Goal: Task Accomplishment & Management: Complete application form

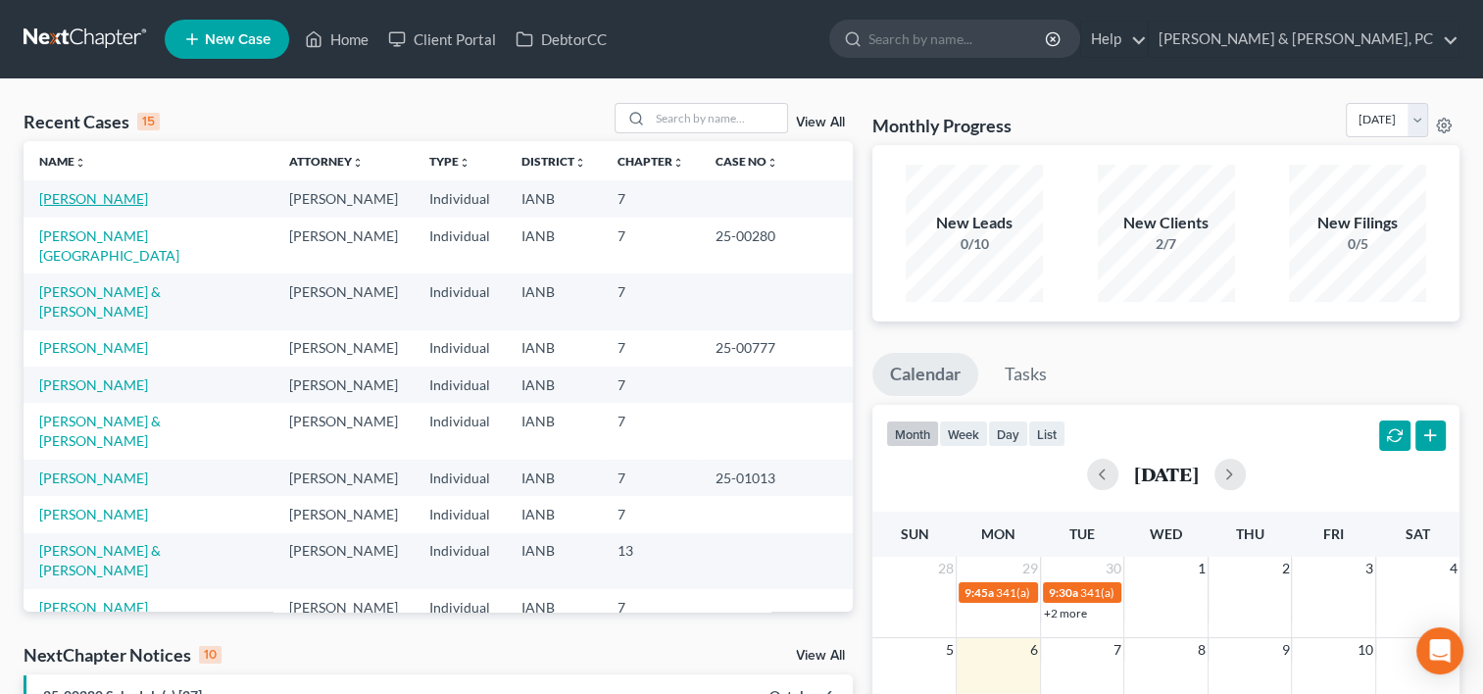
click at [106, 190] on link "[PERSON_NAME]" at bounding box center [93, 198] width 109 height 17
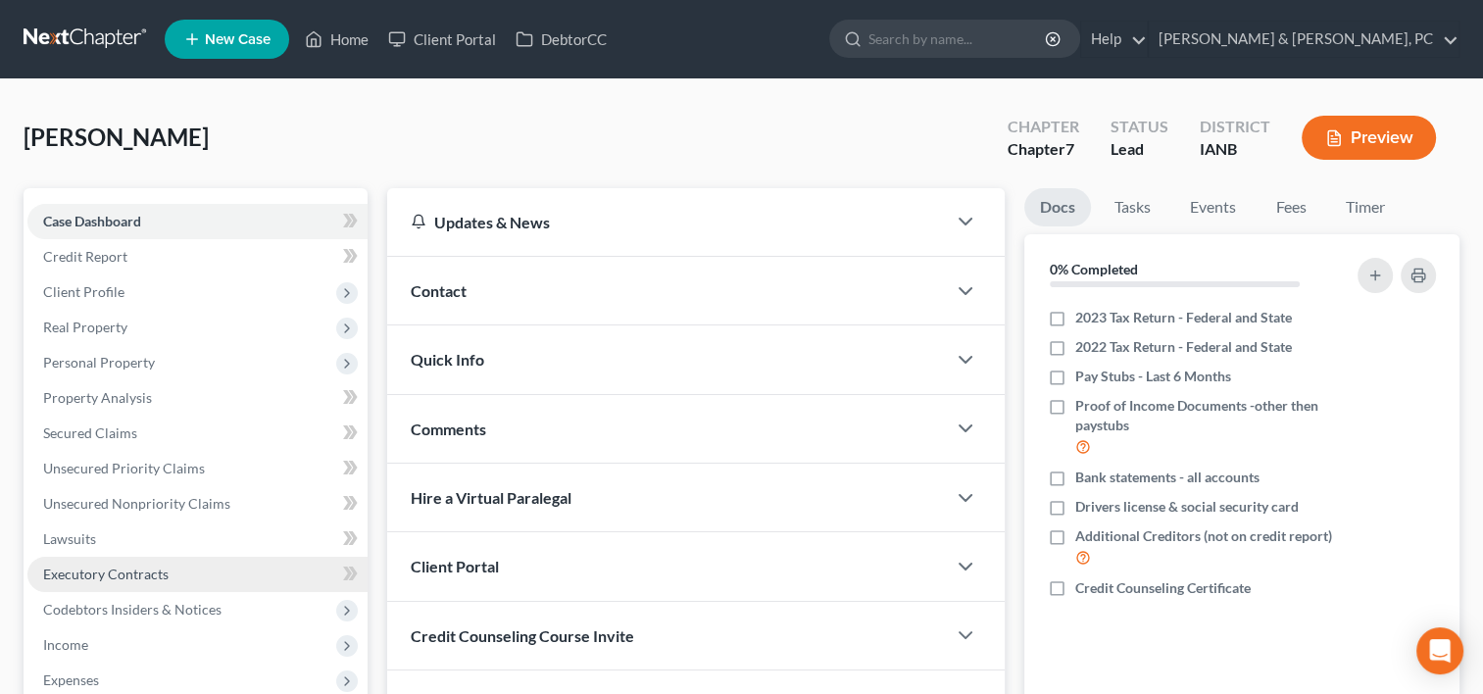
click at [97, 557] on link "Executory Contracts" at bounding box center [197, 574] width 340 height 35
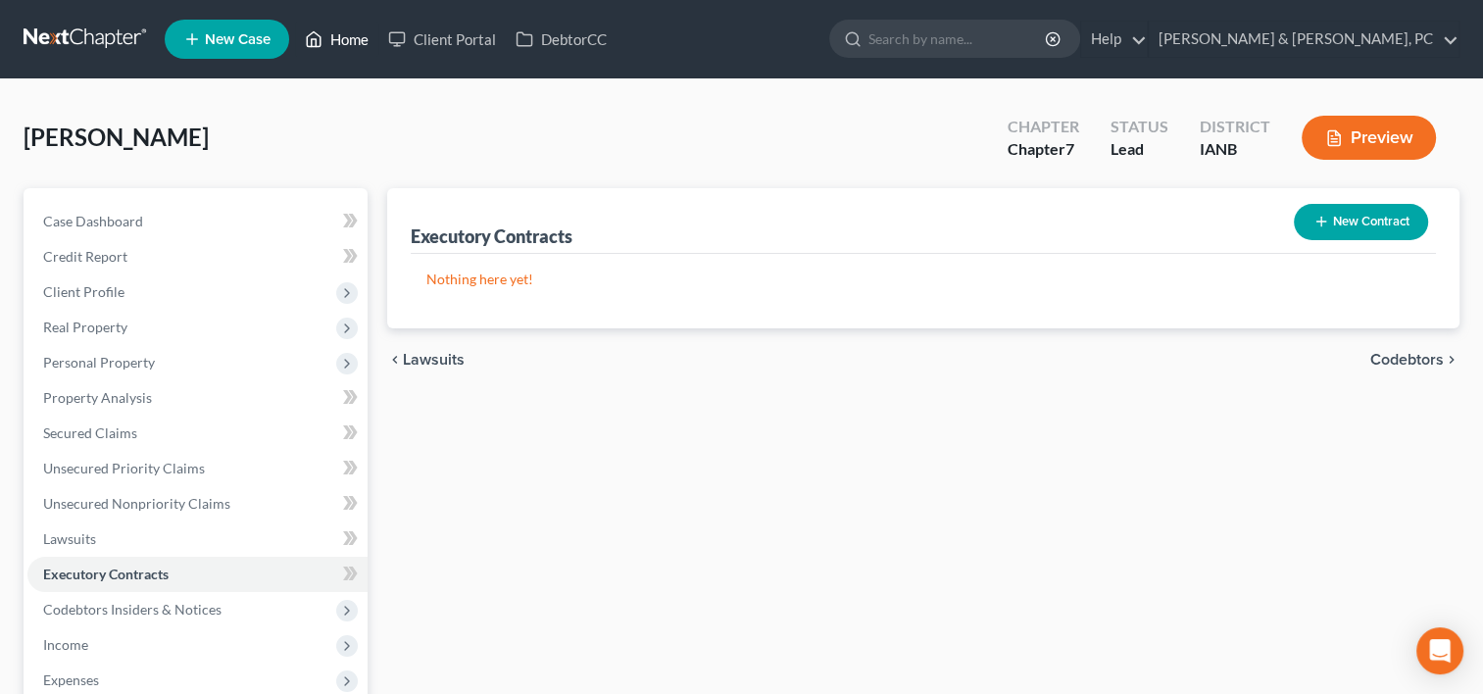
click at [350, 25] on link "Home" at bounding box center [336, 39] width 83 height 35
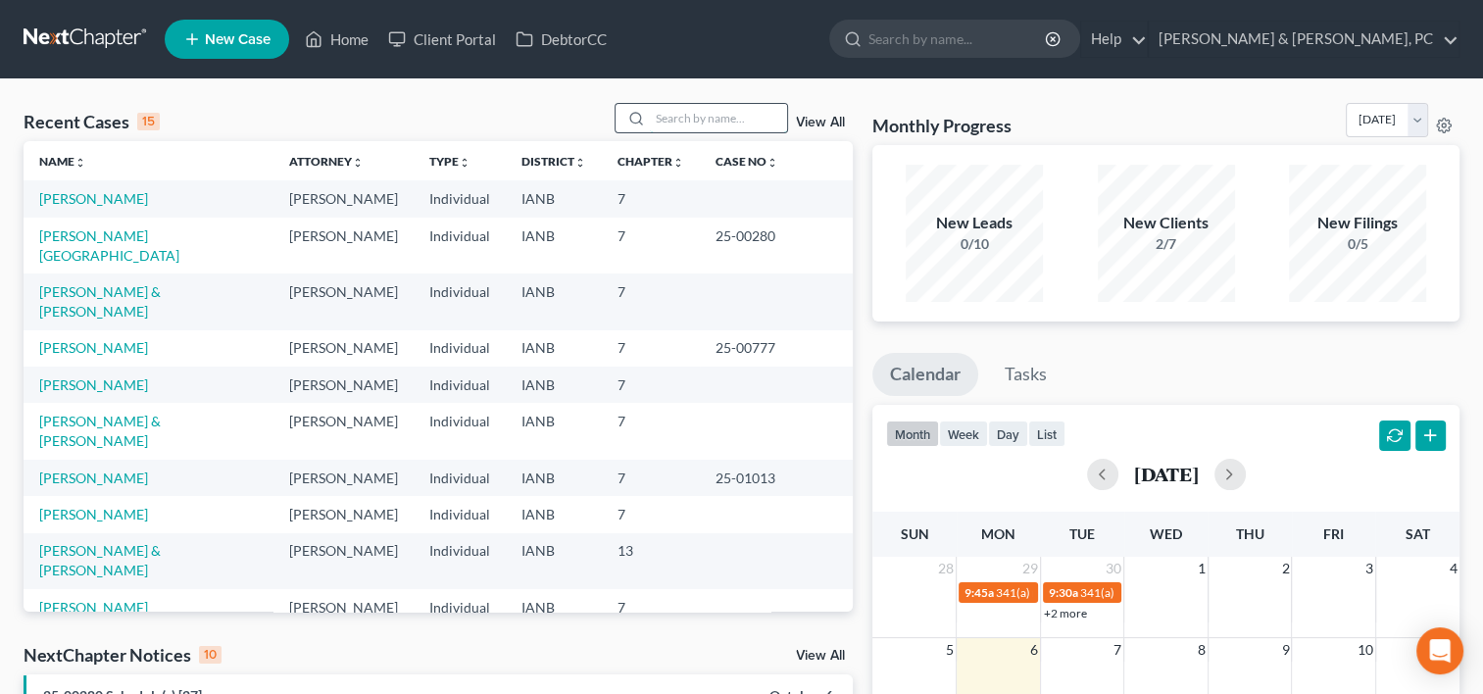
click at [659, 125] on input "search" at bounding box center [718, 118] width 137 height 28
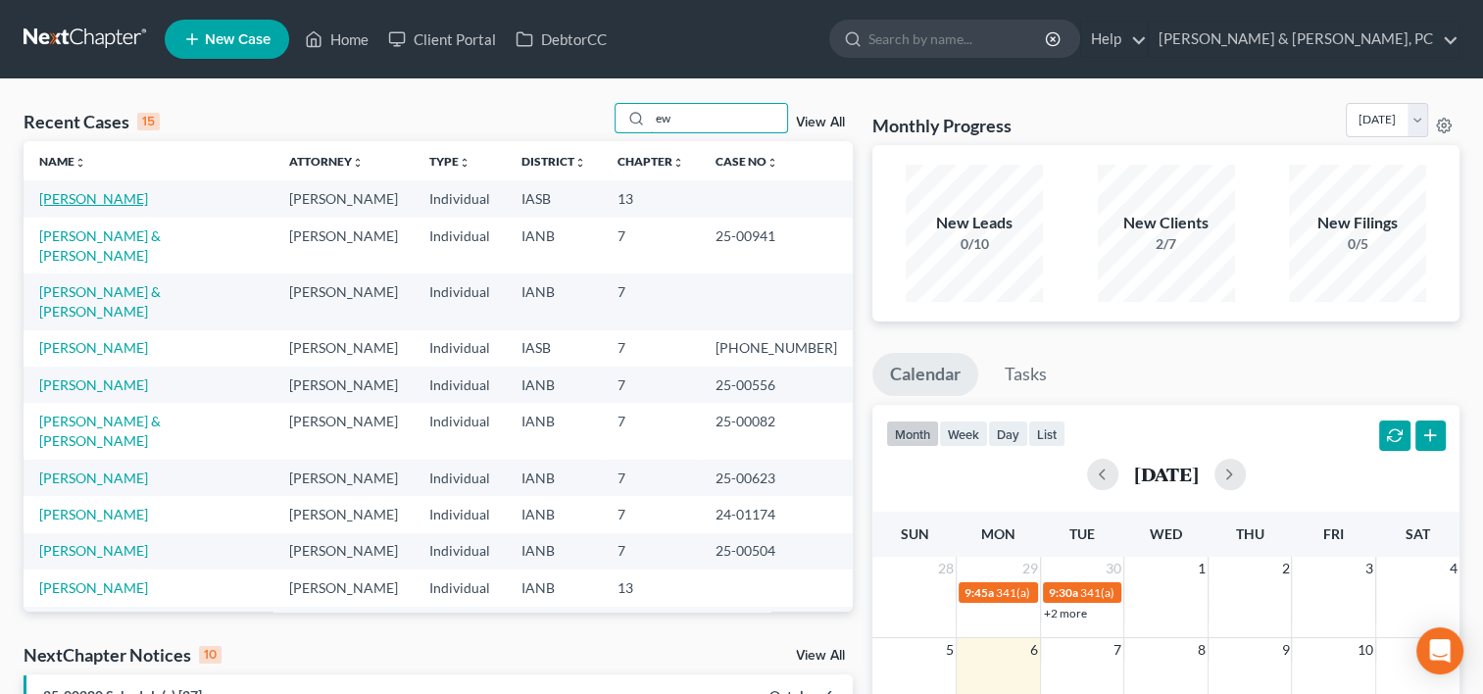
type input "ew"
click at [105, 196] on link "[PERSON_NAME]" at bounding box center [93, 198] width 109 height 17
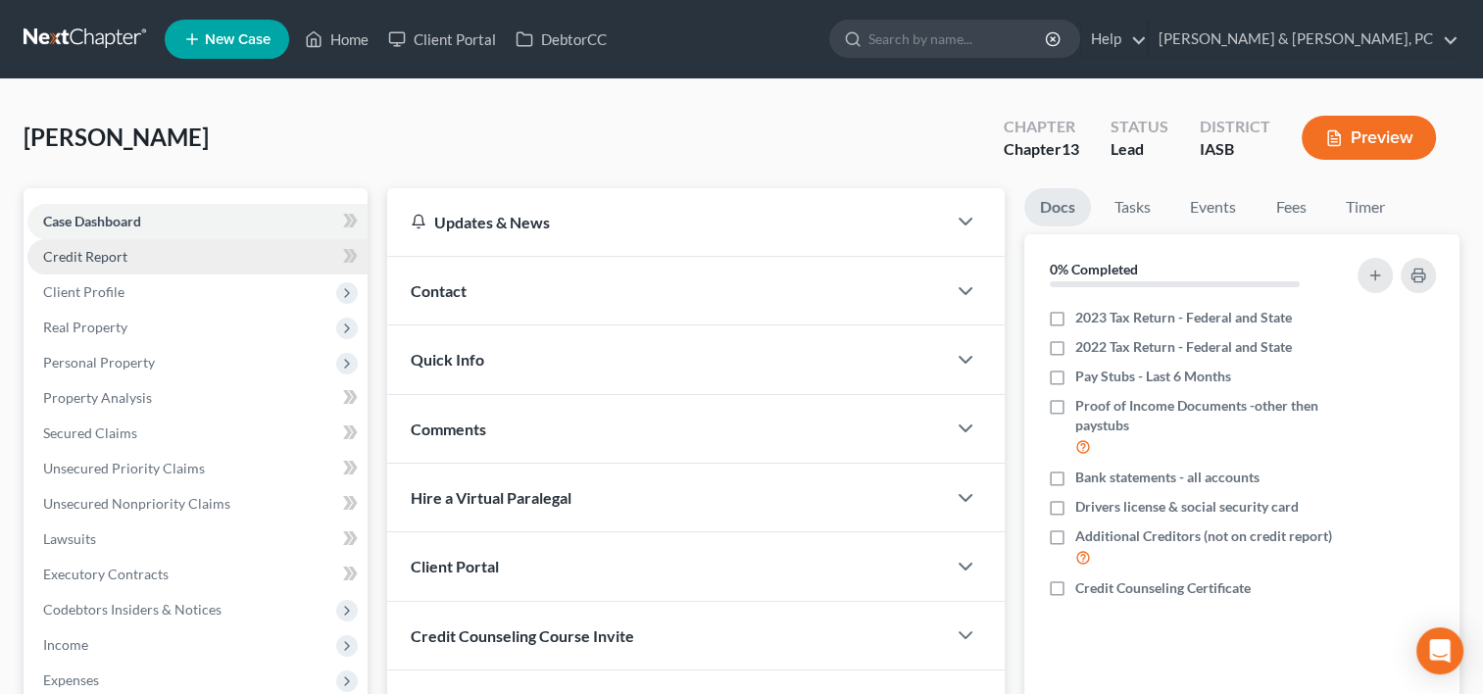
click at [144, 255] on link "Credit Report" at bounding box center [197, 256] width 340 height 35
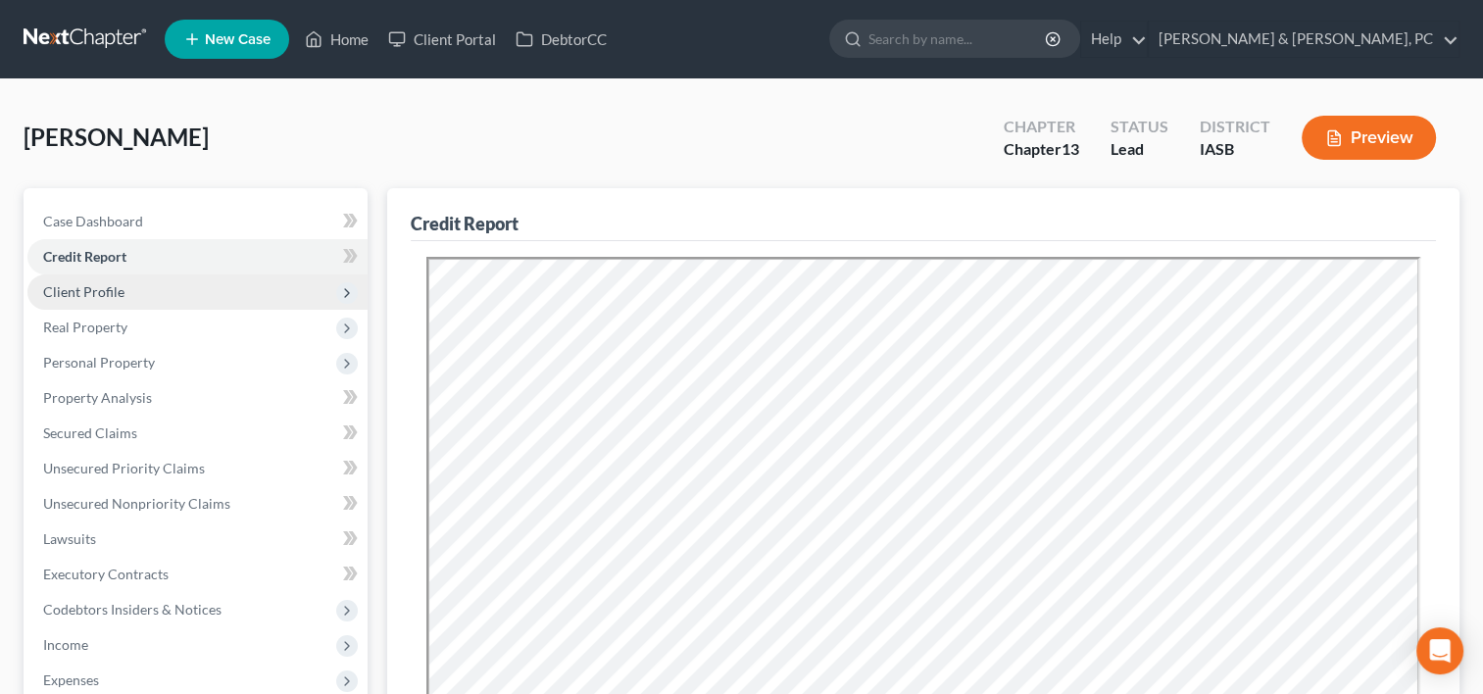
click at [157, 291] on span "Client Profile" at bounding box center [197, 291] width 340 height 35
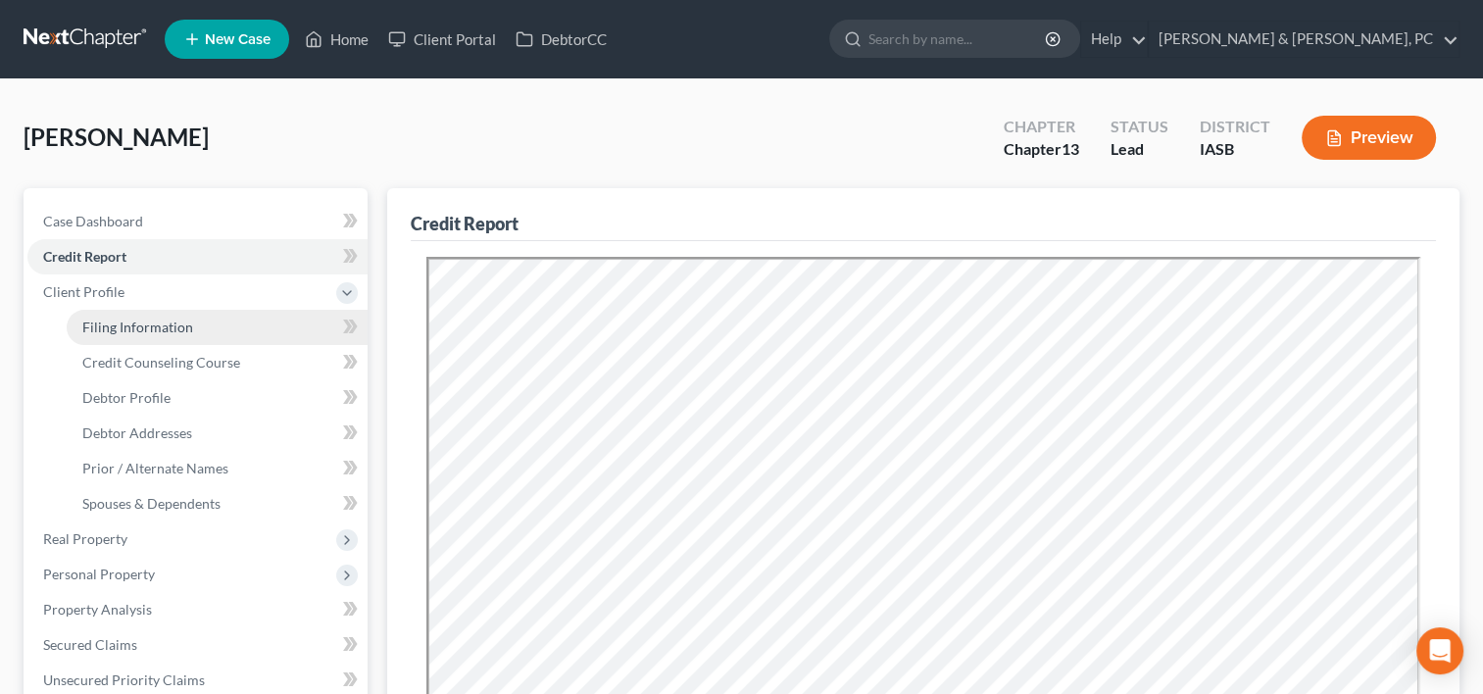
click at [216, 328] on link "Filing Information" at bounding box center [217, 327] width 301 height 35
select select "1"
select select "0"
select select "3"
select select "16"
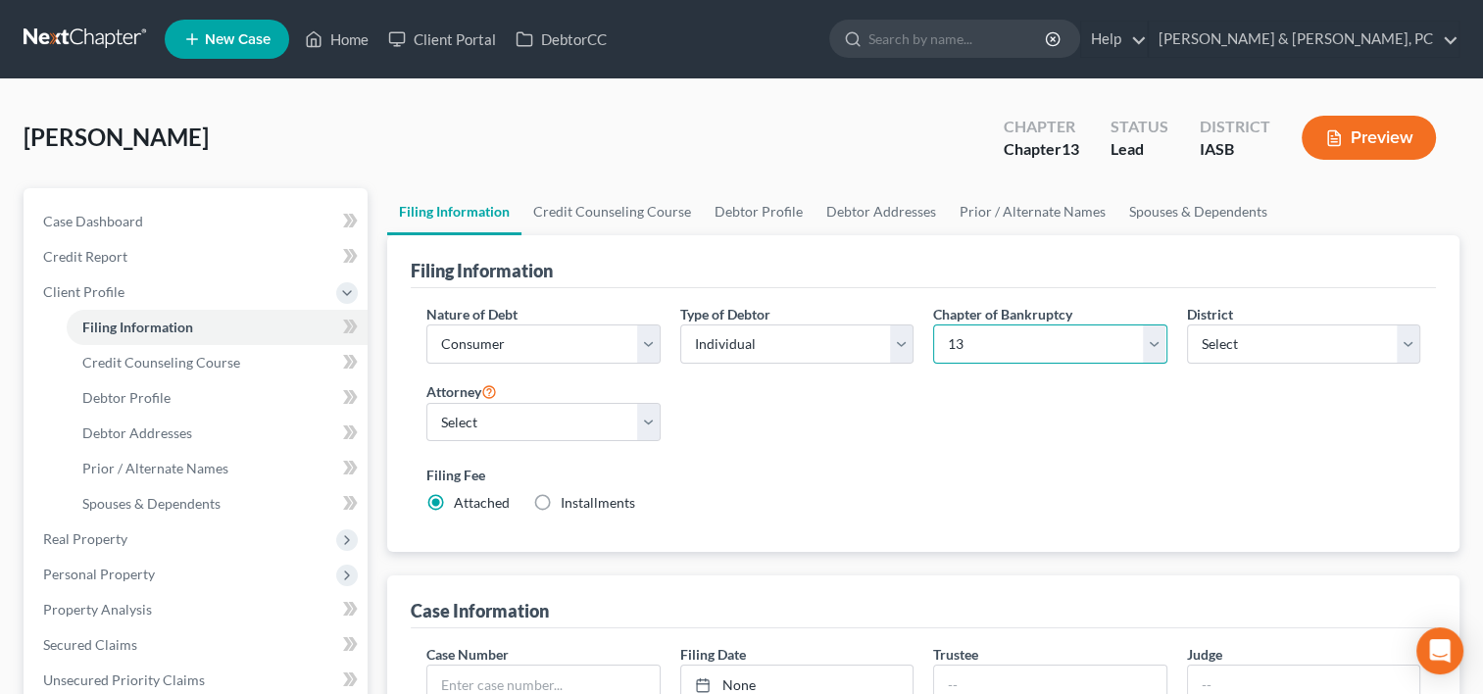
click at [1046, 351] on select "Select 7 11 12 13" at bounding box center [1049, 343] width 233 height 39
click at [933, 324] on select "Select 7 11 12 13" at bounding box center [1049, 343] width 233 height 39
click at [1015, 339] on select "Select 7 11 12 13" at bounding box center [1049, 343] width 233 height 39
select select "3"
click at [933, 324] on select "Select 7 11 12 13" at bounding box center [1049, 343] width 233 height 39
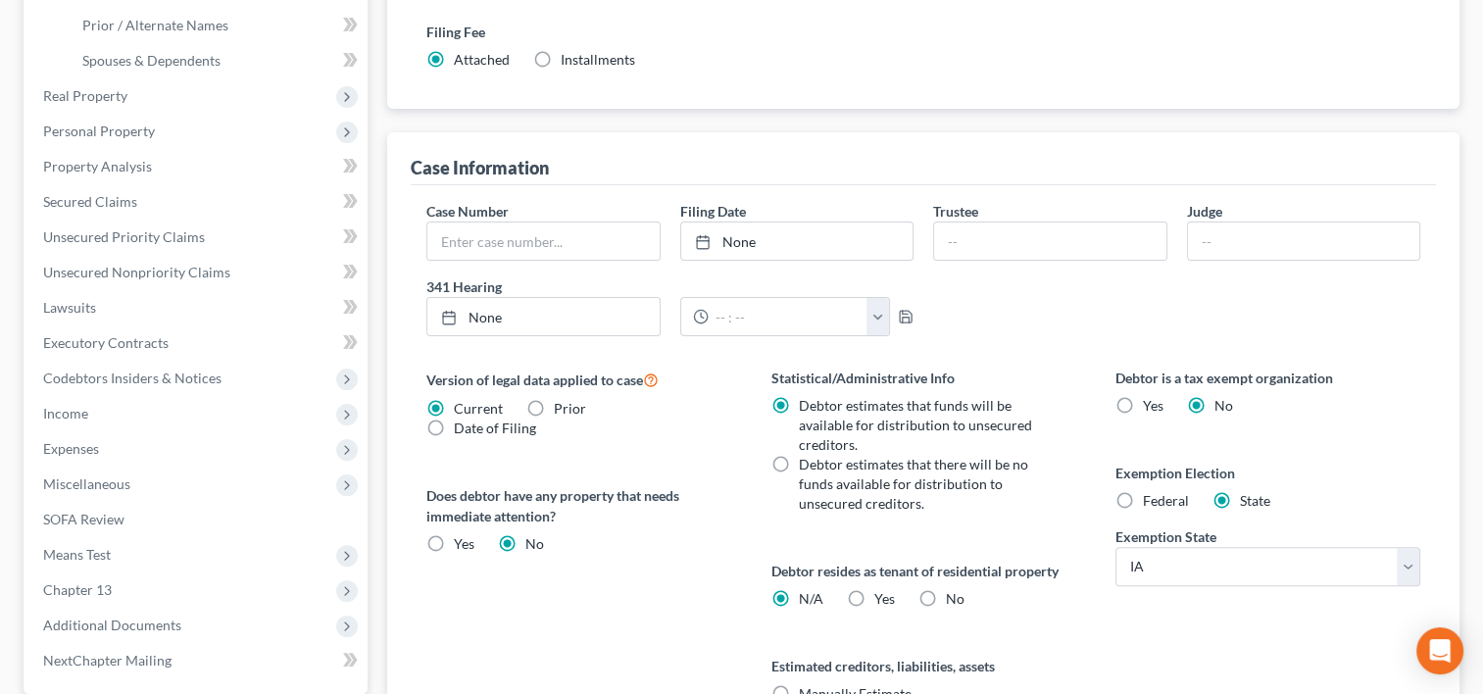
scroll to position [517, 0]
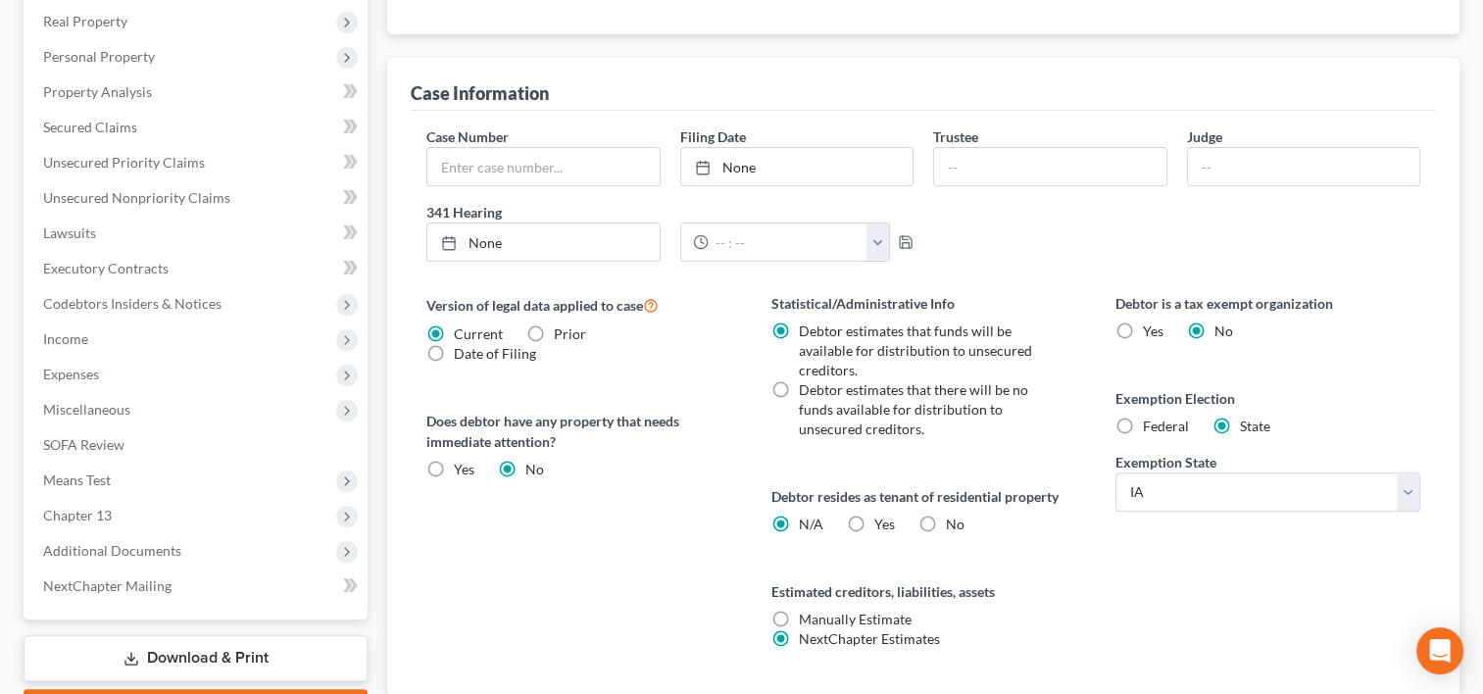
click at [946, 516] on label "No" at bounding box center [955, 524] width 19 height 20
click at [953, 516] on input "No" at bounding box center [959, 520] width 13 height 13
radio input "true"
radio input "false"
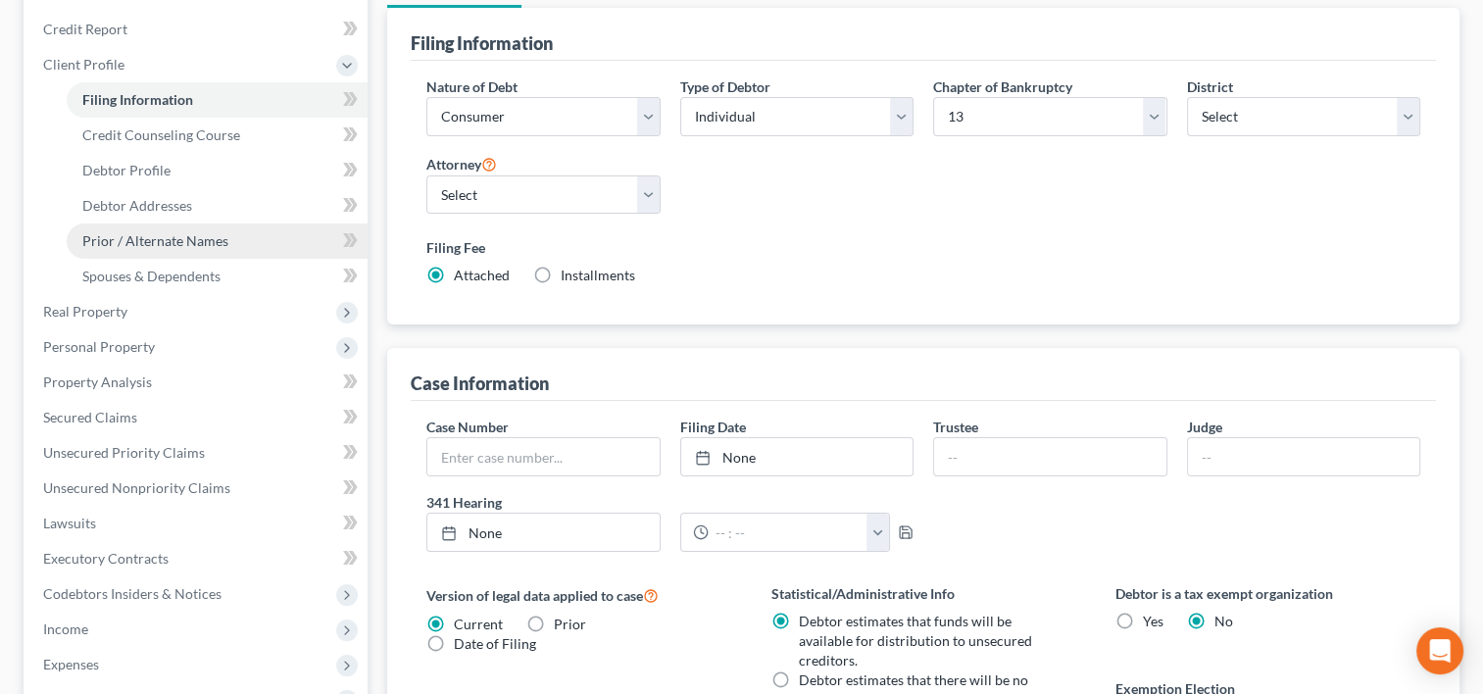
scroll to position [224, 0]
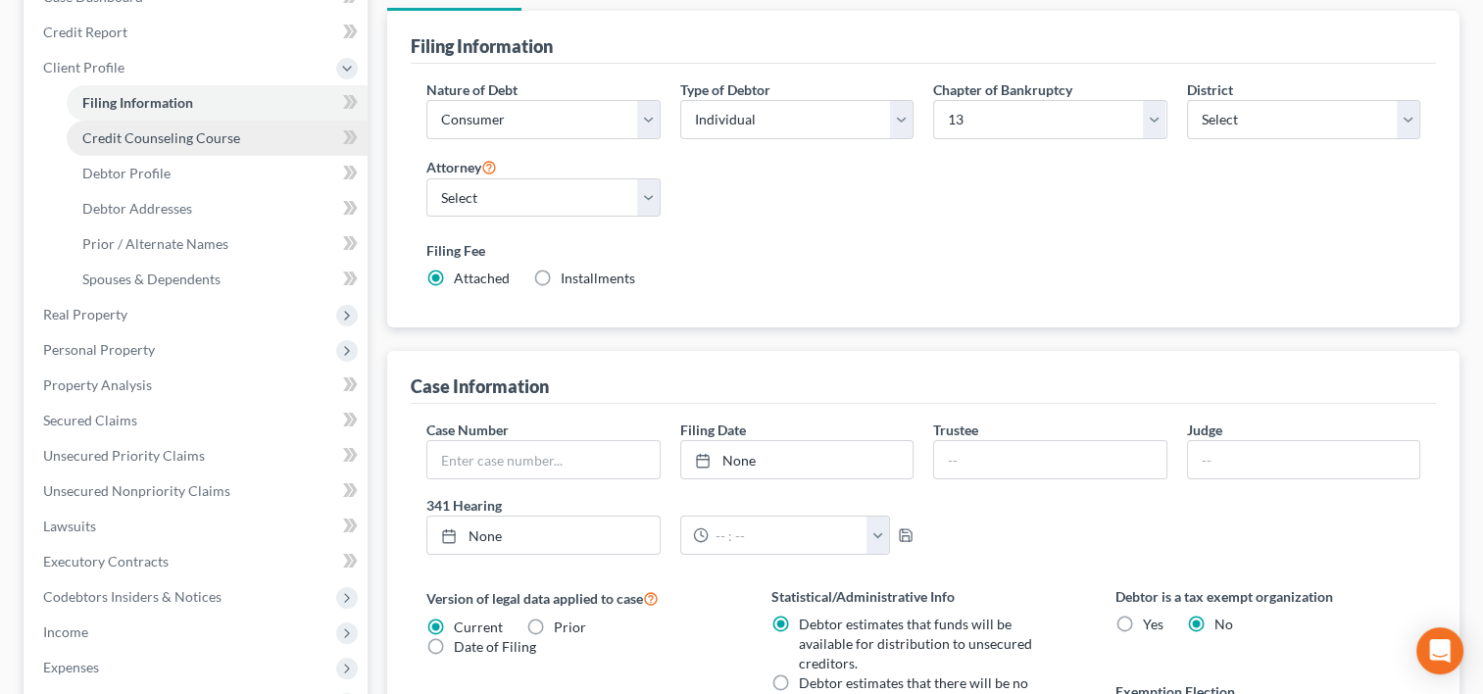
click at [171, 145] on link "Credit Counseling Course" at bounding box center [217, 138] width 301 height 35
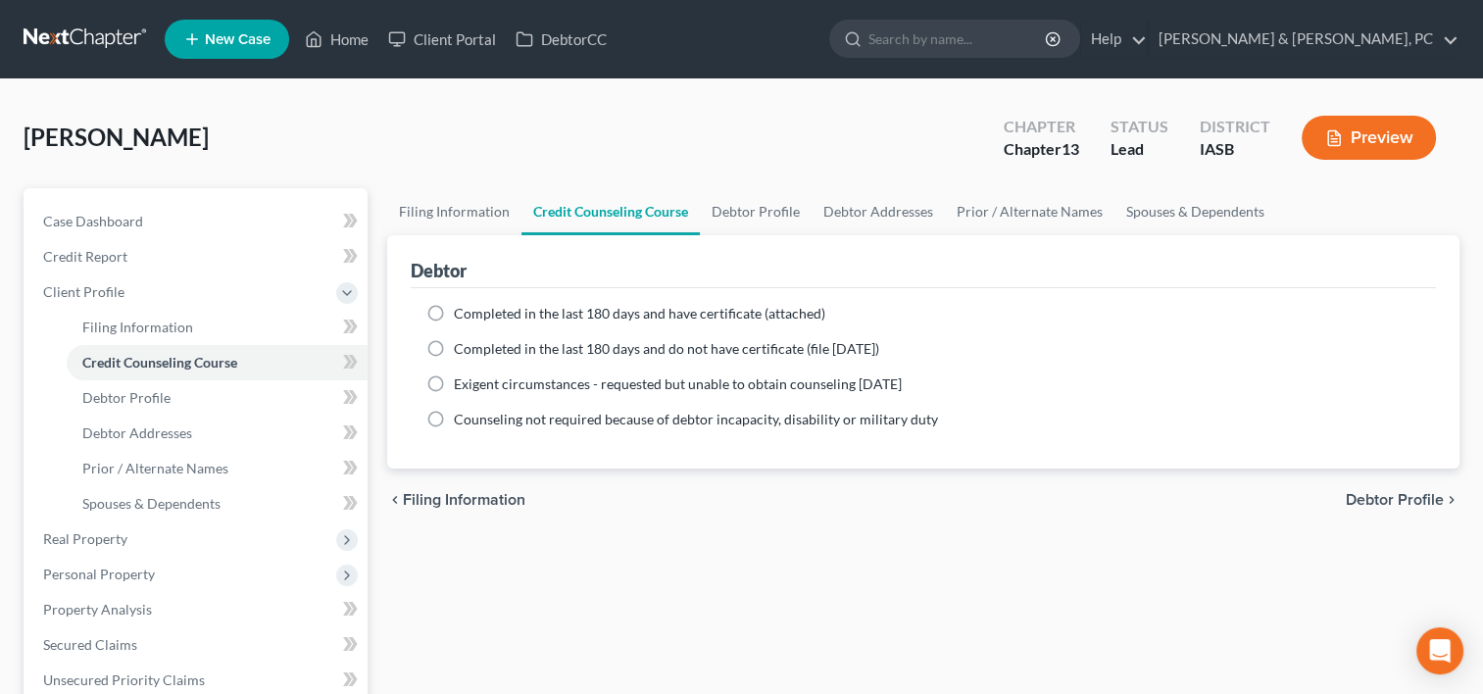
click at [454, 306] on label "Completed in the last 180 days and have certificate (attached)" at bounding box center [639, 314] width 371 height 20
click at [462, 306] on input "Completed in the last 180 days and have certificate (attached)" at bounding box center [468, 310] width 13 height 13
radio input "true"
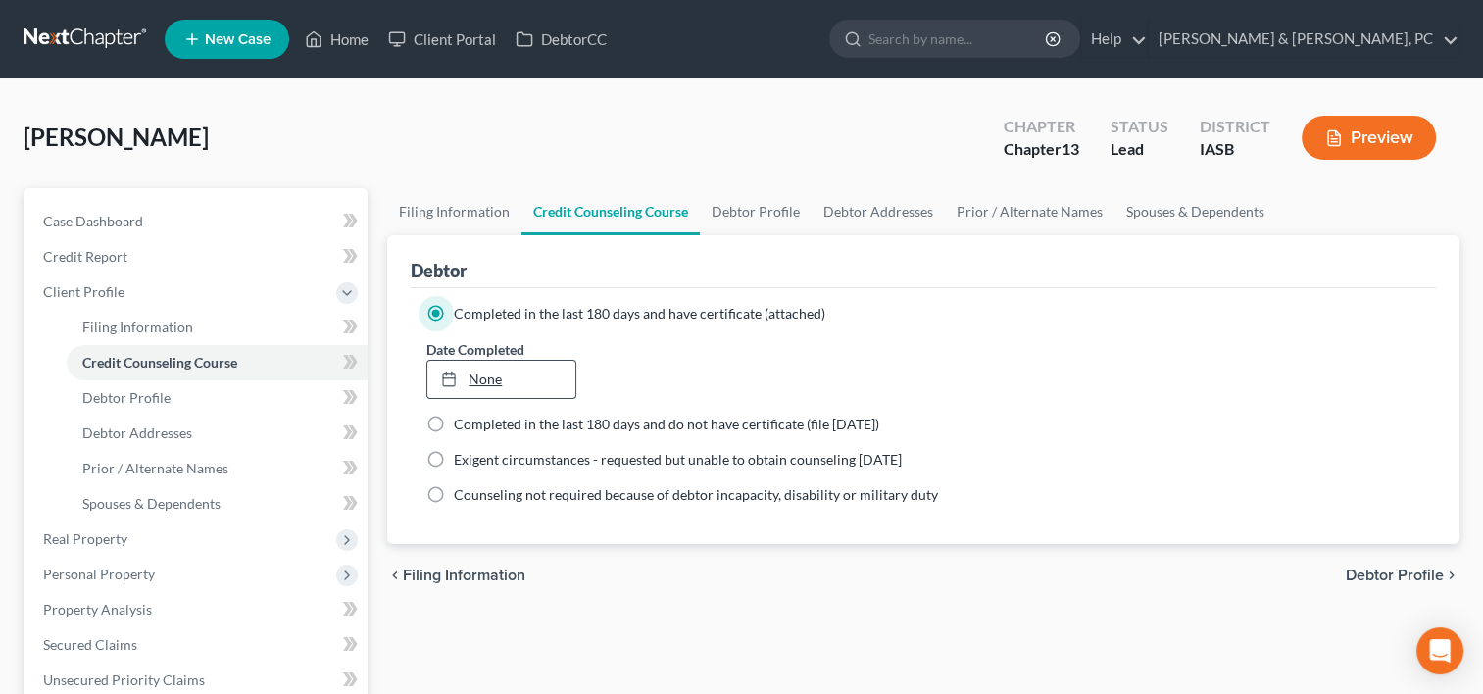
click at [537, 368] on link "None" at bounding box center [500, 379] width 147 height 37
type input "[DATE]"
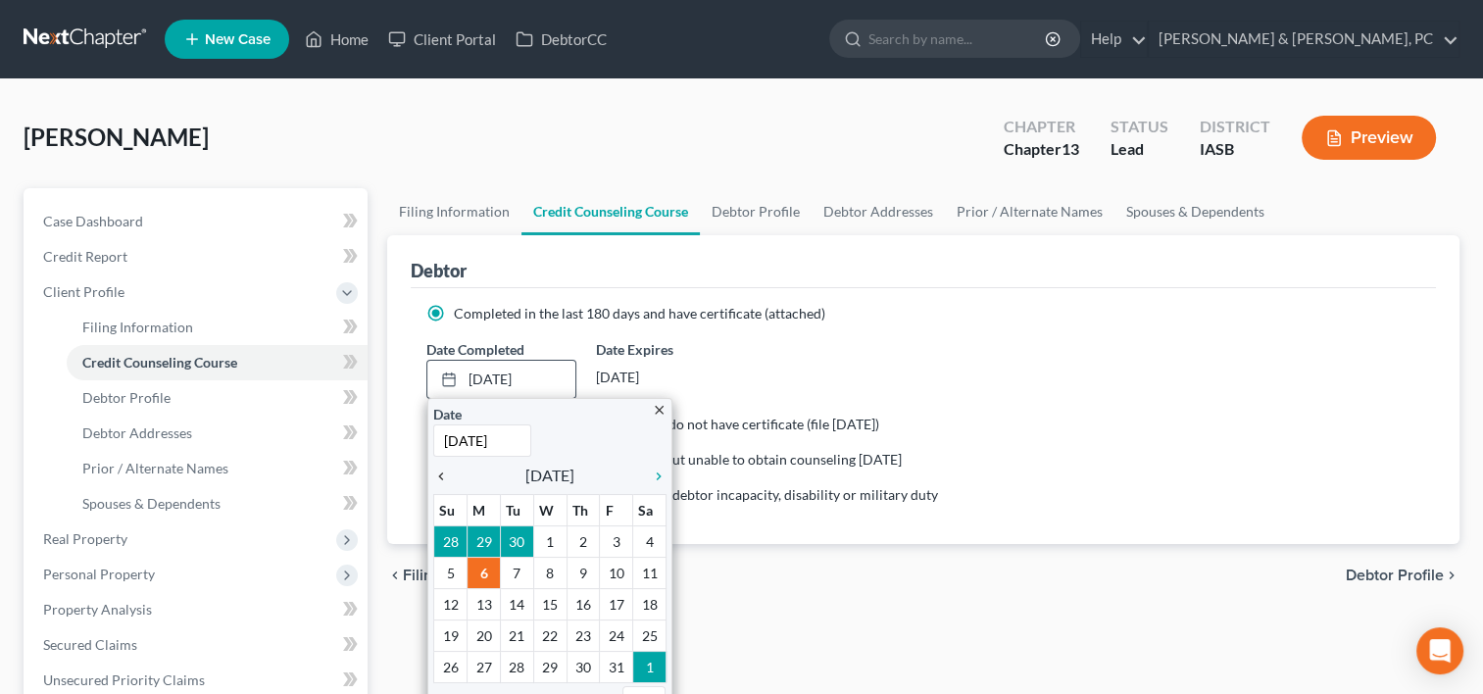
click at [448, 465] on div "chevron_left" at bounding box center [445, 474] width 25 height 19
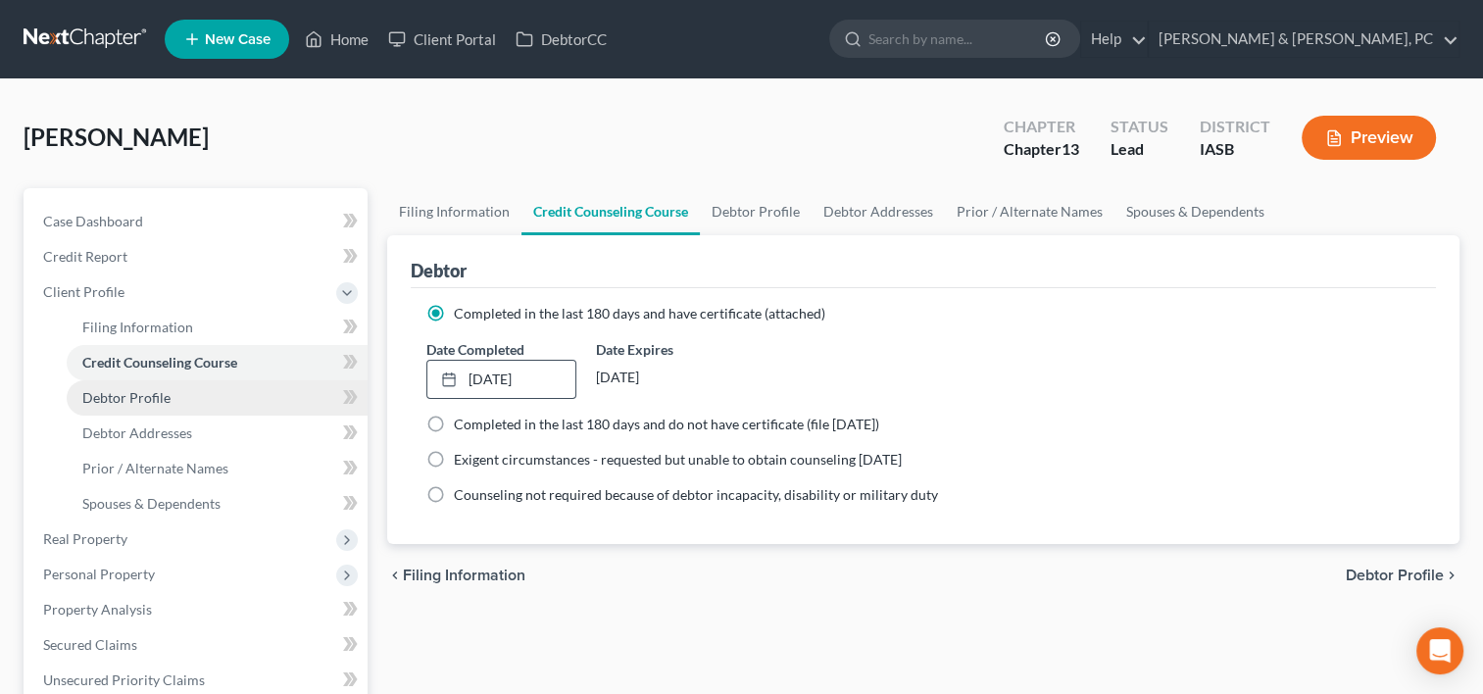
click at [226, 400] on link "Debtor Profile" at bounding box center [217, 397] width 301 height 35
select select "0"
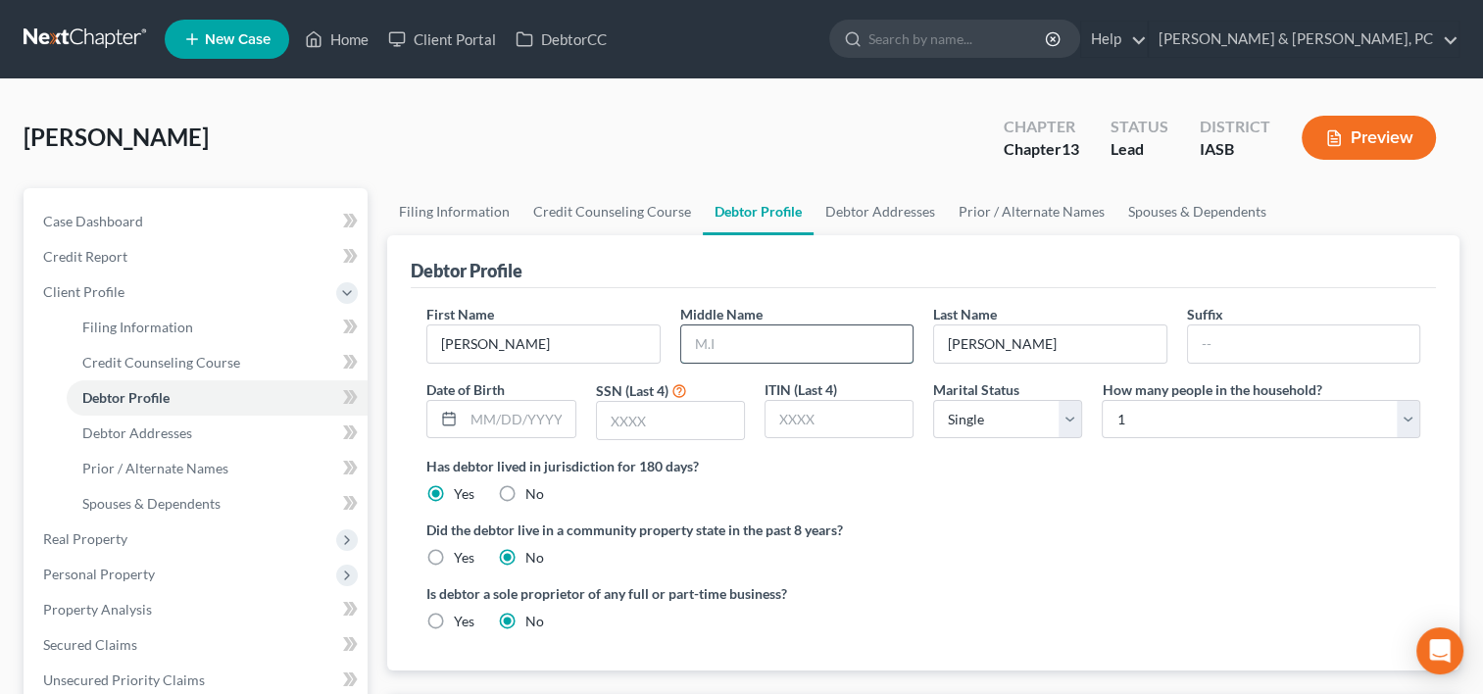
click at [736, 351] on input "text" at bounding box center [796, 343] width 231 height 37
type input "[PERSON_NAME]"
click at [508, 419] on input "text" at bounding box center [518, 419] width 111 height 37
click at [671, 413] on input "text" at bounding box center [670, 420] width 147 height 37
click at [509, 418] on input "02/091973" at bounding box center [518, 419] width 111 height 37
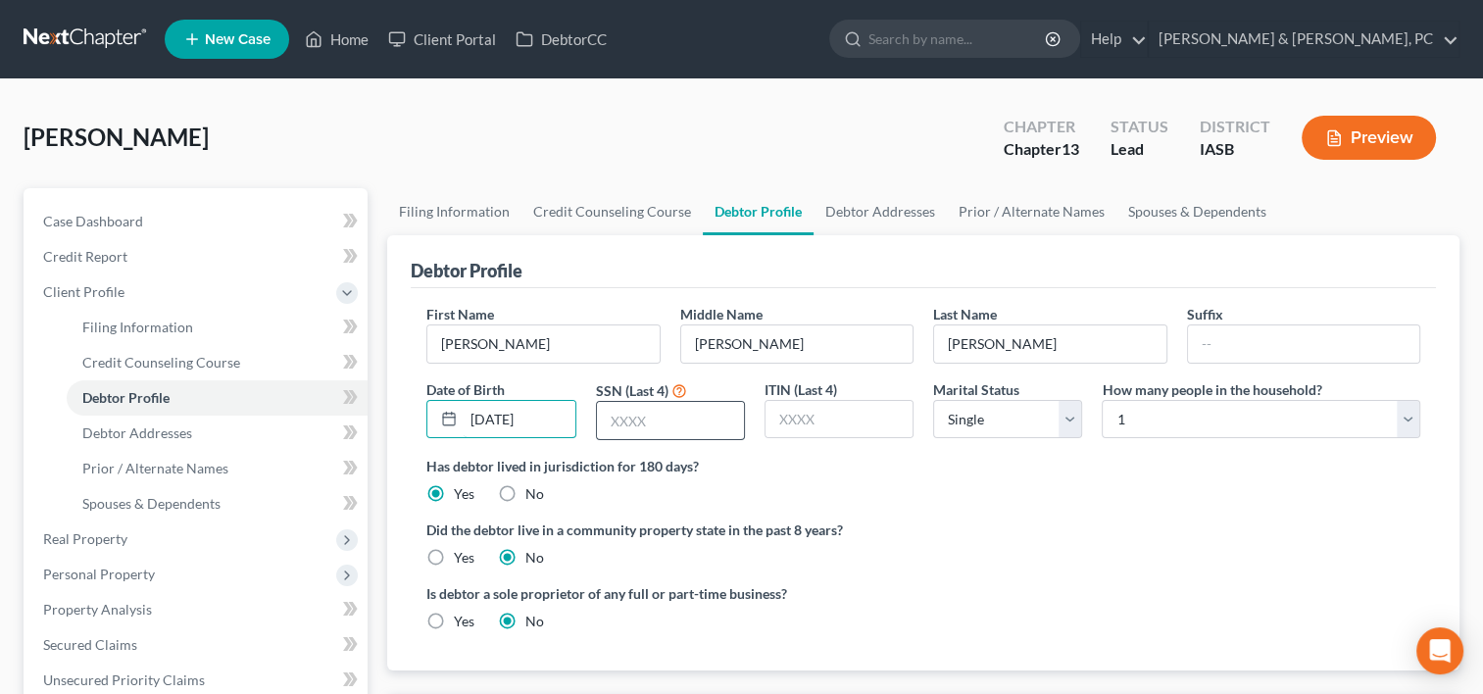
type input "[DATE]"
click at [655, 416] on input "text" at bounding box center [670, 420] width 147 height 37
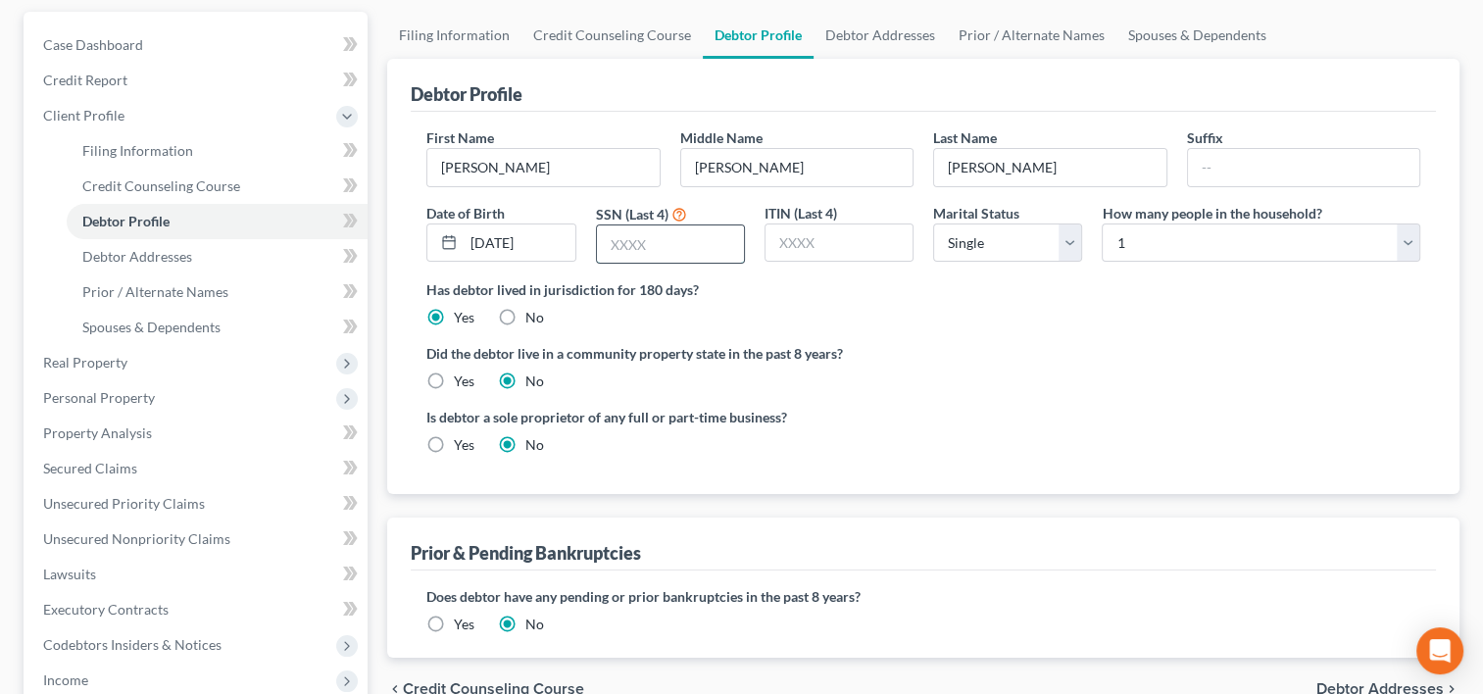
scroll to position [175, 0]
click at [665, 241] on input "text" at bounding box center [670, 244] width 147 height 37
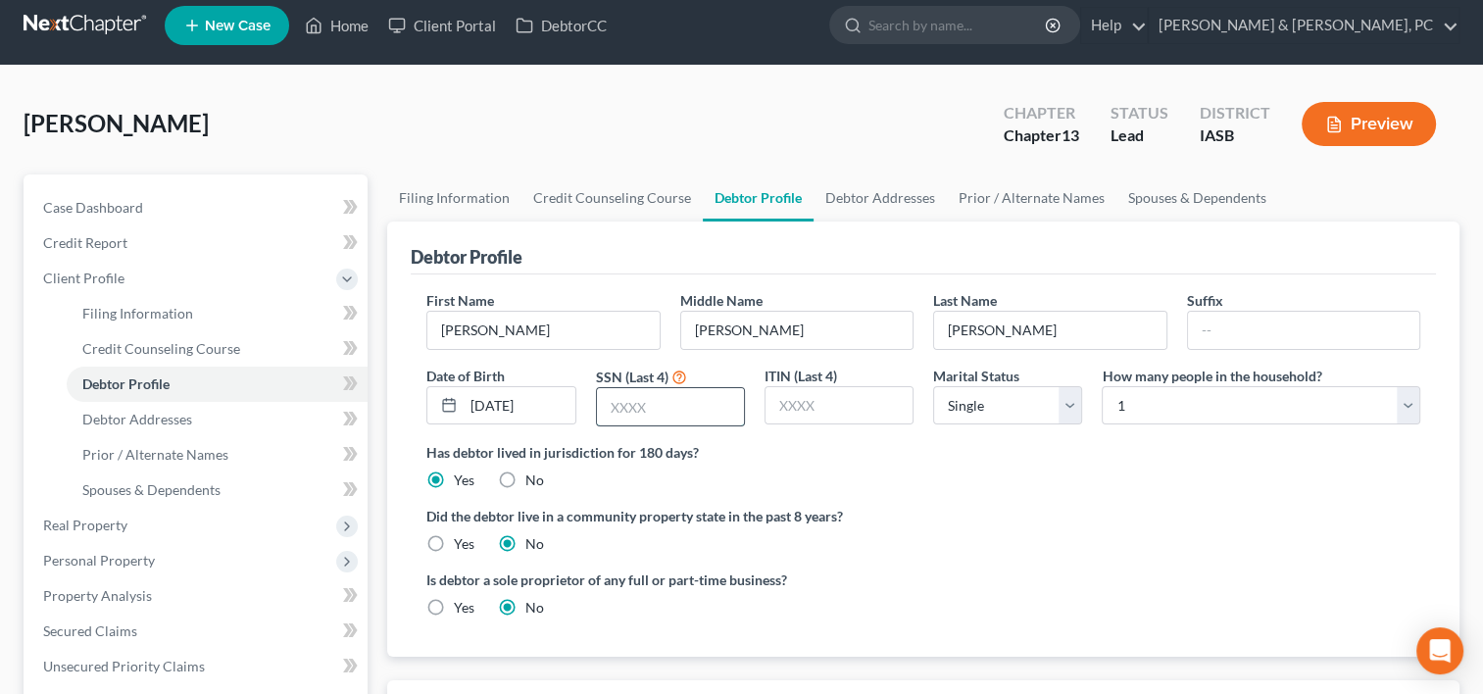
scroll to position [0, 0]
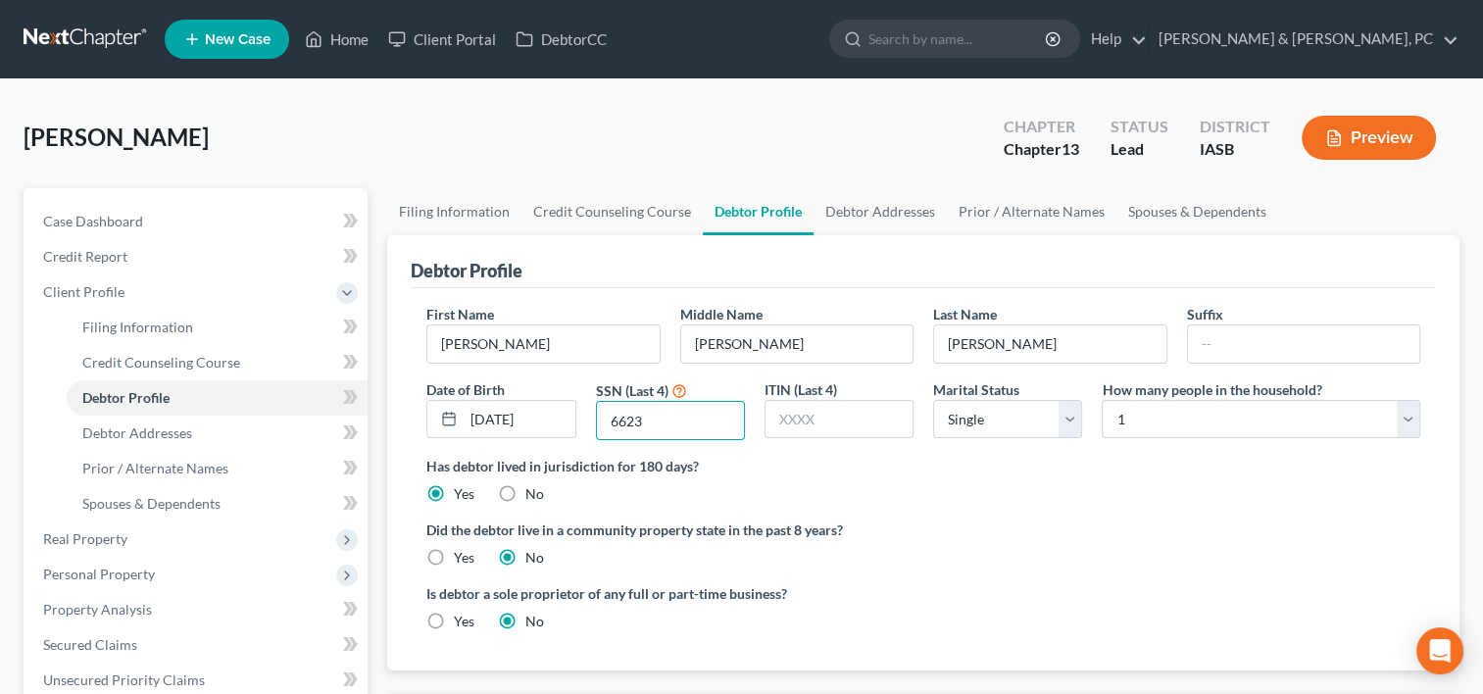
type input "6623"
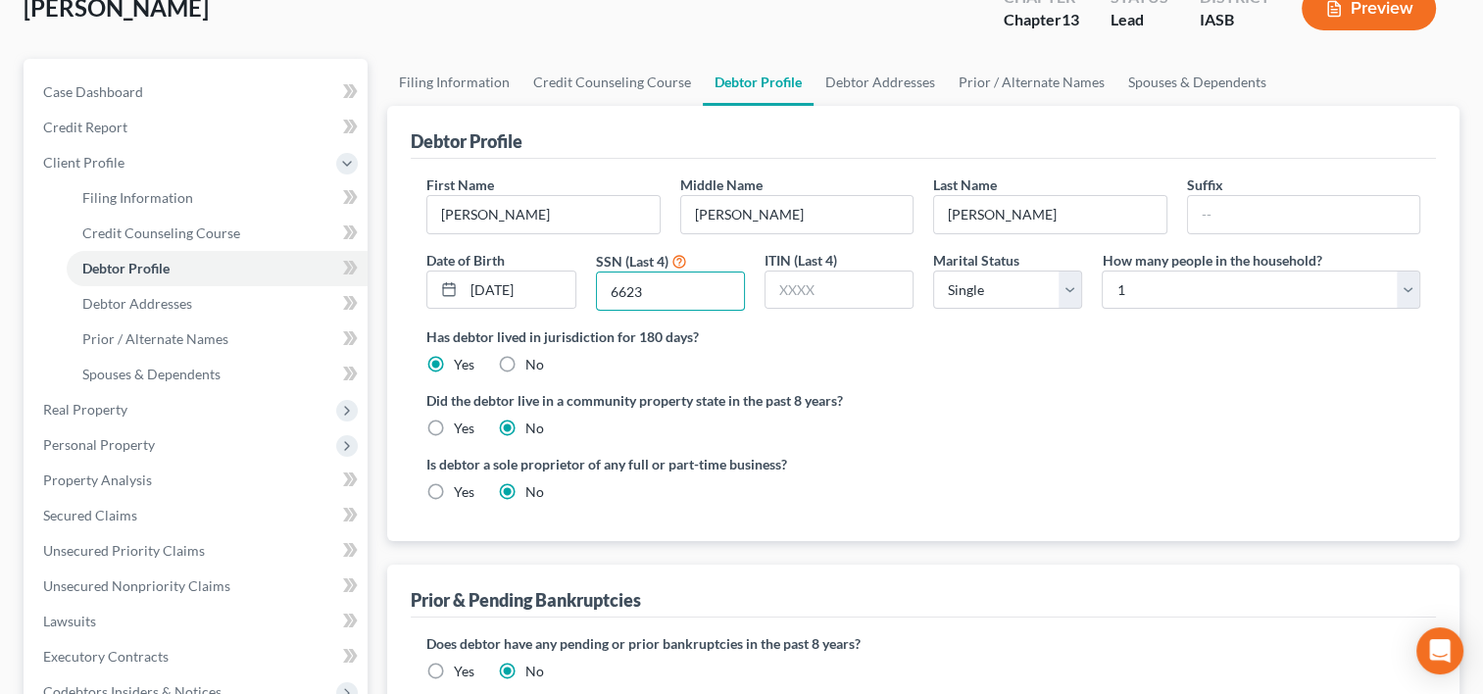
scroll to position [227, 0]
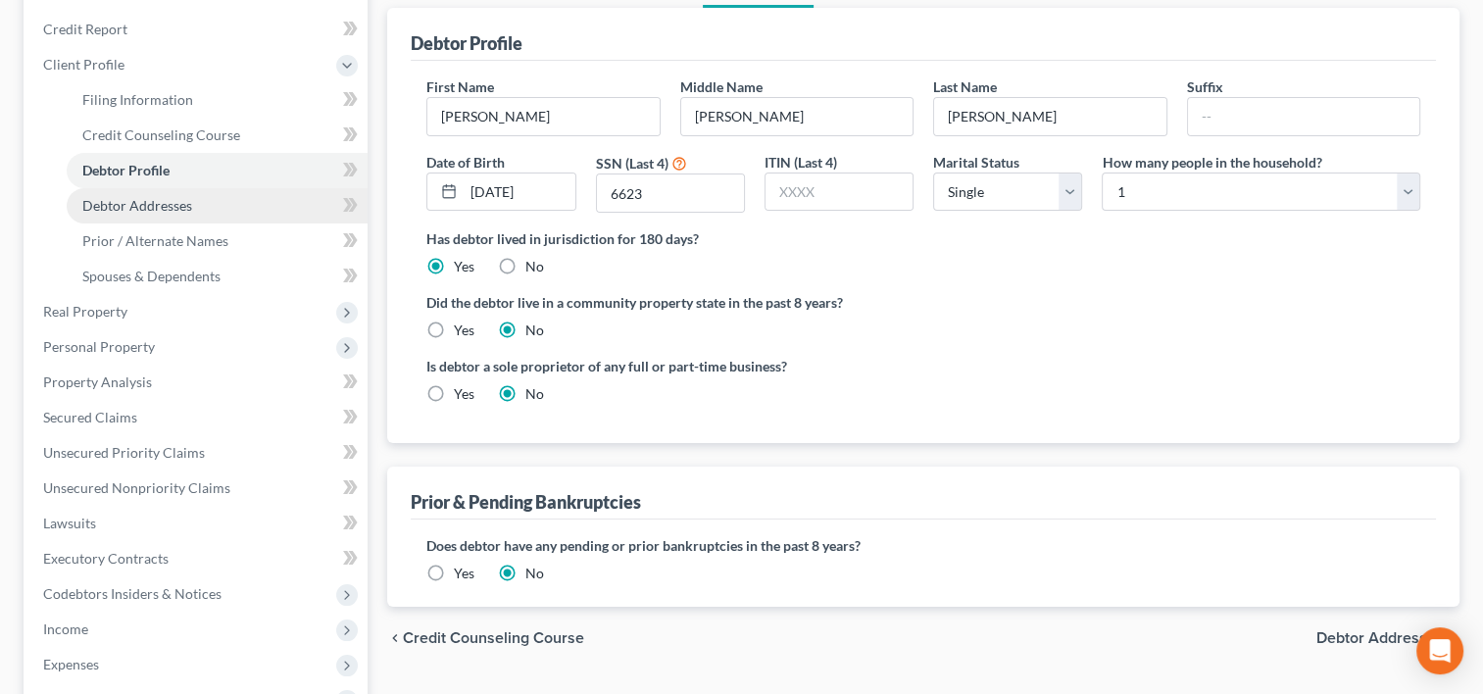
click at [246, 204] on link "Debtor Addresses" at bounding box center [217, 205] width 301 height 35
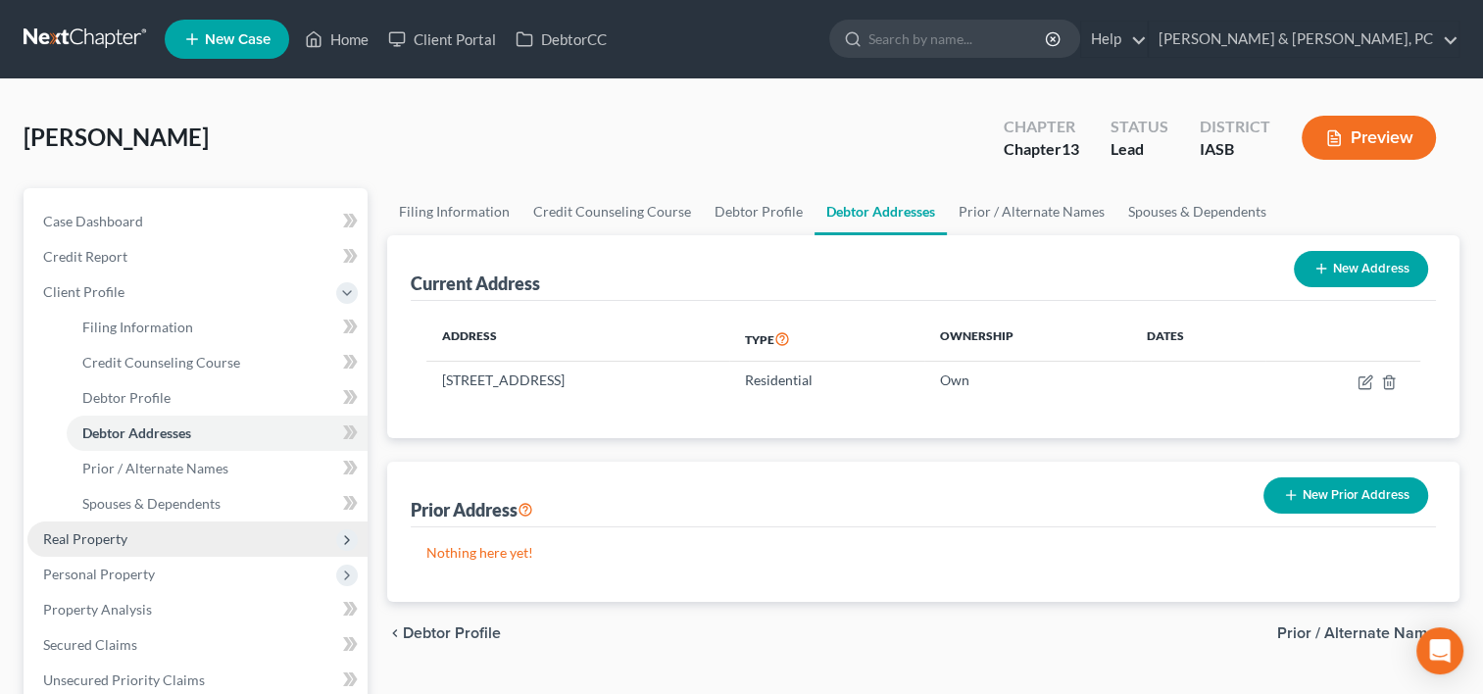
click at [108, 545] on span "Real Property" at bounding box center [85, 538] width 84 height 17
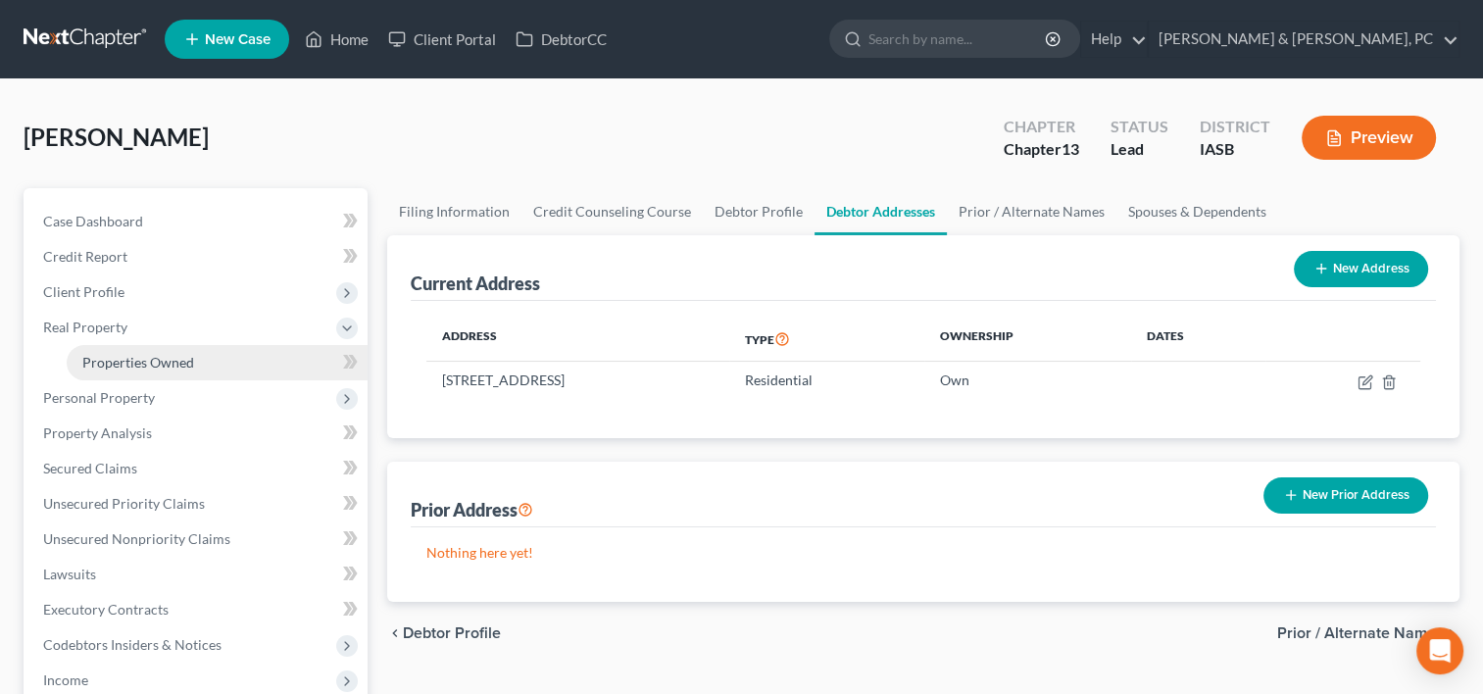
click at [196, 363] on link "Properties Owned" at bounding box center [217, 362] width 301 height 35
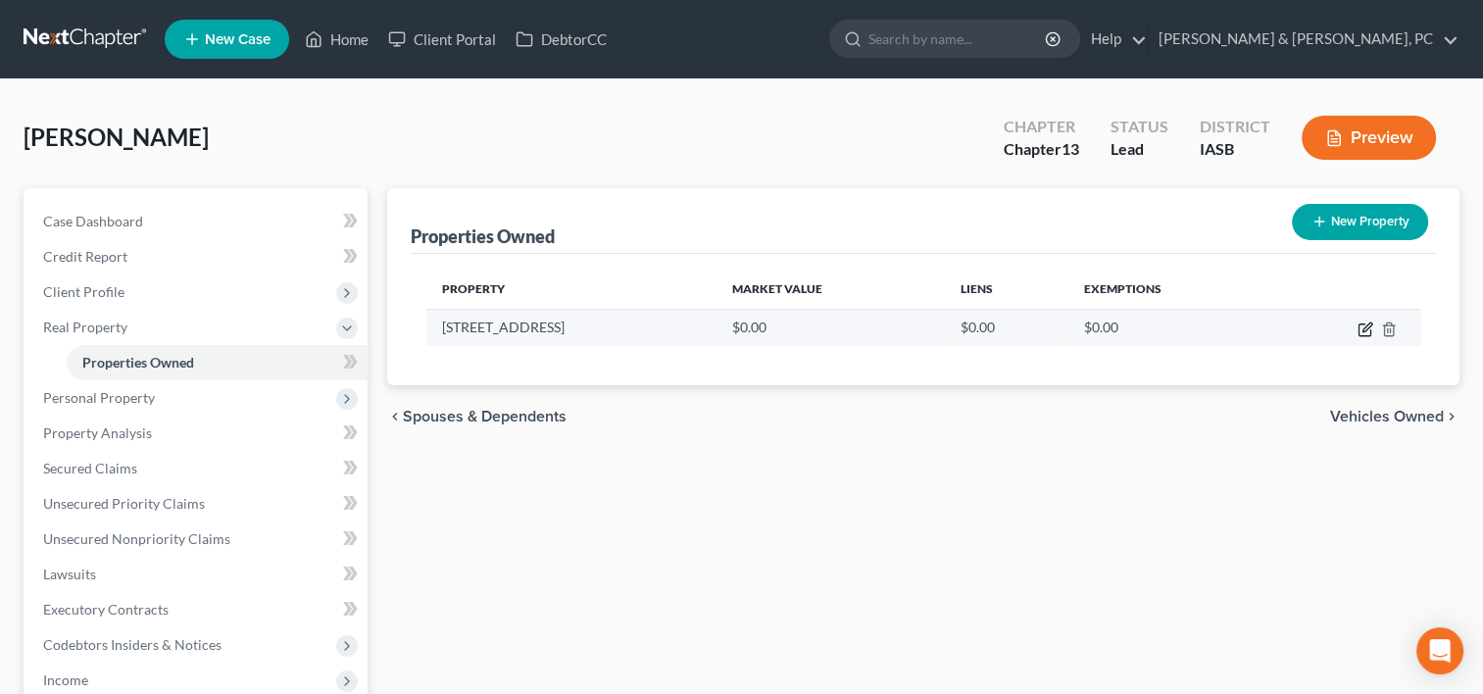
click at [1361, 325] on icon "button" at bounding box center [1365, 329] width 16 height 16
select select "16"
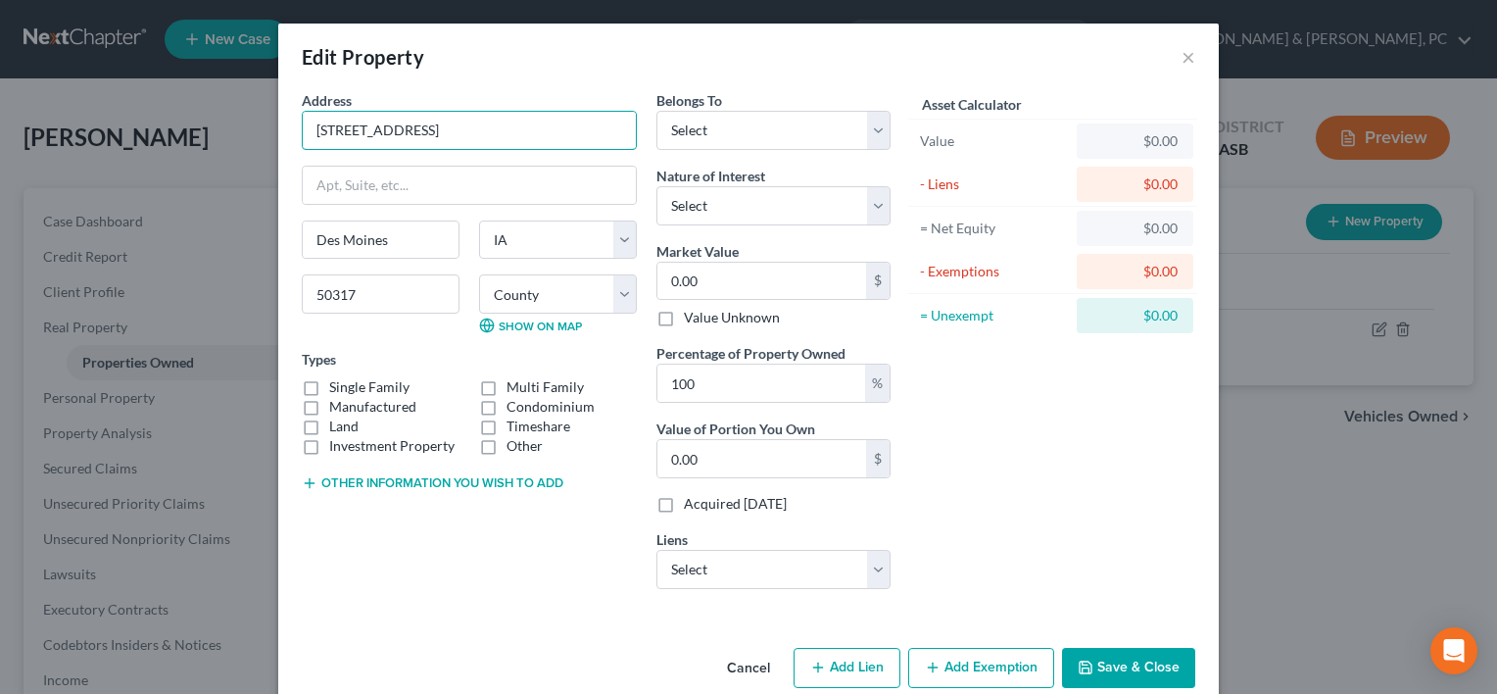
drag, startPoint x: 475, startPoint y: 129, endPoint x: 278, endPoint y: 161, distance: 199.4
click at [278, 161] on div "Address * 3240 [GEOGRAPHIC_DATA] [GEOGRAPHIC_DATA] [US_STATE][GEOGRAPHIC_DATA] …" at bounding box center [748, 365] width 941 height 550
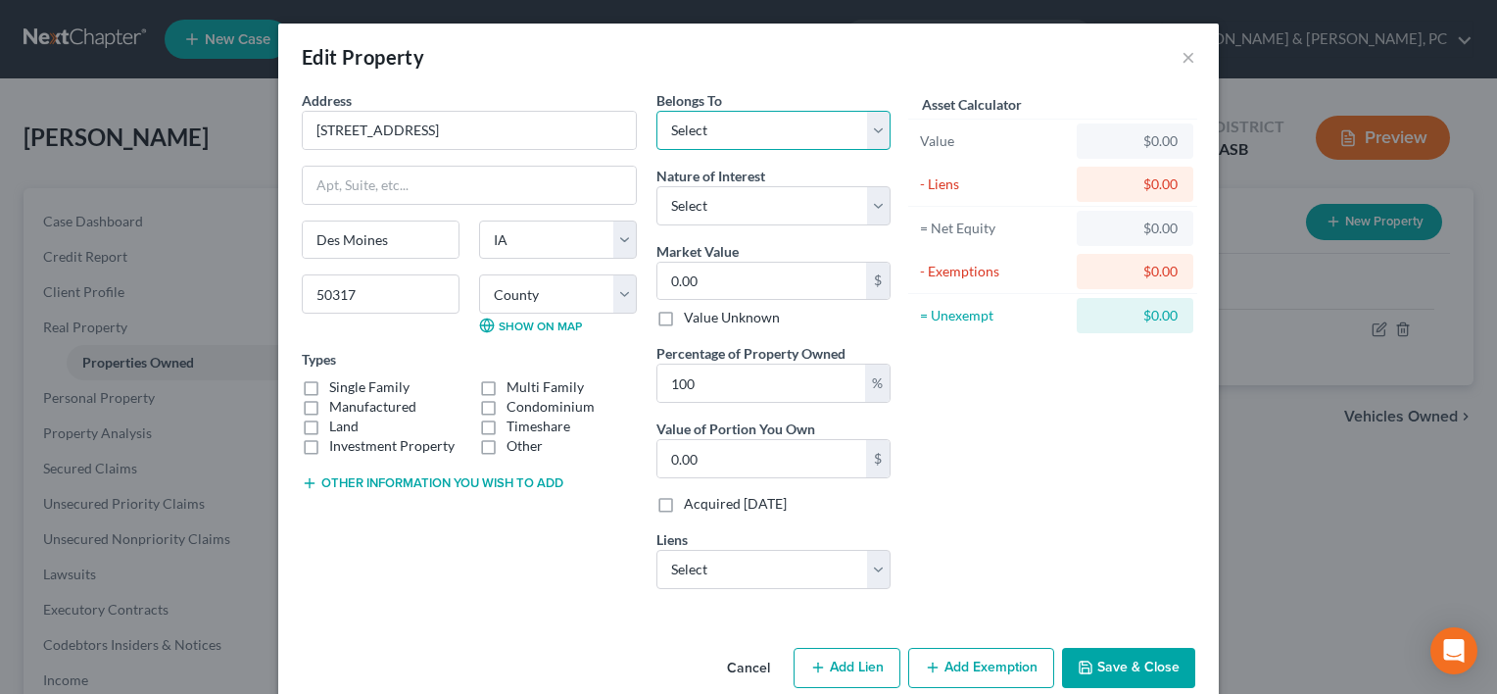
click at [774, 139] on select "Select Debtor 1 Only Debtor 2 Only Debtor 1 And Debtor 2 Only At Least One Of T…" at bounding box center [774, 130] width 234 height 39
select select "0"
click at [657, 111] on select "Select Debtor 1 Only Debtor 2 Only Debtor 1 And Debtor 2 Only At Least One Of T…" at bounding box center [774, 130] width 234 height 39
click at [742, 200] on select "Select Fee Simple Joint Tenant Life Estate Equitable Interest Future Interest T…" at bounding box center [774, 205] width 234 height 39
select select "0"
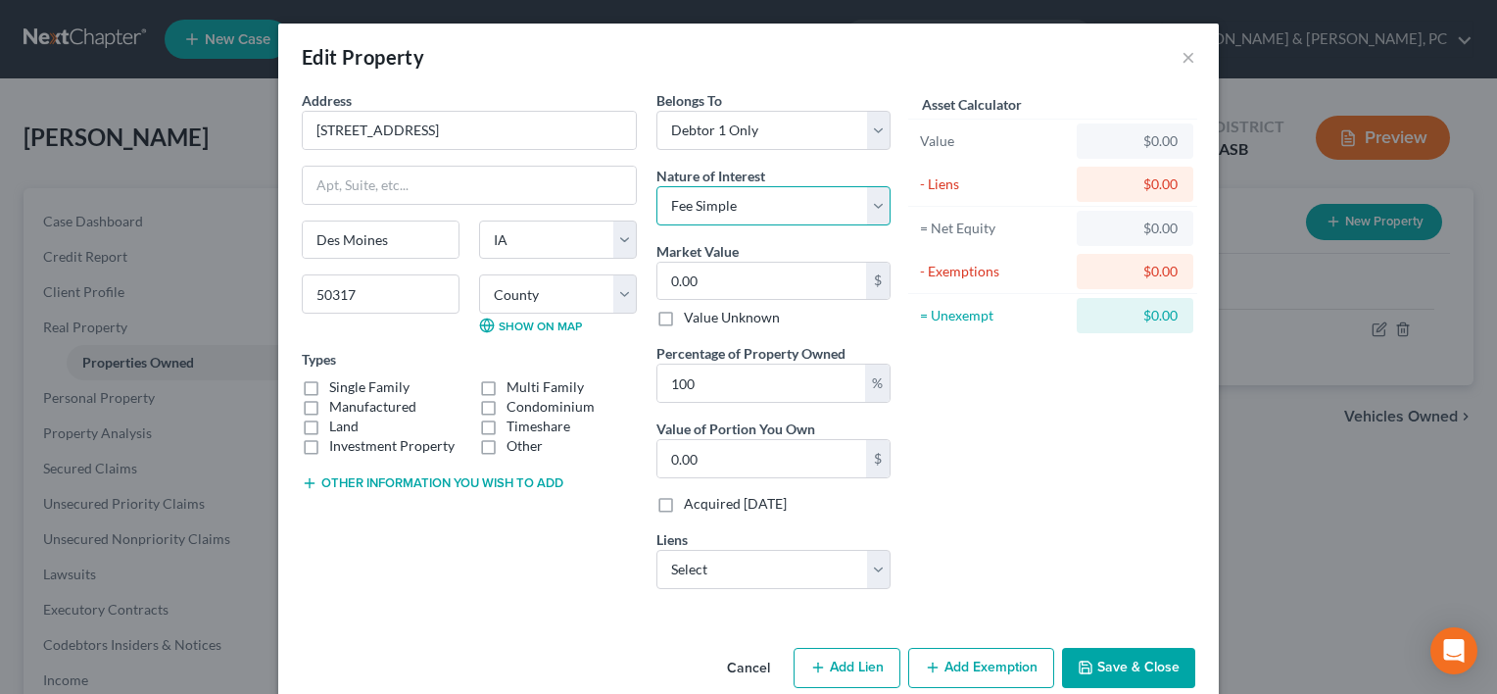
click at [657, 186] on select "Select Fee Simple Joint Tenant Life Estate Equitable Interest Future Interest T…" at bounding box center [774, 205] width 234 height 39
click at [366, 380] on label "Single Family" at bounding box center [369, 387] width 80 height 20
click at [350, 380] on input "Single Family" at bounding box center [343, 383] width 13 height 13
checkbox input "true"
click at [738, 287] on input "0.00" at bounding box center [762, 281] width 209 height 37
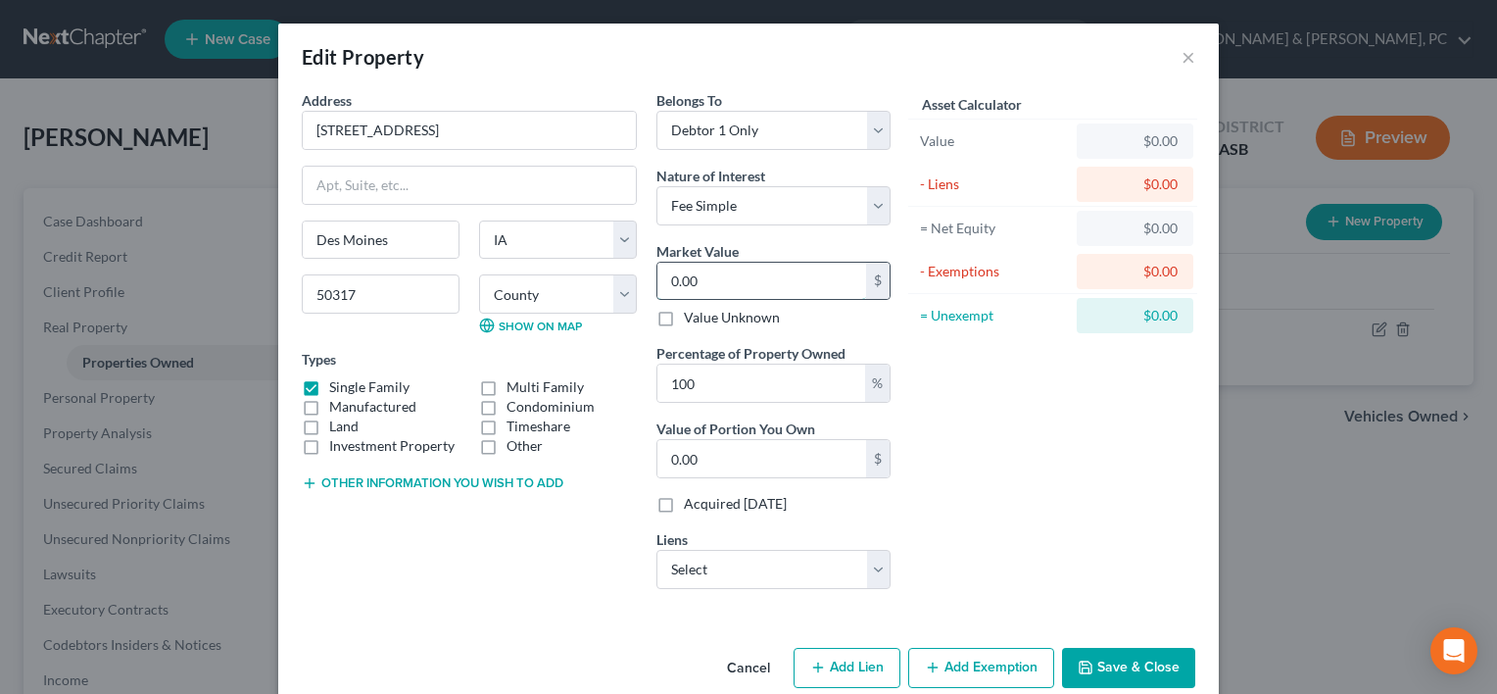
type input "2"
type input "2.00"
type input "25"
type input "25.00"
type input "2"
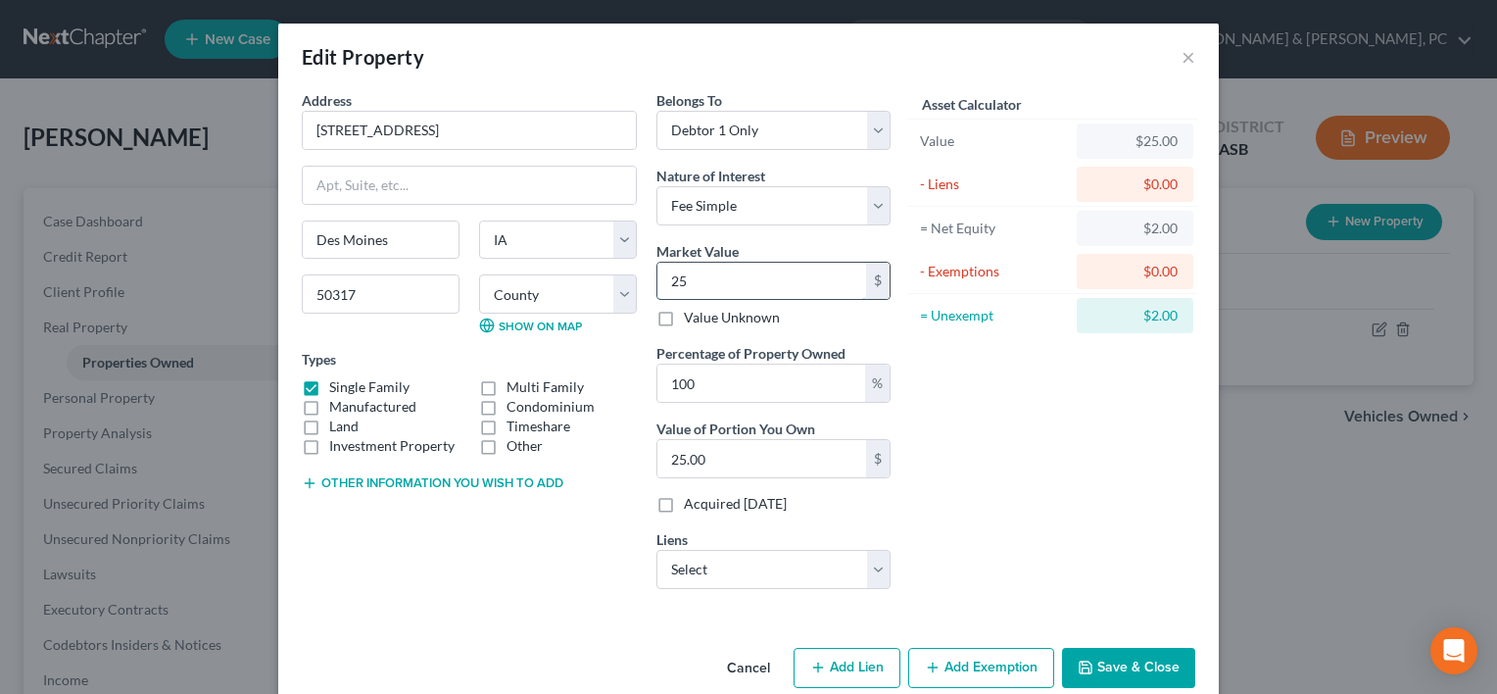
type input "2.00"
type input "26"
type input "26.00"
type input "265"
type input "265.00"
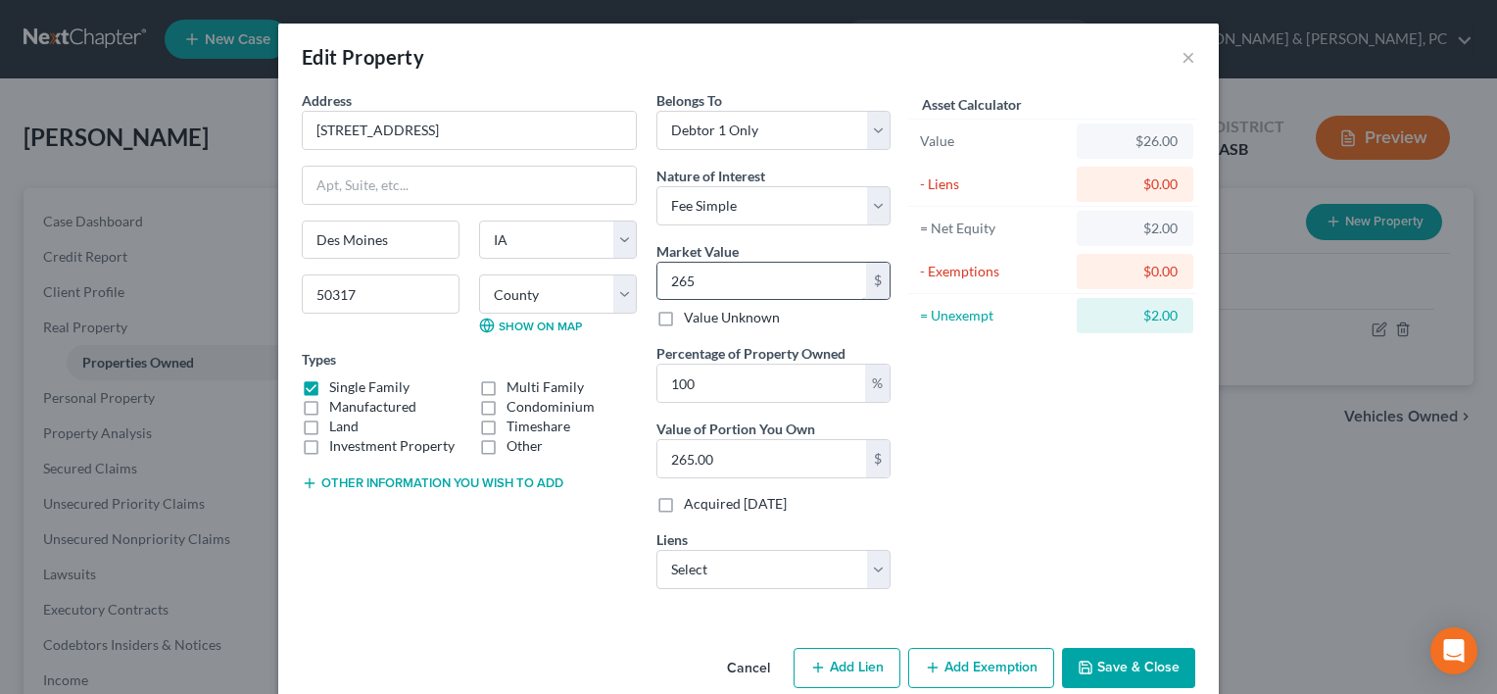
type input "2650"
type input "2,650.00"
type input "2,6500"
type input "26,500.00"
type input "26,5000"
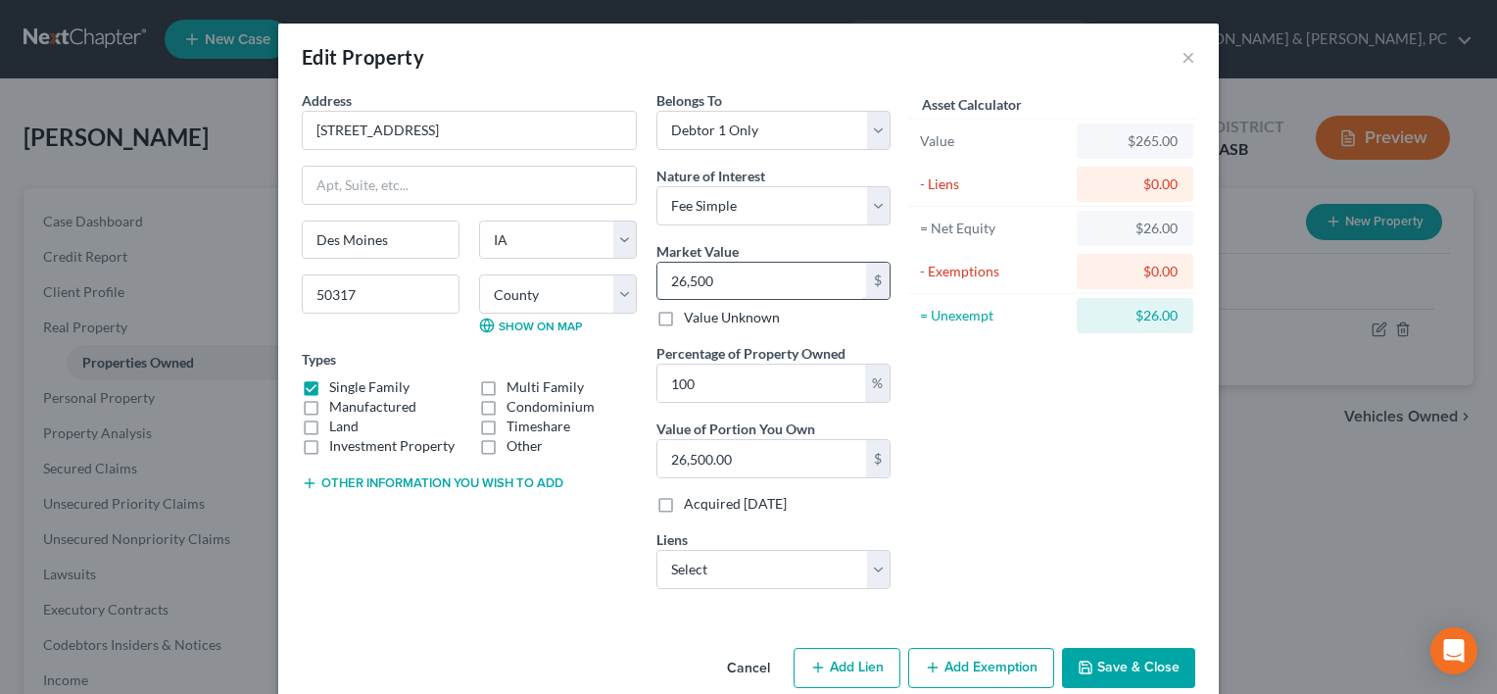
type input "265,000.00"
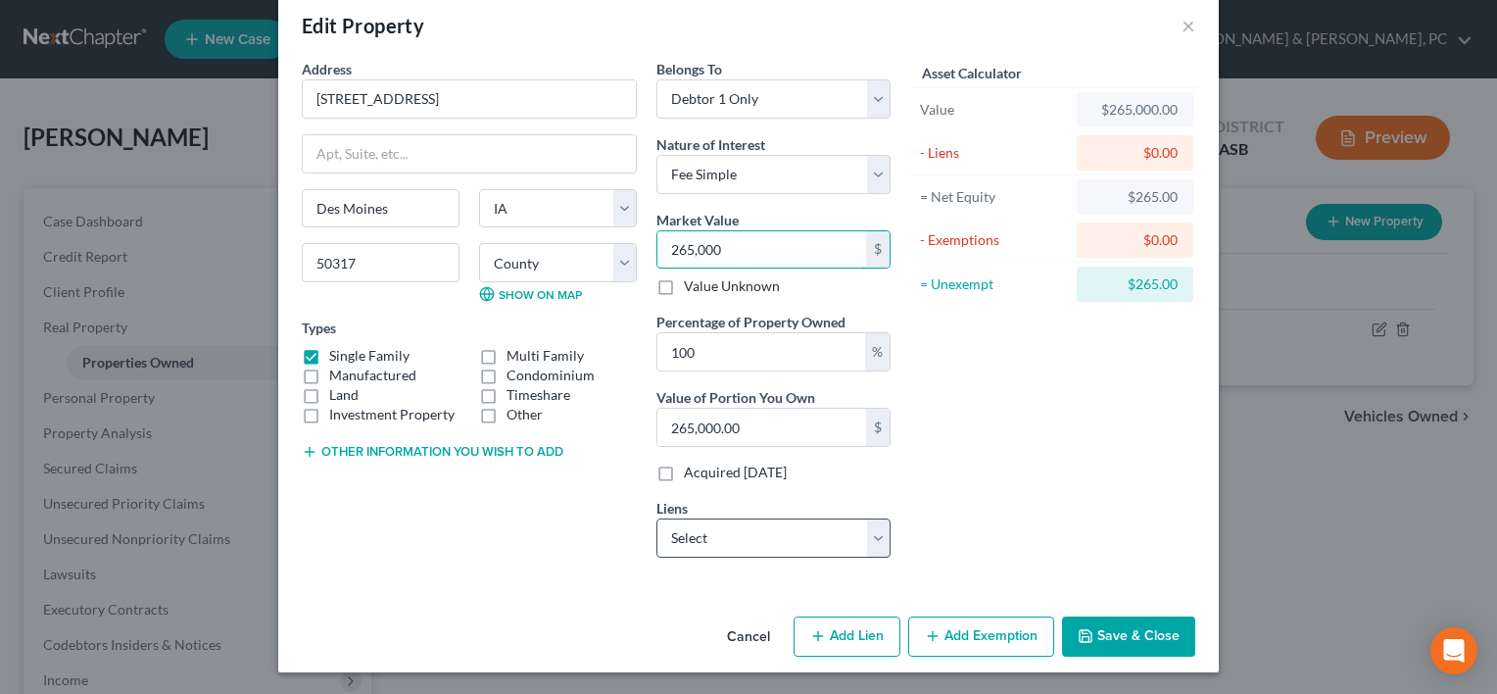
type input "265,000"
click at [721, 541] on select "Select Rocket Mortgage - $159,545.00 Air Academy Federal - $30,751.00" at bounding box center [774, 537] width 234 height 39
select select "0"
click at [657, 518] on select "Select Rocket Mortgage - $159,545.00 Air Academy Federal - $30,751.00" at bounding box center [774, 537] width 234 height 39
select select
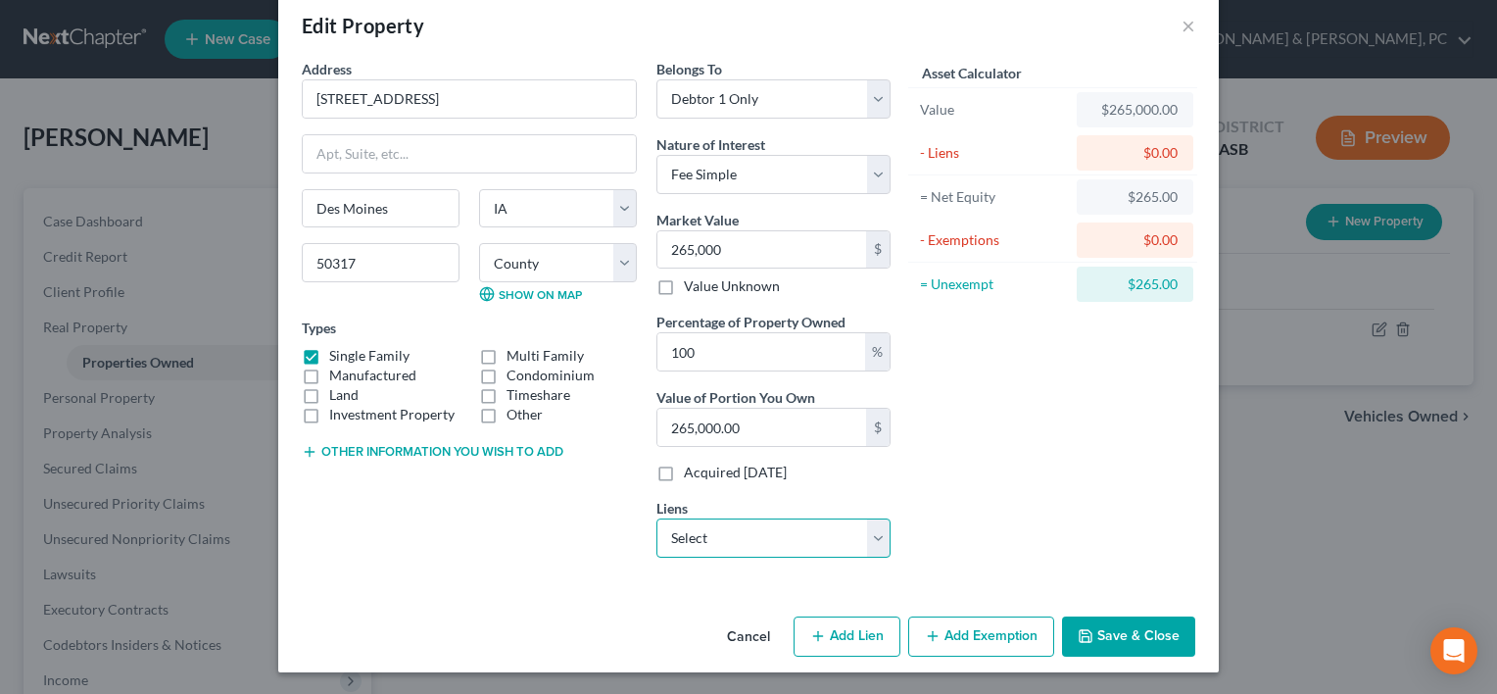
select select "23"
select select "0"
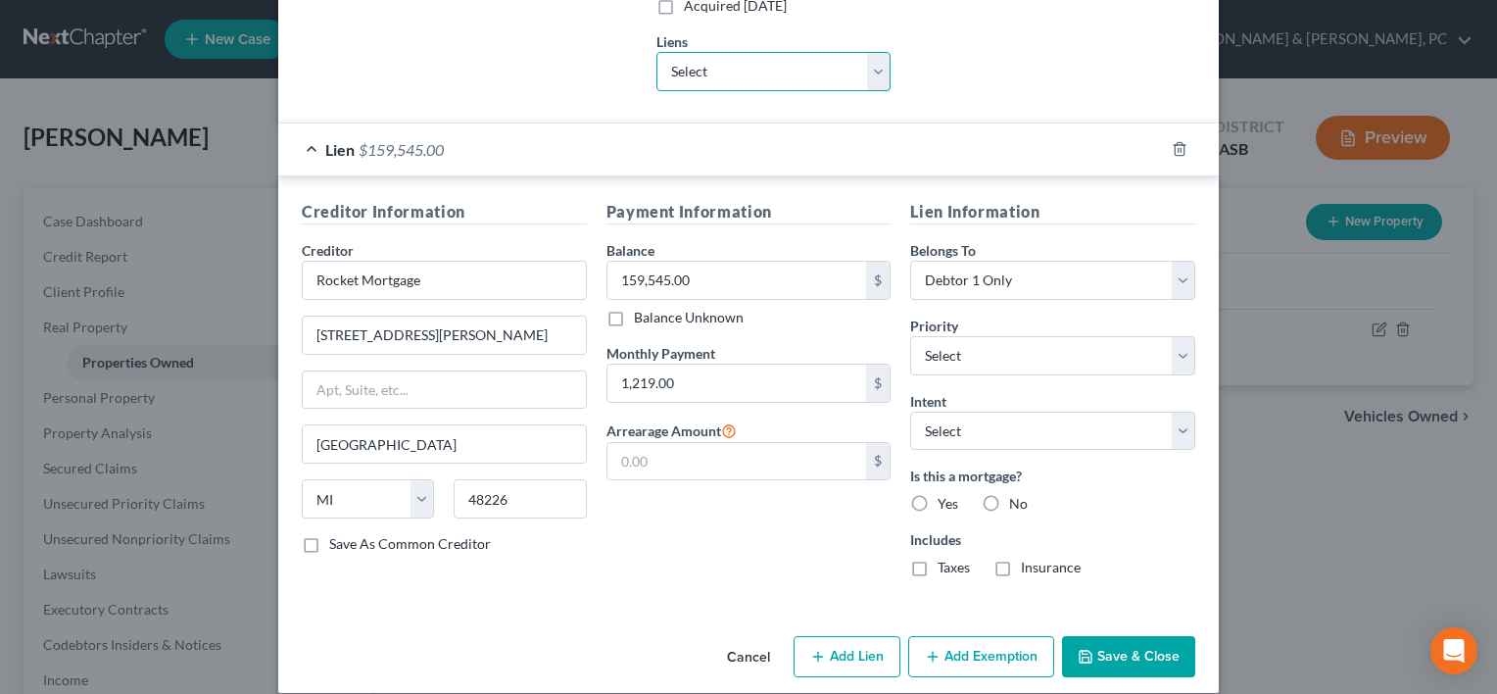
scroll to position [516, 0]
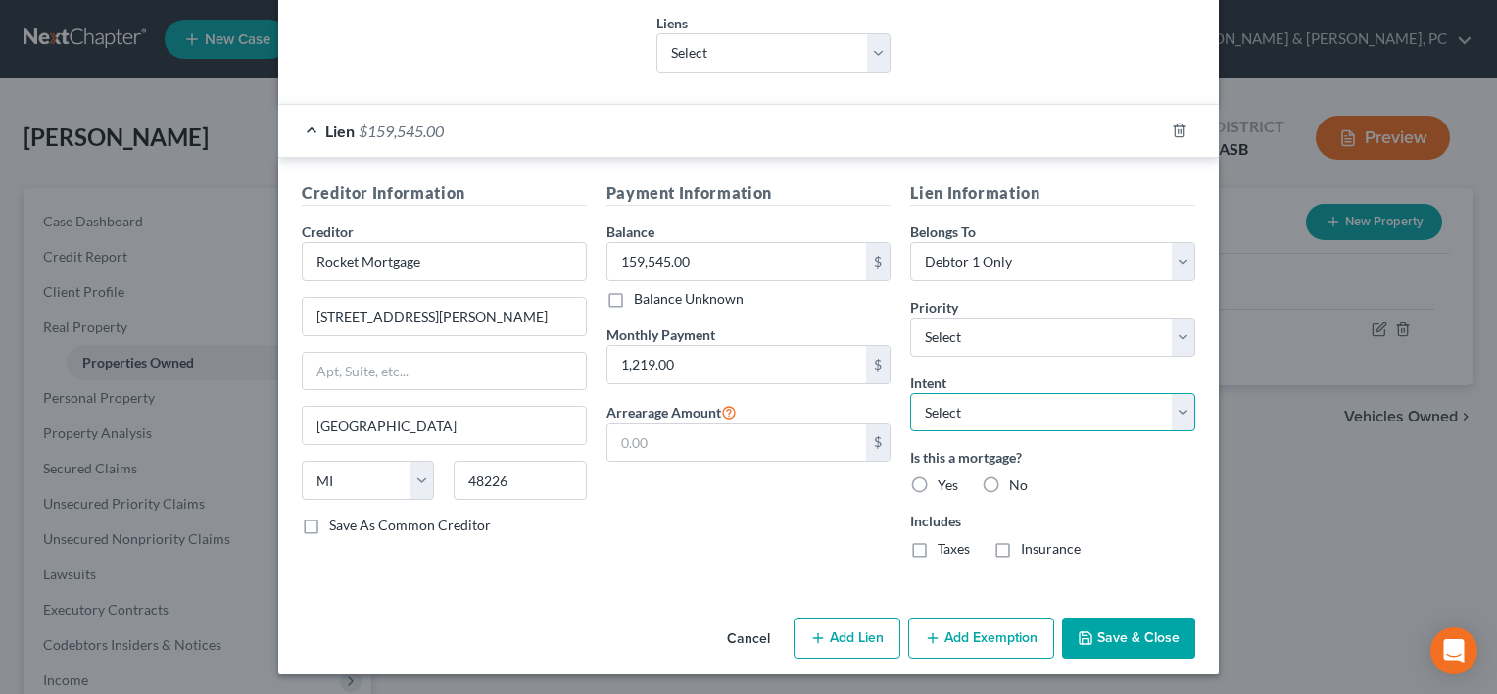
click at [1036, 407] on select "Select Surrender Redeem Reaffirm Avoid Other" at bounding box center [1052, 412] width 285 height 39
select select "2"
click at [910, 393] on select "Select Surrender Redeem Reaffirm Avoid Other" at bounding box center [1052, 412] width 285 height 39
click at [938, 475] on label "Yes" at bounding box center [948, 485] width 21 height 20
click at [946, 475] on input "Yes" at bounding box center [952, 481] width 13 height 13
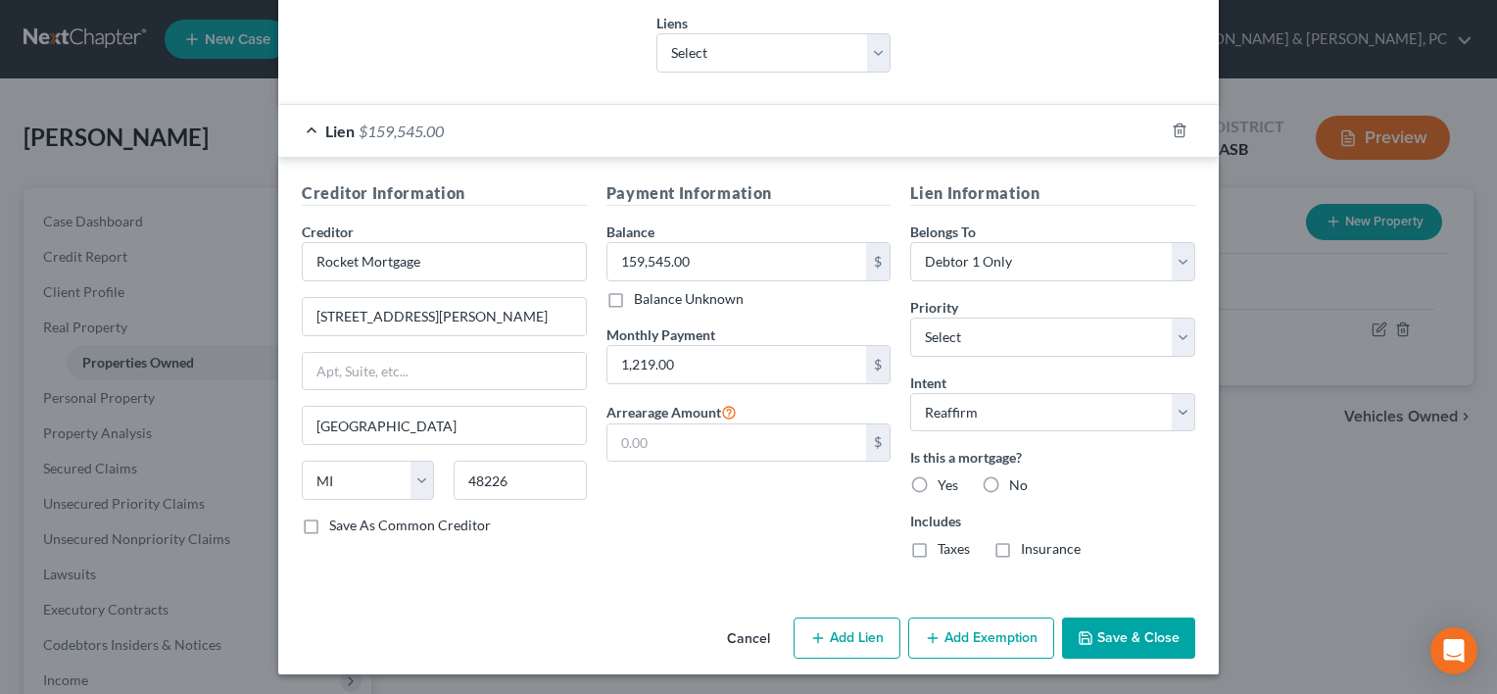
radio input "true"
click at [1010, 338] on select "Select 1st 2nd 3rd 4th 5th 6th 7th 8th 9th 10th 11th 12th 13th 14th 15th 16th 1…" at bounding box center [1052, 336] width 285 height 39
select select "0"
click at [910, 317] on select "Select 1st 2nd 3rd 4th 5th 6th 7th 8th 9th 10th 11th 12th 13th 14th 15th 16th 1…" at bounding box center [1052, 336] width 285 height 39
click at [946, 625] on button "Add Exemption" at bounding box center [981, 637] width 146 height 41
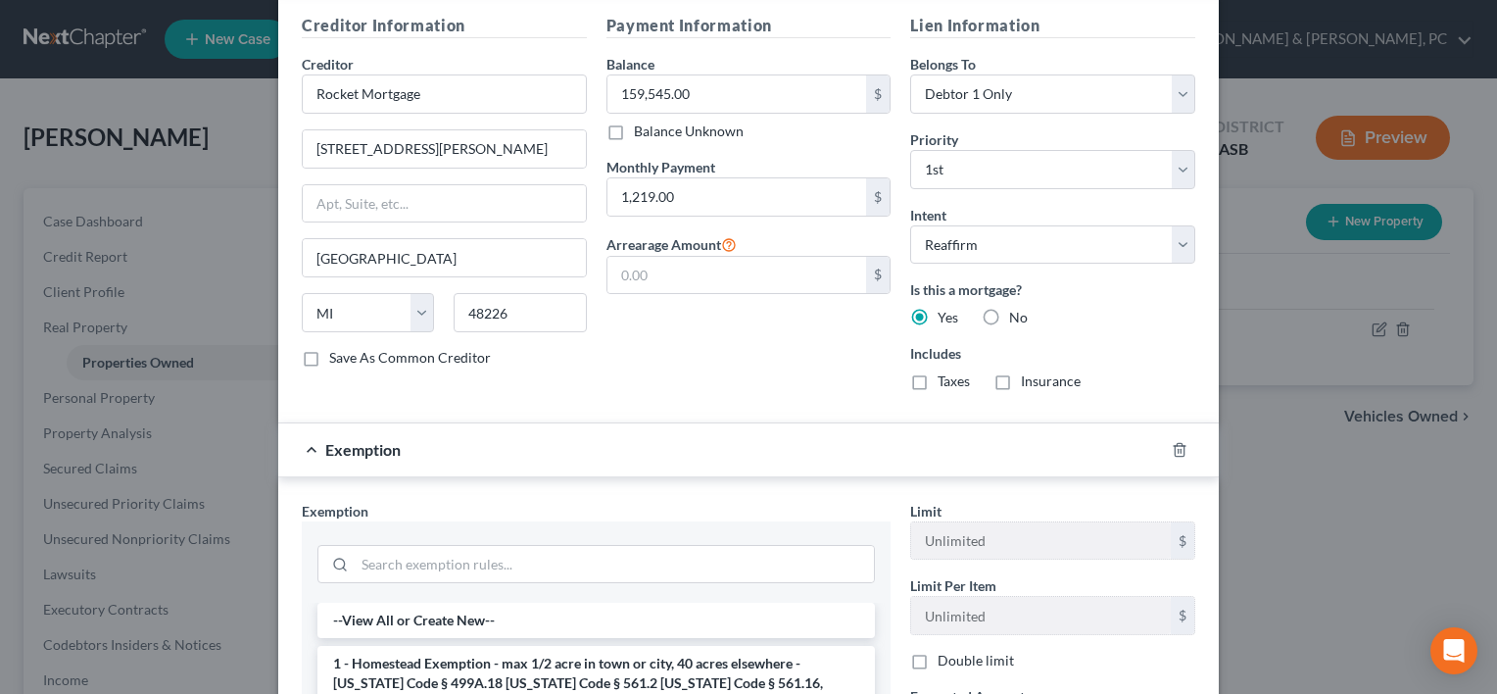
scroll to position [752, 0]
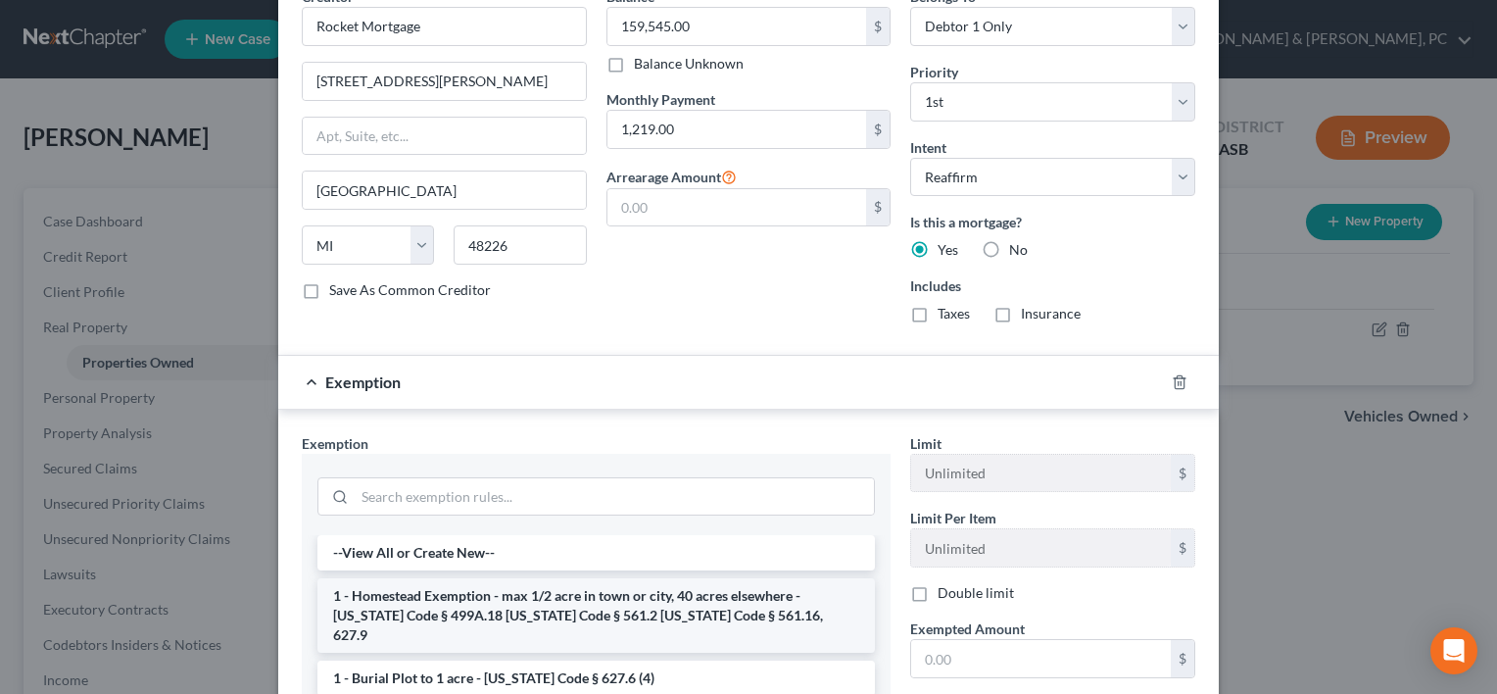
click at [774, 588] on li "1 - Homestead Exemption - max 1/2 acre in town or city, 40 acres elsewhere - [U…" at bounding box center [596, 615] width 558 height 74
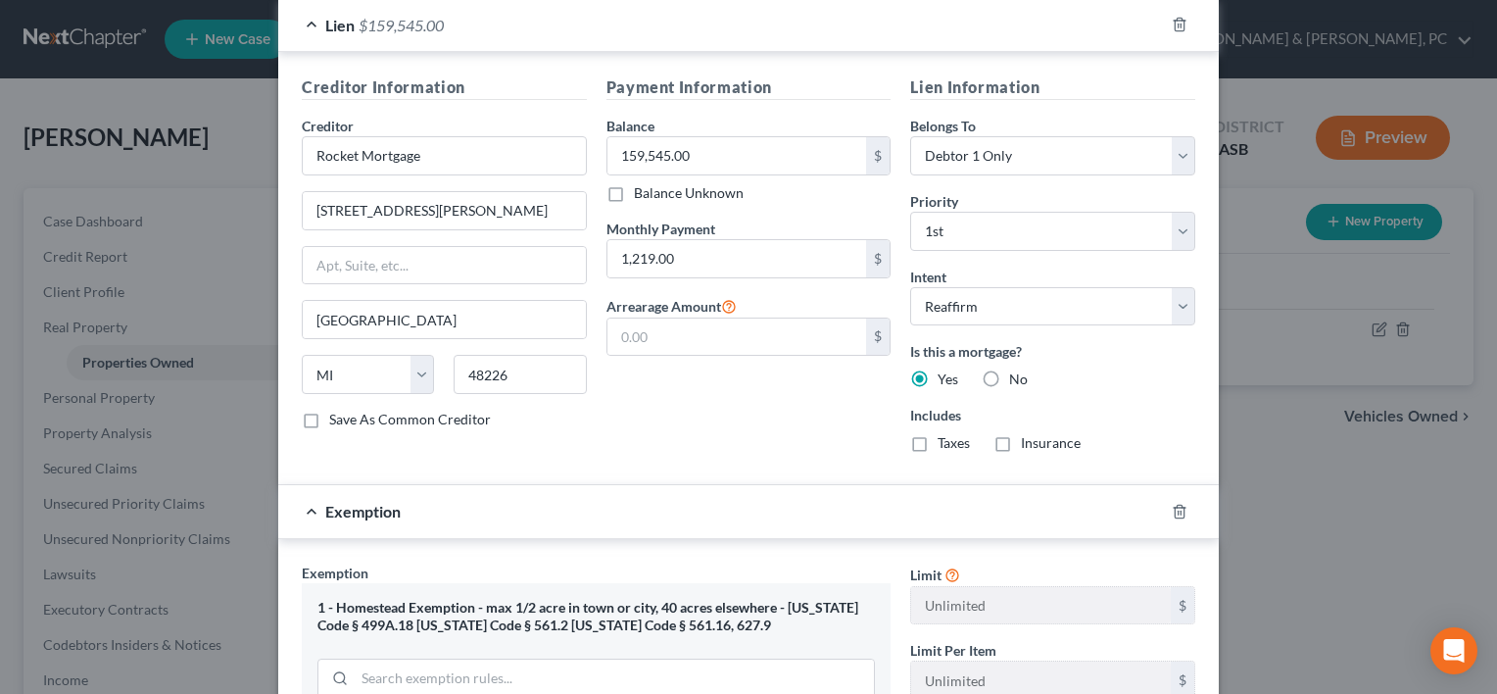
scroll to position [795, 0]
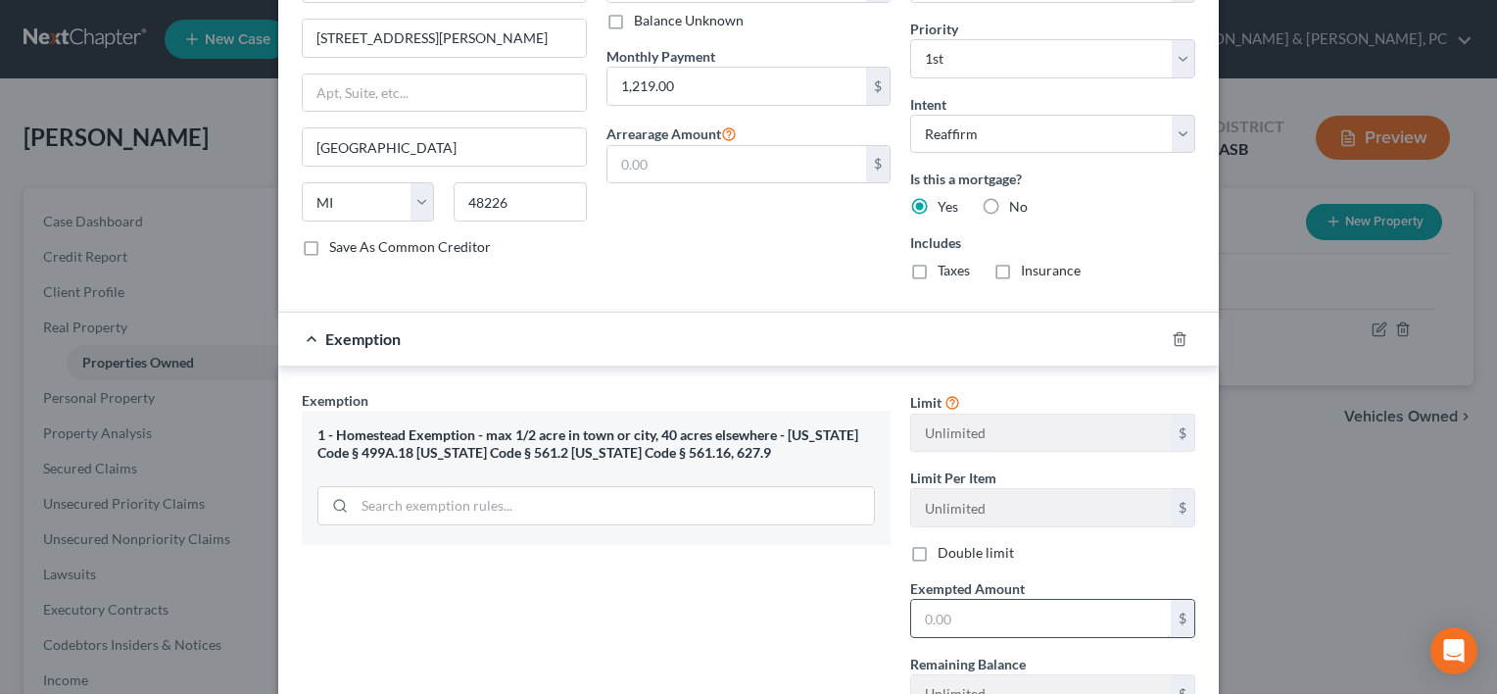
click at [1012, 614] on input "text" at bounding box center [1041, 618] width 260 height 37
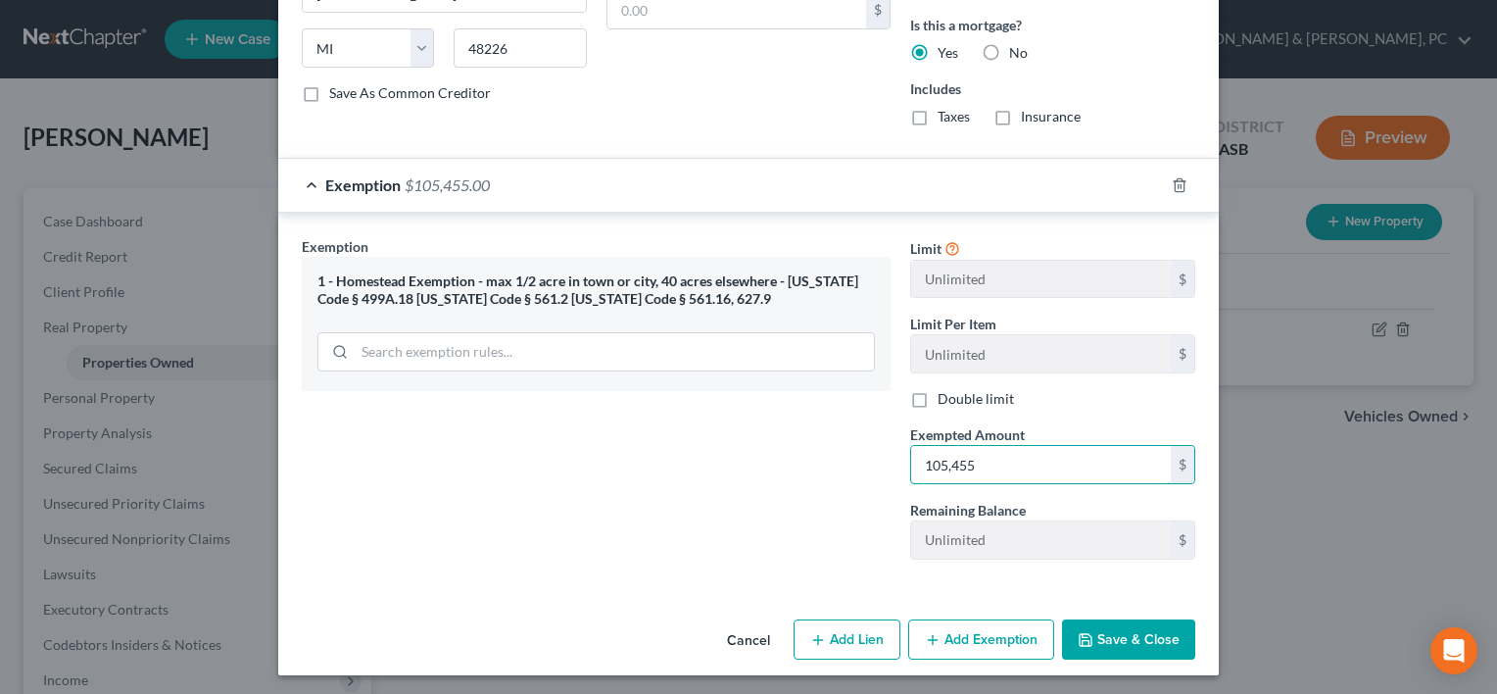
type input "105,455"
click at [1109, 628] on button "Save & Close" at bounding box center [1128, 639] width 133 height 41
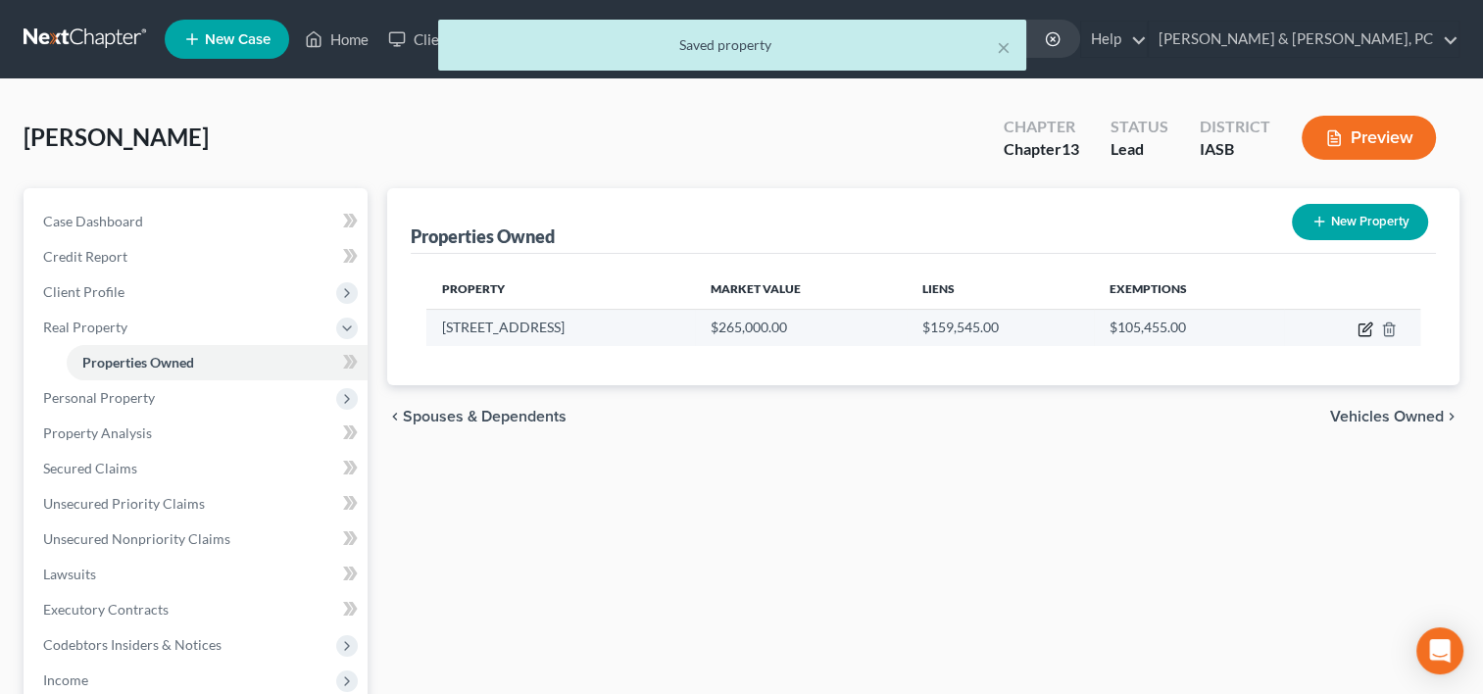
click at [1368, 321] on icon "button" at bounding box center [1365, 329] width 16 height 16
select select "16"
select select "76"
select select "0"
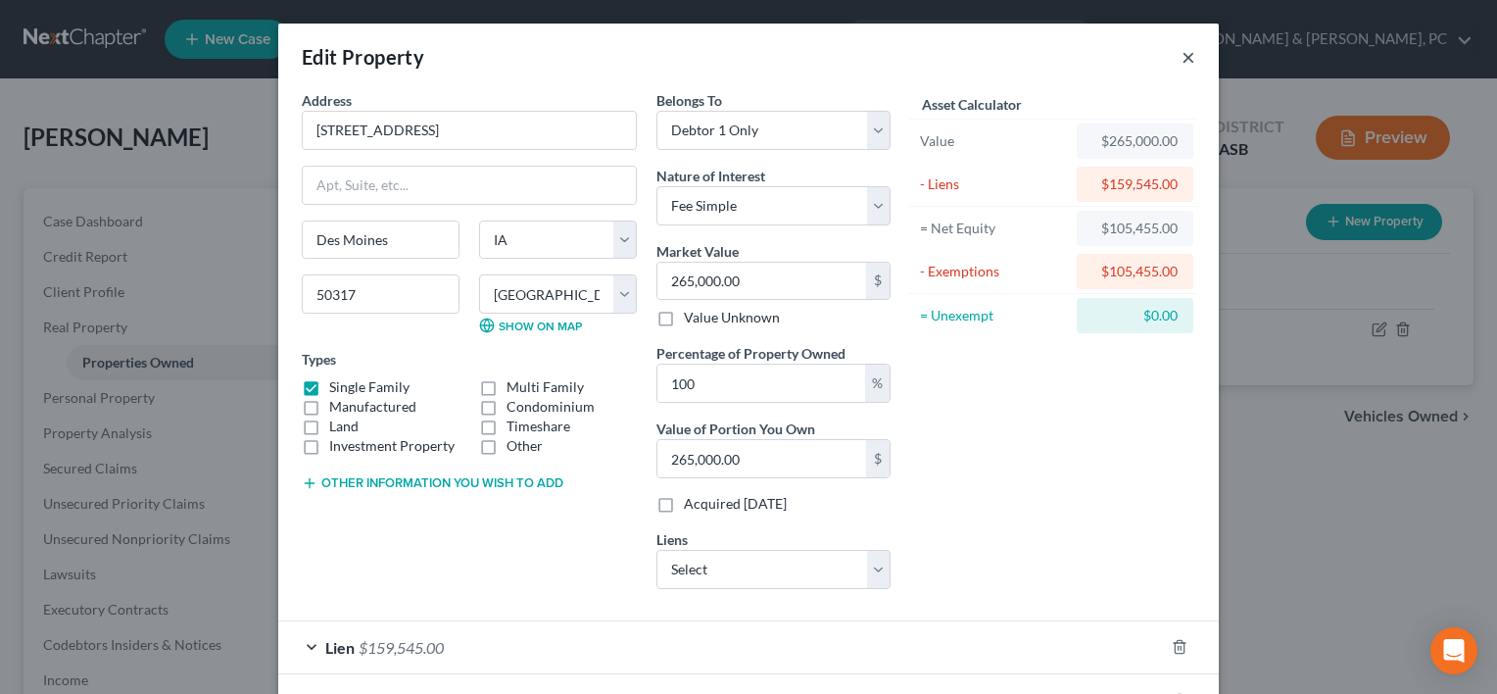
click at [1182, 55] on button "×" at bounding box center [1189, 57] width 14 height 24
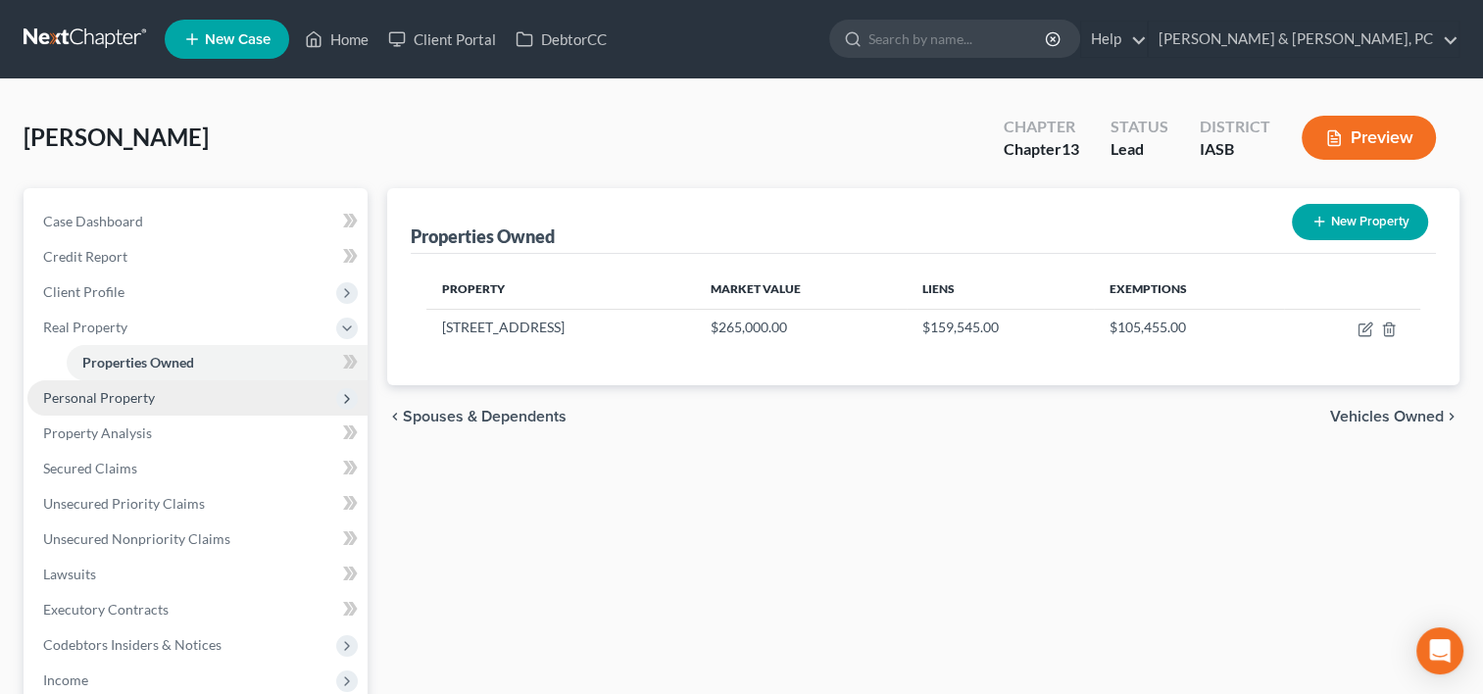
click at [118, 387] on span "Personal Property" at bounding box center [197, 397] width 340 height 35
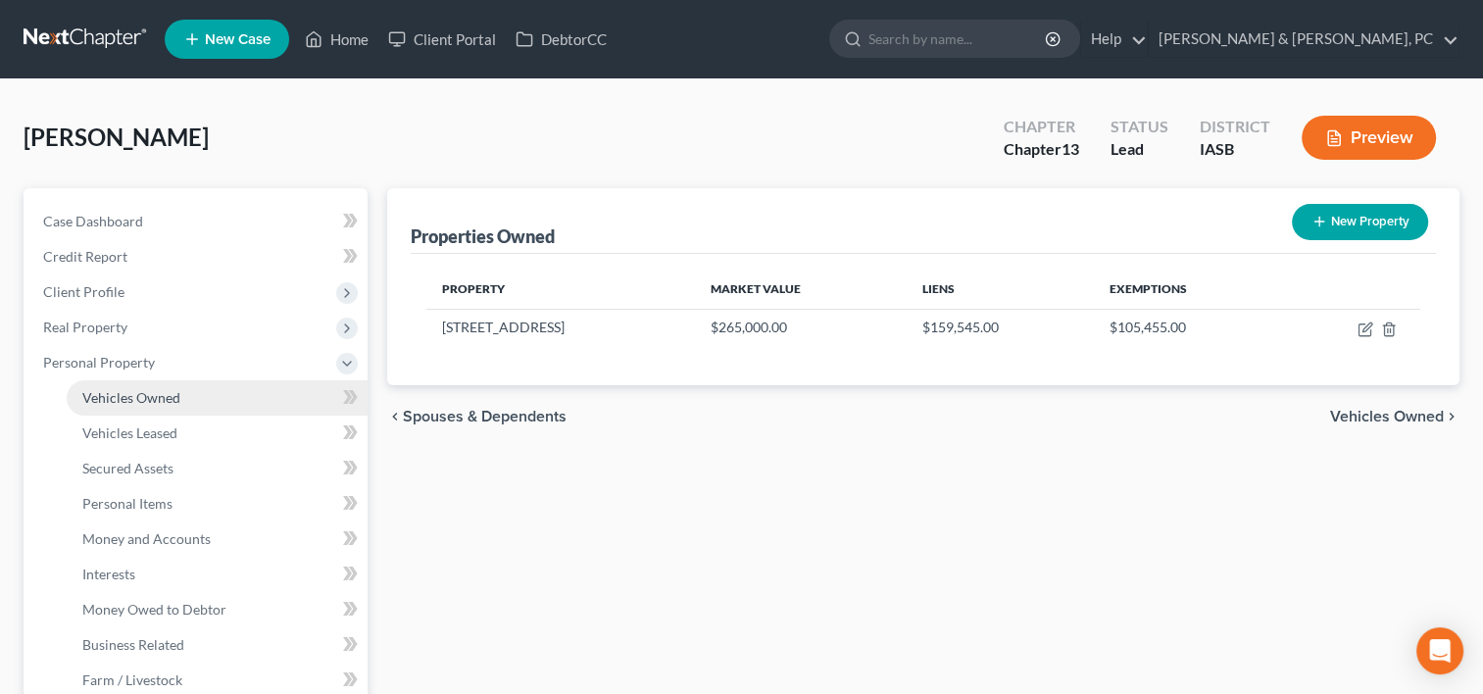
click at [159, 393] on span "Vehicles Owned" at bounding box center [131, 397] width 98 height 17
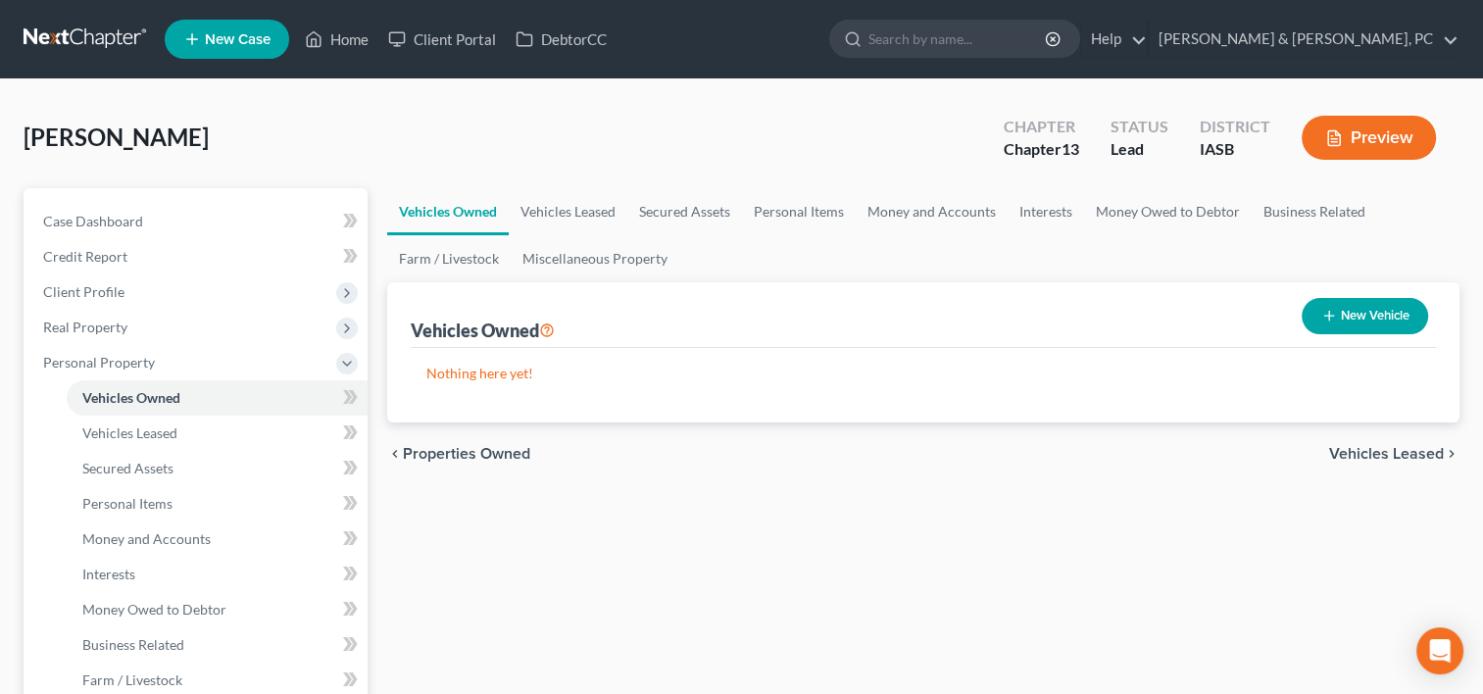
click at [1329, 314] on line "button" at bounding box center [1329, 316] width 0 height 9
select select "0"
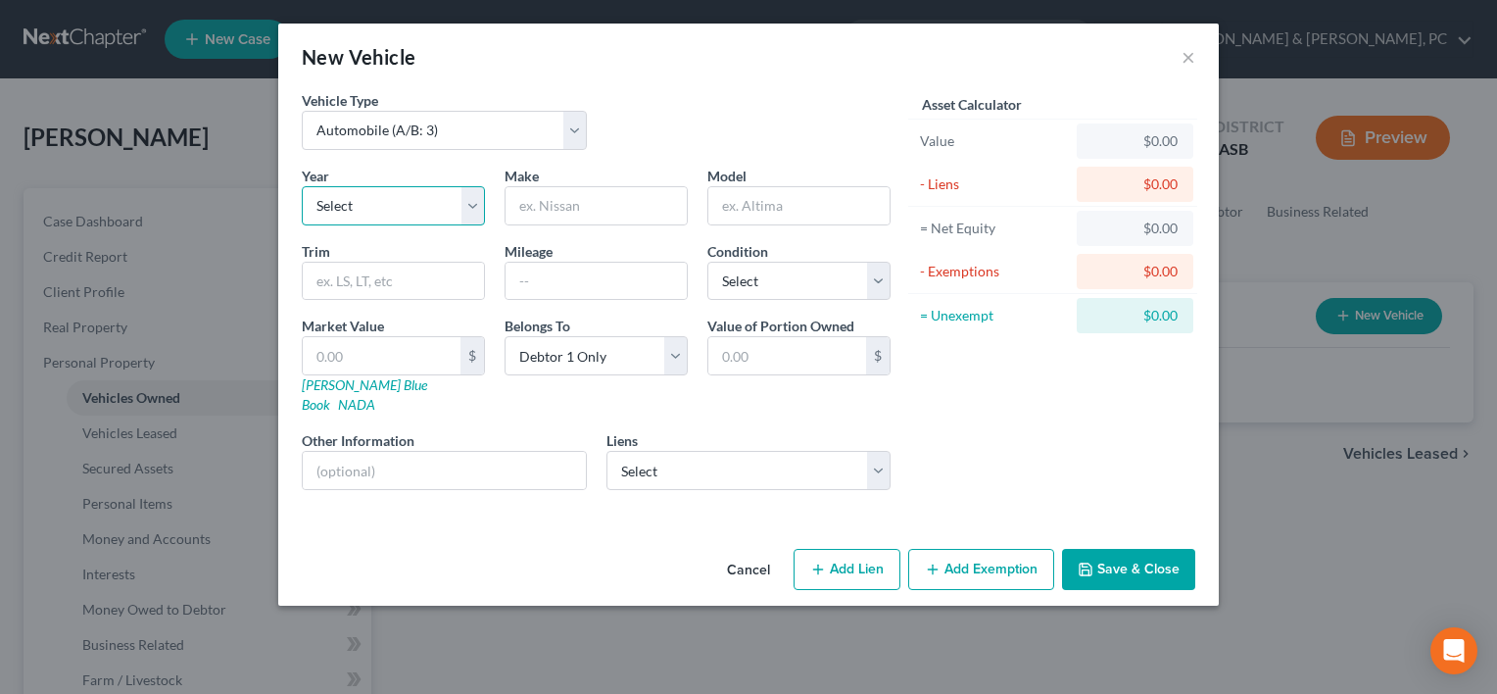
click at [412, 208] on select "Select 2026 2025 2024 2023 2022 2021 2020 2019 2018 2017 2016 2015 2014 2013 20…" at bounding box center [393, 205] width 183 height 39
select select "5"
click at [302, 186] on select "Select 2026 2025 2024 2023 2022 2021 2020 2019 2018 2017 2016 2015 2014 2013 20…" at bounding box center [393, 205] width 183 height 39
click at [566, 201] on input "text" at bounding box center [596, 205] width 181 height 37
type input "Ford"
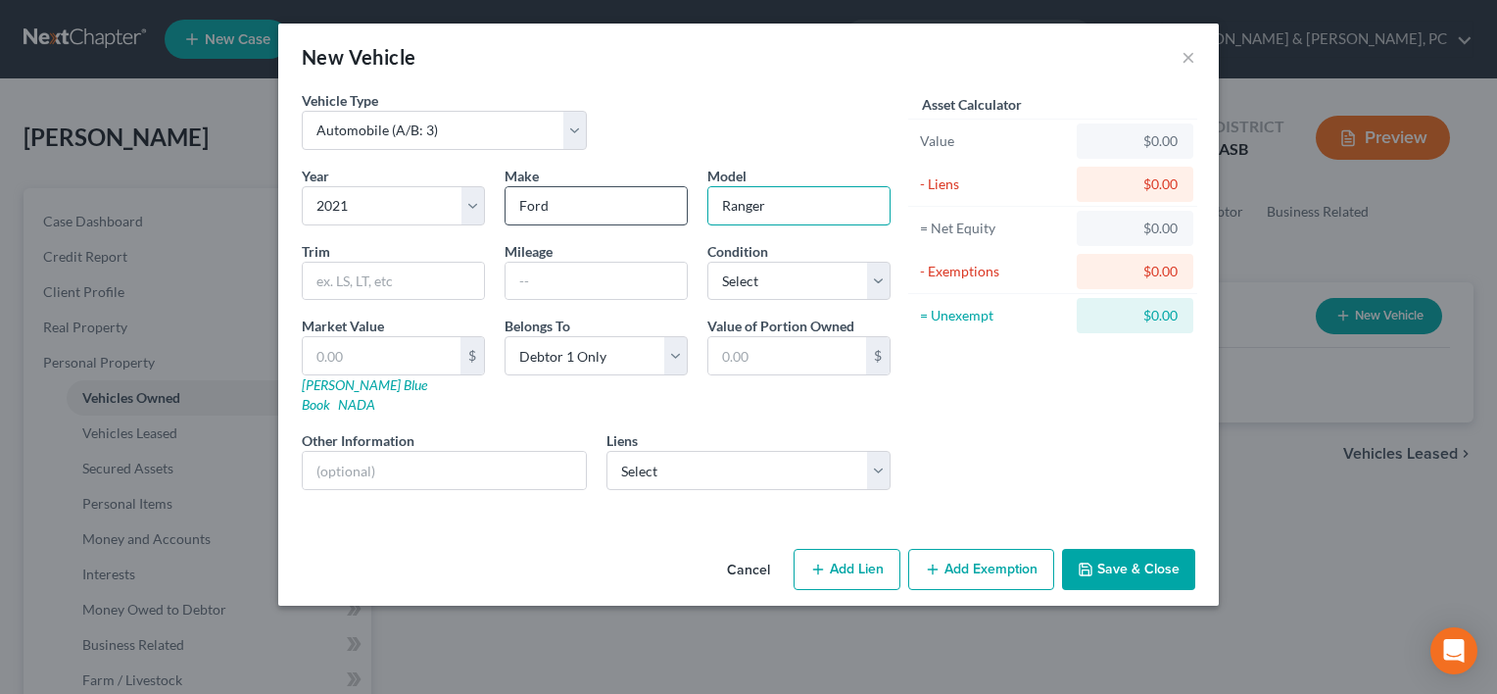
type input "Ranger"
type input "53000"
click at [771, 272] on select "Select Excellent Very Good Good Fair Poor" at bounding box center [798, 281] width 183 height 39
select select "1"
click at [707, 262] on select "Select Excellent Very Good Good Fair Poor" at bounding box center [798, 281] width 183 height 39
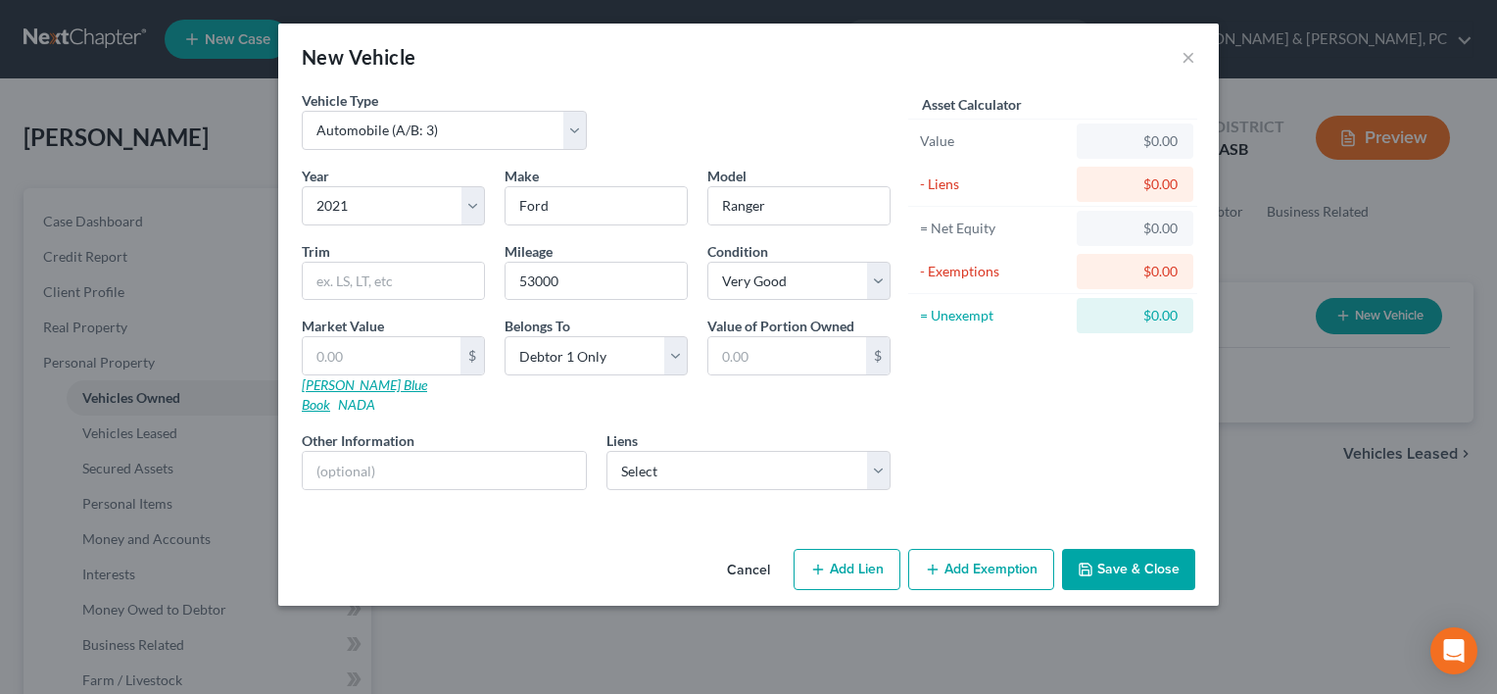
click at [354, 379] on link "[PERSON_NAME] Blue Book" at bounding box center [364, 394] width 125 height 36
click at [419, 368] on input "text" at bounding box center [382, 355] width 158 height 37
type input "1"
type input "1.00"
type input "18"
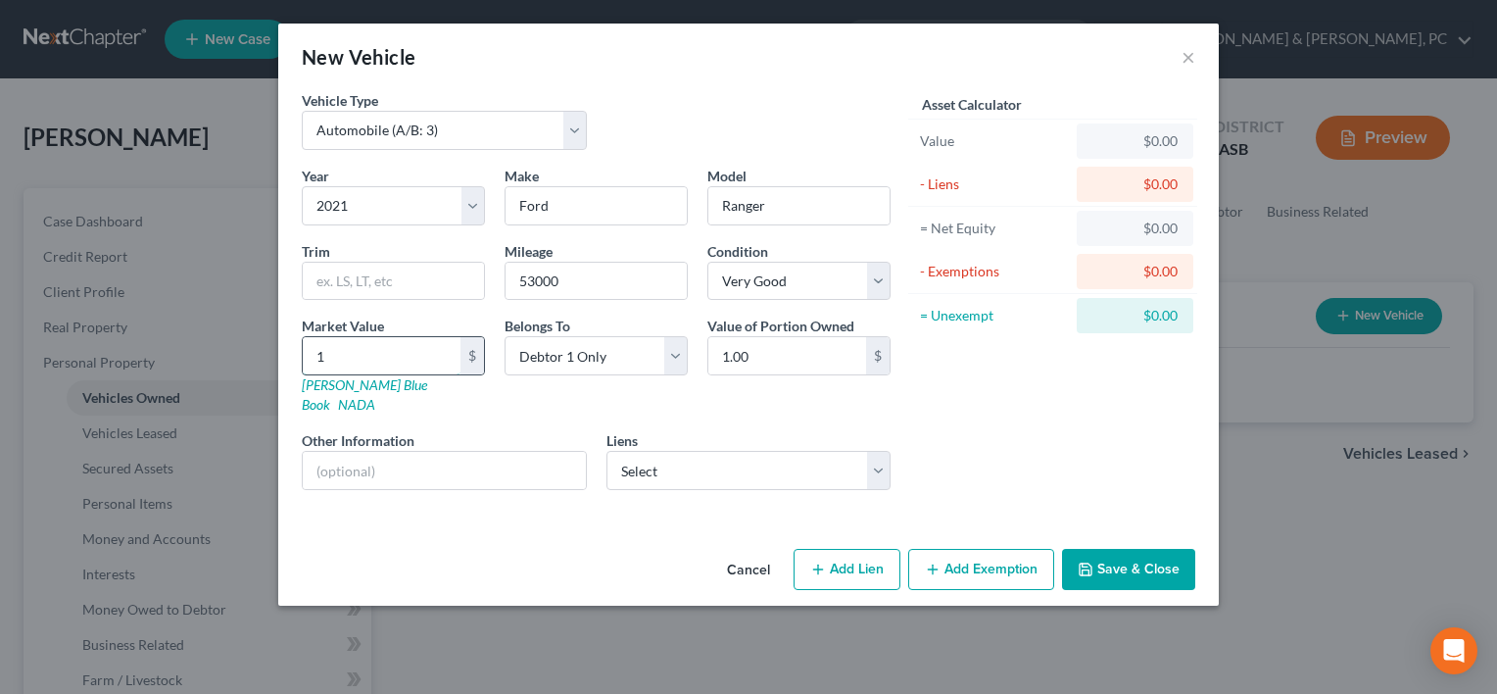
type input "18.00"
type input "184"
type input "184.00"
type input "1849"
type input "1,849.00"
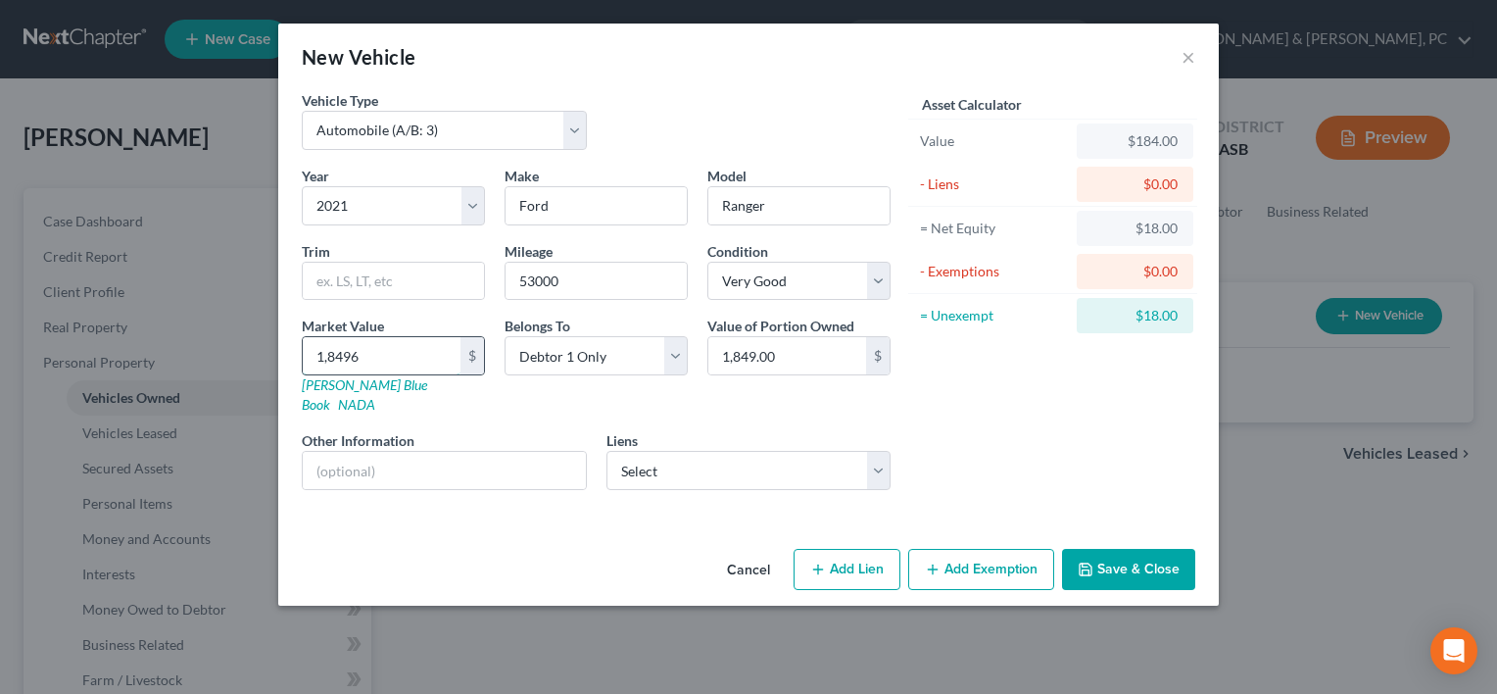
type input "1,84963"
type input "184,963.00"
type input "184,96"
type input "18,496.00"
type input "18,496"
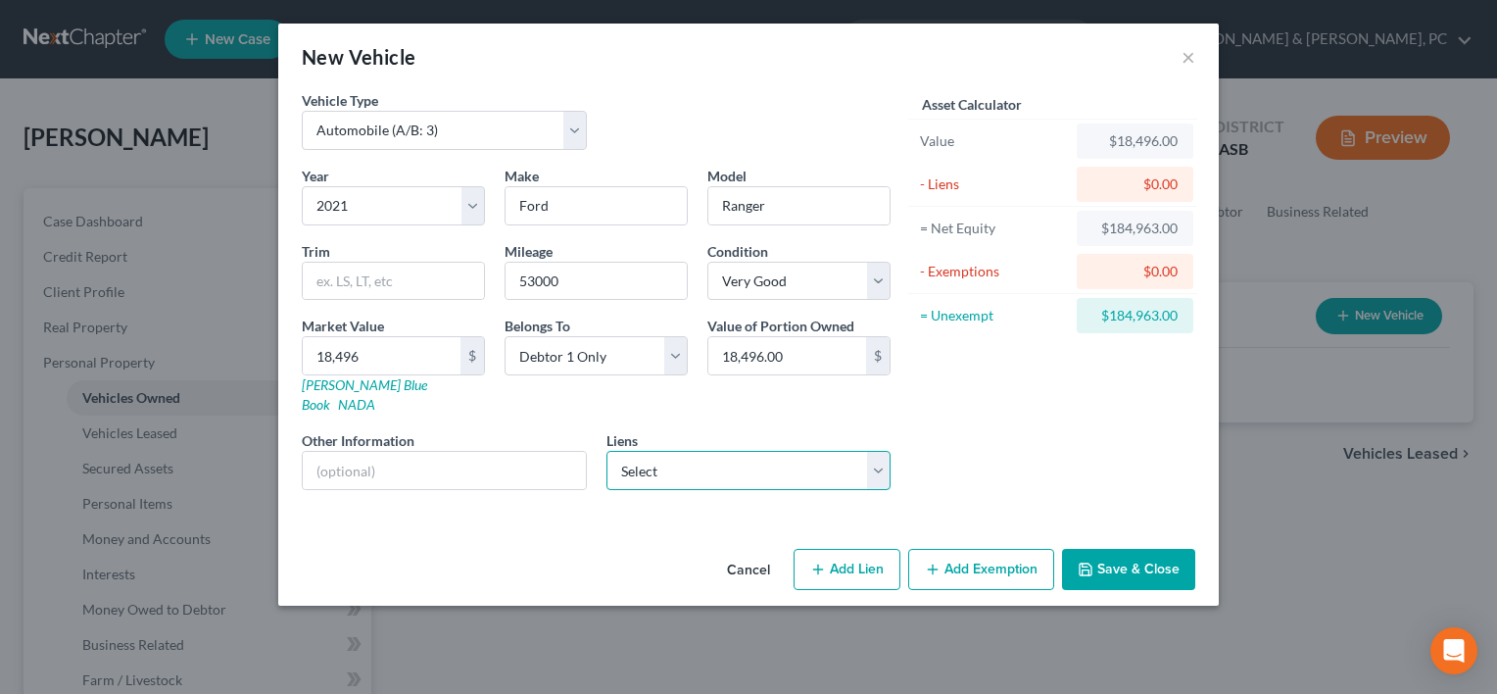
click at [707, 451] on select "Select Air Academy Federal - $30,751.00" at bounding box center [749, 470] width 285 height 39
select select "5"
select select "0"
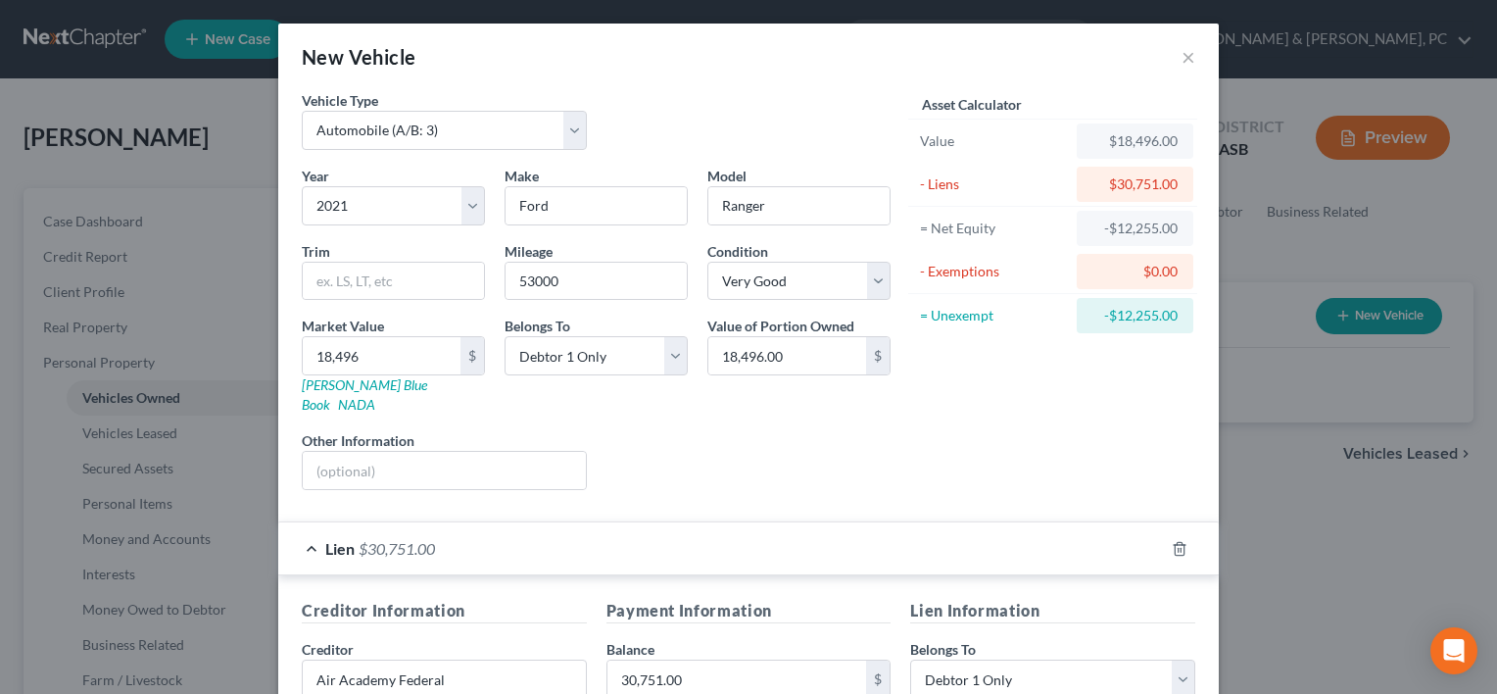
scroll to position [373, 0]
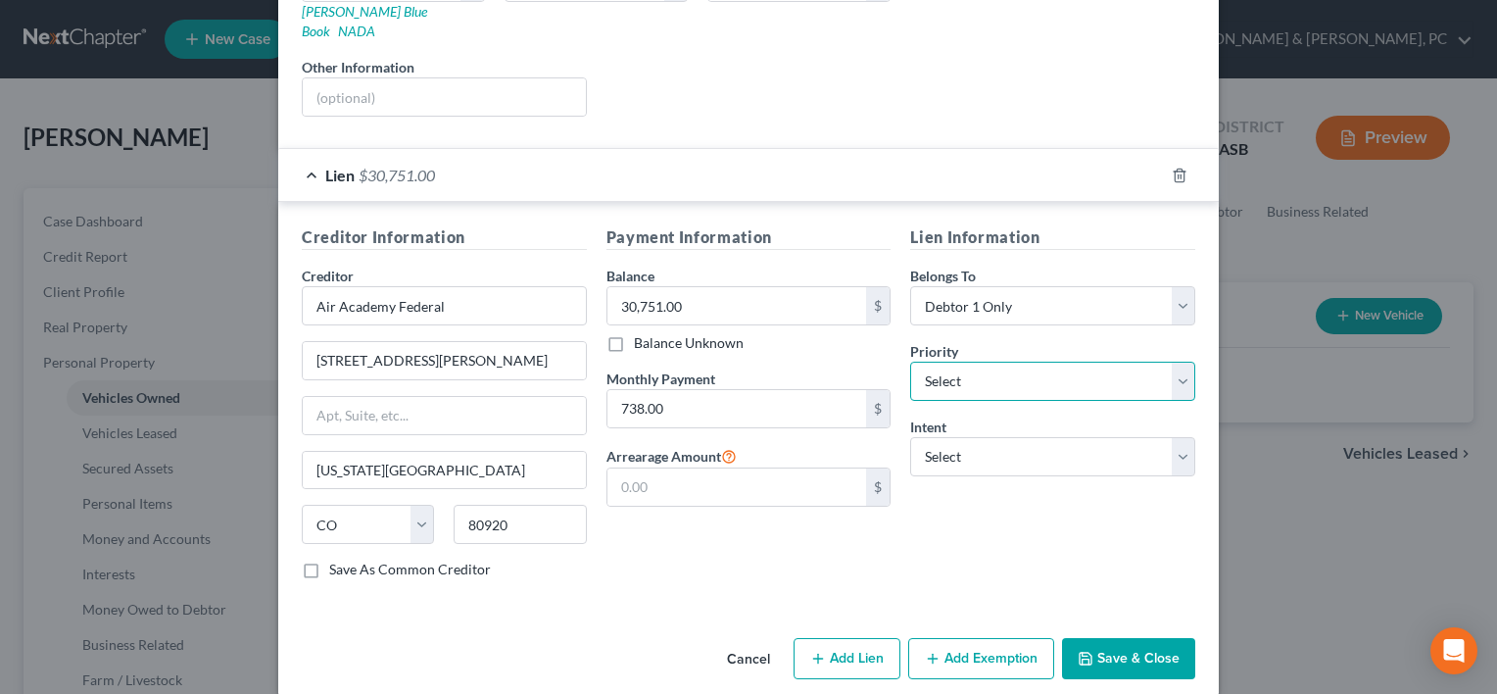
click at [995, 362] on select "Select 1st 2nd 3rd 4th 5th 6th 7th 8th 9th 10th 11th 12th 13th 14th 15th 16th 1…" at bounding box center [1052, 381] width 285 height 39
select select "1"
click at [910, 362] on select "Select 1st 2nd 3rd 4th 5th 6th 7th 8th 9th 10th 11th 12th 13th 14th 15th 16th 1…" at bounding box center [1052, 381] width 285 height 39
click at [972, 437] on select "Select Surrender Redeem Reaffirm Avoid Other" at bounding box center [1052, 456] width 285 height 39
select select "4"
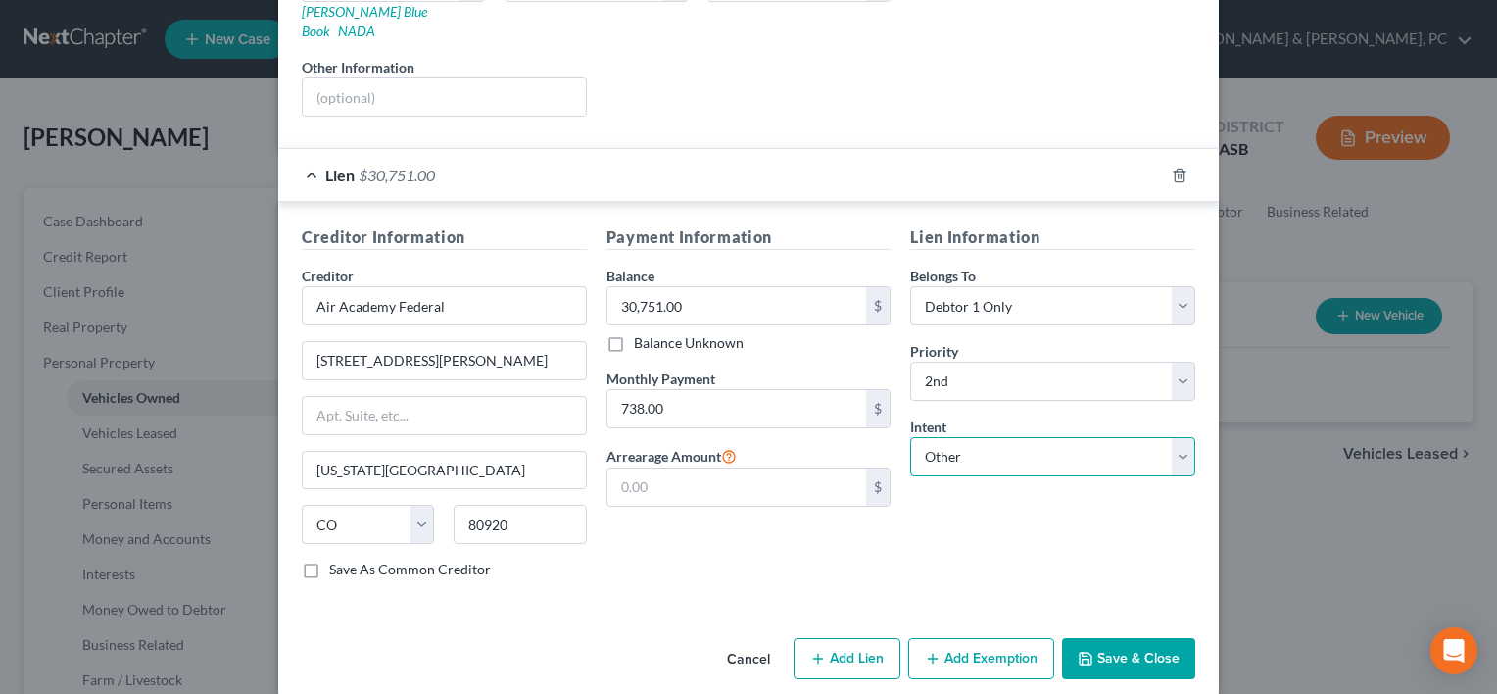
click at [910, 437] on select "Select Surrender Redeem Reaffirm Avoid Other" at bounding box center [1052, 456] width 285 height 39
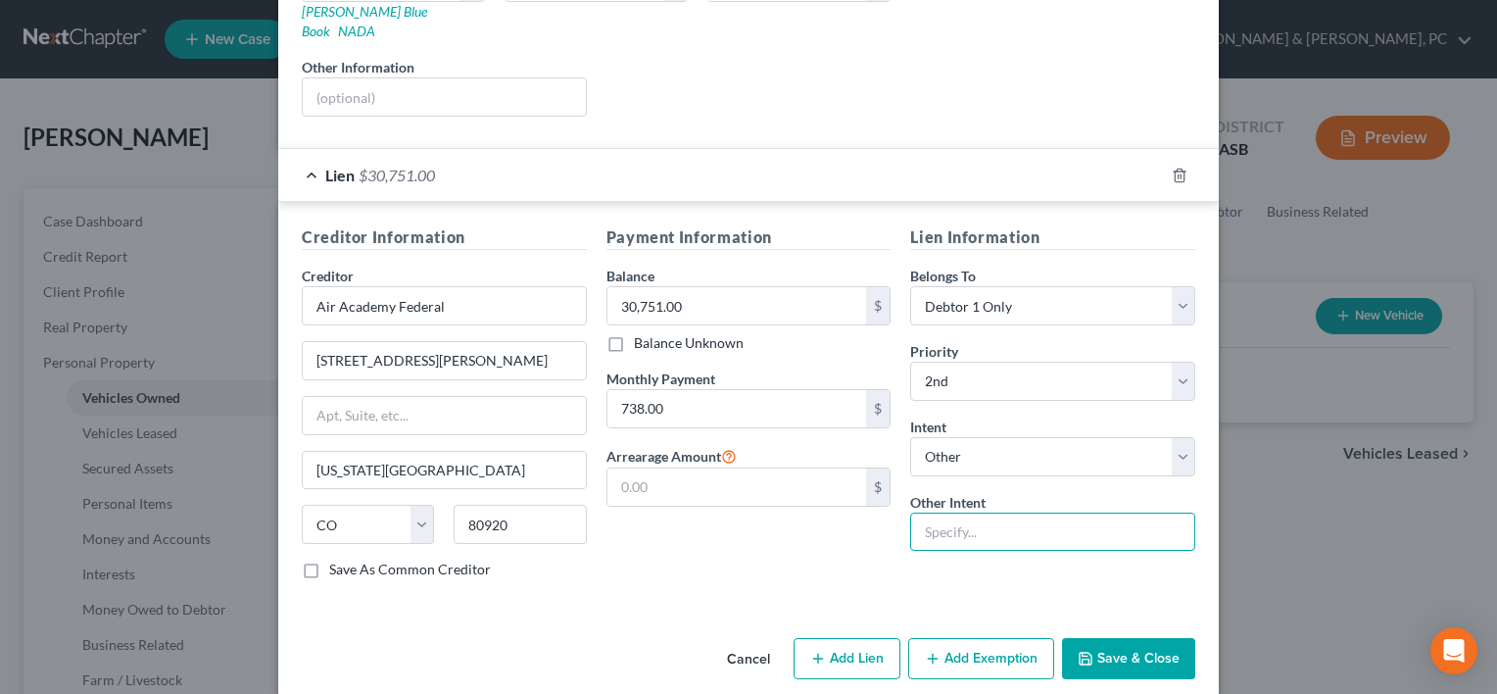
click at [1000, 512] on input "text" at bounding box center [1052, 531] width 285 height 39
type input "Continue Making Payments"
click at [1076, 638] on button "Save & Close" at bounding box center [1128, 658] width 133 height 41
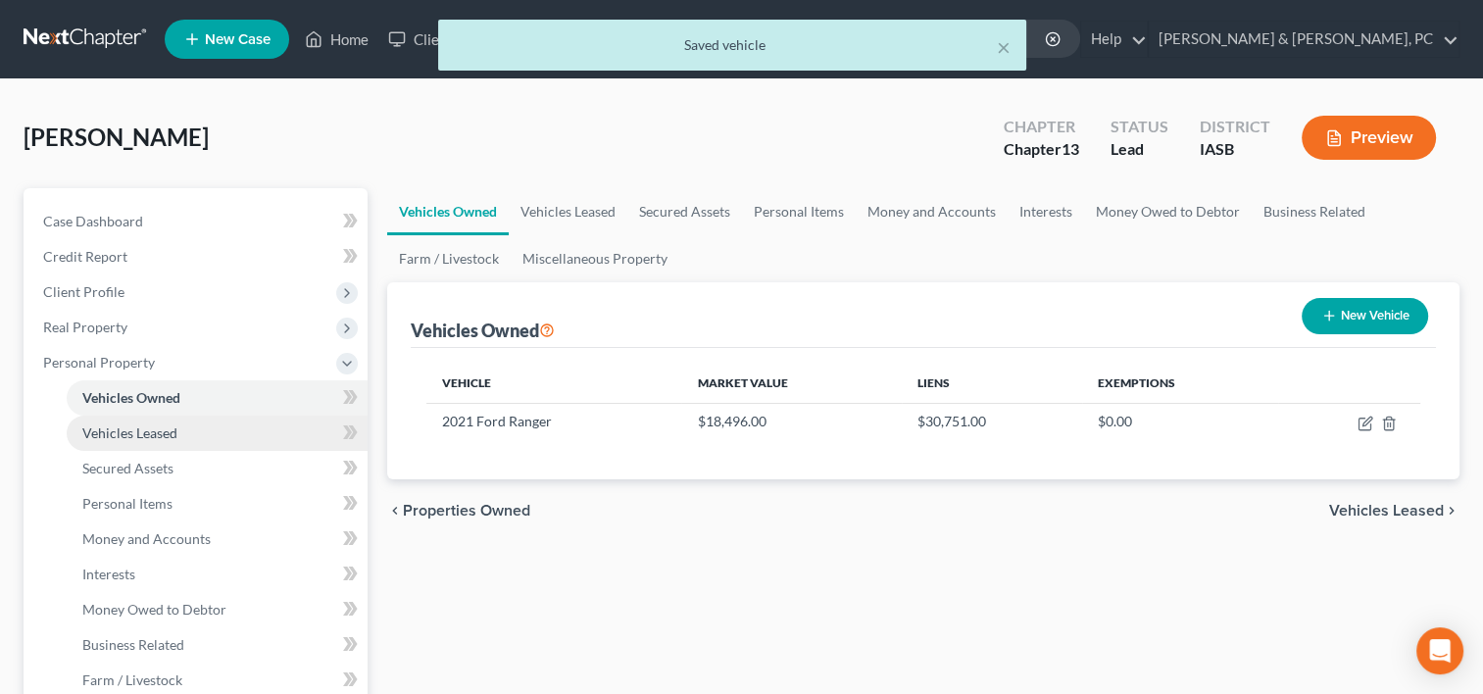
click at [195, 436] on link "Vehicles Leased" at bounding box center [217, 432] width 301 height 35
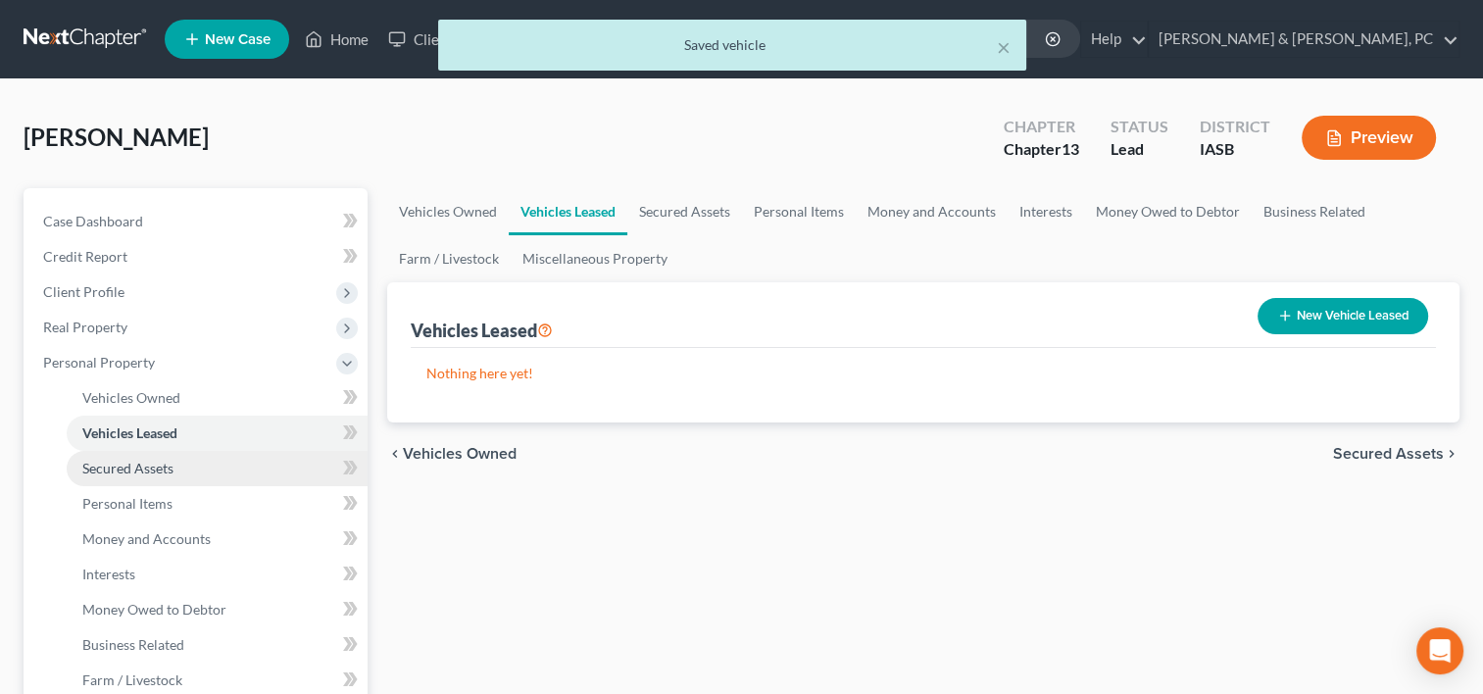
click at [176, 474] on link "Secured Assets" at bounding box center [217, 468] width 301 height 35
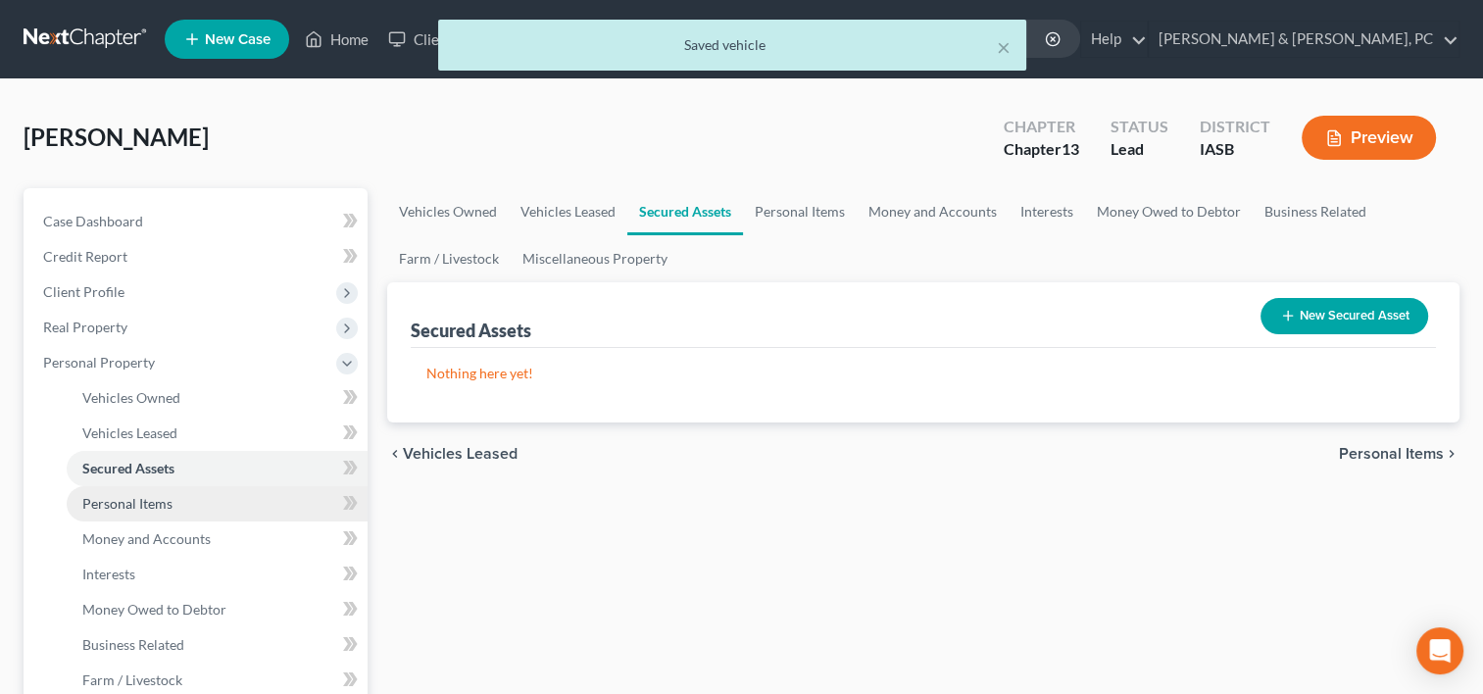
click at [171, 507] on link "Personal Items" at bounding box center [217, 503] width 301 height 35
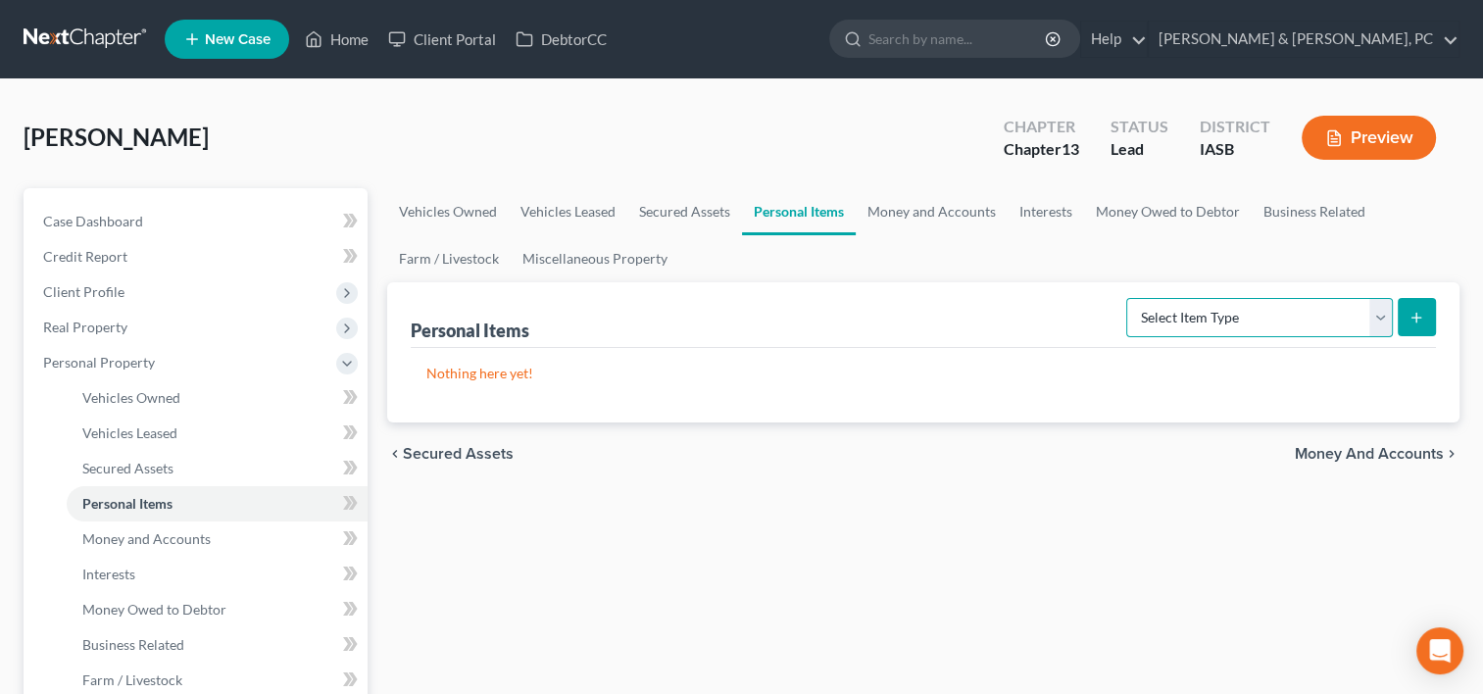
click at [1274, 315] on select "Select Item Type Clothing (A/B: 11) Collectibles Of Value (A/B: 8) Electronics …" at bounding box center [1259, 317] width 267 height 39
select select "household_goods"
click at [1129, 298] on select "Select Item Type Clothing (A/B: 11) Collectibles Of Value (A/B: 8) Electronics …" at bounding box center [1259, 317] width 267 height 39
click at [1424, 320] on button "submit" at bounding box center [1416, 317] width 38 height 38
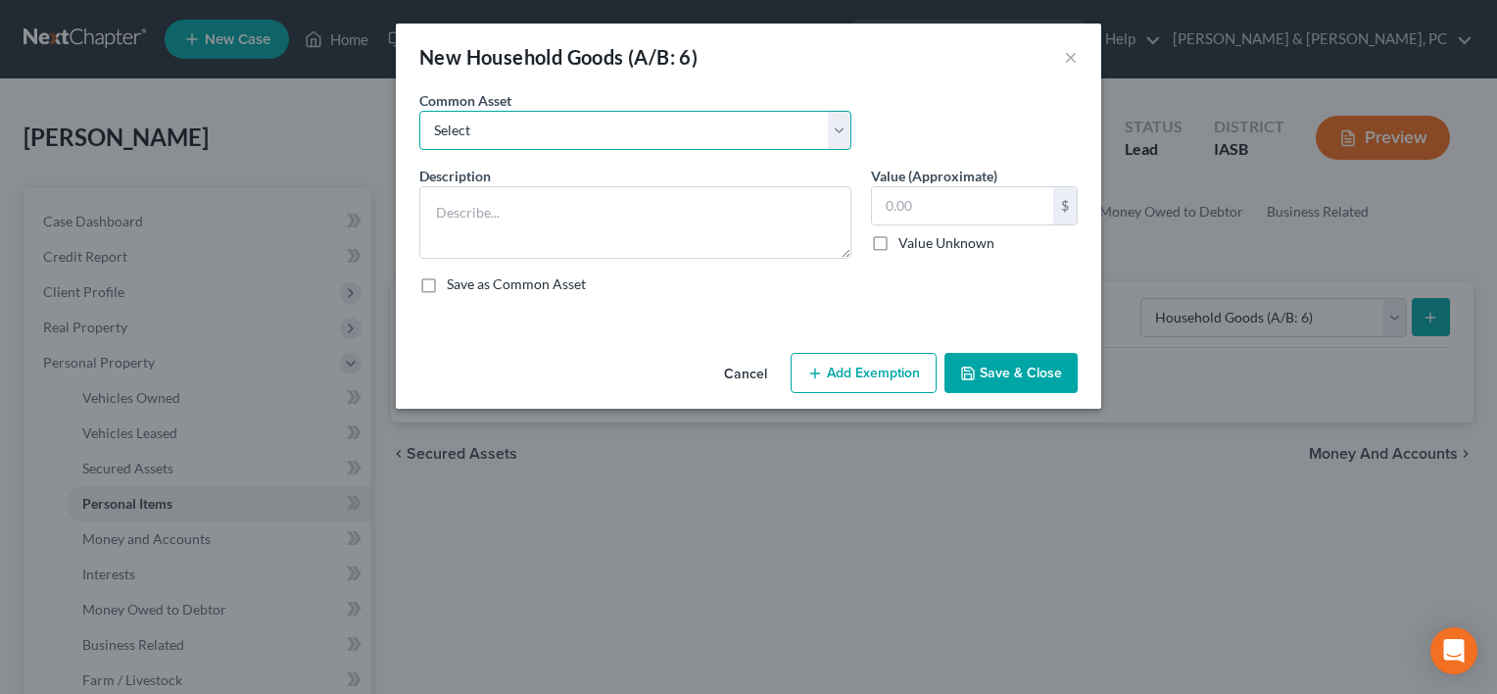
click at [661, 144] on select "Select Common household items owned by debtor(s)" at bounding box center [635, 130] width 432 height 39
select select "0"
click at [419, 111] on select "Select Common household items owned by debtor(s)" at bounding box center [635, 130] width 432 height 39
type textarea "Common household items owned by debtor(s)"
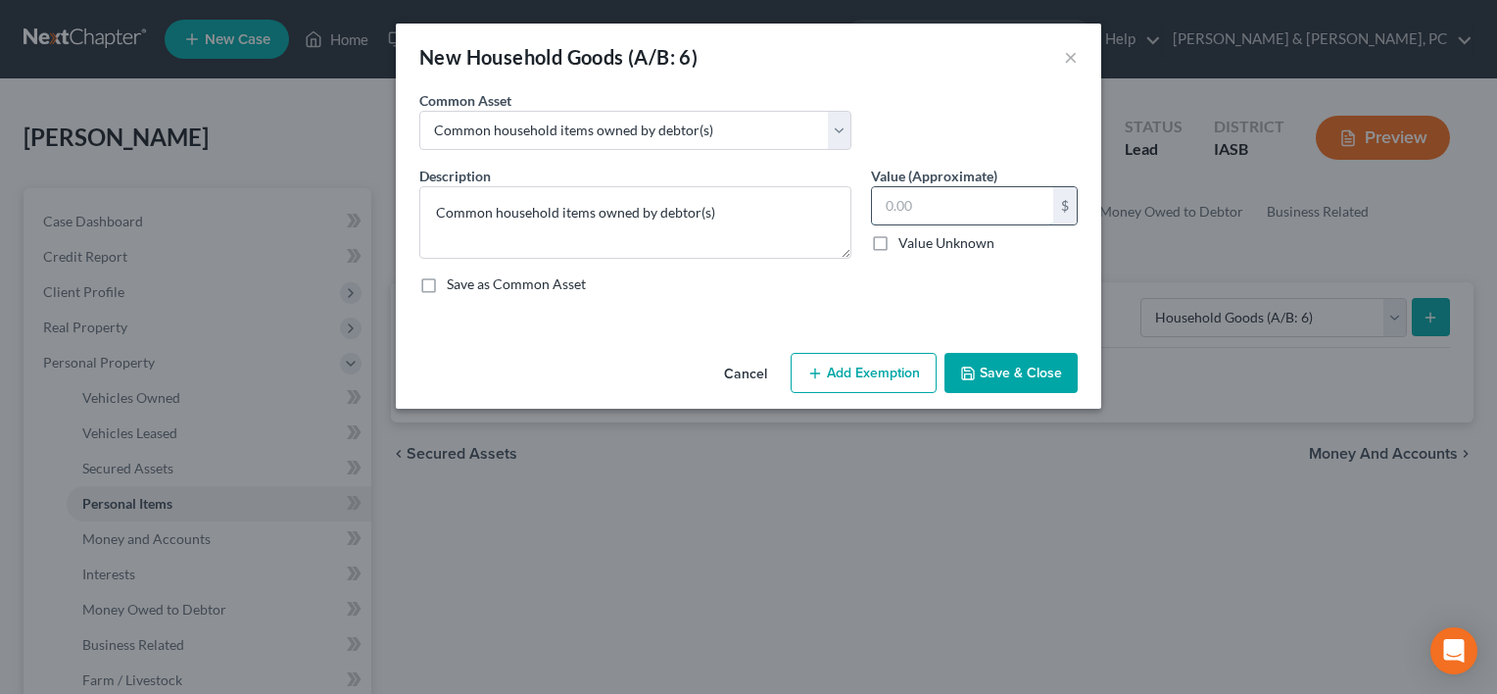
click at [948, 215] on input "text" at bounding box center [962, 205] width 181 height 37
type input "1,000"
click at [881, 370] on button "Add Exemption" at bounding box center [864, 373] width 146 height 41
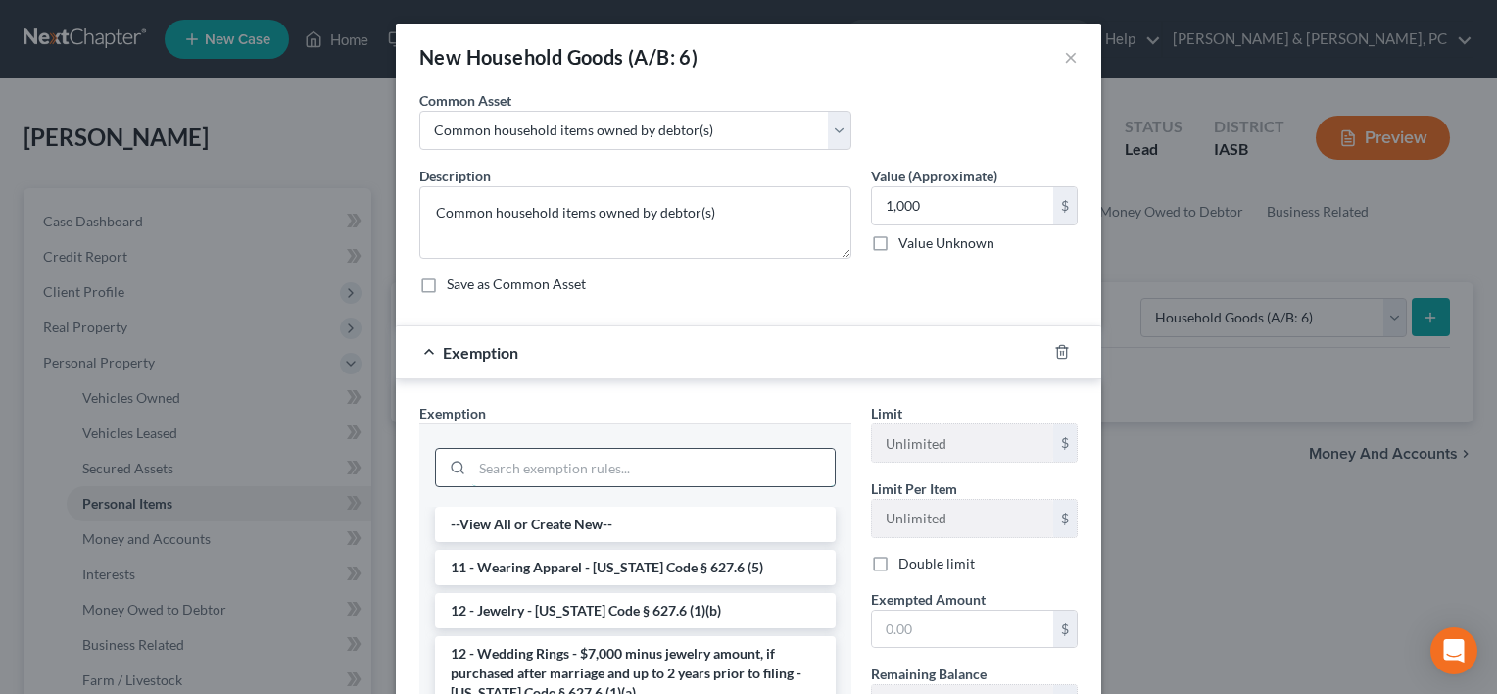
click at [686, 459] on input "search" at bounding box center [653, 467] width 363 height 37
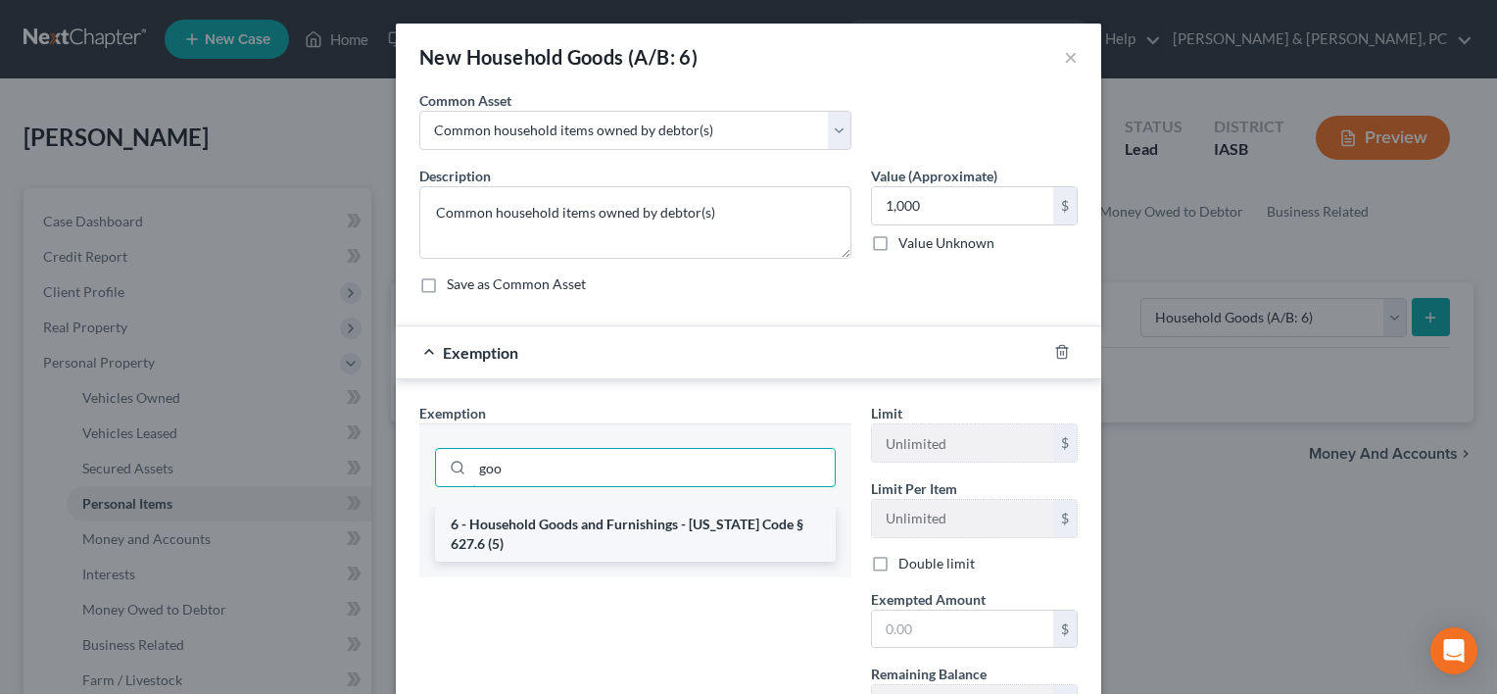
type input "goo"
click at [686, 514] on li "6 - Household Goods and Furnishings - [US_STATE] Code § 627.6 (5)" at bounding box center [635, 534] width 401 height 55
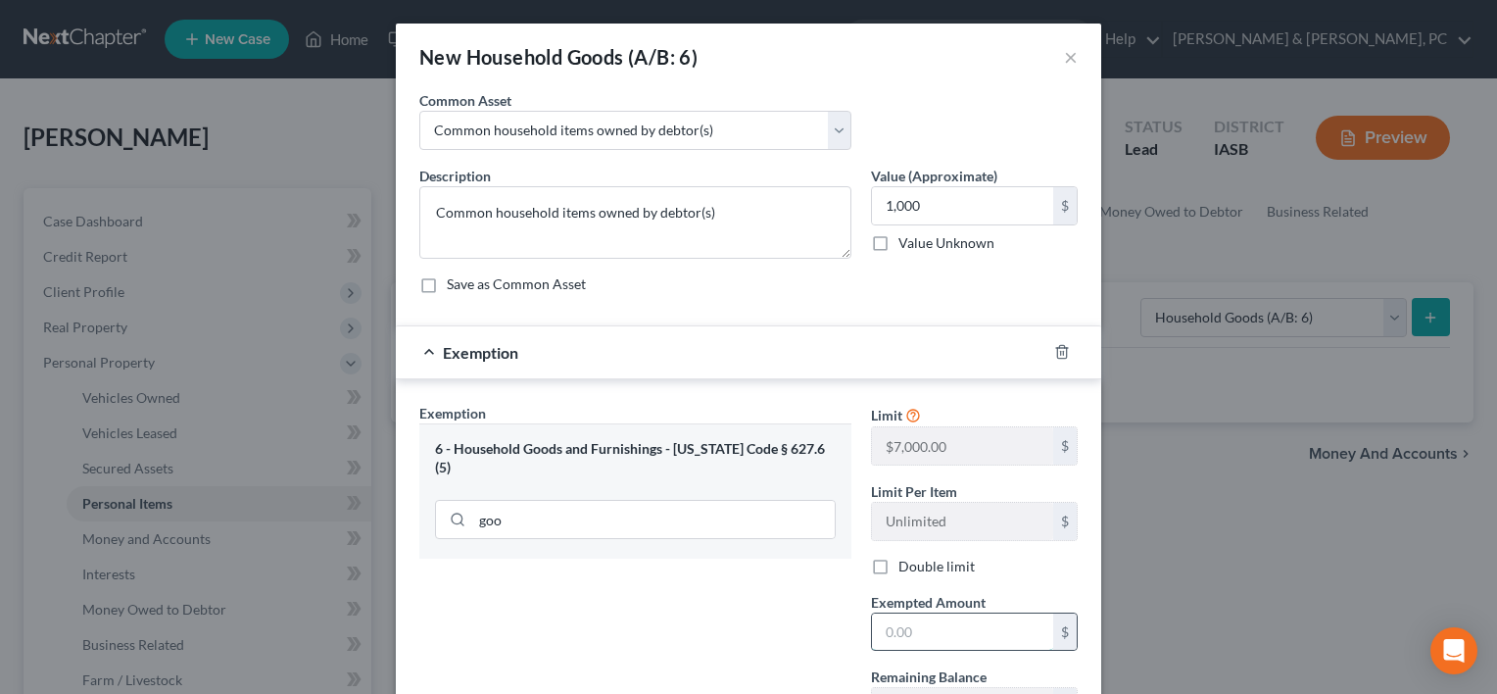
click at [882, 633] on input "text" at bounding box center [962, 631] width 181 height 37
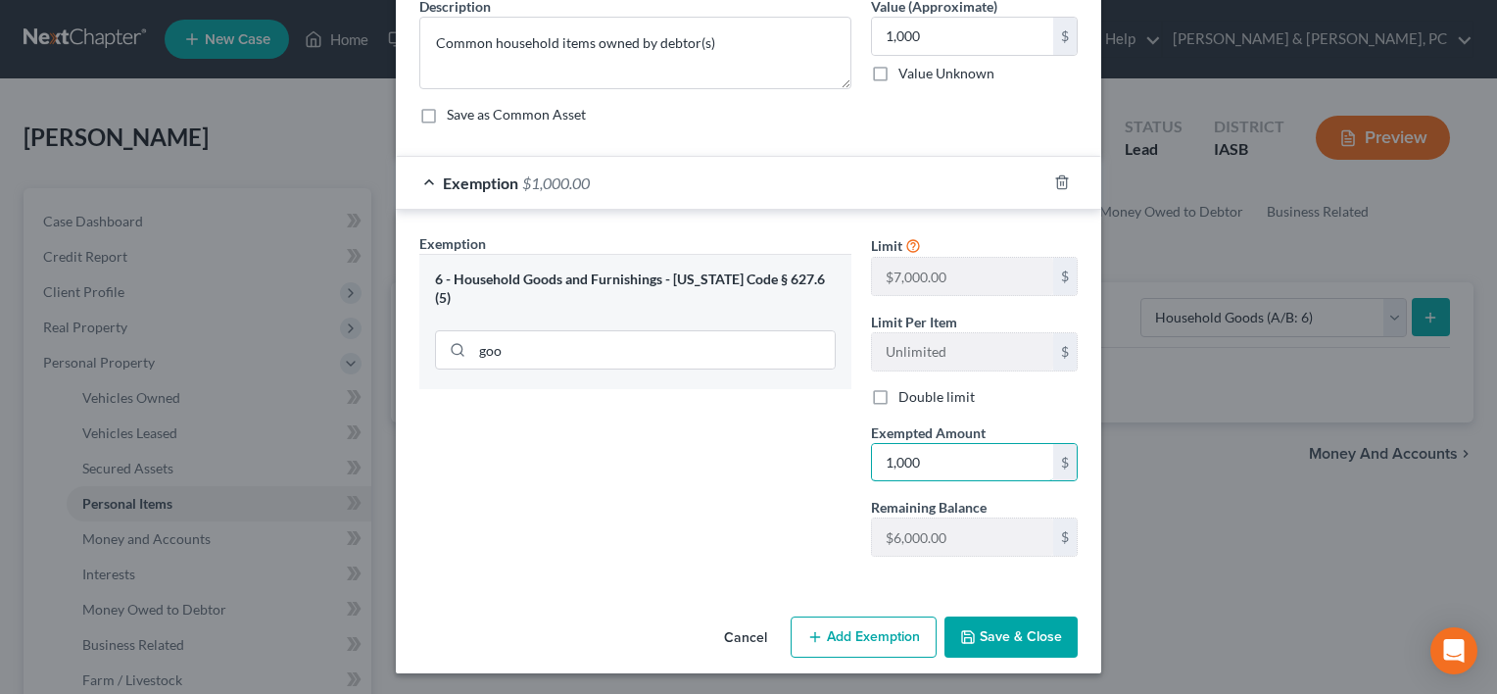
type input "1,000"
click at [1043, 634] on button "Save & Close" at bounding box center [1011, 636] width 133 height 41
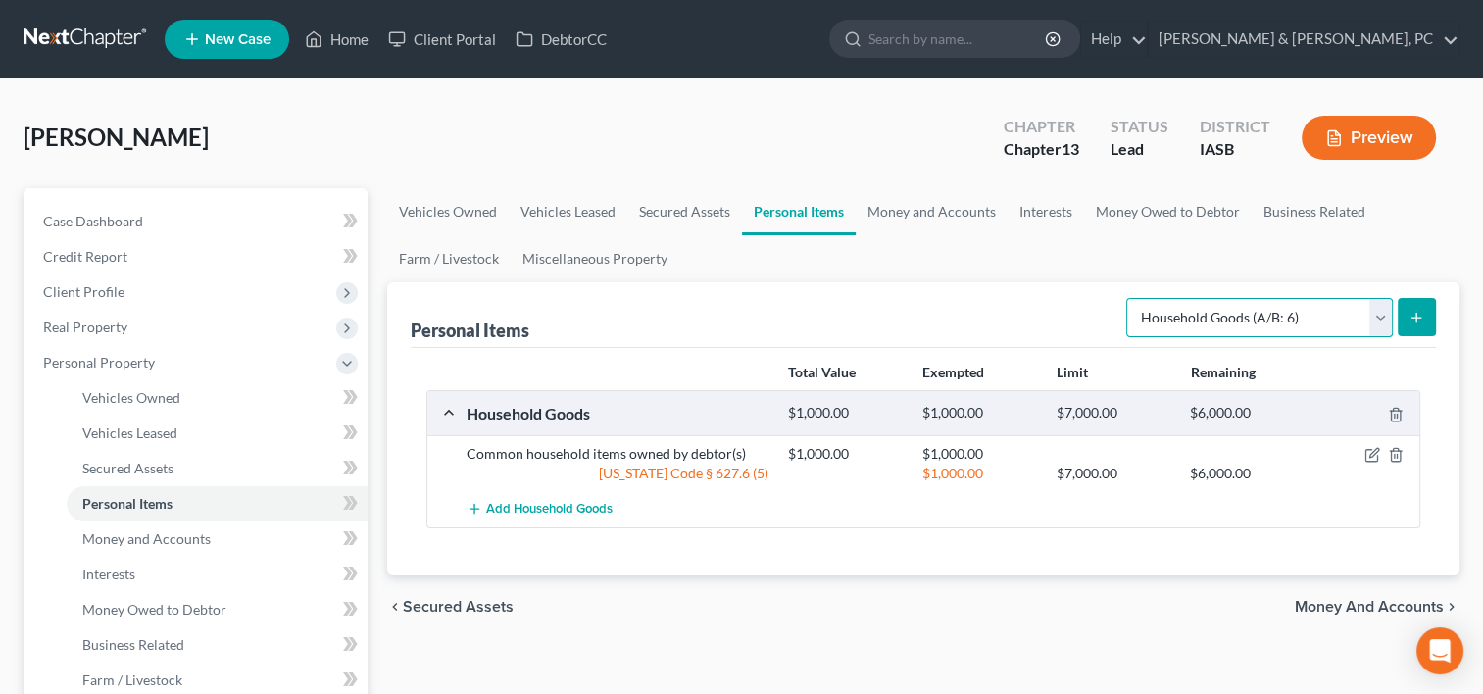
click at [1202, 312] on select "Select Item Type Clothing (A/B: 11) Collectibles Of Value (A/B: 8) Electronics …" at bounding box center [1259, 317] width 267 height 39
select select "electronics"
click at [1129, 298] on select "Select Item Type Clothing (A/B: 11) Collectibles Of Value (A/B: 8) Electronics …" at bounding box center [1259, 317] width 267 height 39
click at [1416, 324] on button "submit" at bounding box center [1416, 317] width 38 height 38
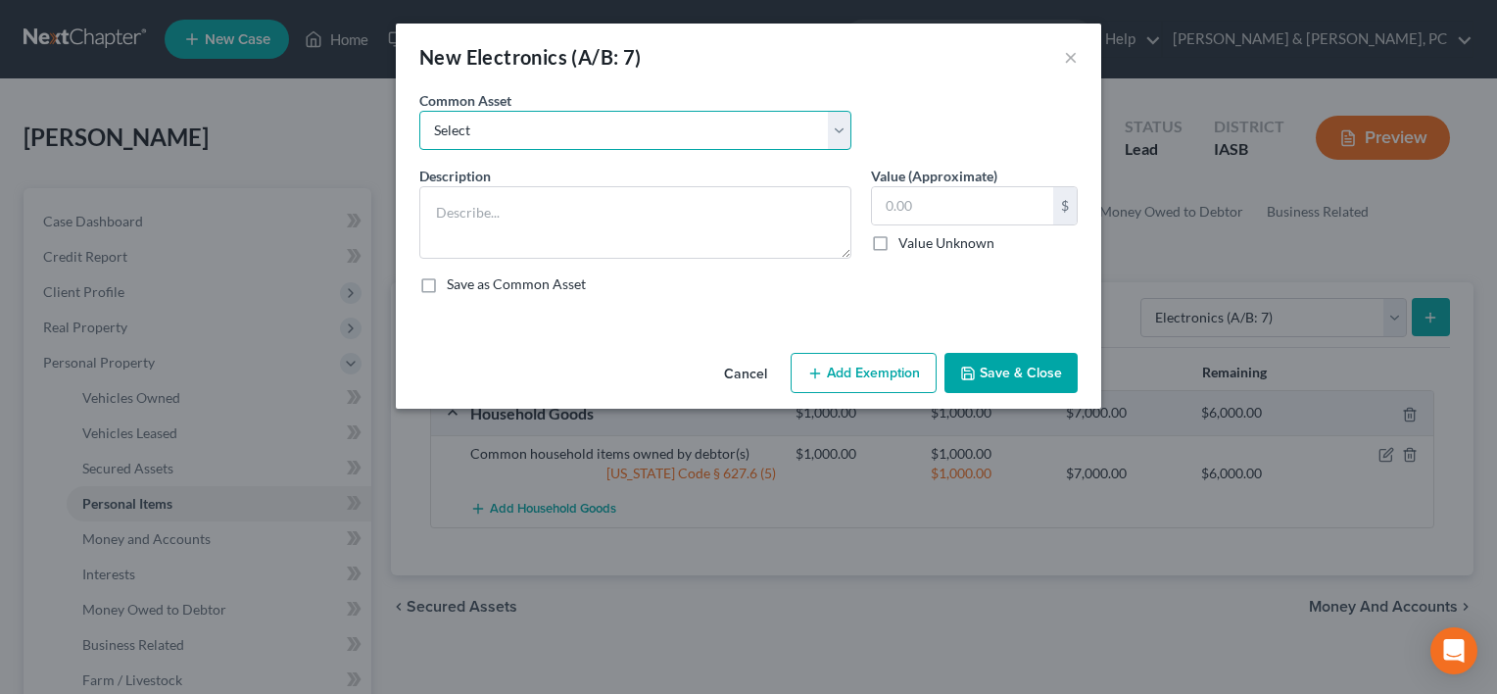
click at [726, 125] on select "Select Common household electronics owned by debtor(s)" at bounding box center [635, 130] width 432 height 39
select select "0"
click at [419, 111] on select "Select Common household electronics owned by debtor(s)" at bounding box center [635, 130] width 432 height 39
type textarea "Common household electronics owned by debtor(s)"
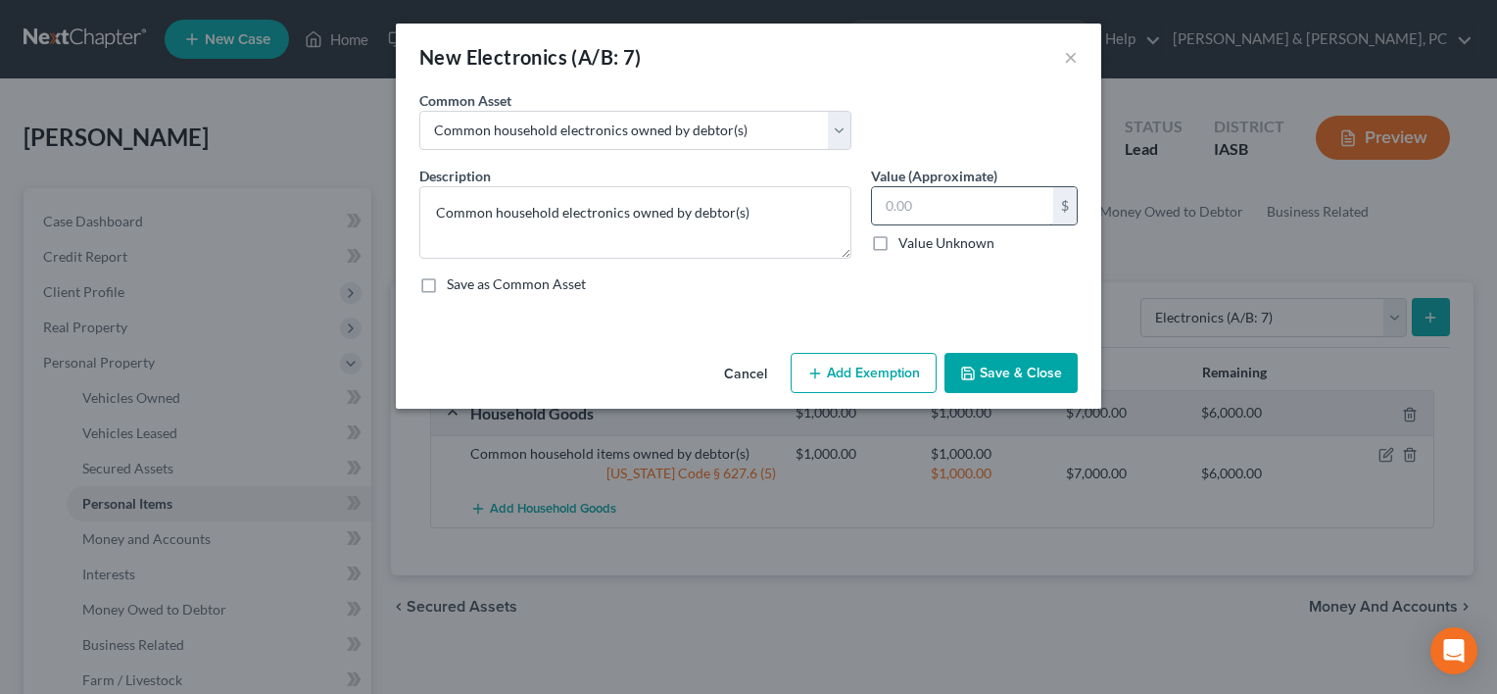
click at [885, 222] on input "text" at bounding box center [962, 205] width 181 height 37
type input "500"
click at [848, 367] on button "Add Exemption" at bounding box center [864, 373] width 146 height 41
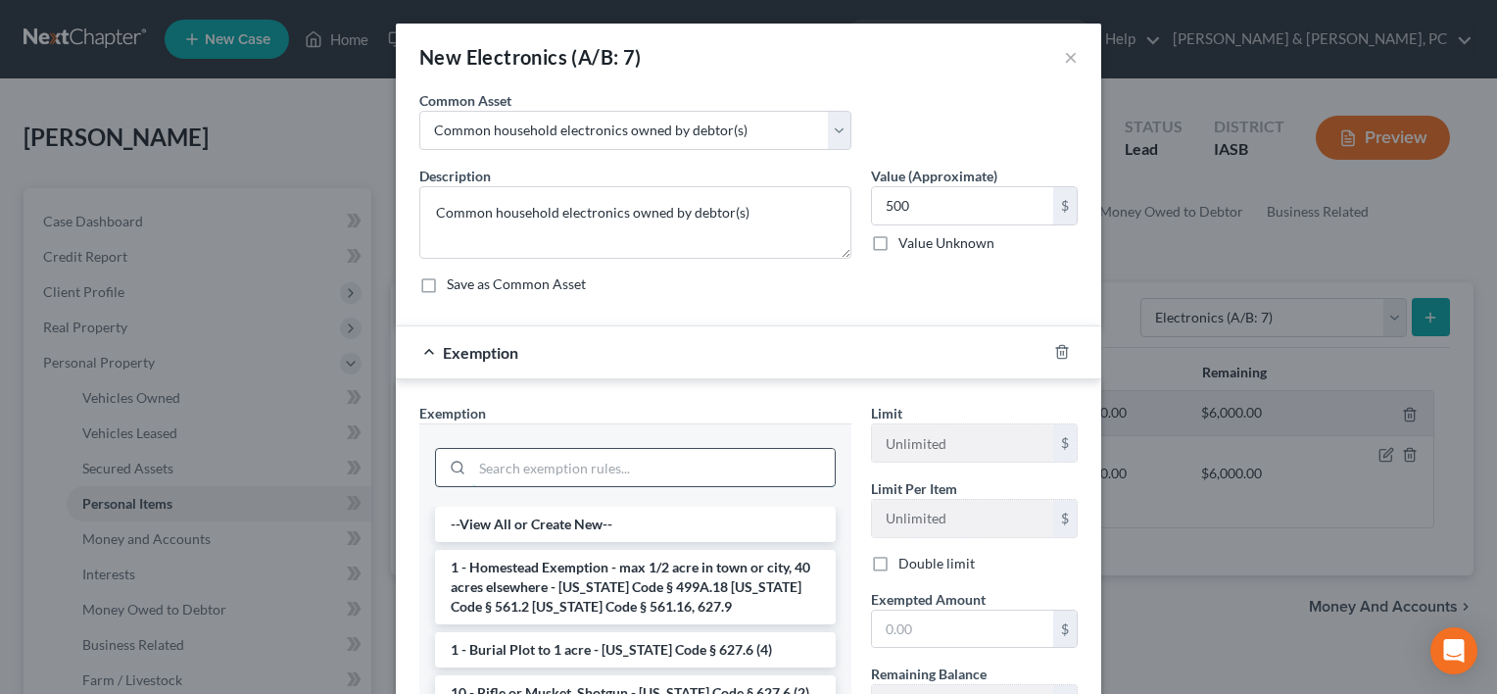
click at [666, 460] on input "search" at bounding box center [653, 467] width 363 height 37
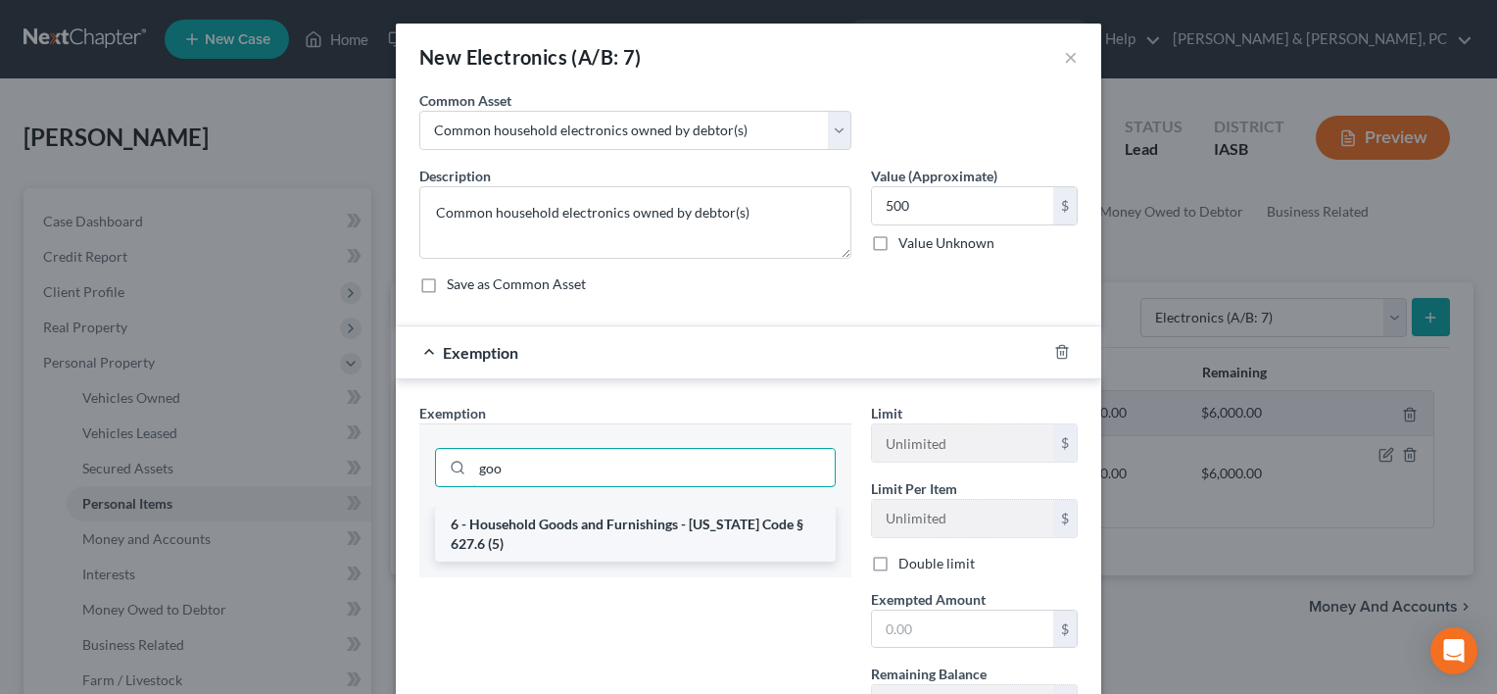
type input "goo"
click at [670, 523] on li "6 - Household Goods and Furnishings - [US_STATE] Code § 627.6 (5)" at bounding box center [635, 534] width 401 height 55
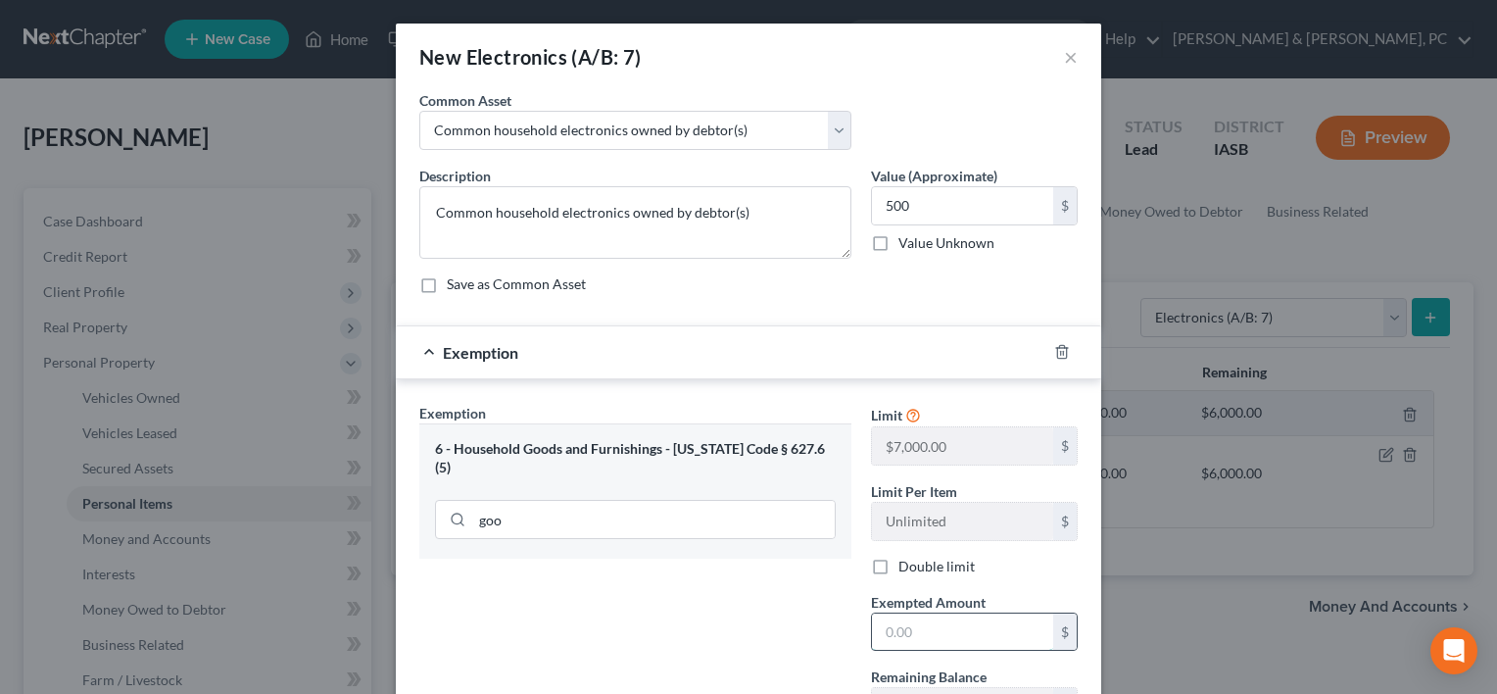
click at [912, 623] on input "text" at bounding box center [962, 631] width 181 height 37
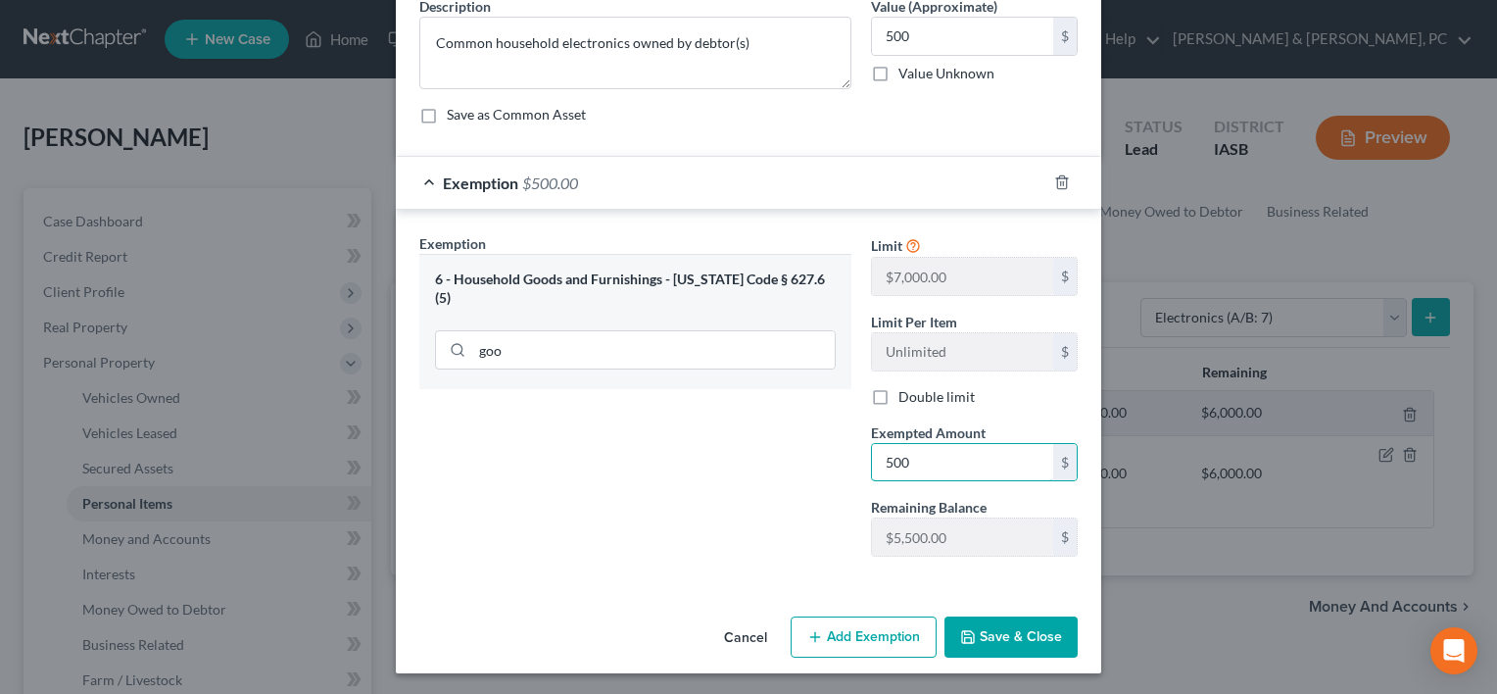
type input "500"
click at [975, 634] on button "Save & Close" at bounding box center [1011, 636] width 133 height 41
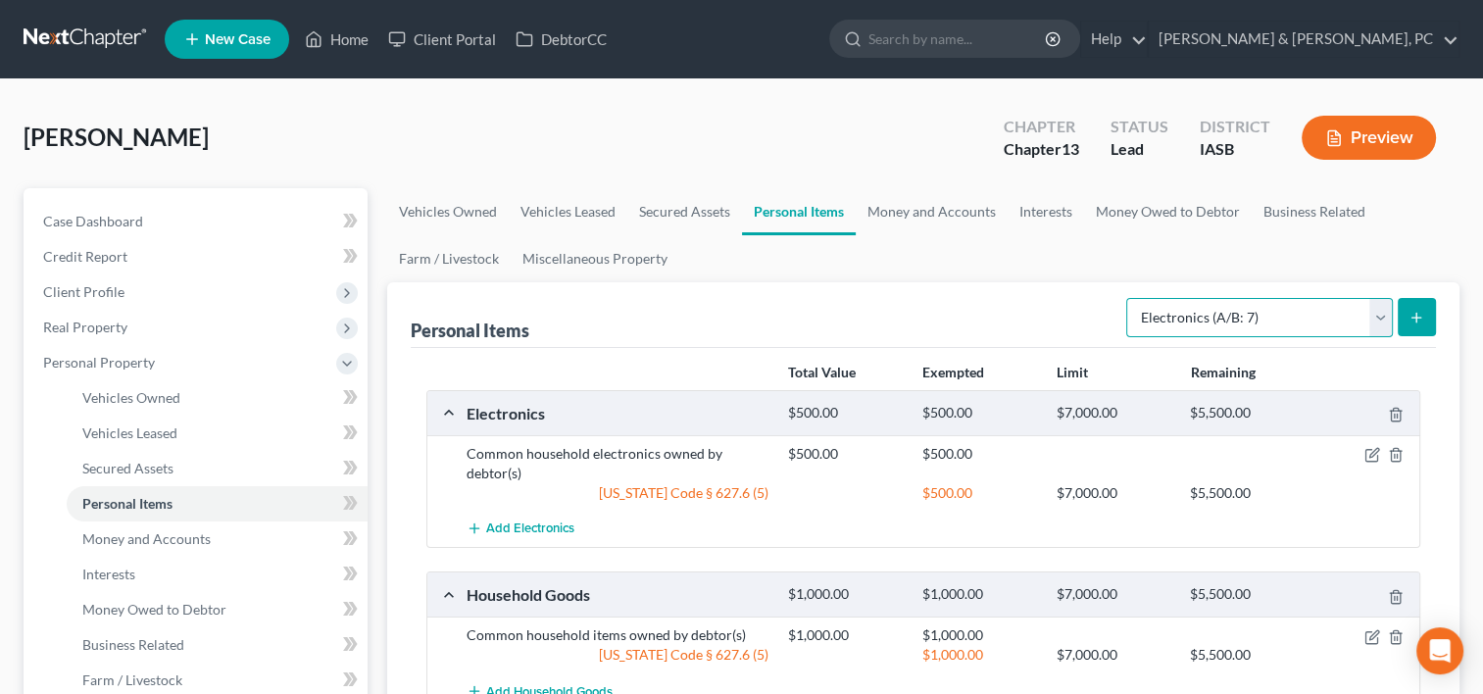
click at [1207, 314] on select "Select Item Type Clothing (A/B: 11) Collectibles Of Value (A/B: 8) Electronics …" at bounding box center [1259, 317] width 267 height 39
select select "collectibles_of_value"
click at [1129, 298] on select "Select Item Type Clothing (A/B: 11) Collectibles Of Value (A/B: 8) Electronics …" at bounding box center [1259, 317] width 267 height 39
click at [1415, 317] on line "submit" at bounding box center [1416, 317] width 9 height 0
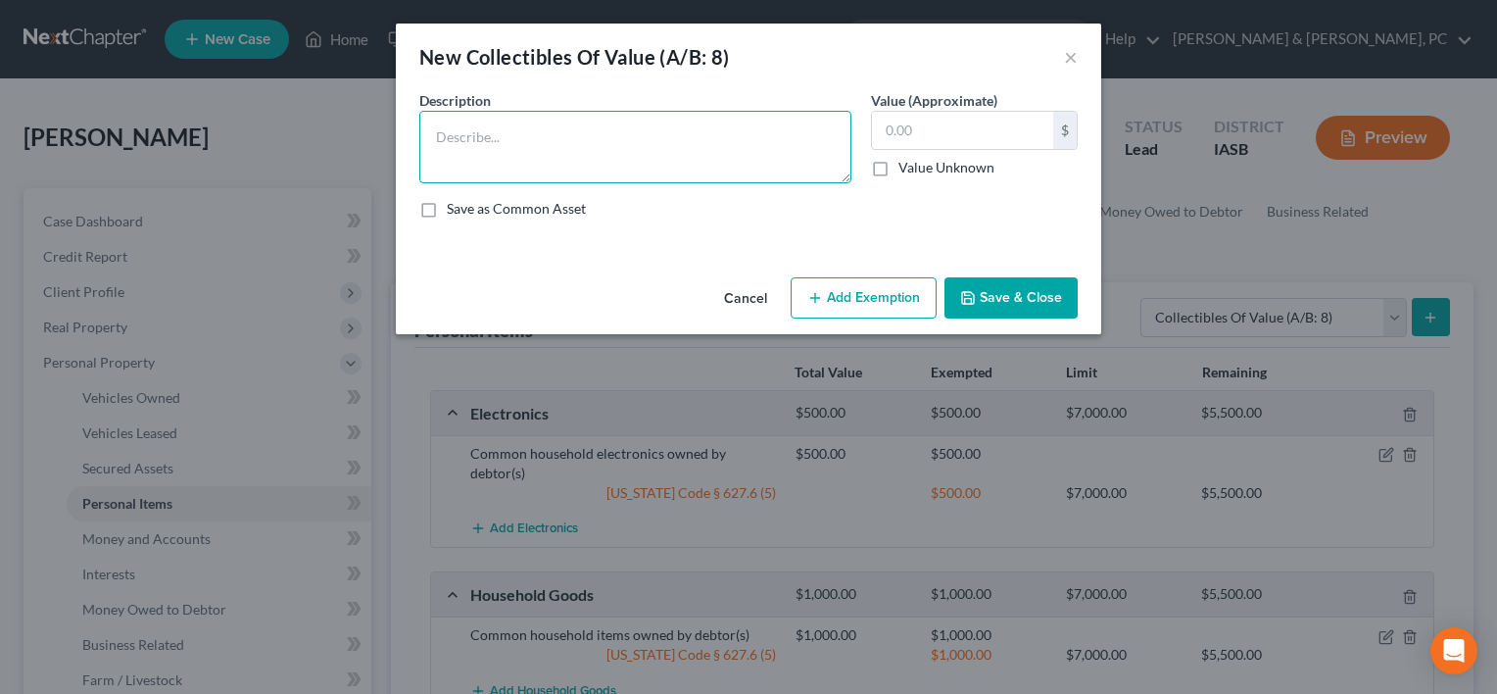
click at [768, 162] on textarea at bounding box center [635, 147] width 432 height 73
type textarea "?"
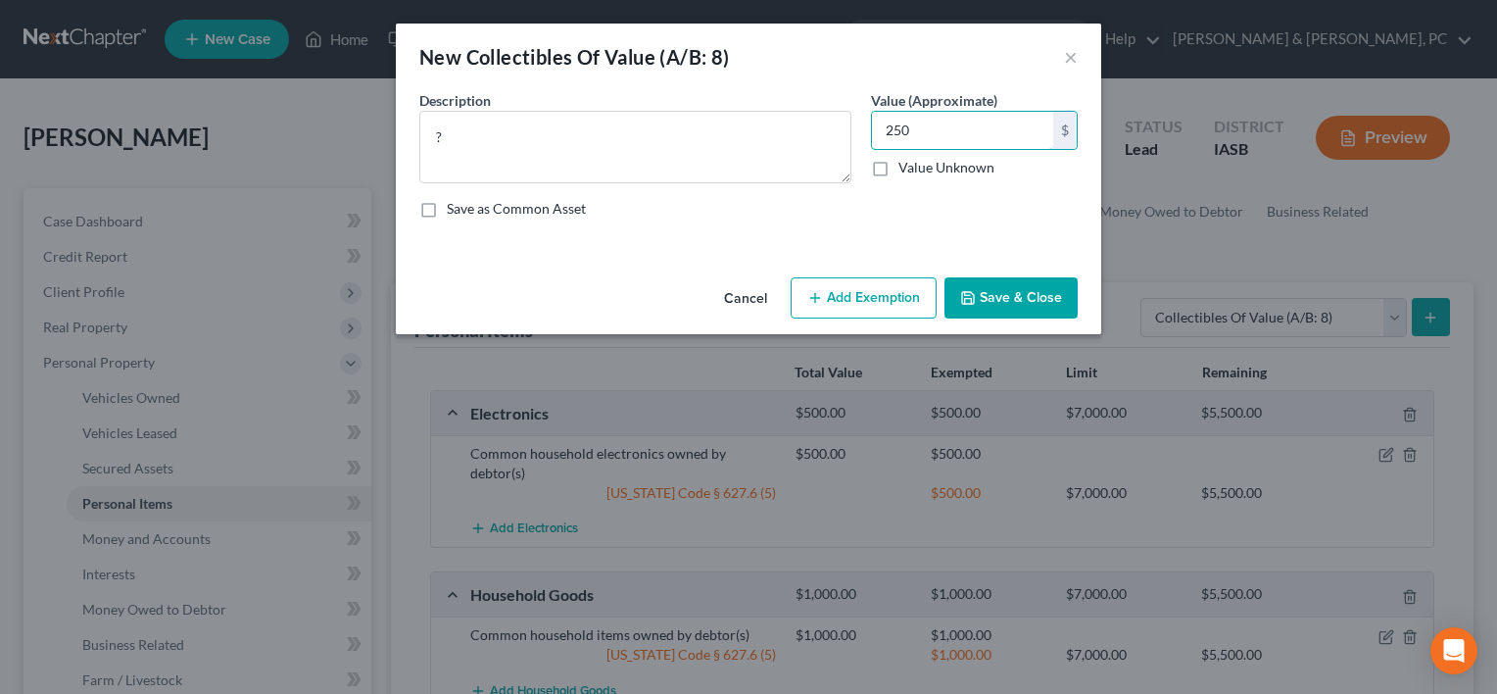
type input "250"
click at [1001, 299] on button "Save & Close" at bounding box center [1011, 297] width 133 height 41
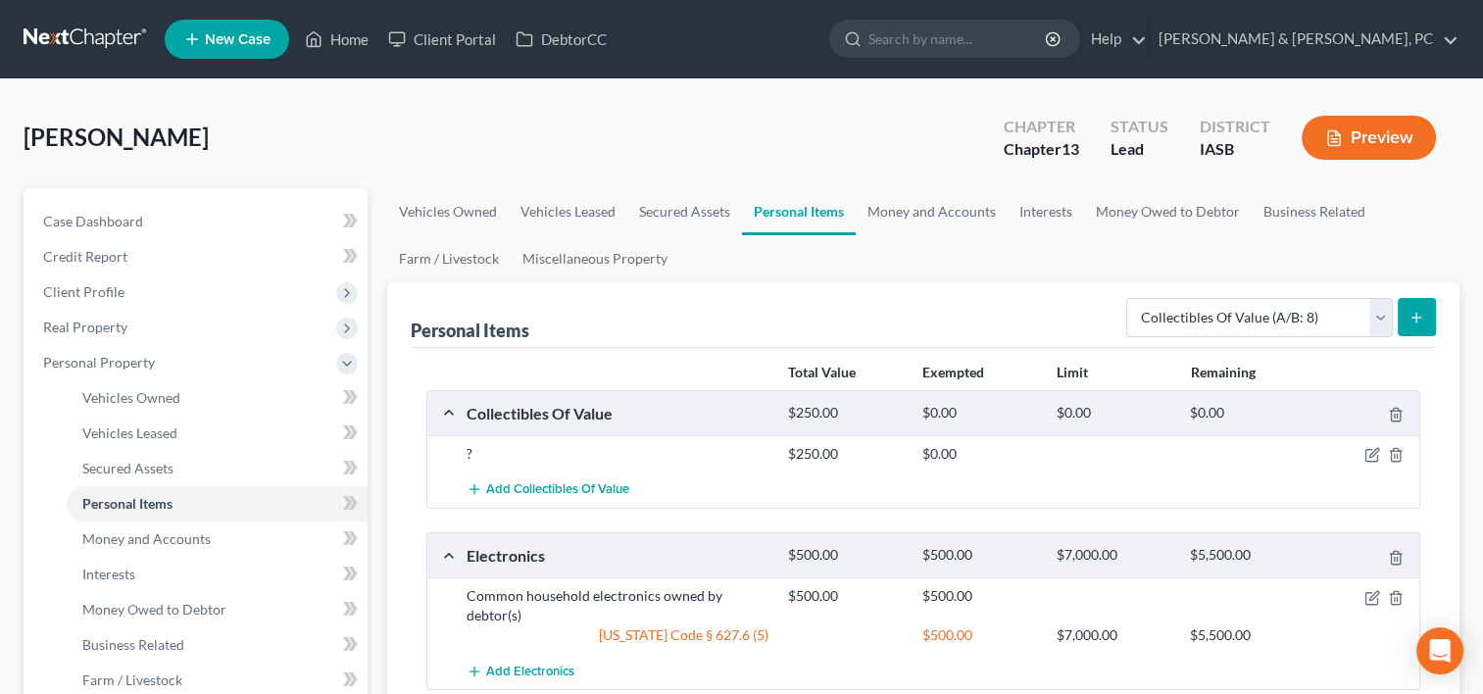
click at [1001, 299] on div "Personal Items Select Item Type Clothing (A/B: 11) Collectibles Of Value (A/B: …" at bounding box center [923, 315] width 1025 height 66
click at [1277, 321] on select "Select Item Type Clothing (A/B: 11) Collectibles Of Value (A/B: 8) Electronics …" at bounding box center [1259, 317] width 267 height 39
select select "sports_and_hobby_equipment"
click at [1129, 298] on select "Select Item Type Clothing (A/B: 11) Collectibles Of Value (A/B: 8) Electronics …" at bounding box center [1259, 317] width 267 height 39
click at [1411, 318] on icon "submit" at bounding box center [1416, 318] width 16 height 16
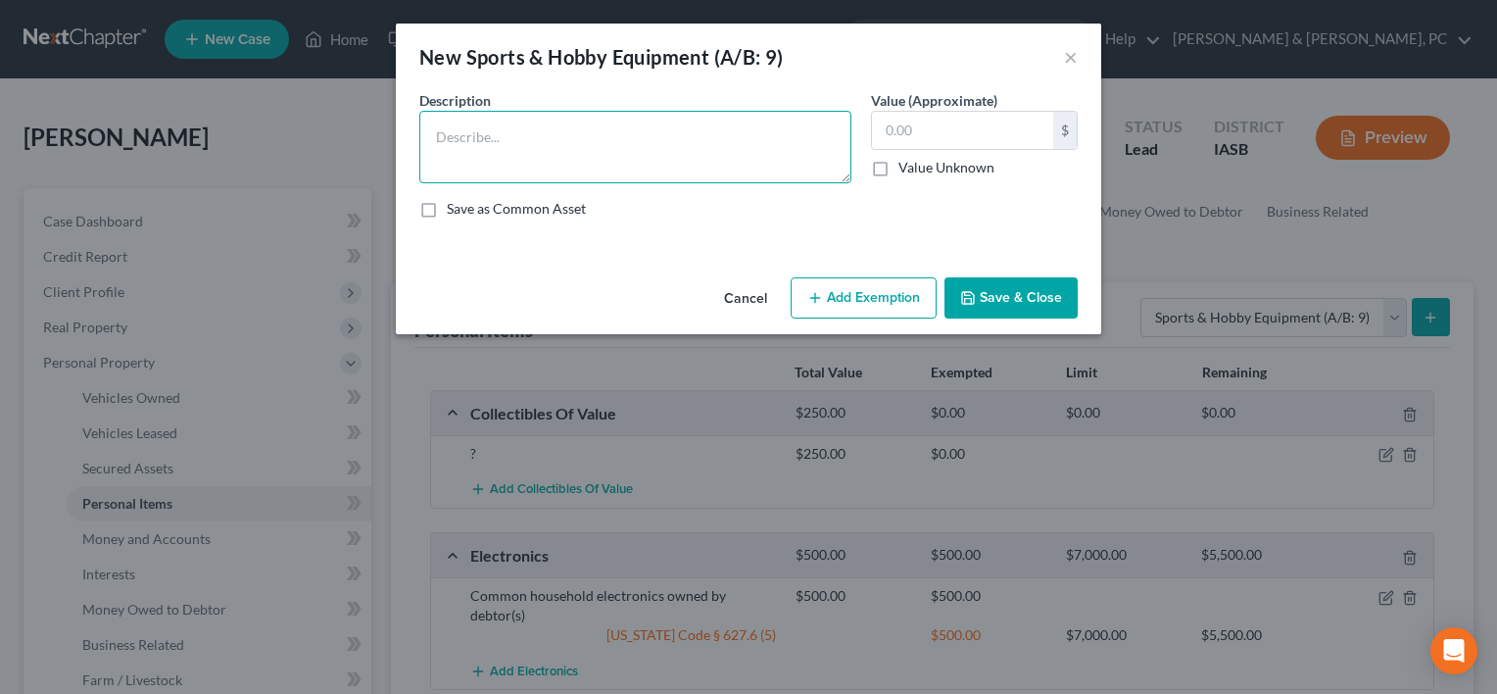
click at [729, 160] on textarea at bounding box center [635, 147] width 432 height 73
type textarea "?"
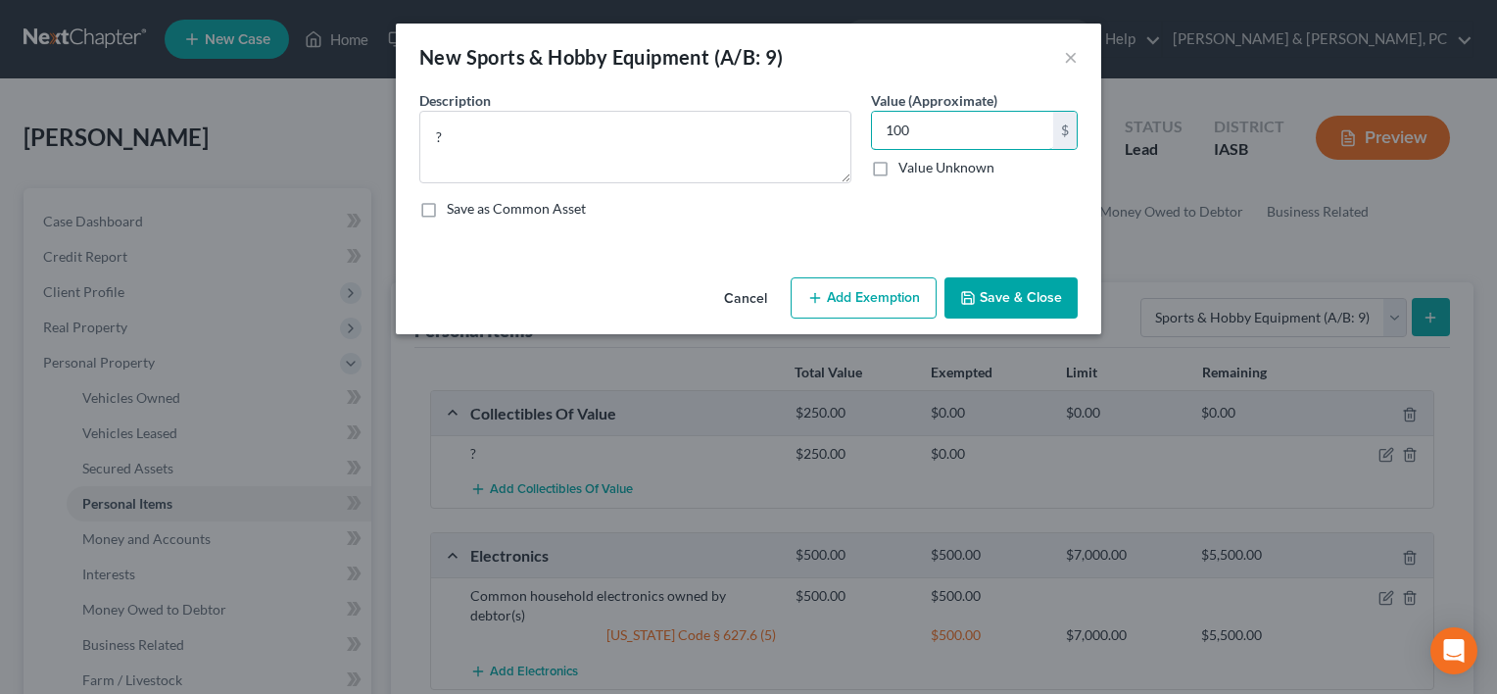
type input "100"
click at [966, 288] on button "Save & Close" at bounding box center [1011, 297] width 133 height 41
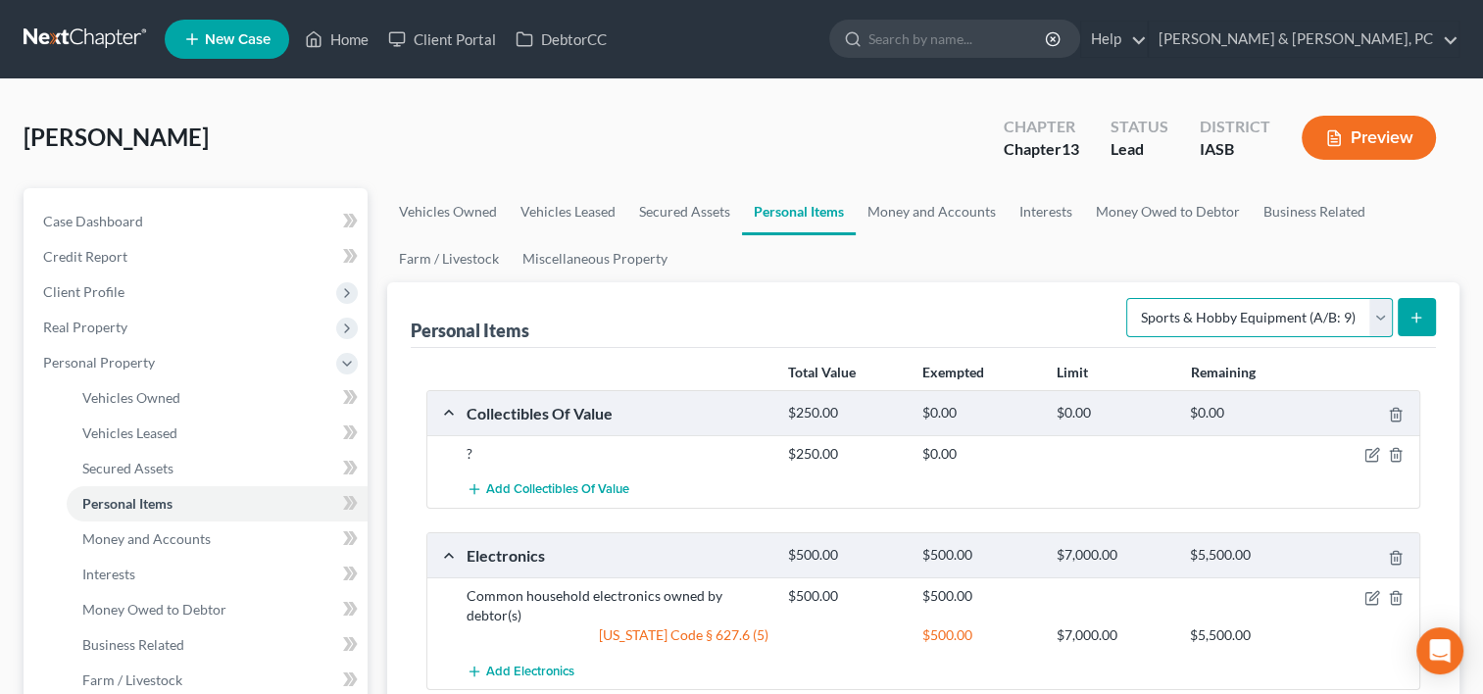
click at [1195, 312] on select "Select Item Type Clothing (A/B: 11) Collectibles Of Value (A/B: 8) Electronics …" at bounding box center [1259, 317] width 267 height 39
select select "clothing"
click at [1129, 298] on select "Select Item Type Clothing (A/B: 11) Collectibles Of Value (A/B: 8) Electronics …" at bounding box center [1259, 317] width 267 height 39
click at [1429, 304] on button "submit" at bounding box center [1416, 317] width 38 height 38
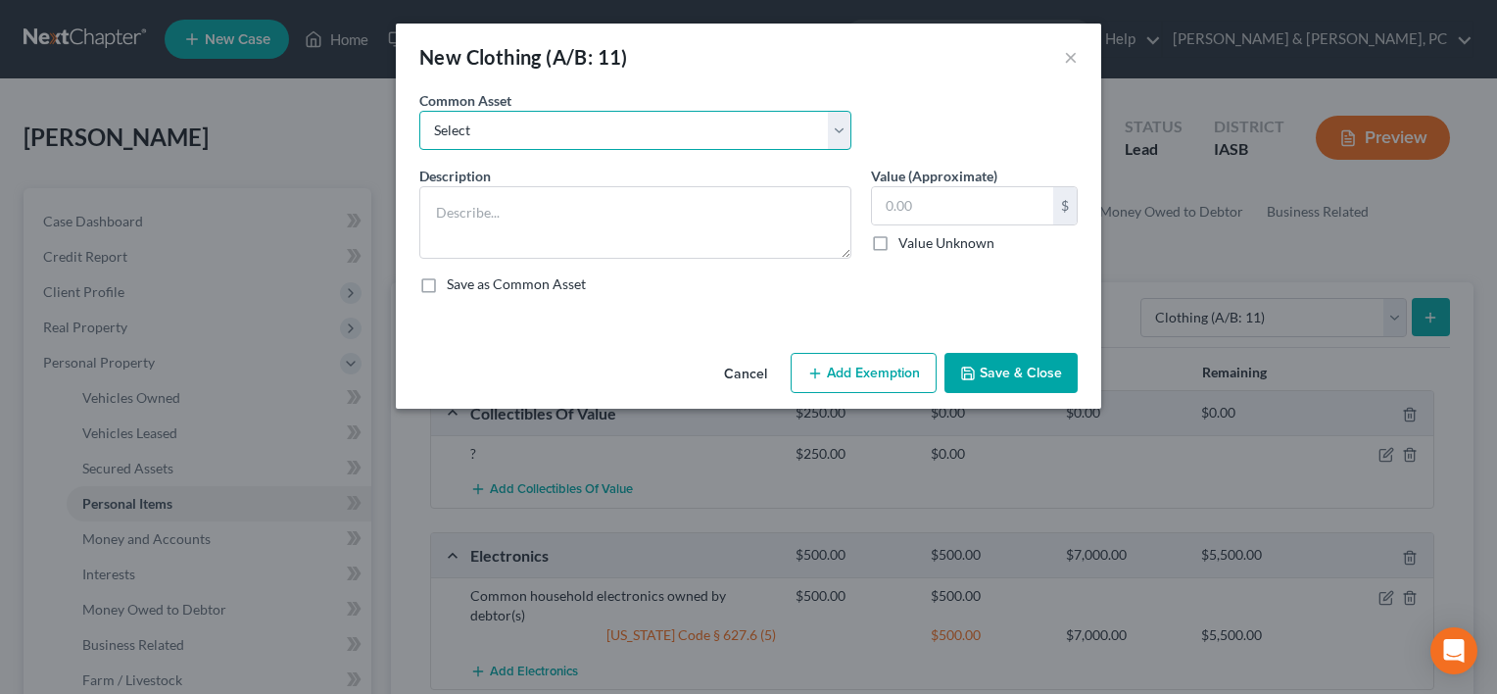
click at [833, 126] on select "Select Clothing owned by debtor(s)" at bounding box center [635, 130] width 432 height 39
select select "0"
click at [419, 111] on select "Select Clothing owned by debtor(s)" at bounding box center [635, 130] width 432 height 39
type textarea "Clothing owned by debtor(s)"
click at [1003, 211] on input "text" at bounding box center [962, 205] width 181 height 37
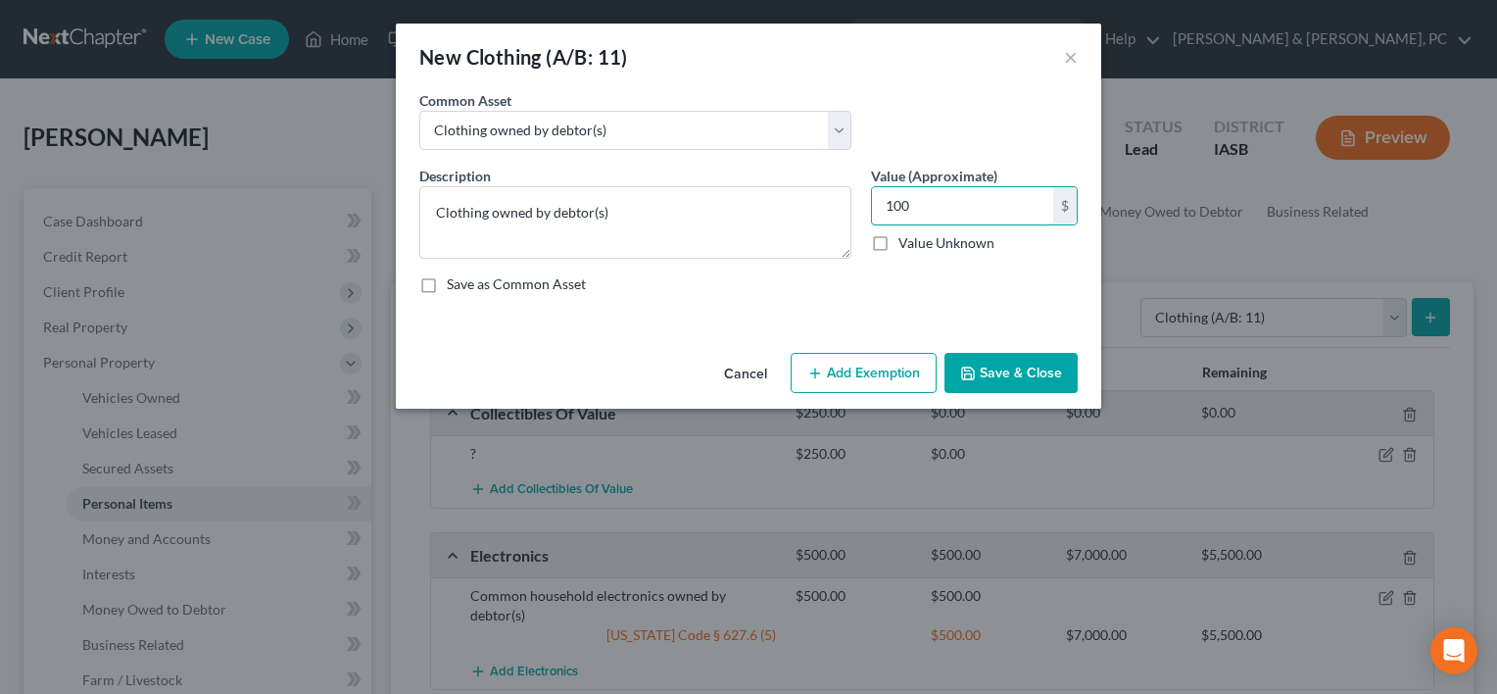
type input "100"
click at [875, 349] on div "Cancel Add Exemption Save & Close" at bounding box center [749, 377] width 706 height 65
click at [866, 365] on button "Add Exemption" at bounding box center [864, 373] width 146 height 41
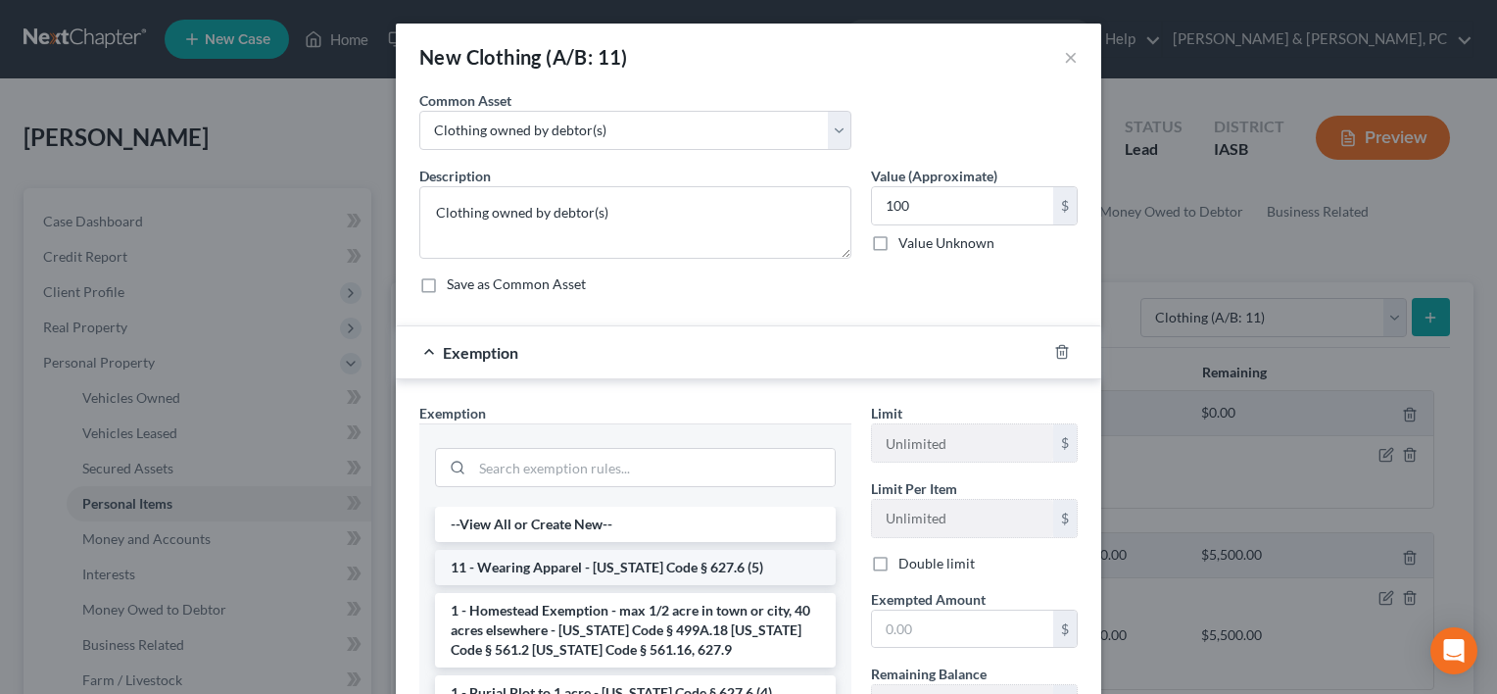
click at [569, 551] on li "11 - Wearing Apparel - [US_STATE] Code § 627.6 (5)" at bounding box center [635, 567] width 401 height 35
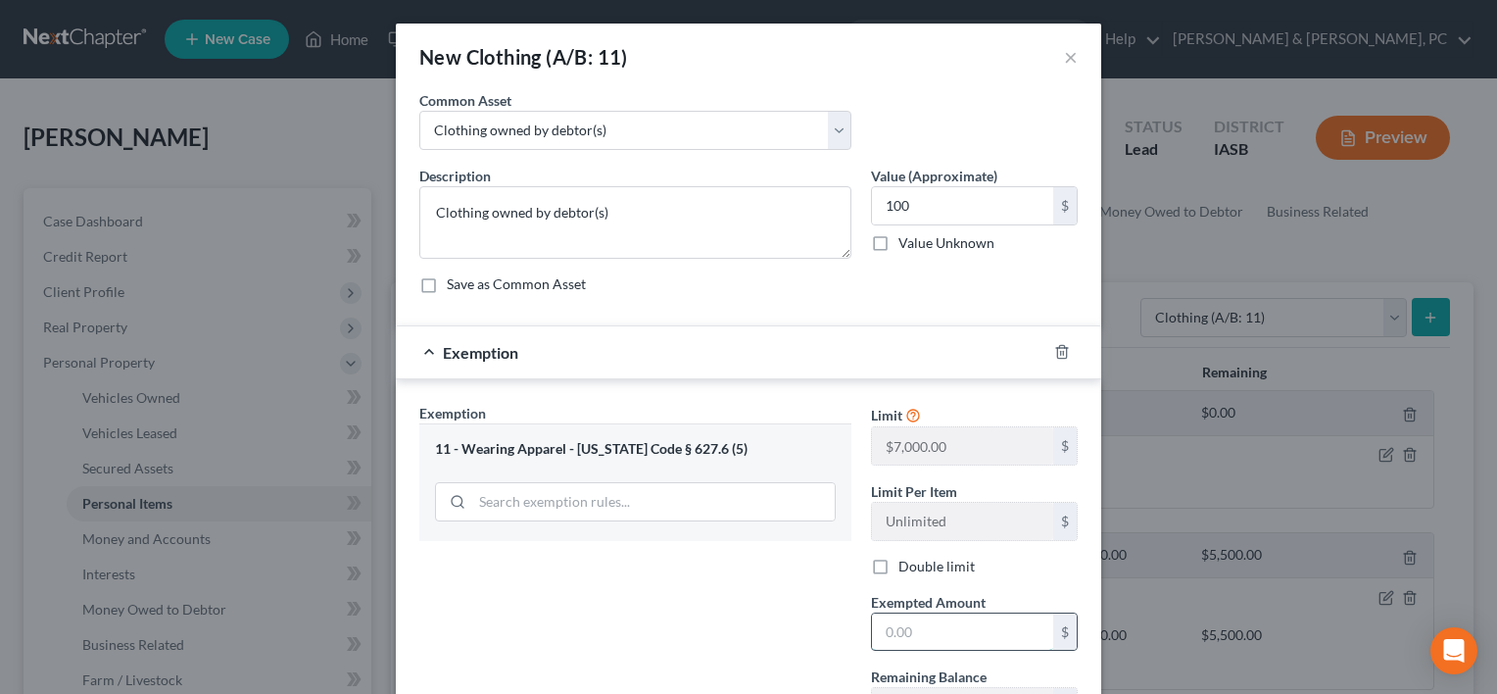
click at [937, 628] on input "text" at bounding box center [962, 631] width 181 height 37
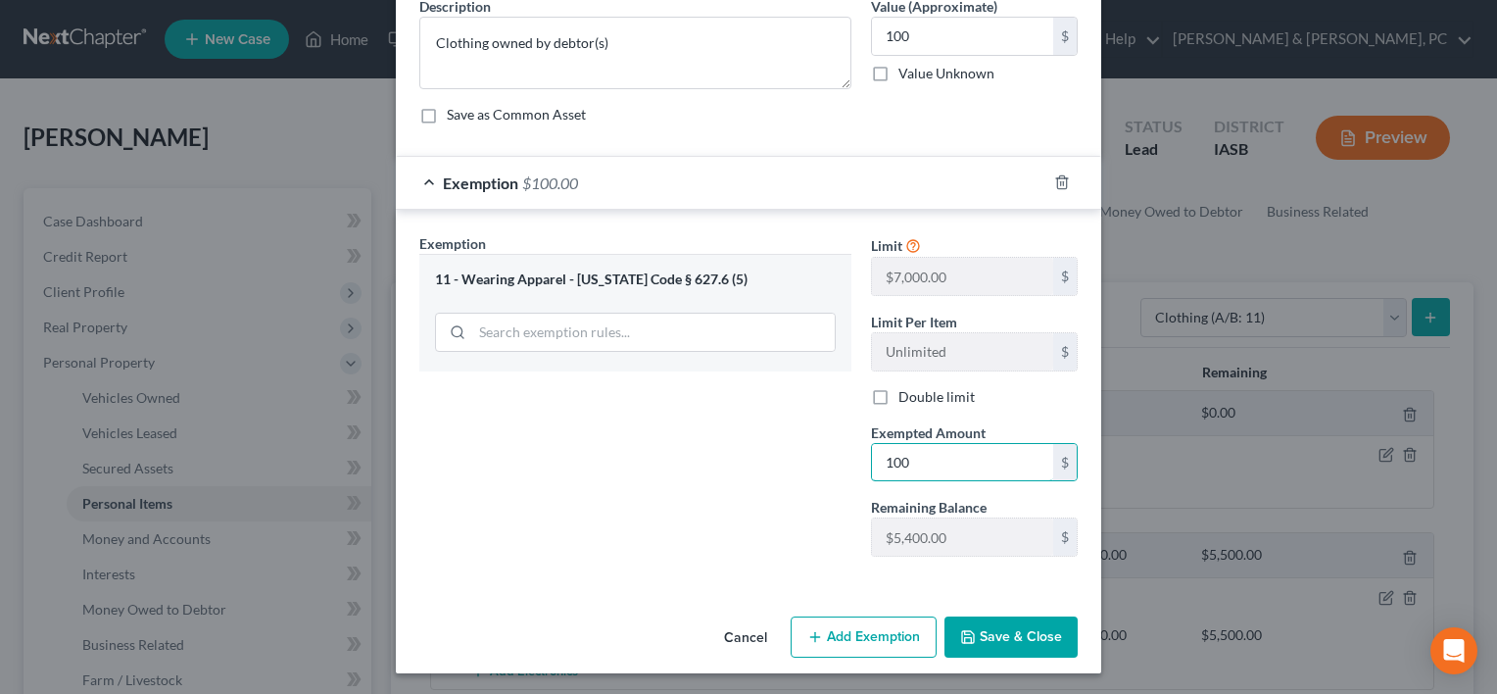
type input "100"
click at [980, 641] on button "Save & Close" at bounding box center [1011, 636] width 133 height 41
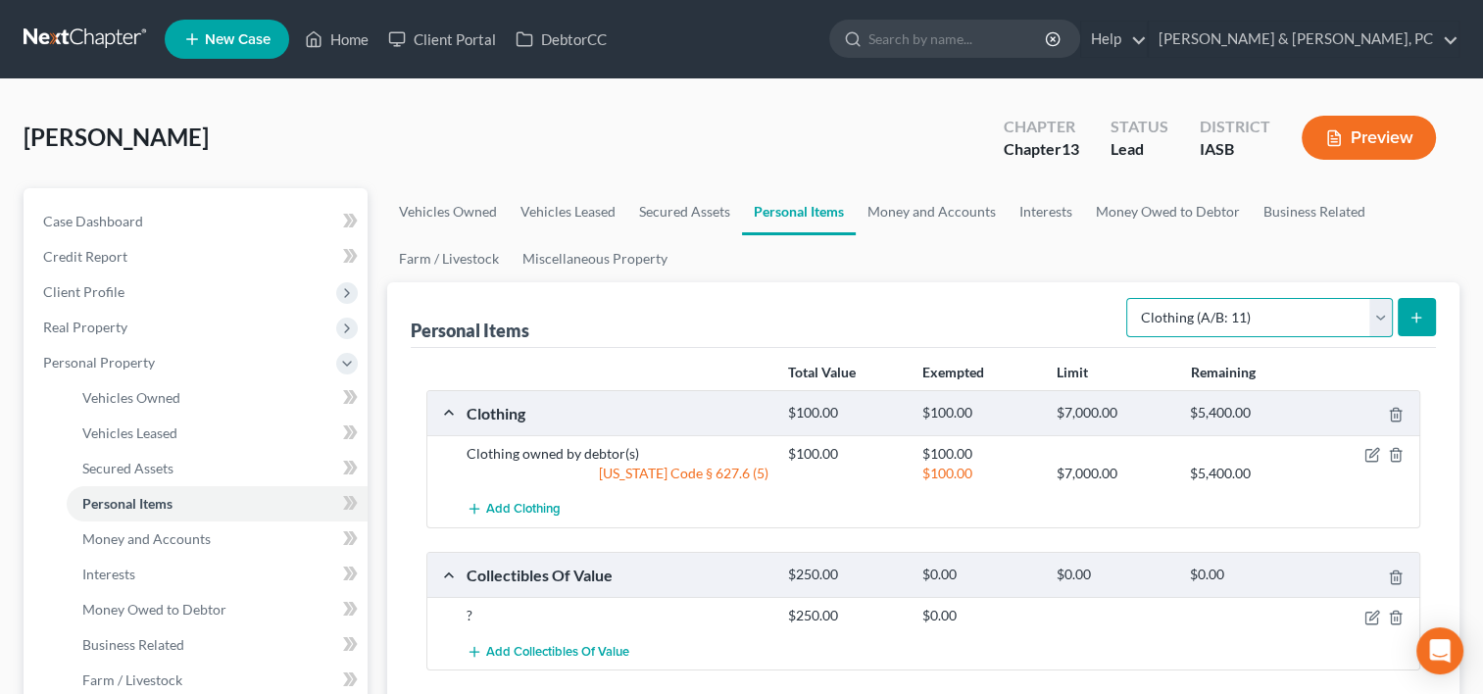
click at [1251, 312] on select "Select Item Type Clothing (A/B: 11) Collectibles Of Value (A/B: 8) Electronics …" at bounding box center [1259, 317] width 267 height 39
select select "jewelry"
click at [1129, 298] on select "Select Item Type Clothing (A/B: 11) Collectibles Of Value (A/B: 8) Electronics …" at bounding box center [1259, 317] width 267 height 39
click at [1399, 317] on button "submit" at bounding box center [1416, 317] width 38 height 38
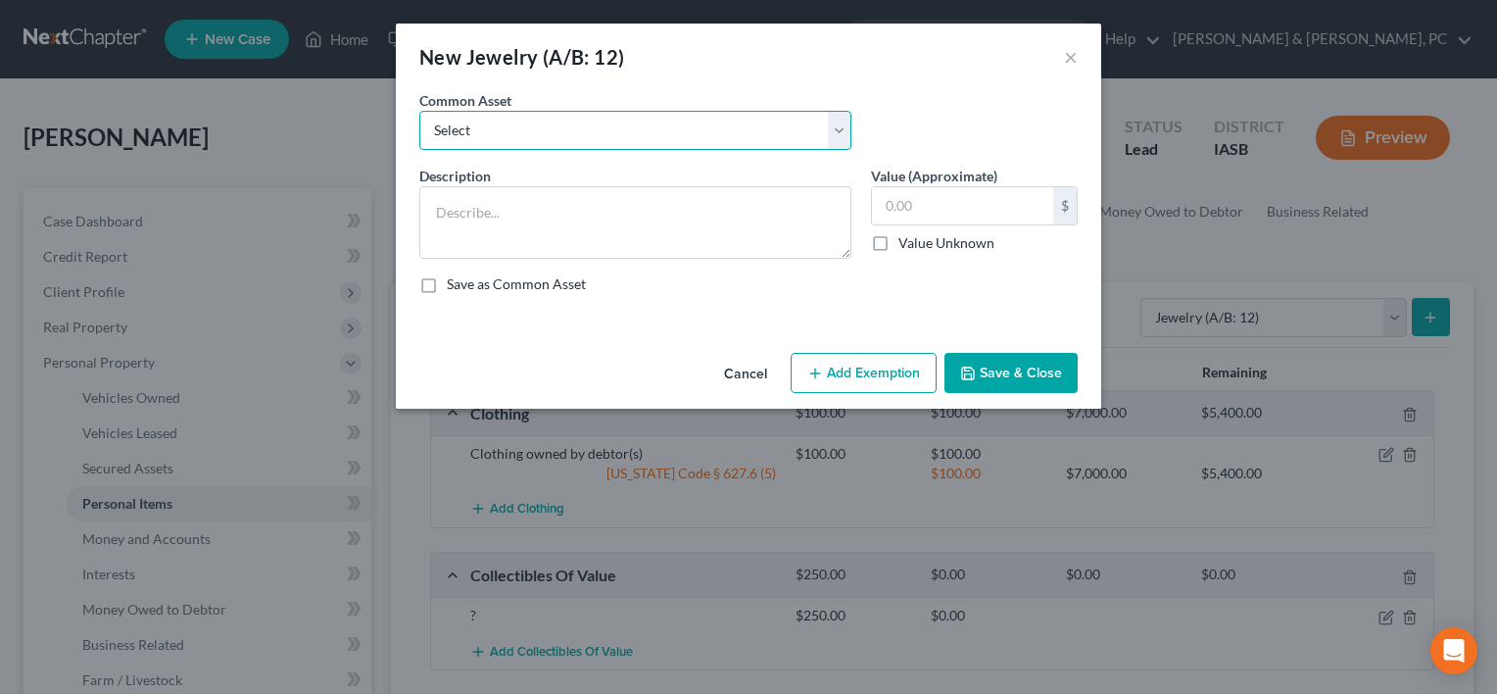
drag, startPoint x: 607, startPoint y: 137, endPoint x: 604, endPoint y: 147, distance: 10.2
click at [607, 137] on select "Select Costume Jewelry" at bounding box center [635, 130] width 432 height 39
select select "0"
click at [419, 111] on select "Select Costume Jewelry" at bounding box center [635, 130] width 432 height 39
type textarea "Costume Jewelry"
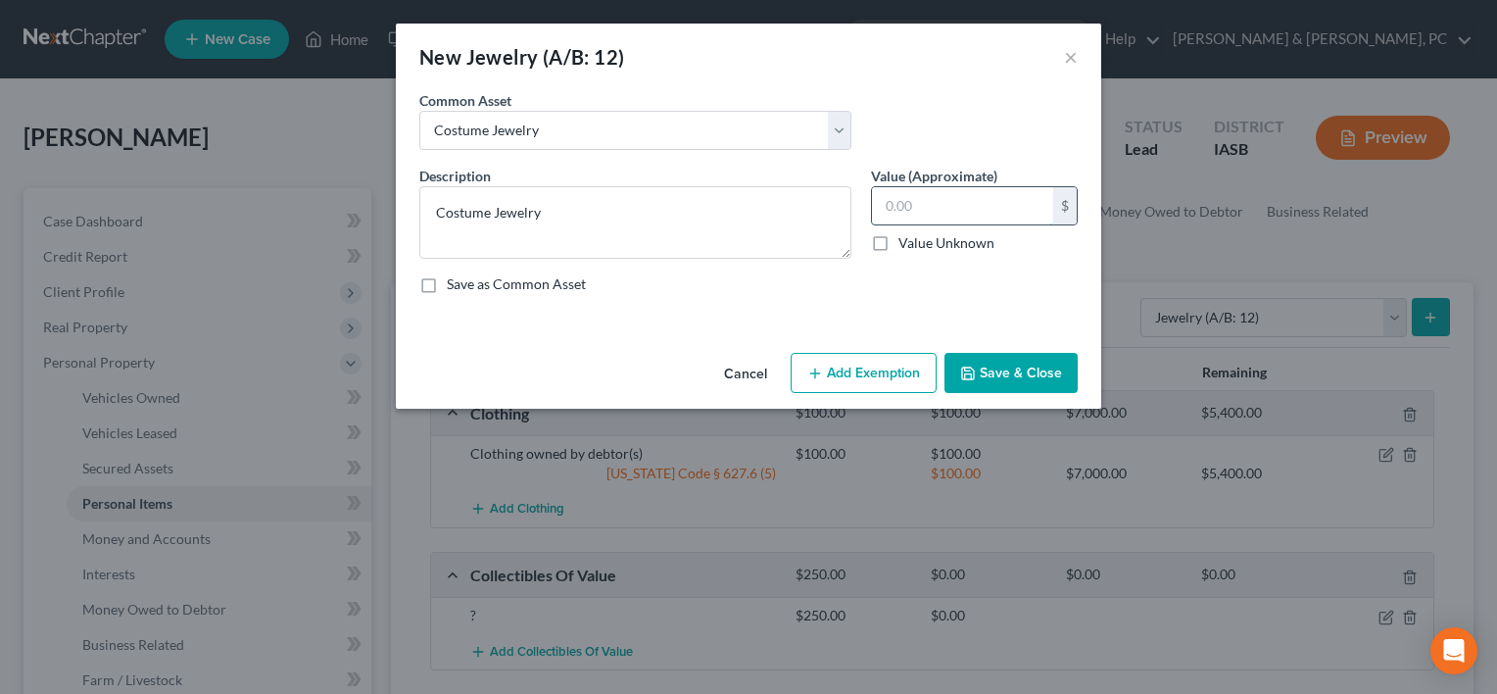
click at [1027, 201] on input "text" at bounding box center [962, 205] width 181 height 37
type input "50"
click at [490, 211] on textarea "Costume Jewelry" at bounding box center [635, 222] width 432 height 73
type textarea "Jewelry"
click at [856, 368] on button "Add Exemption" at bounding box center [864, 373] width 146 height 41
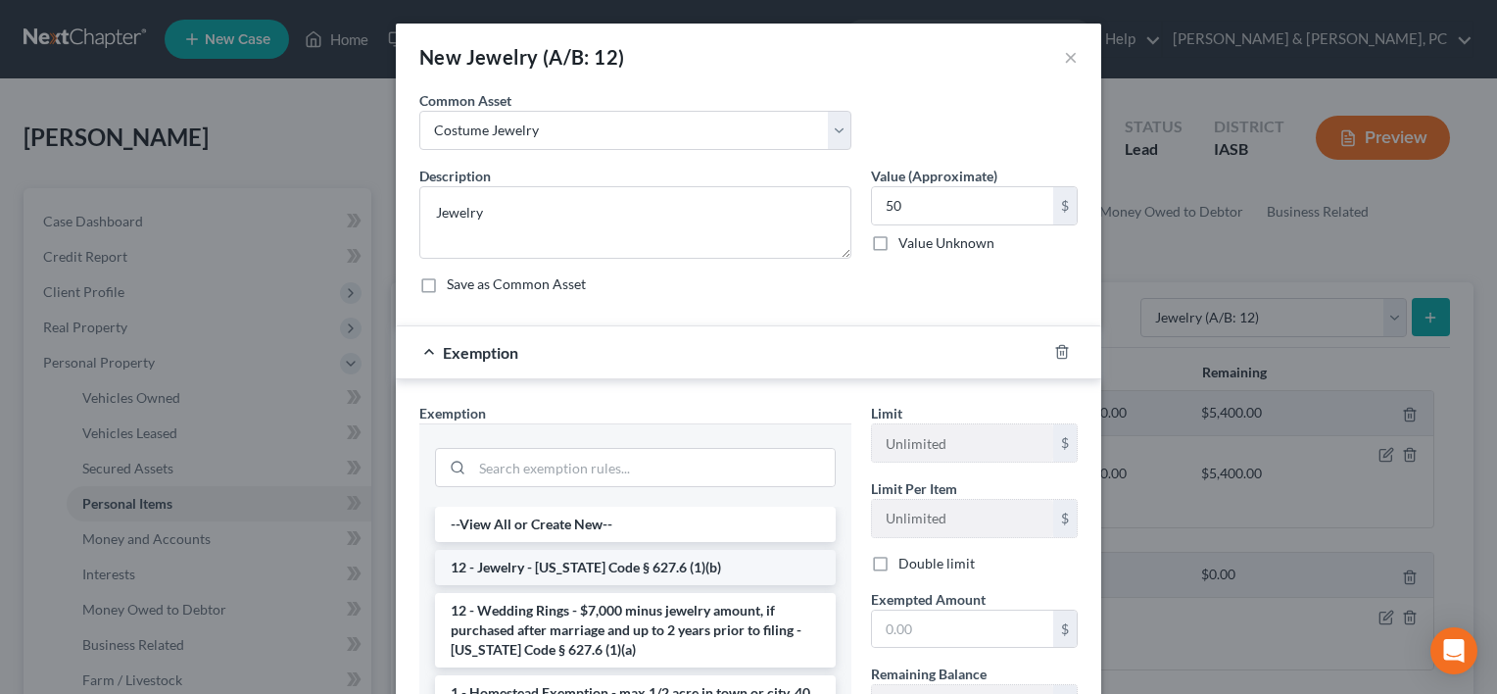
click at [537, 563] on li "12 - Jewelry - [US_STATE] Code § 627.6 (1)(b)" at bounding box center [635, 567] width 401 height 35
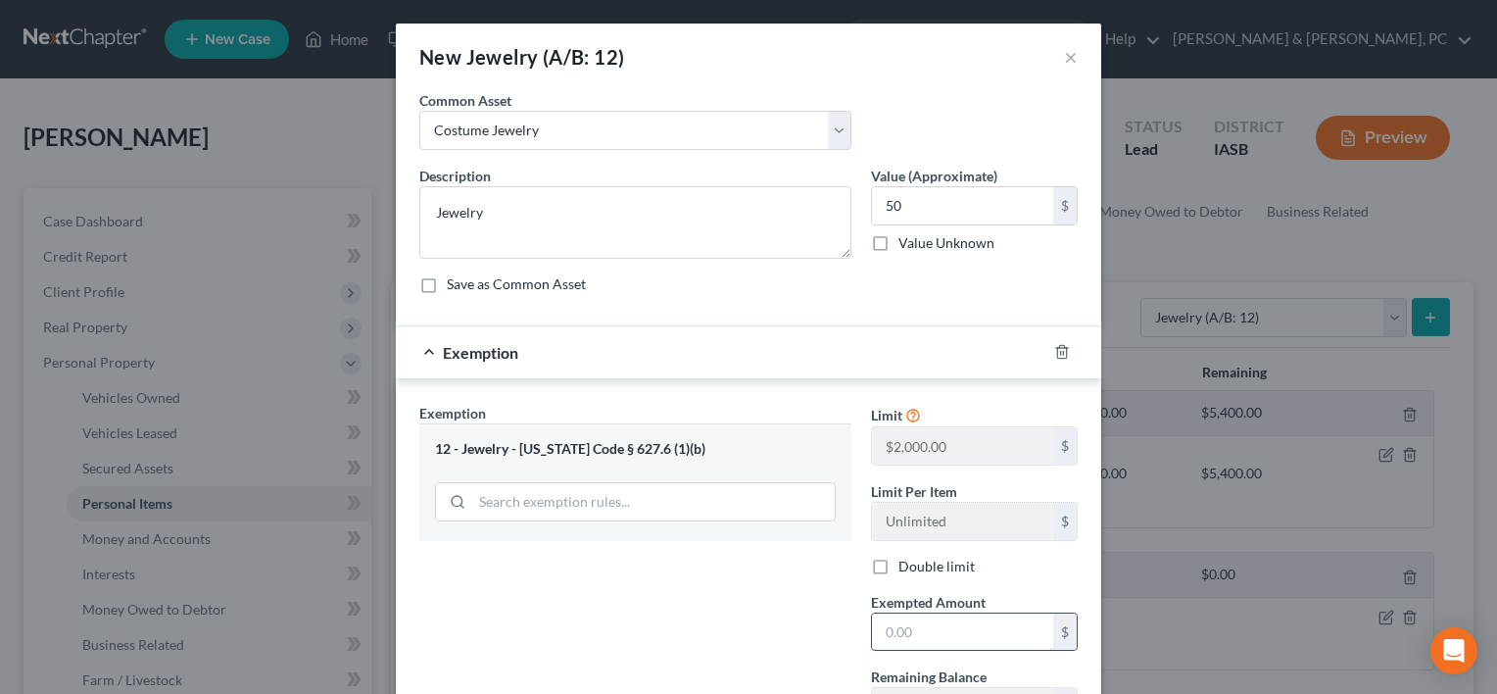
click at [939, 643] on input "text" at bounding box center [962, 631] width 181 height 37
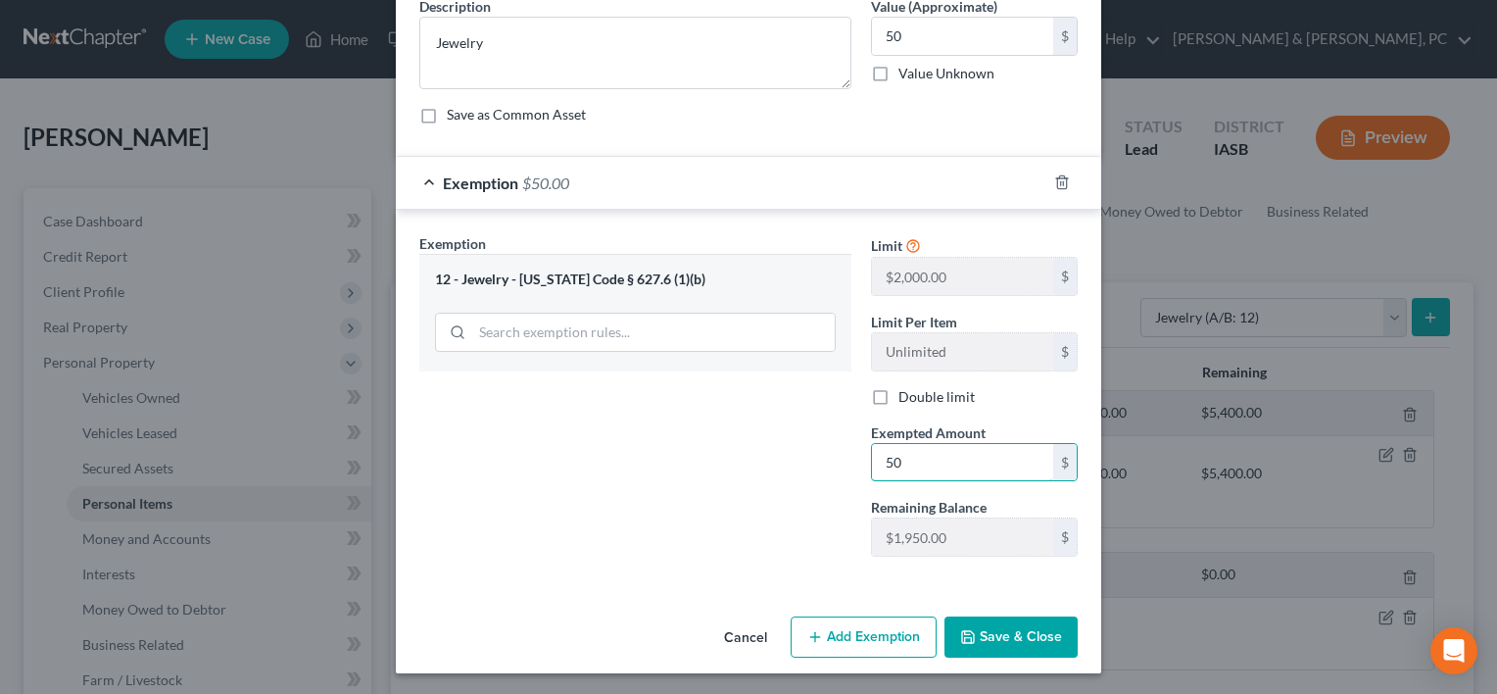
type input "50"
click at [992, 642] on button "Save & Close" at bounding box center [1011, 636] width 133 height 41
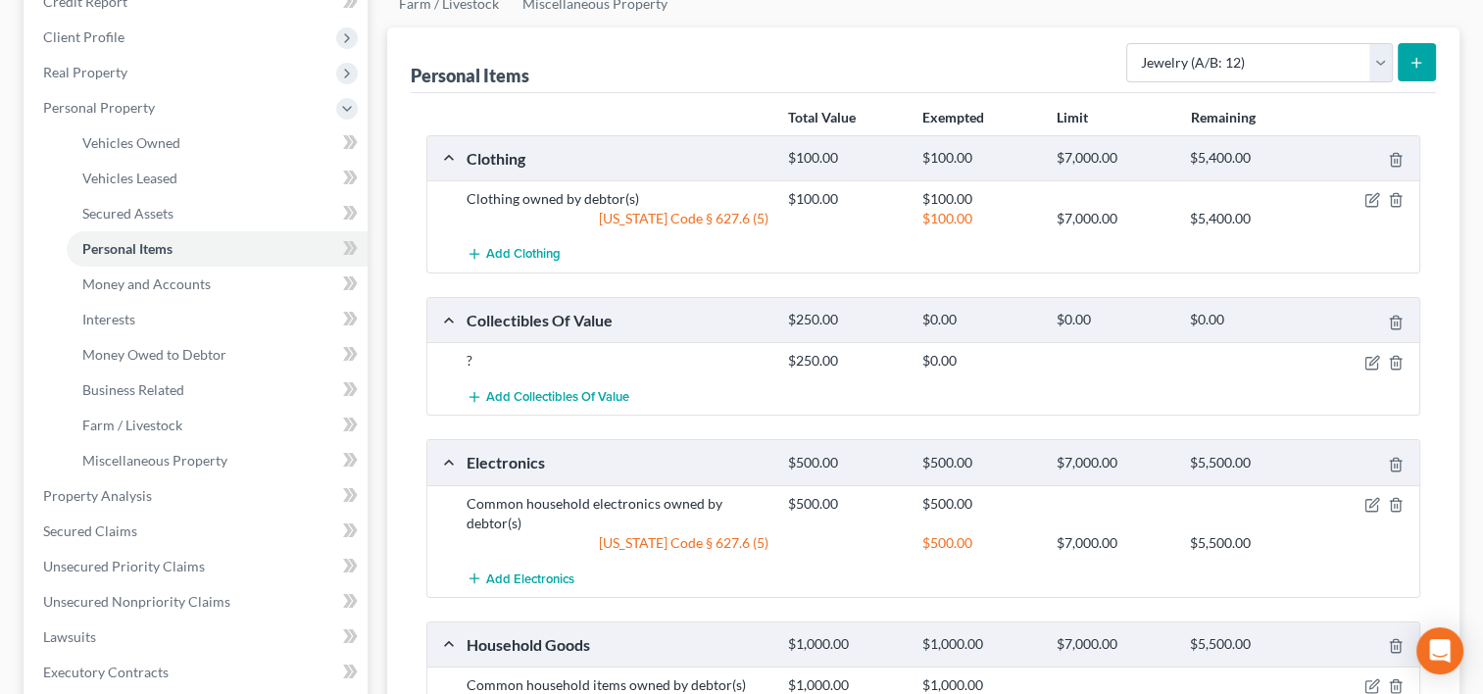
scroll to position [266, 0]
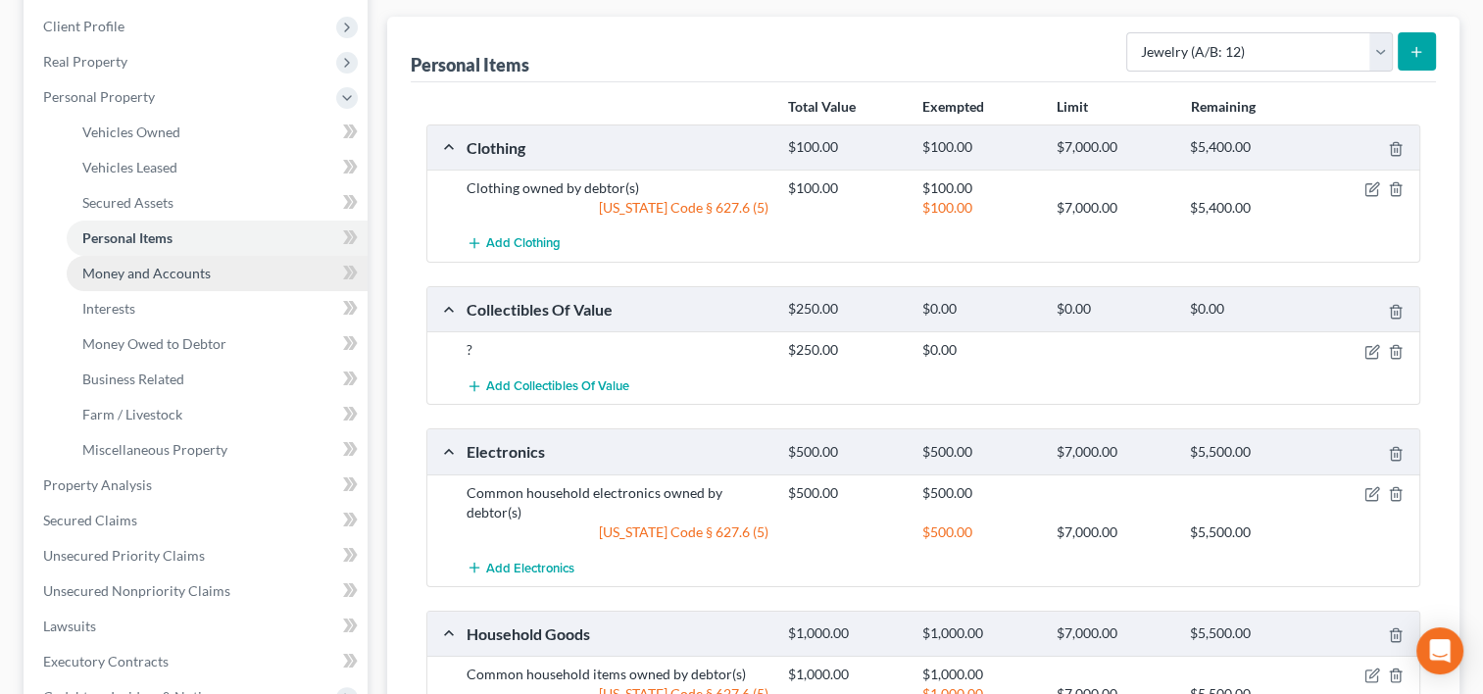
click at [196, 271] on span "Money and Accounts" at bounding box center [146, 273] width 128 height 17
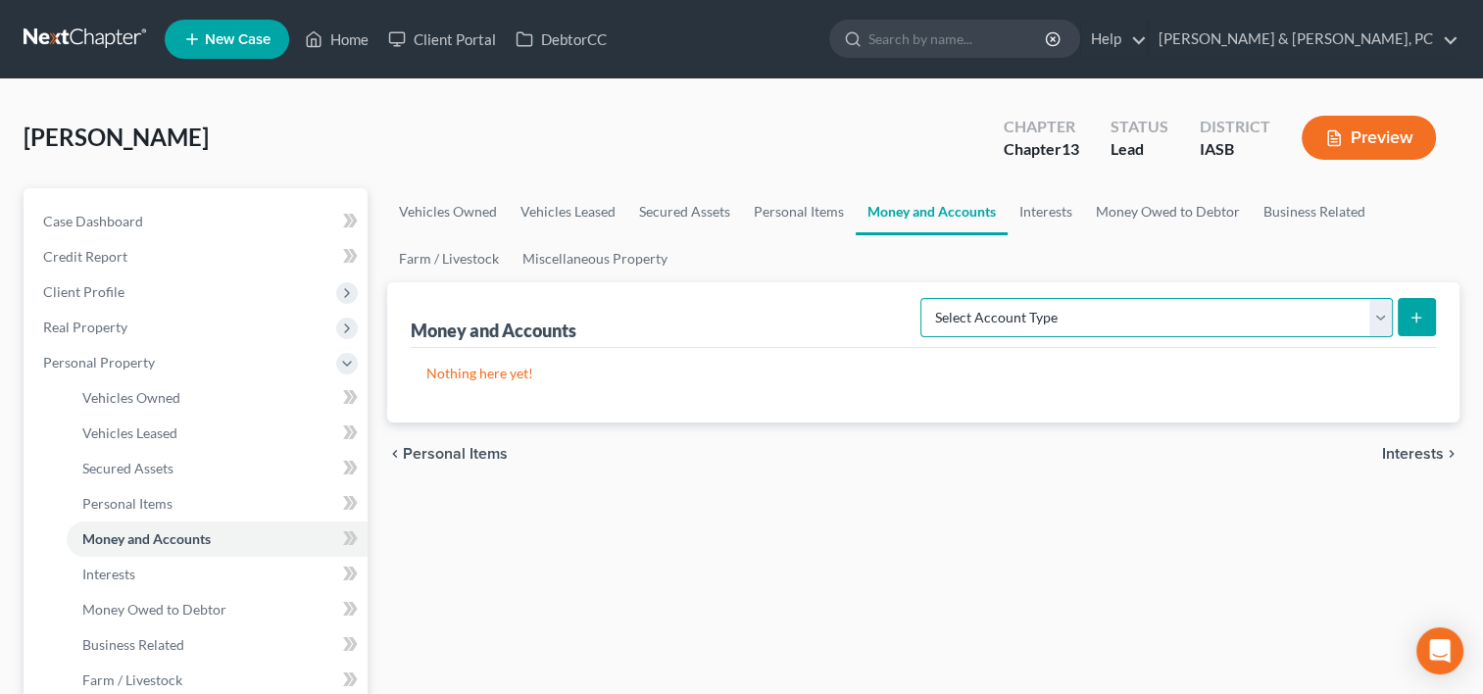
click at [1037, 322] on select "Select Account Type Brokerage (A/B: 18, SOFA: 20) Cash on Hand (A/B: 16) Certif…" at bounding box center [1156, 317] width 472 height 39
select select "savings"
click at [926, 298] on select "Select Account Type Brokerage (A/B: 18, SOFA: 20) Cash on Hand (A/B: 16) Certif…" at bounding box center [1156, 317] width 472 height 39
click at [1422, 306] on button "submit" at bounding box center [1416, 317] width 38 height 38
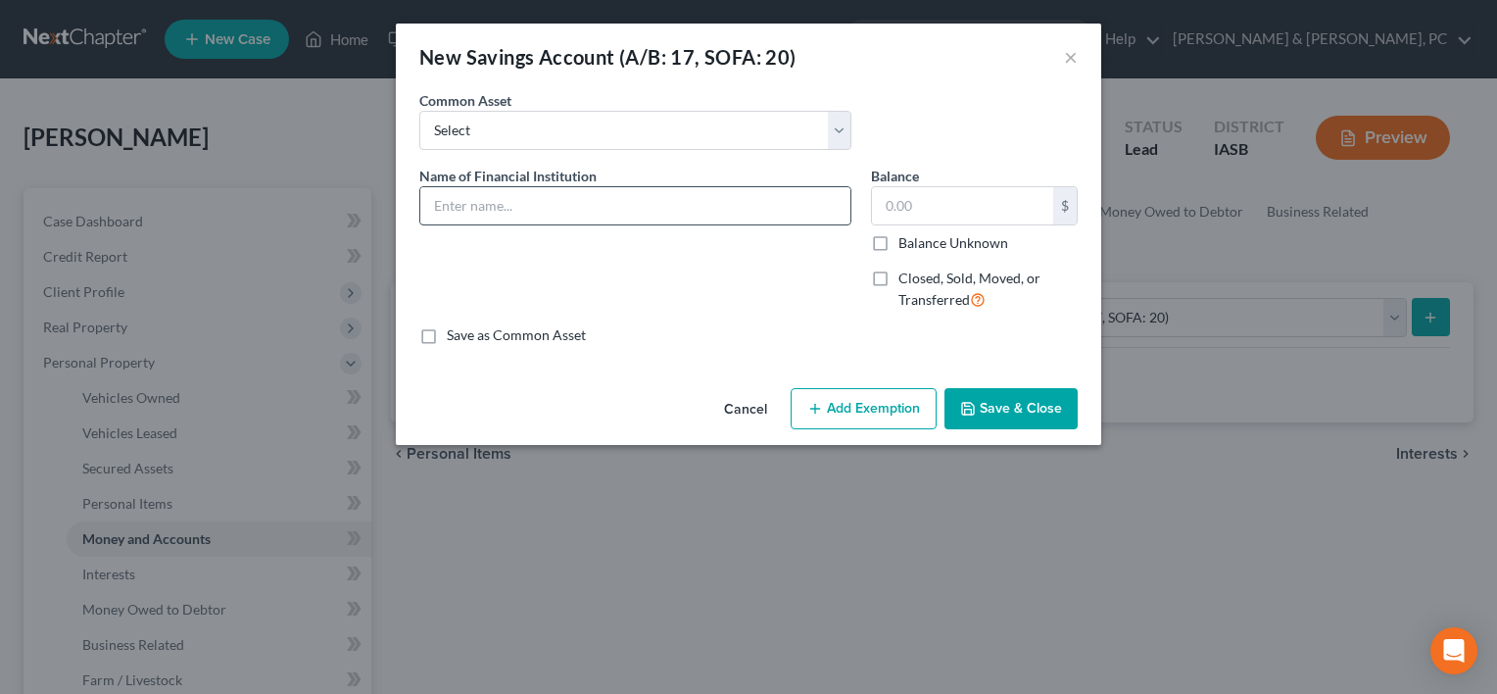
click at [536, 200] on input "text" at bounding box center [635, 205] width 430 height 37
paste input "[STREET_ADDRESS]"
type input "Bank of America"
click at [1019, 415] on button "Save & Close" at bounding box center [1011, 408] width 133 height 41
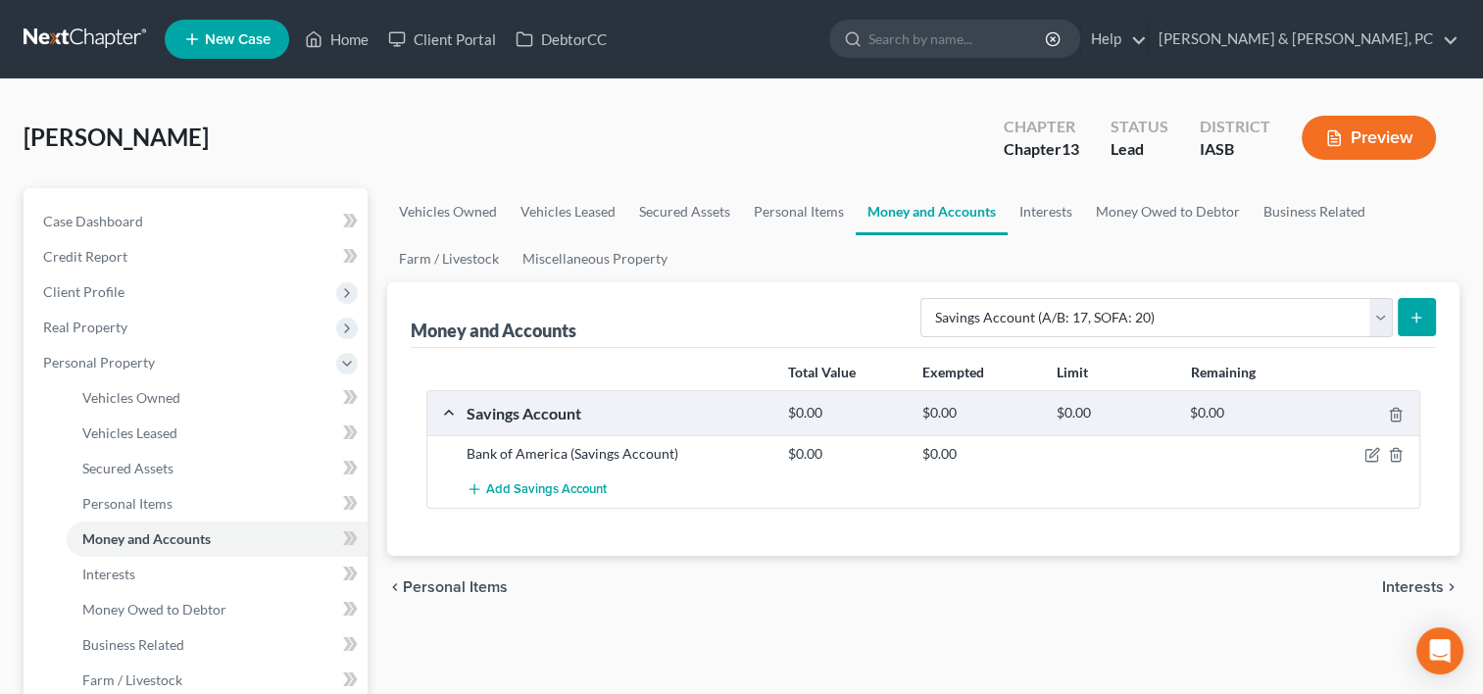
click at [1398, 307] on button "submit" at bounding box center [1416, 317] width 38 height 38
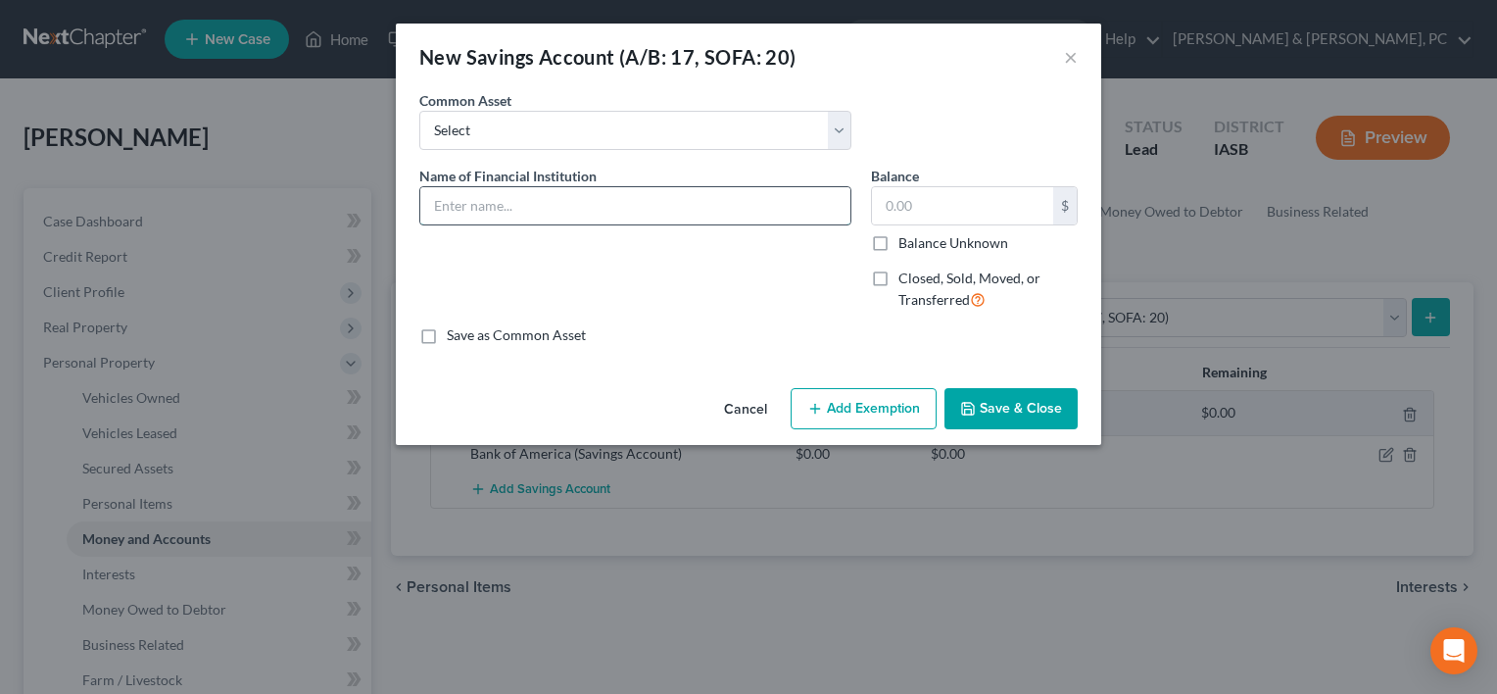
click at [636, 199] on input "text" at bounding box center [635, 205] width 430 height 37
type input "Bank of America"
click at [1031, 398] on button "Save & Close" at bounding box center [1011, 408] width 133 height 41
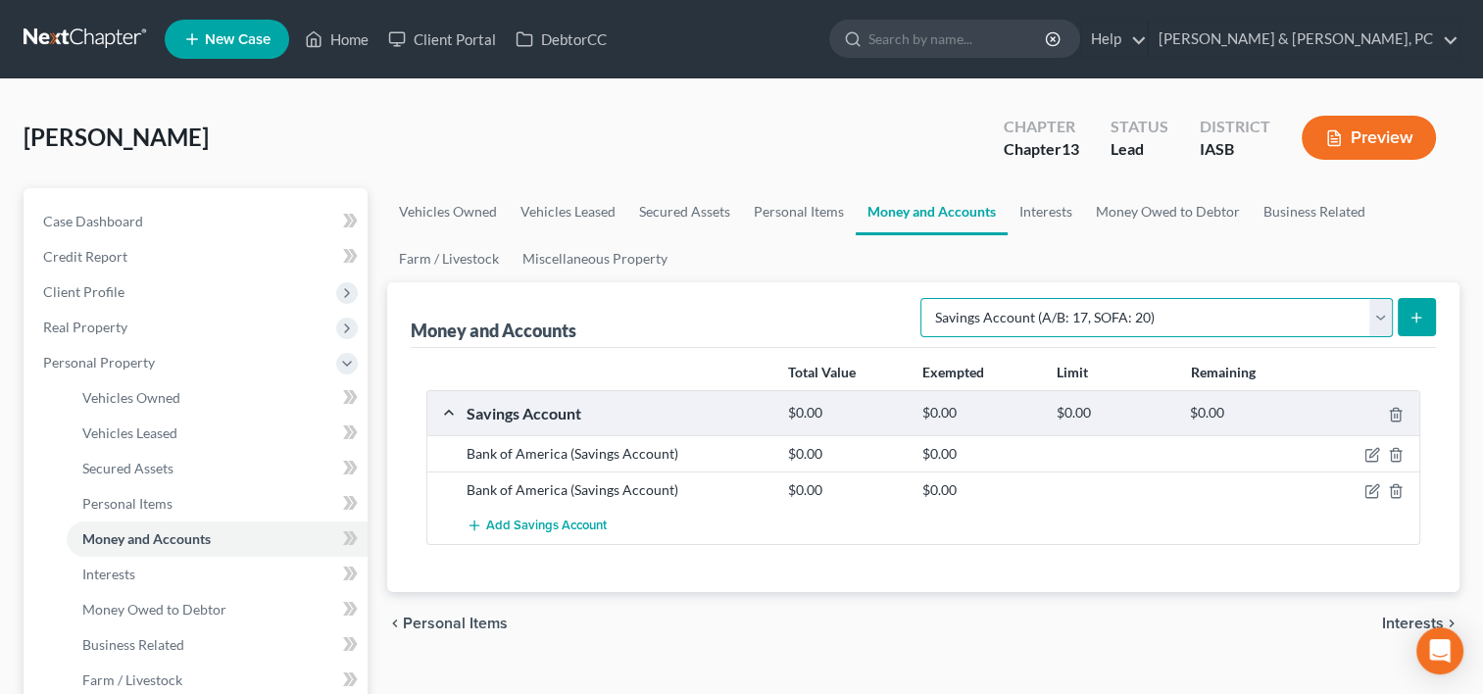
click at [1129, 317] on select "Select Account Type Brokerage (A/B: 18, SOFA: 20) Cash on Hand (A/B: 16) Certif…" at bounding box center [1156, 317] width 472 height 39
select select "checking"
click at [926, 298] on select "Select Account Type Brokerage (A/B: 18, SOFA: 20) Cash on Hand (A/B: 16) Certif…" at bounding box center [1156, 317] width 472 height 39
click at [1425, 319] on button "submit" at bounding box center [1416, 317] width 38 height 38
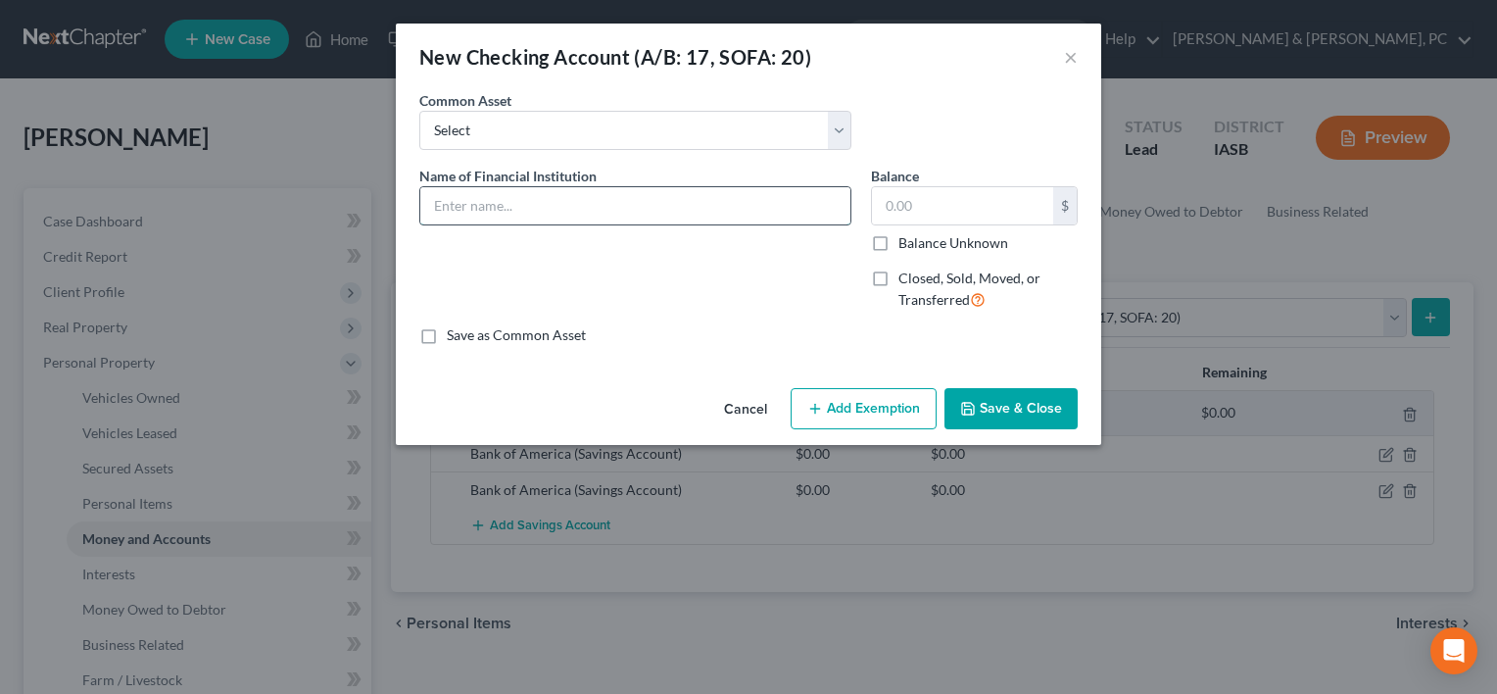
click at [740, 219] on input "text" at bounding box center [635, 205] width 430 height 37
type input "Bank of America"
click at [1023, 399] on button "Save & Close" at bounding box center [1011, 408] width 133 height 41
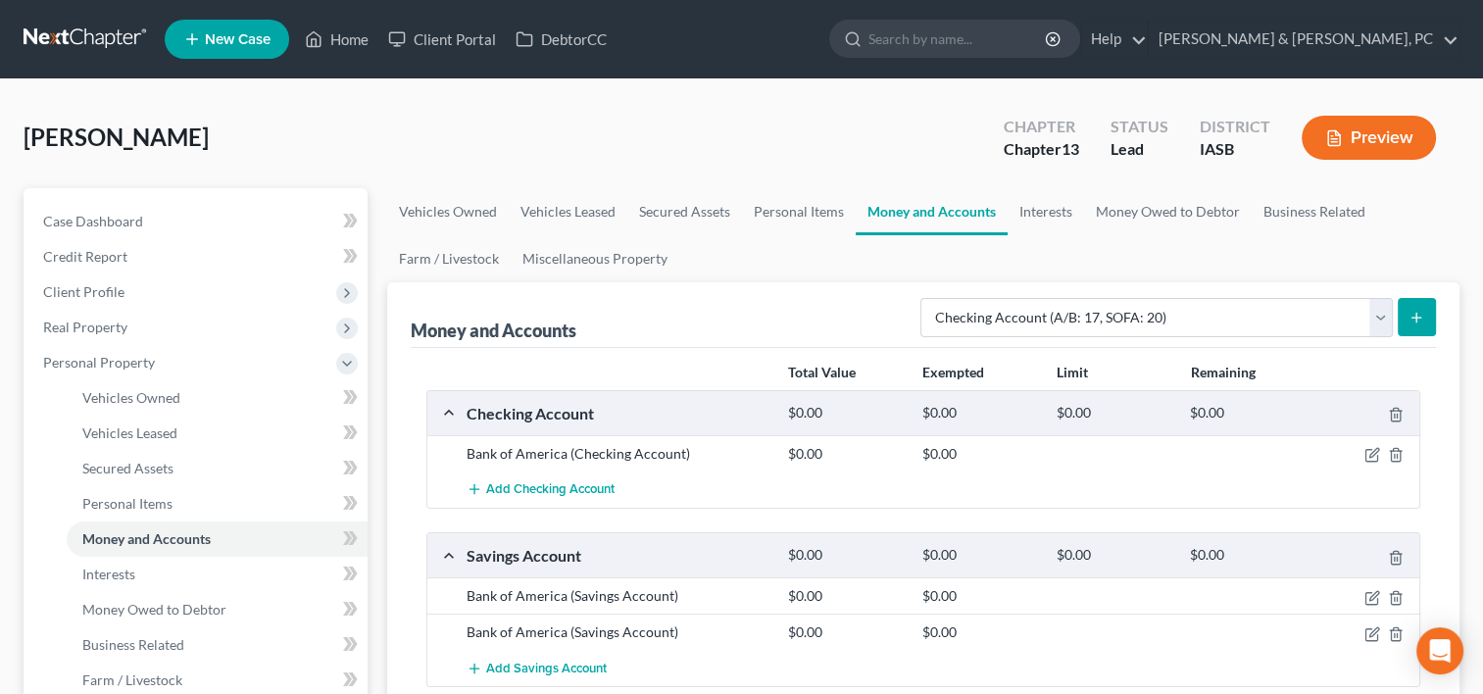
click at [1023, 399] on div "Checking Account $0.00 $0.00 $0.00 $0.00" at bounding box center [919, 413] width 984 height 44
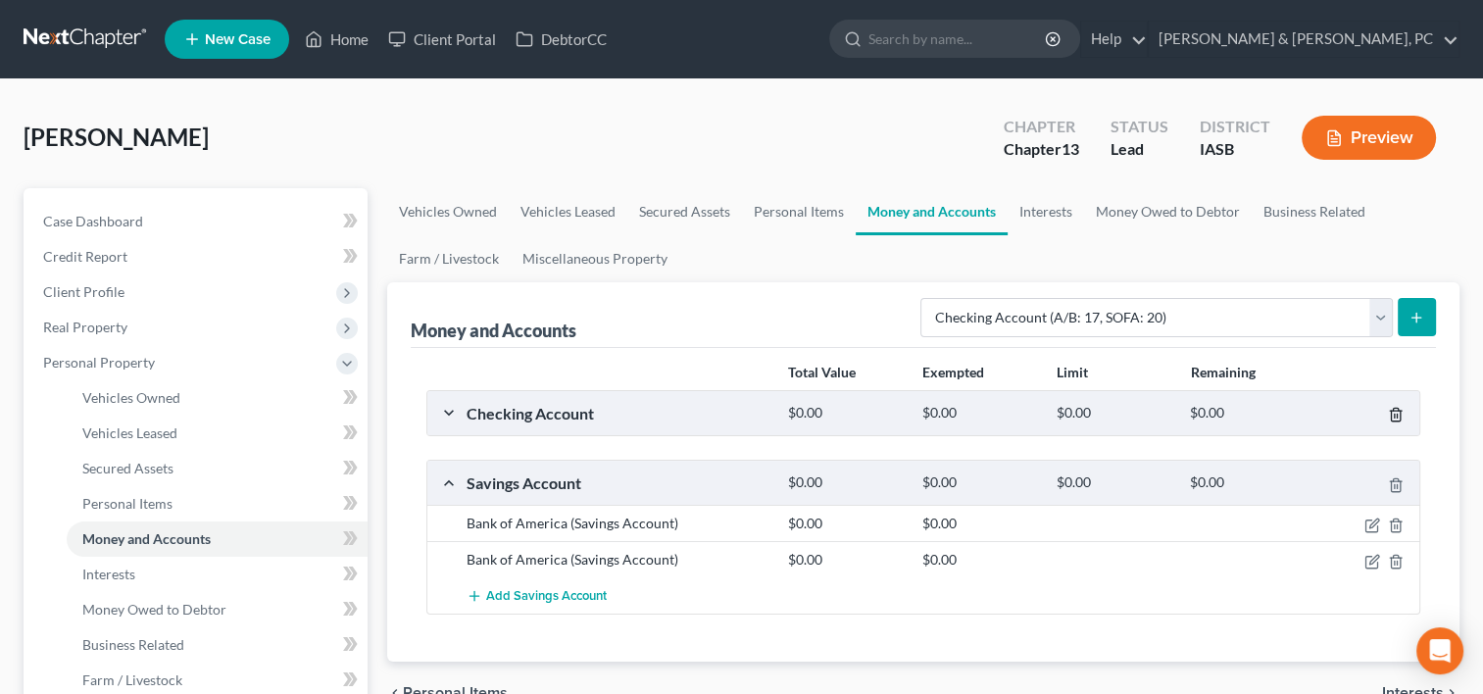
click at [1388, 417] on icon "button" at bounding box center [1396, 415] width 16 height 16
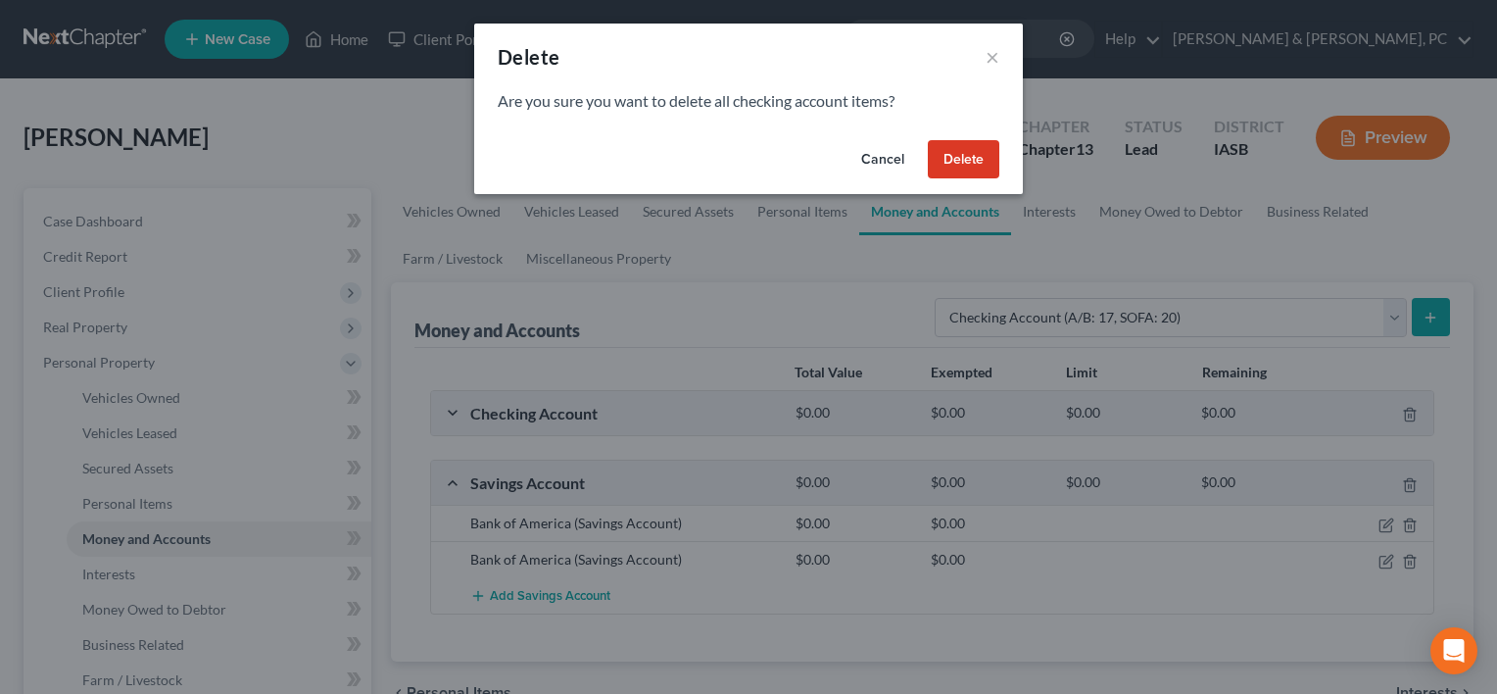
click at [889, 154] on button "Cancel" at bounding box center [883, 159] width 74 height 39
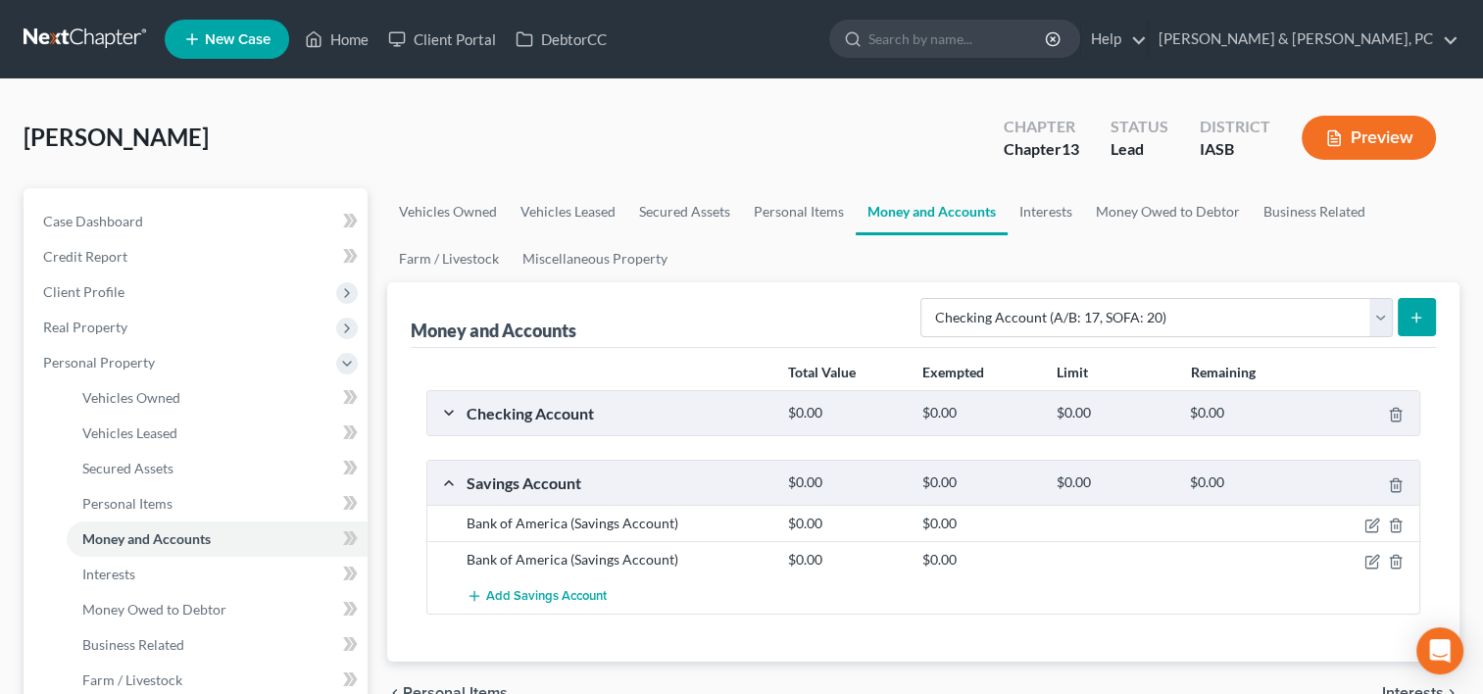
click at [457, 404] on div "Checking Account" at bounding box center [617, 413] width 321 height 21
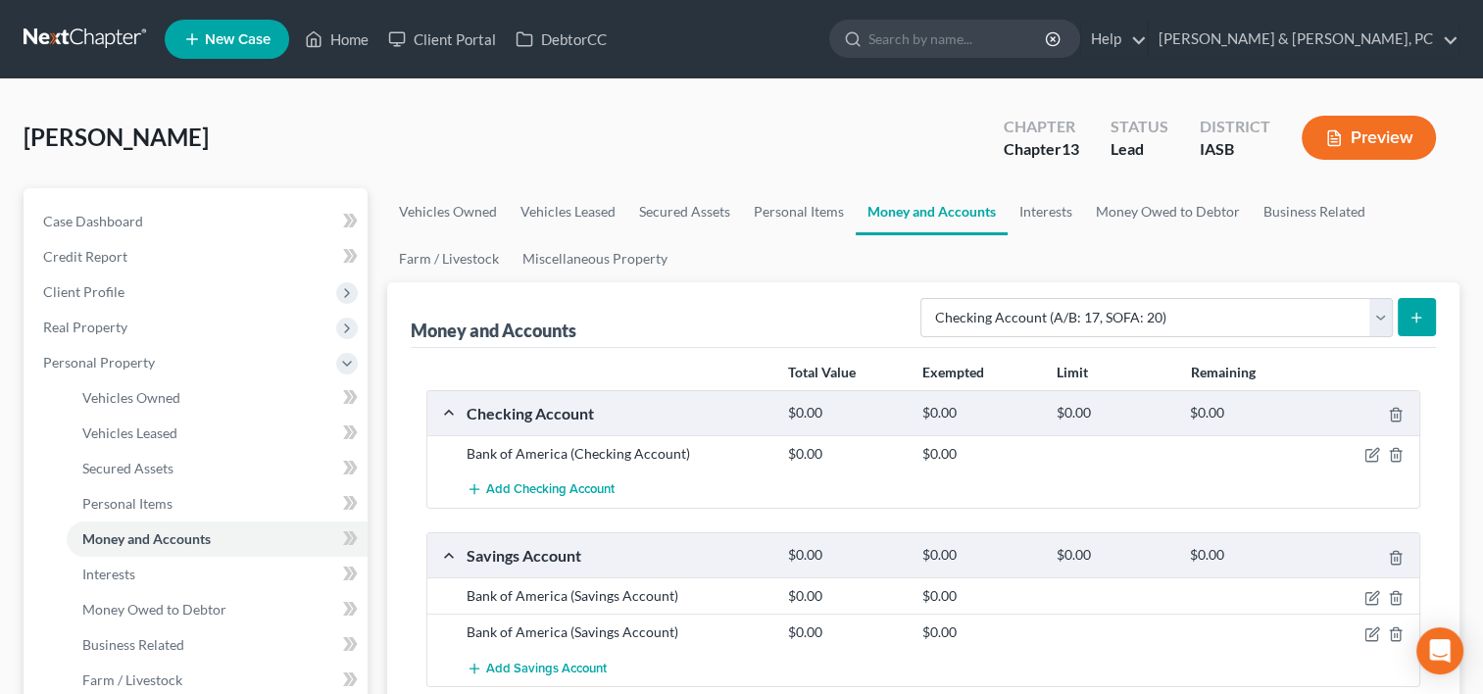
click at [1420, 317] on icon "submit" at bounding box center [1416, 318] width 16 height 16
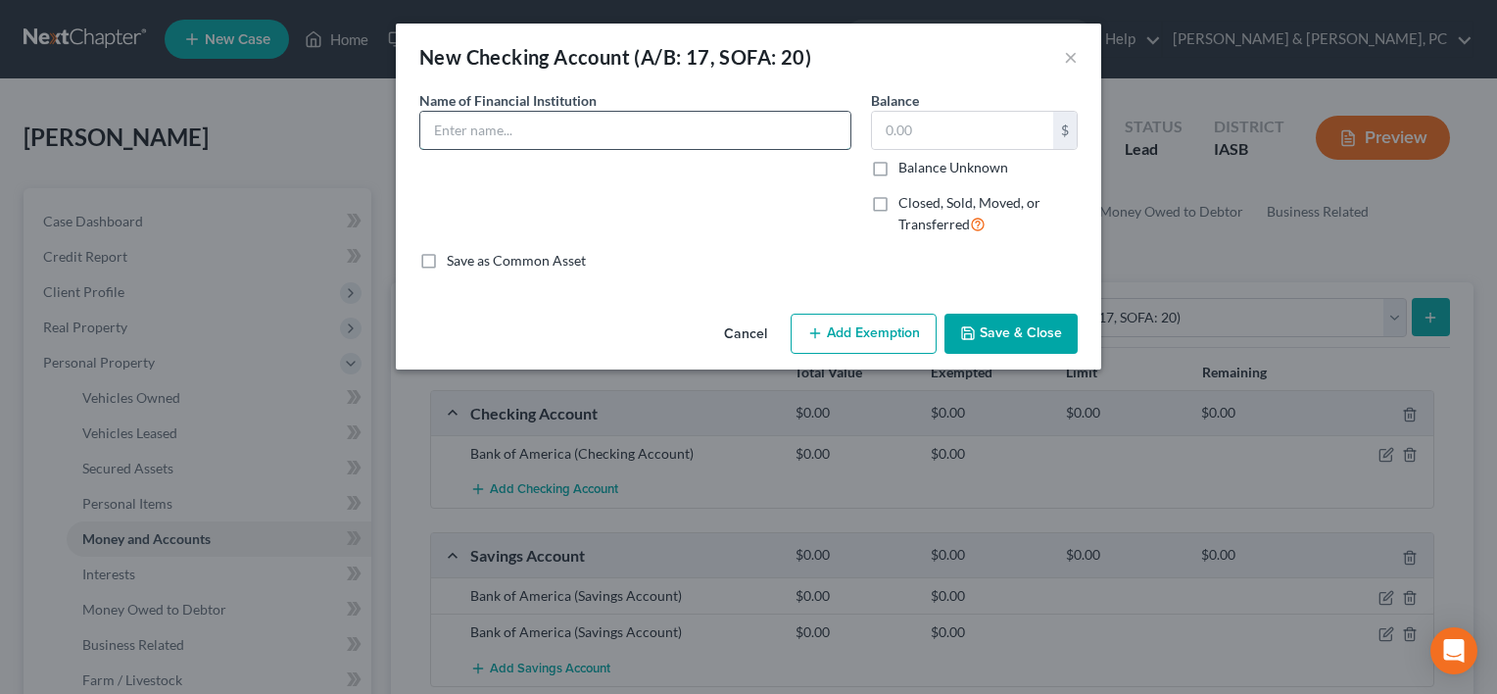
click at [688, 124] on input "text" at bounding box center [635, 130] width 430 height 37
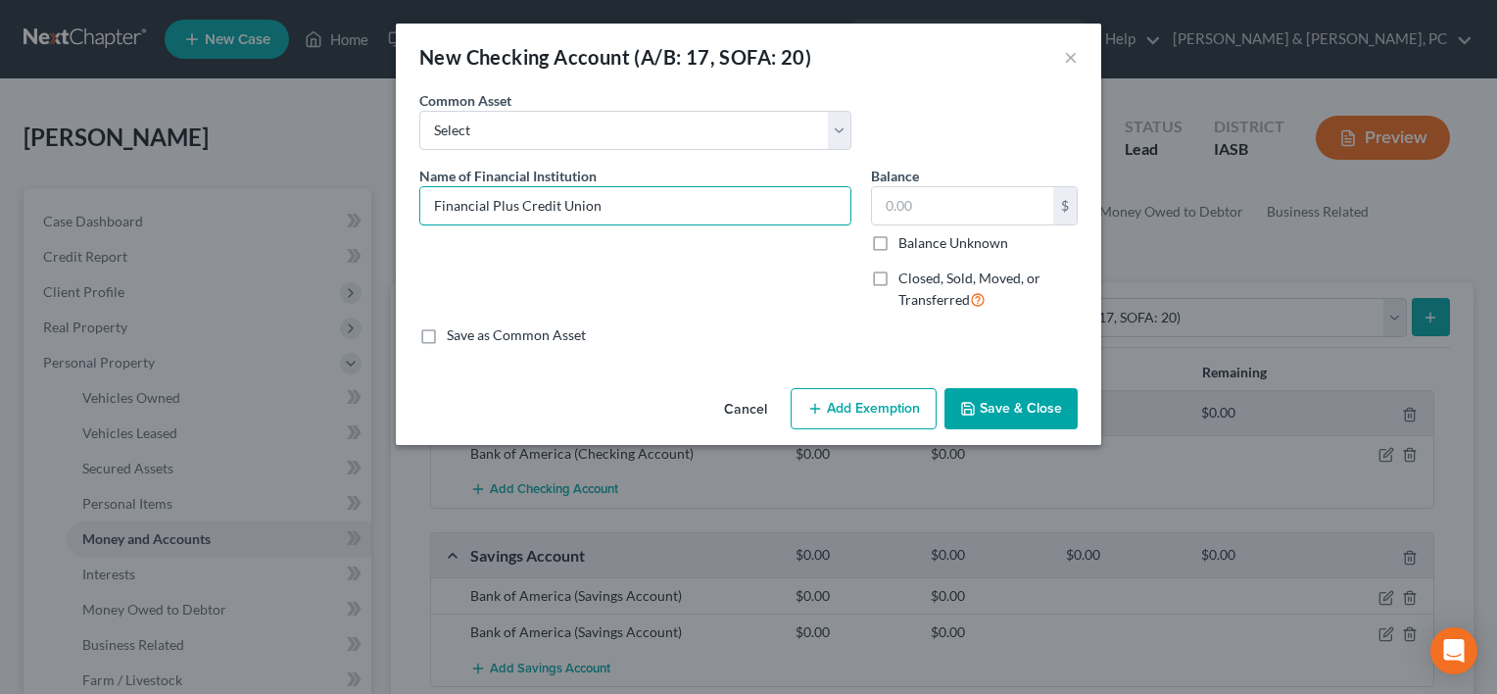
type input "Financial Plus Credit Union"
click at [1043, 412] on button "Save & Close" at bounding box center [1011, 408] width 133 height 41
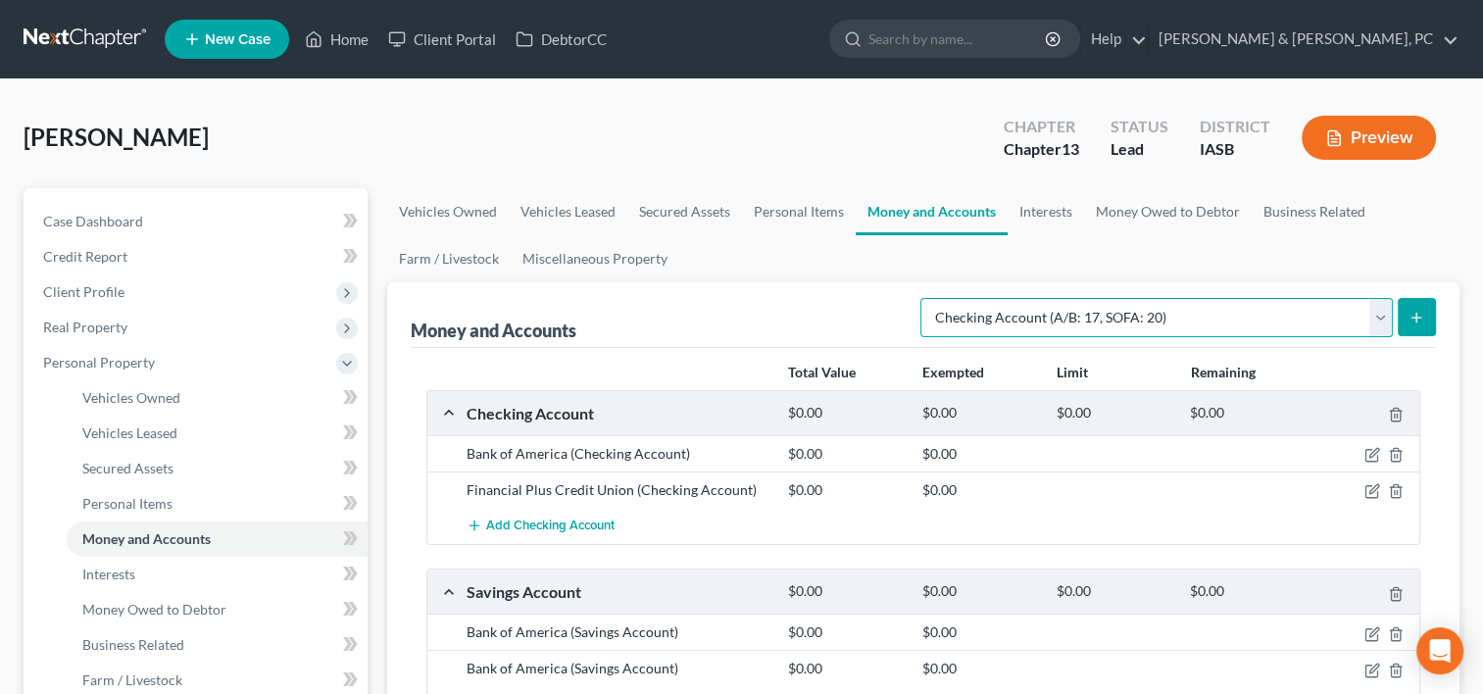
click at [1145, 324] on select "Select Account Type Brokerage (A/B: 18, SOFA: 20) Cash on Hand (A/B: 16) Certif…" at bounding box center [1156, 317] width 472 height 39
select select "savings"
click at [926, 298] on select "Select Account Type Brokerage (A/B: 18, SOFA: 20) Cash on Hand (A/B: 16) Certif…" at bounding box center [1156, 317] width 472 height 39
click at [1404, 317] on button "submit" at bounding box center [1416, 317] width 38 height 38
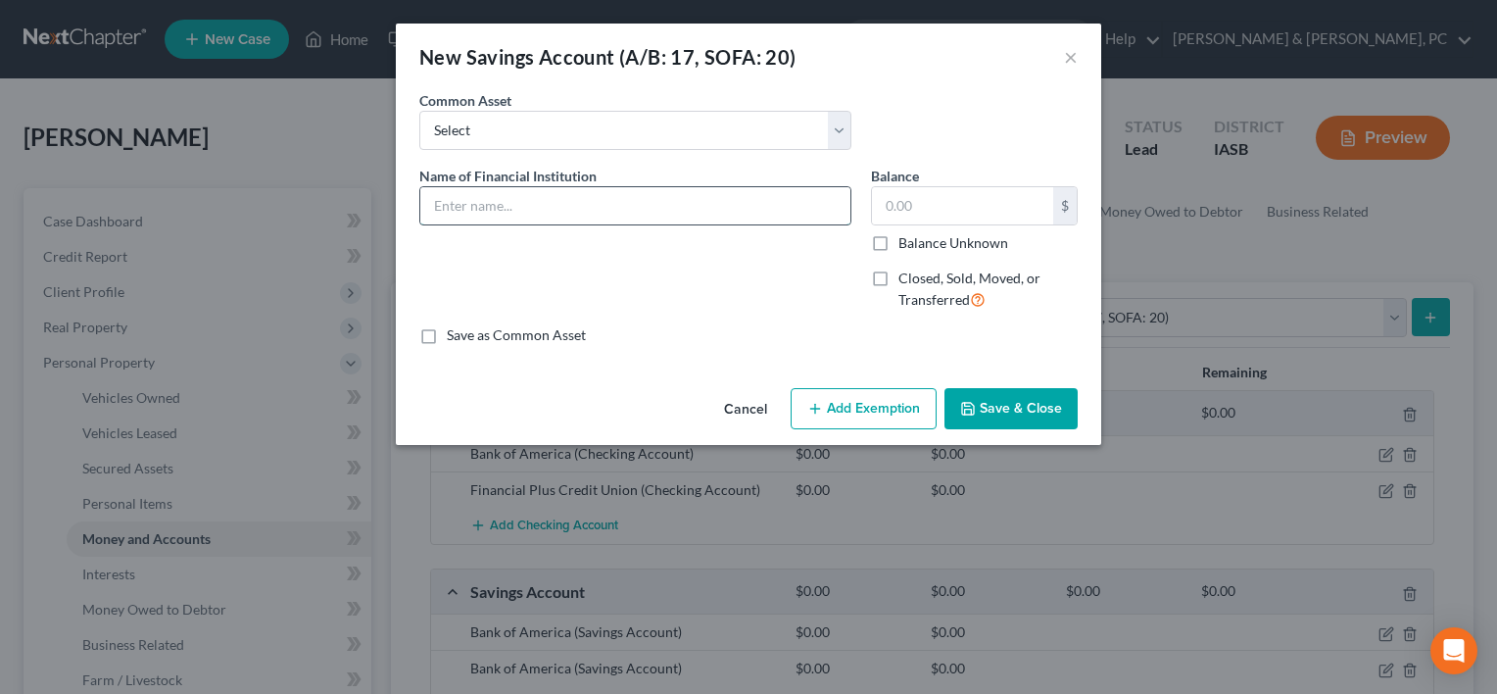
click at [755, 208] on input "text" at bounding box center [635, 205] width 430 height 37
paste input "Financial Plus Credit Union"
type input "Financial Plus Credit Union"
click at [991, 397] on button "Save & Close" at bounding box center [1011, 408] width 133 height 41
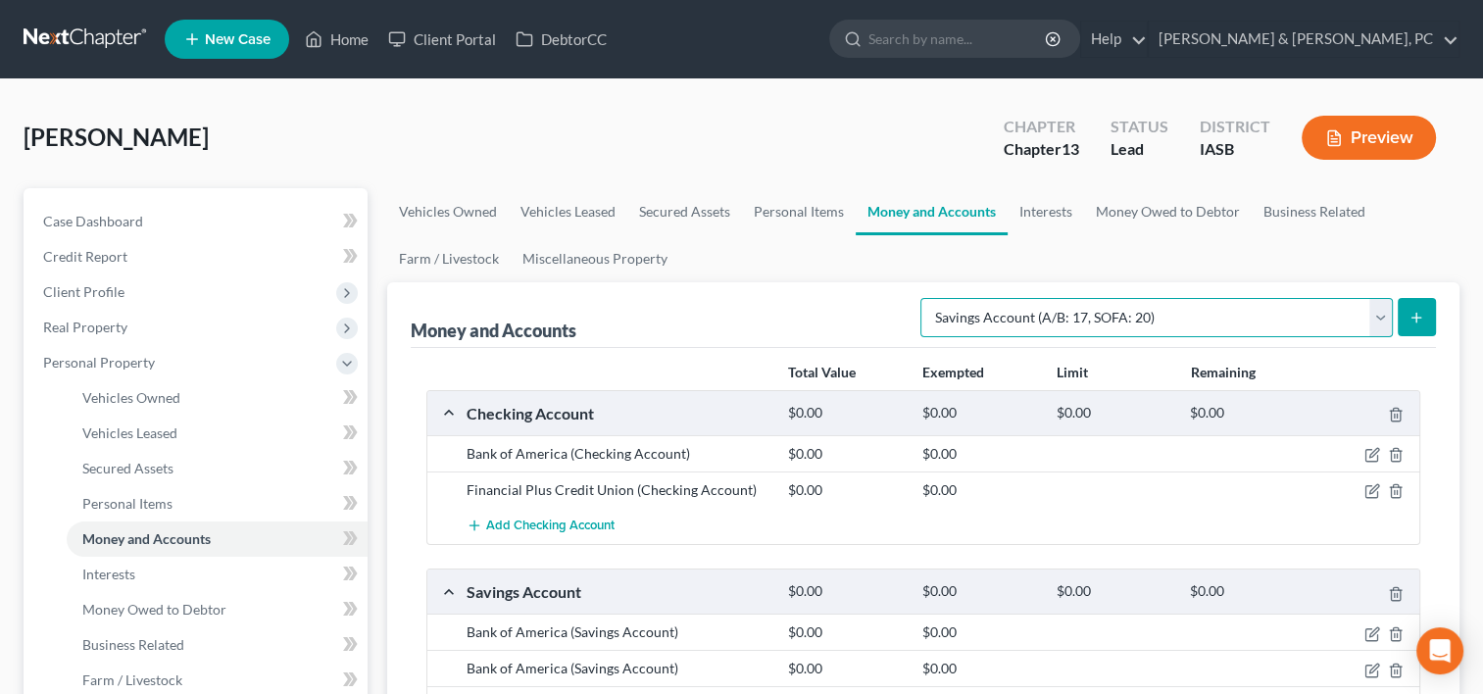
click at [1069, 315] on select "Select Account Type Brokerage (A/B: 18, SOFA: 20) Cash on Hand (A/B: 16) Certif…" at bounding box center [1156, 317] width 472 height 39
click at [926, 298] on select "Select Account Type Brokerage (A/B: 18, SOFA: 20) Cash on Hand (A/B: 16) Certif…" at bounding box center [1156, 317] width 472 height 39
click at [1402, 306] on button "submit" at bounding box center [1416, 317] width 38 height 38
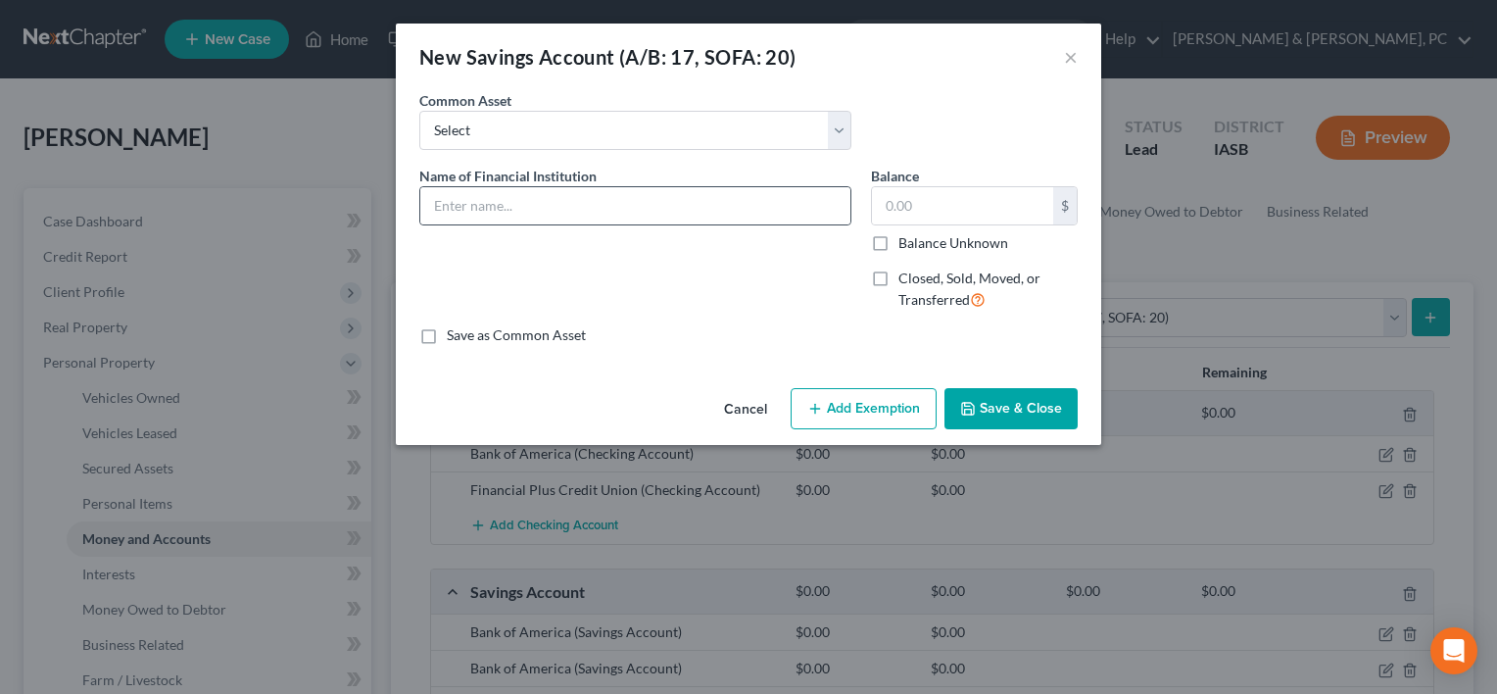
click at [608, 223] on div at bounding box center [635, 205] width 432 height 39
click at [602, 209] on input "text" at bounding box center [635, 205] width 430 height 37
type input "Spectrum"
click at [1028, 417] on button "Save & Close" at bounding box center [1011, 408] width 133 height 41
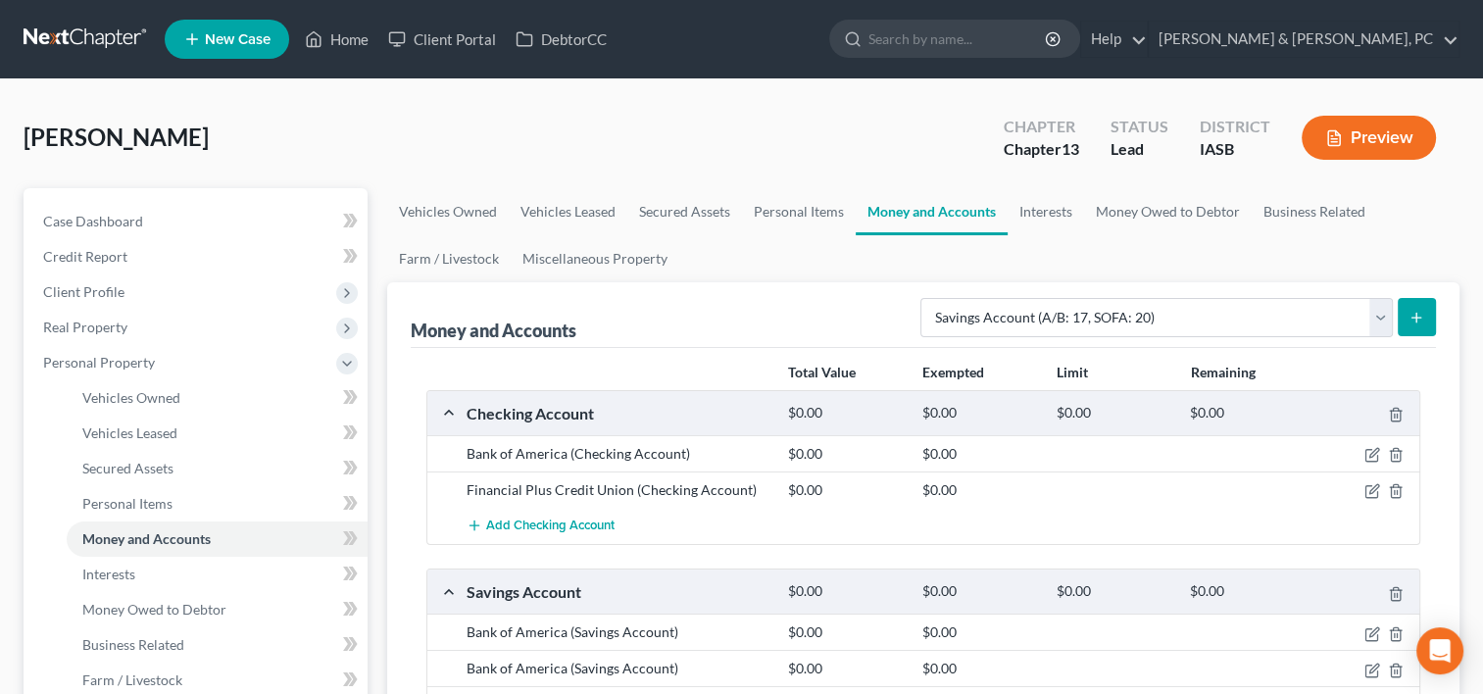
click at [1417, 311] on icon "submit" at bounding box center [1416, 318] width 16 height 16
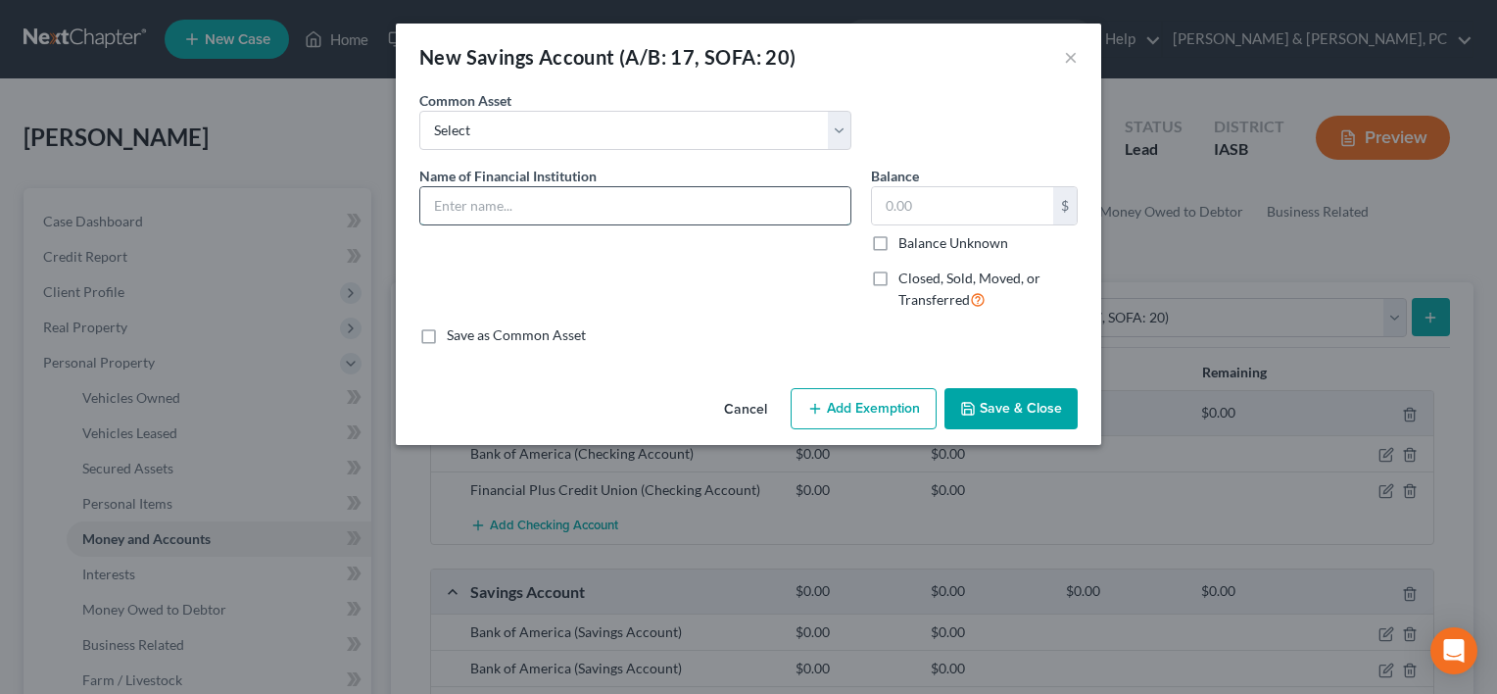
click at [771, 203] on input "text" at bounding box center [635, 205] width 430 height 37
type input "Gusto Payroll App"
click at [975, 399] on button "Save & Close" at bounding box center [1011, 408] width 133 height 41
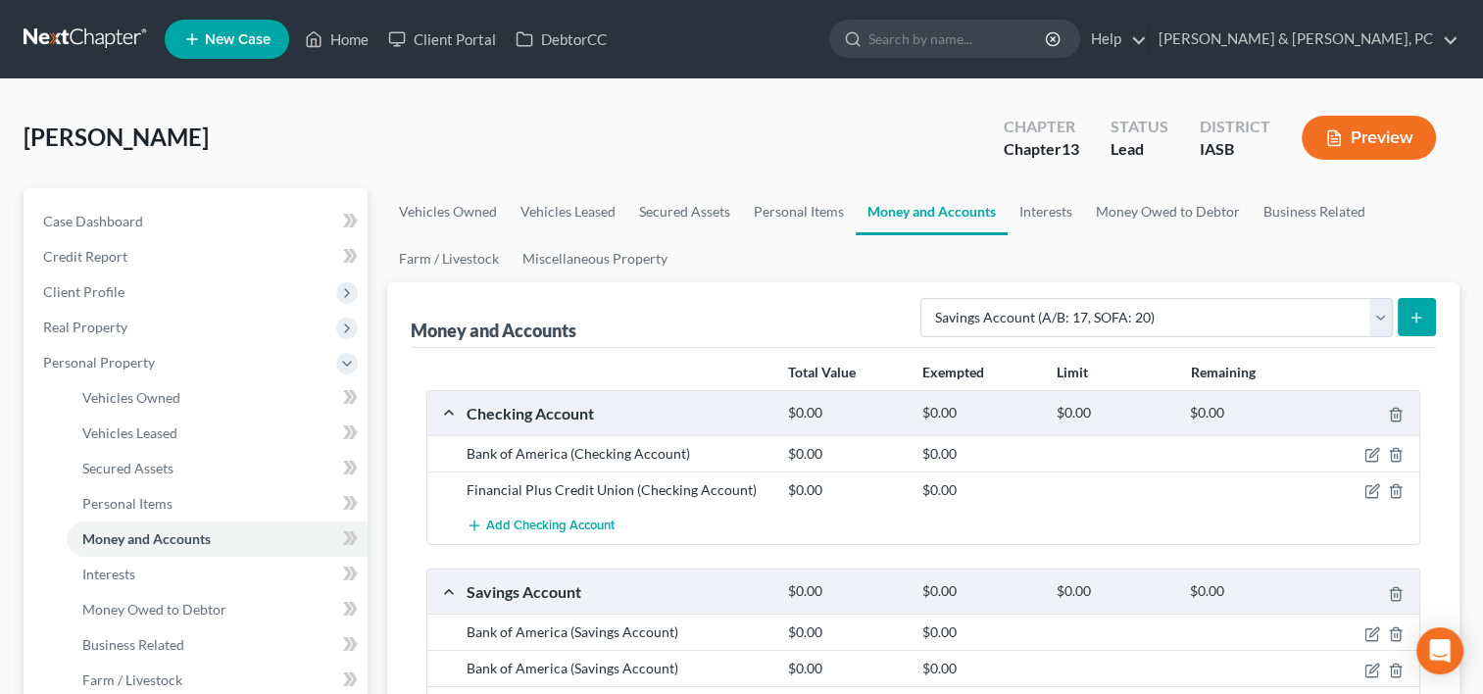
click at [1423, 330] on button "submit" at bounding box center [1416, 317] width 38 height 38
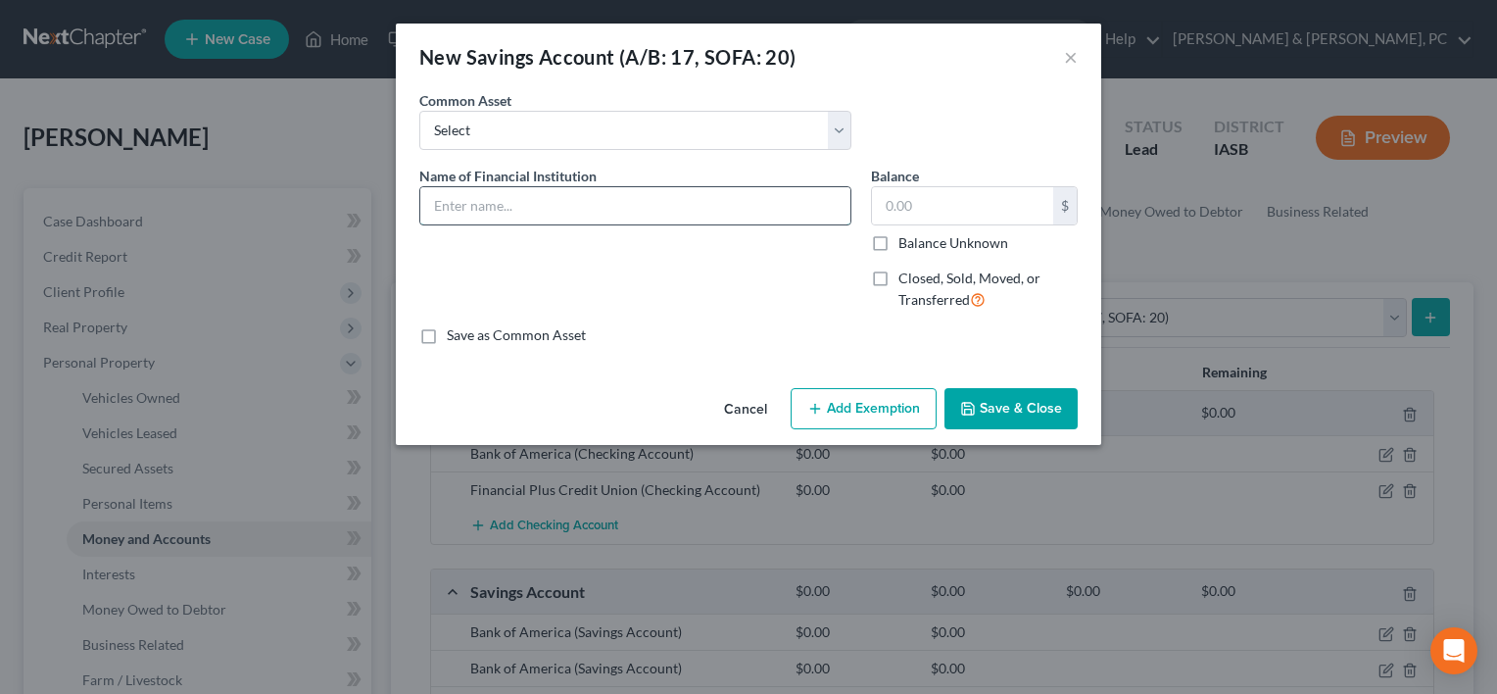
click at [674, 194] on input "text" at bounding box center [635, 205] width 430 height 37
paste input "Gusto Payroll App"
click at [674, 194] on input "Gusto Payroll App" at bounding box center [635, 205] width 430 height 37
type input "Gusto Payroll App"
click at [980, 411] on button "Save & Close" at bounding box center [1011, 408] width 133 height 41
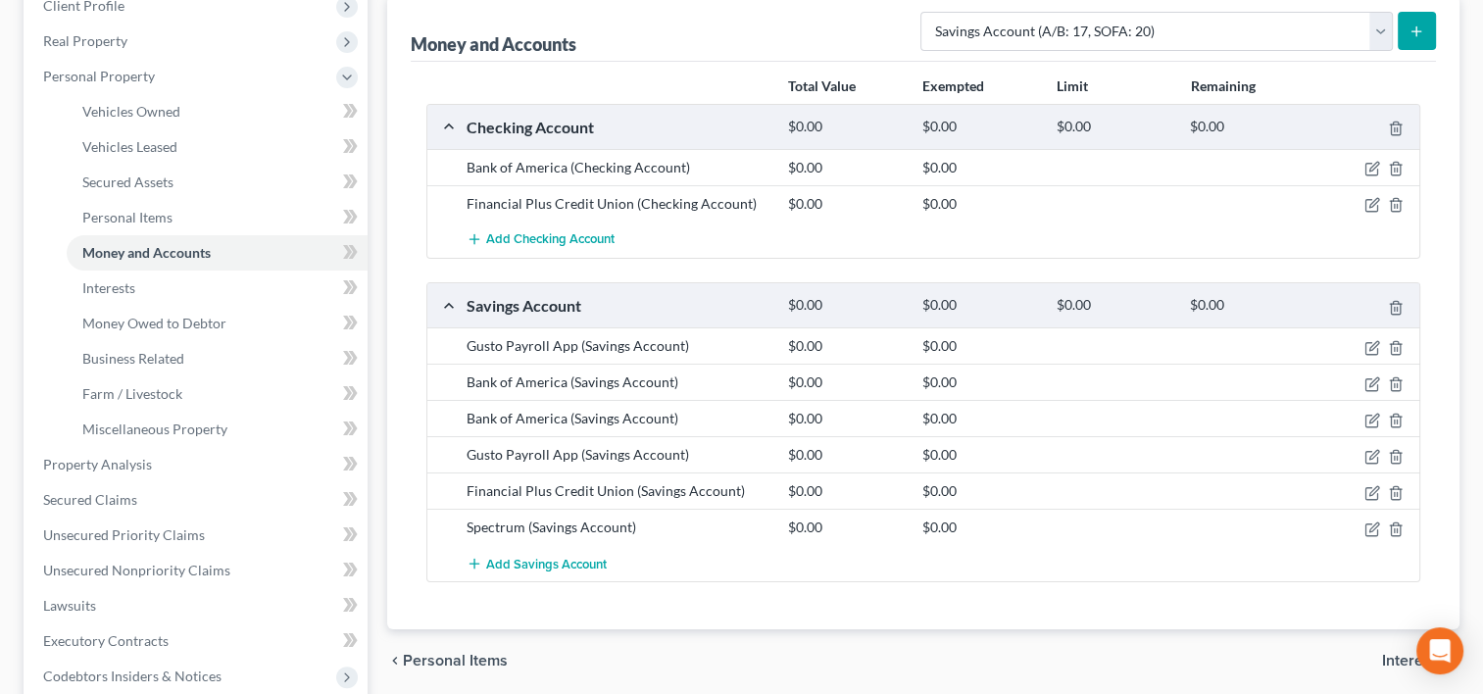
scroll to position [357, 0]
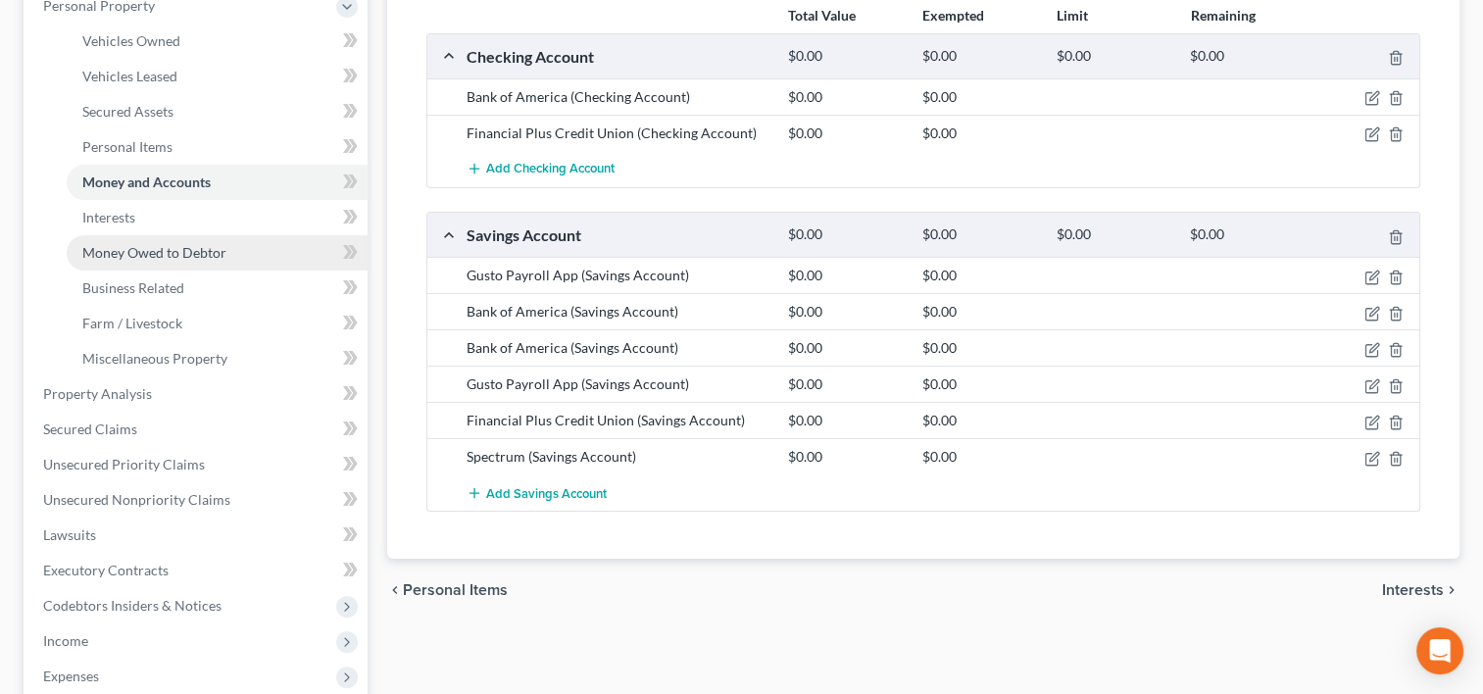
click at [224, 244] on link "Money Owed to Debtor" at bounding box center [217, 252] width 301 height 35
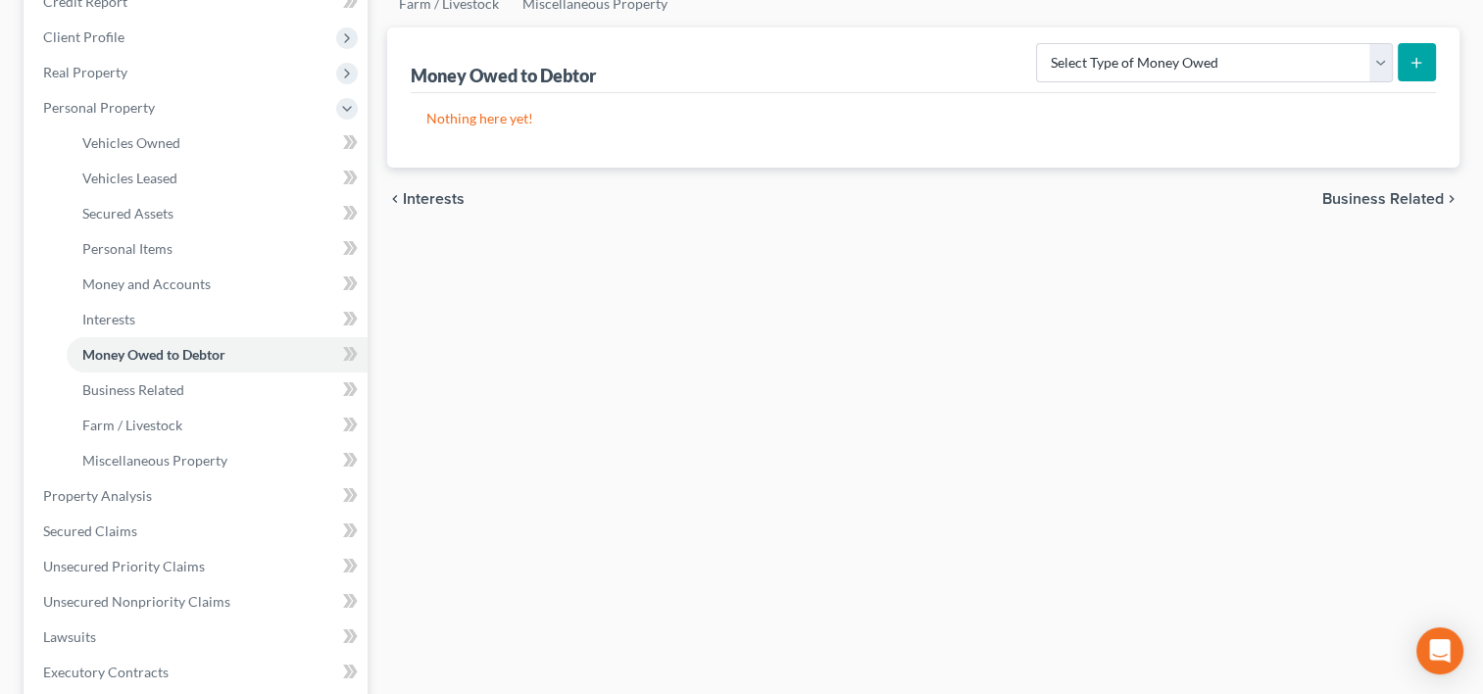
scroll to position [257, 0]
click at [128, 136] on span "Vehicles Owned" at bounding box center [131, 140] width 98 height 17
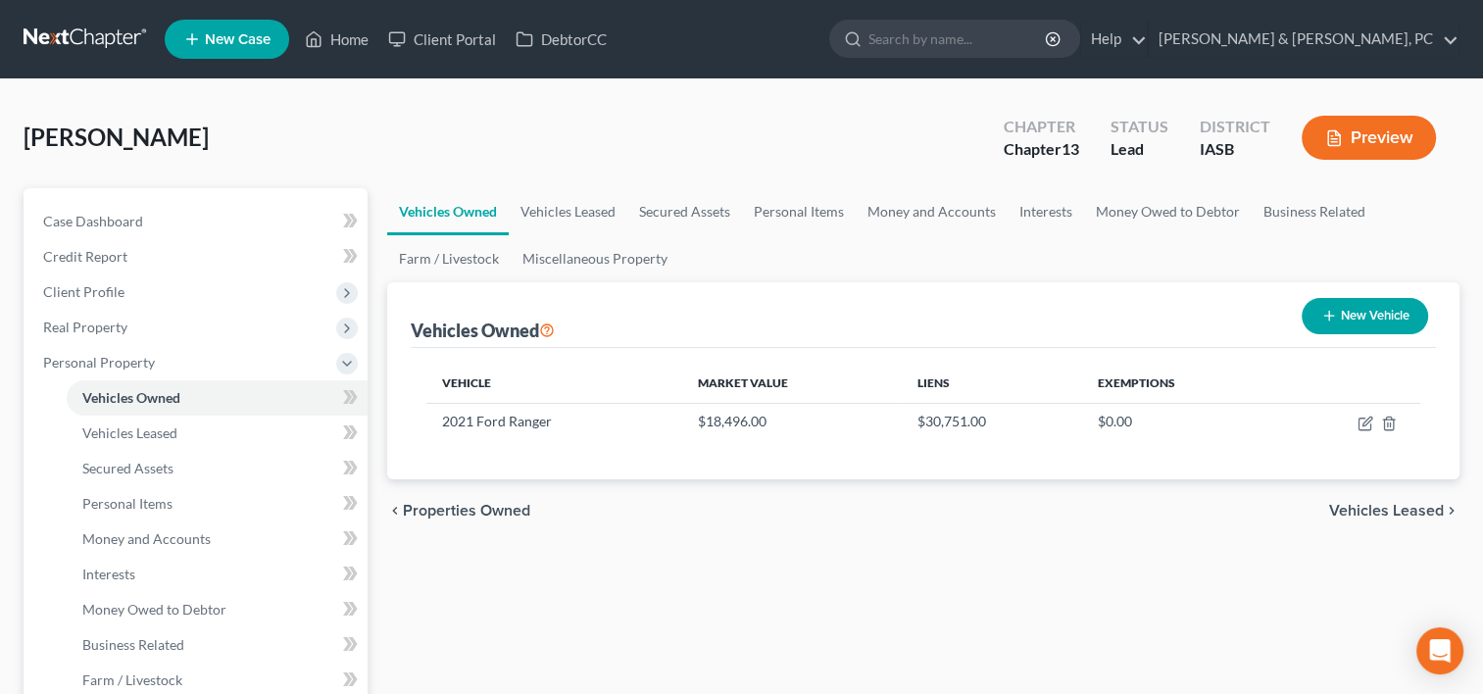
click at [1322, 325] on button "New Vehicle" at bounding box center [1364, 316] width 126 height 36
select select "0"
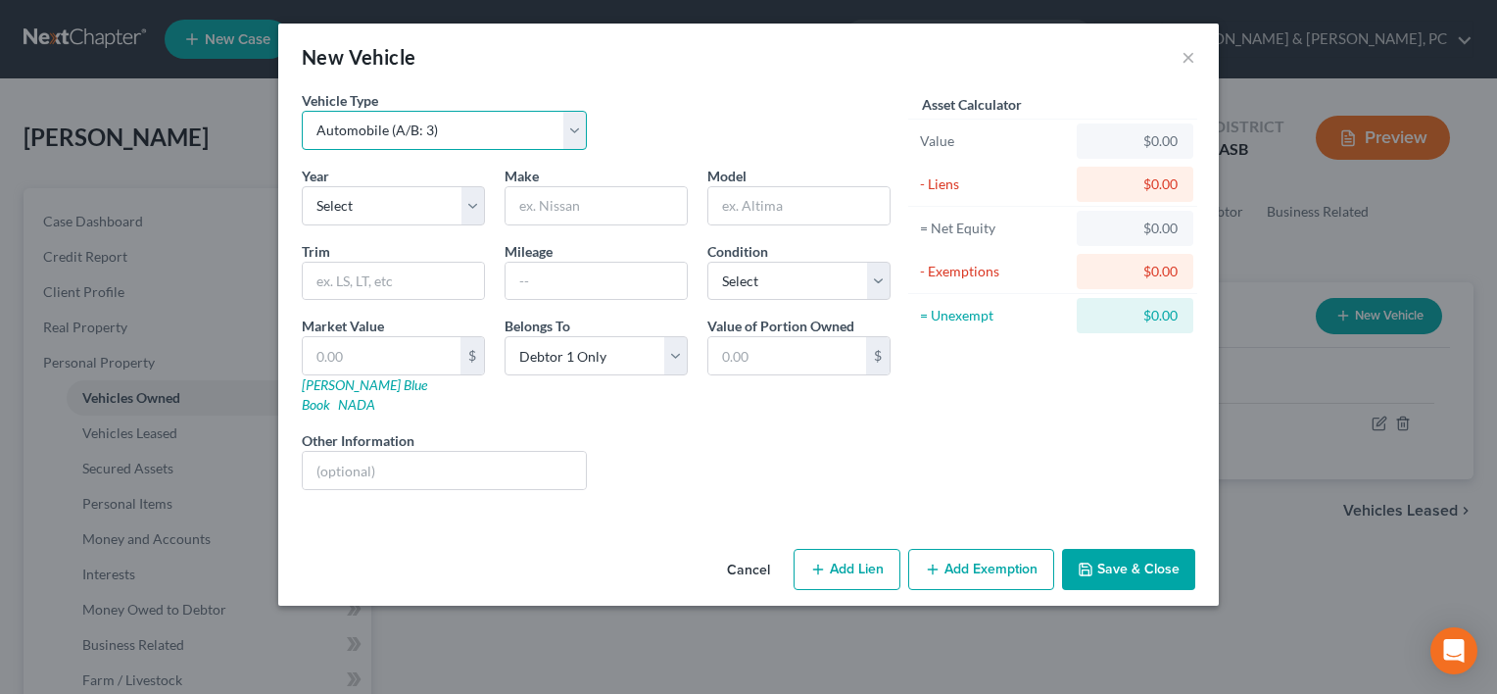
click at [451, 148] on select "Select Automobile (A/B: 3) Truck (A/B: 3) Trailer (A/B: 4) Watercraft (A/B: 4) …" at bounding box center [444, 130] width 285 height 39
select select "7"
click at [302, 111] on select "Select Automobile (A/B: 3) Truck (A/B: 3) Trailer (A/B: 4) Watercraft (A/B: 4) …" at bounding box center [444, 130] width 285 height 39
click at [359, 203] on select "Select 2026 2025 2024 2023 2022 2021 2020 2019 2018 2017 2016 2015 2014 2013 20…" at bounding box center [393, 205] width 183 height 39
select select "15"
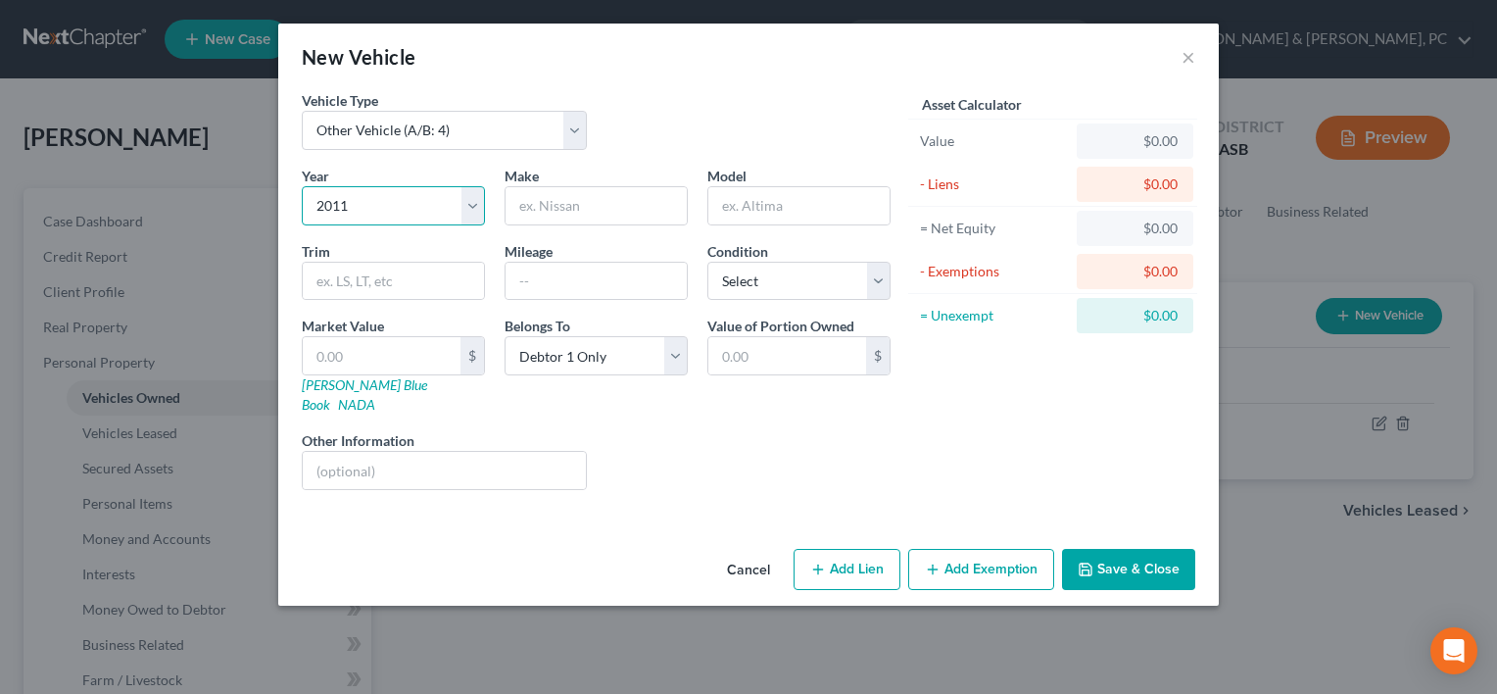
click at [302, 186] on select "Select 2026 2025 2024 2023 2022 2021 2020 2019 2018 2017 2016 2015 2014 2013 20…" at bounding box center [393, 205] width 183 height 39
click at [580, 210] on input "text" at bounding box center [596, 205] width 181 height 37
paste input "Husqavrna"
type input "Husqavrna"
click at [753, 202] on input "text" at bounding box center [798, 205] width 181 height 37
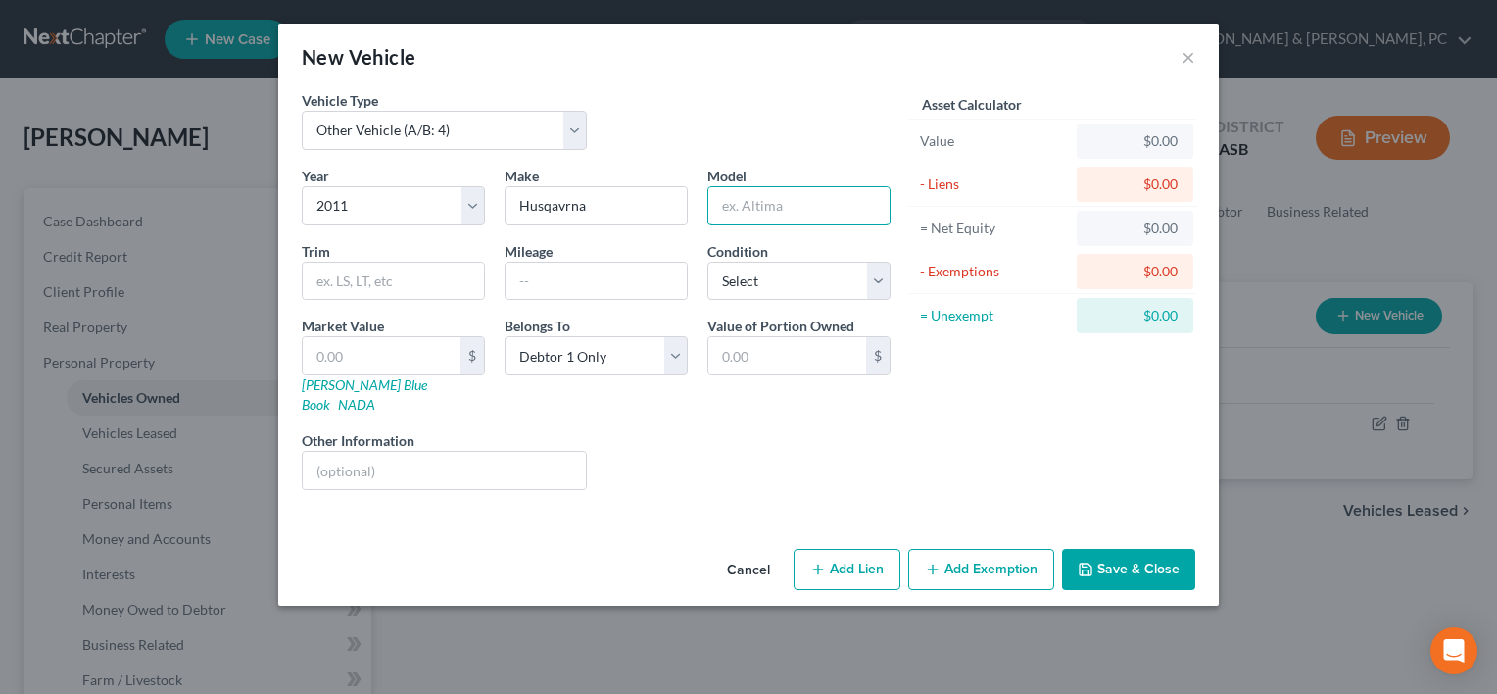
paste input "YTH24V48"
type input "YTH24V48"
click at [611, 273] on input "text" at bounding box center [596, 281] width 181 height 37
click at [371, 355] on input "text" at bounding box center [382, 355] width 158 height 37
type input "5"
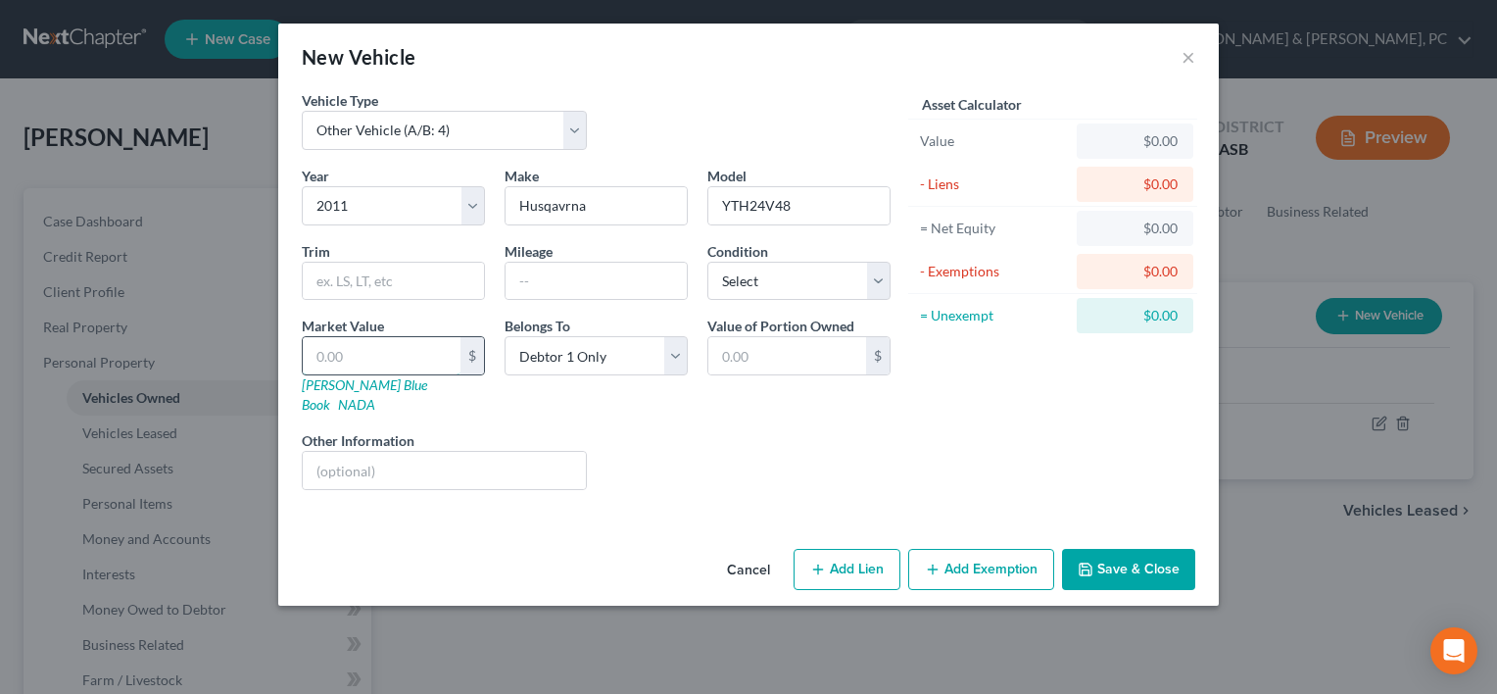
type input "5.00"
type input "50"
type input "50.00"
type input "500"
type input "500.00"
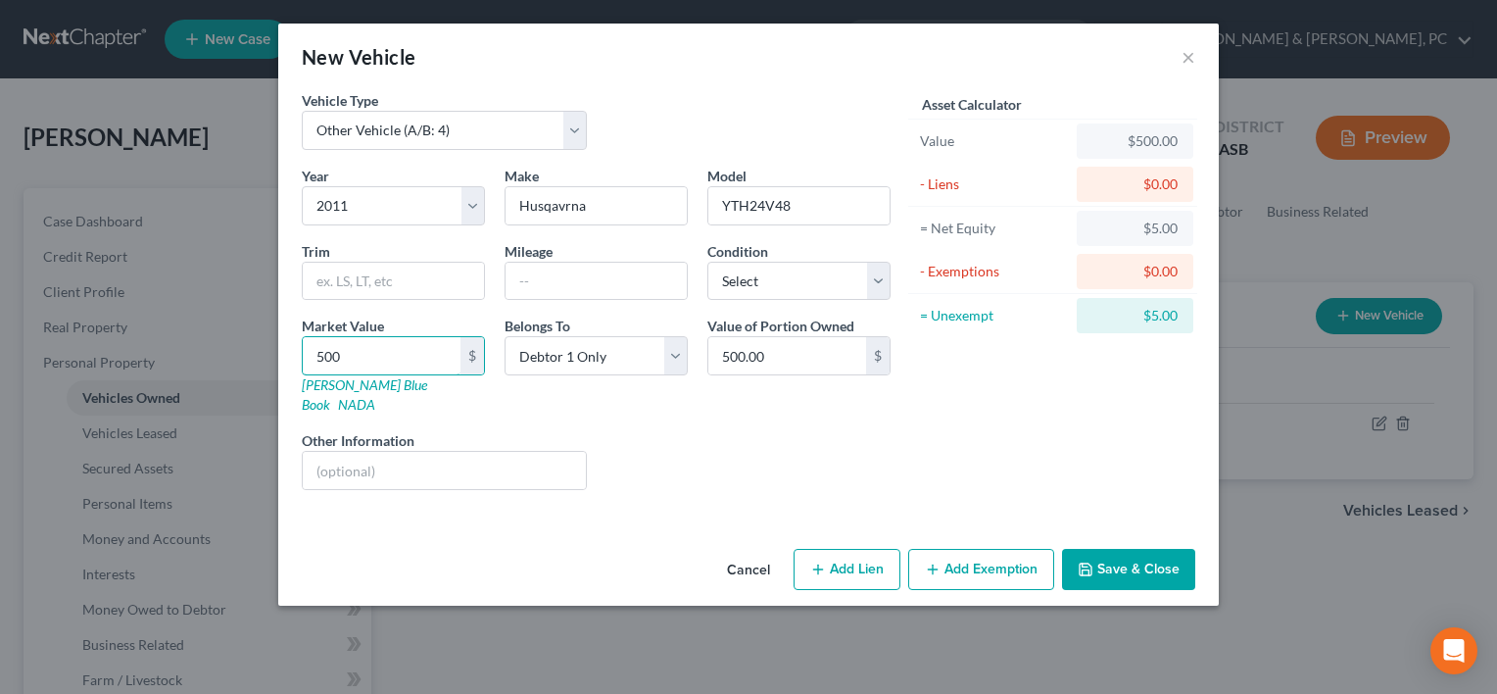
type input "500"
click at [835, 434] on div "Liens Select" at bounding box center [749, 460] width 305 height 60
click at [1123, 556] on button "Save & Close" at bounding box center [1128, 569] width 133 height 41
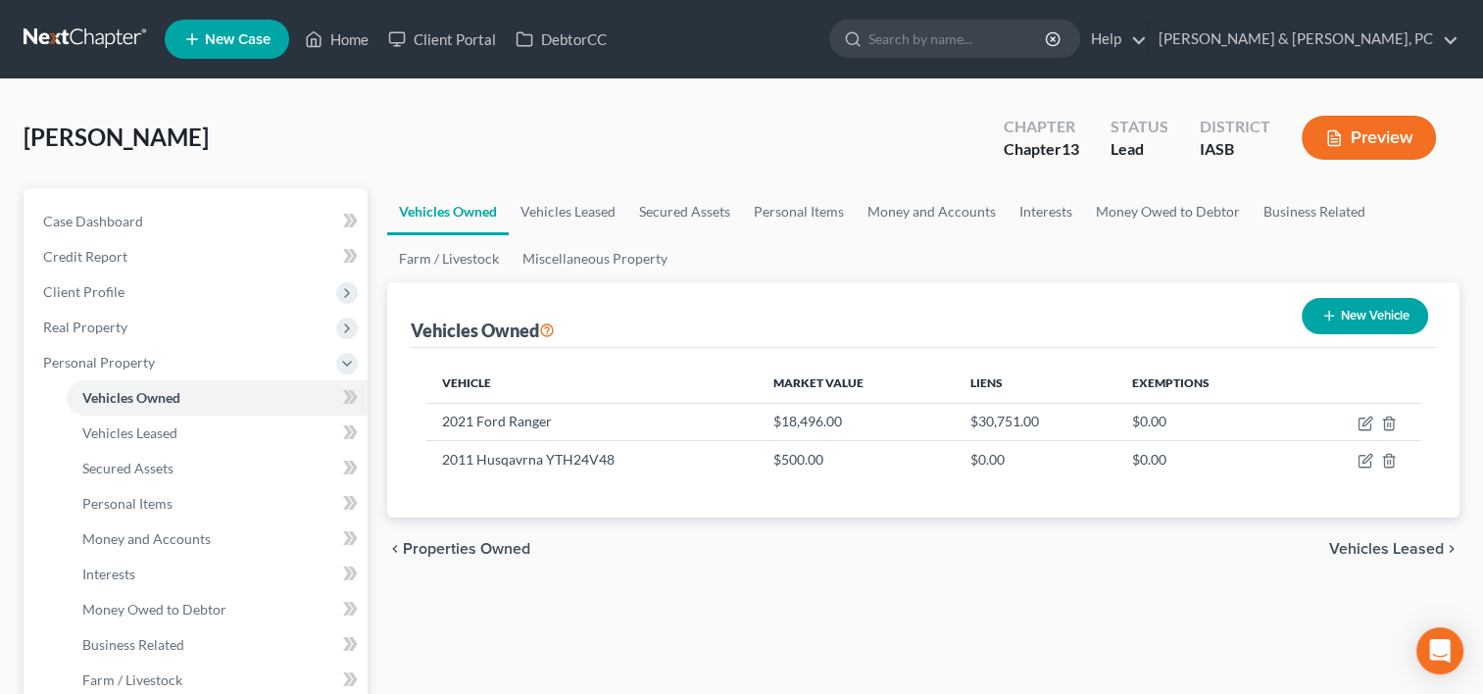
click at [1411, 219] on ul "Vehicles Owned Vehicles Leased Secured Assets Personal Items Money and Accounts…" at bounding box center [923, 235] width 1072 height 94
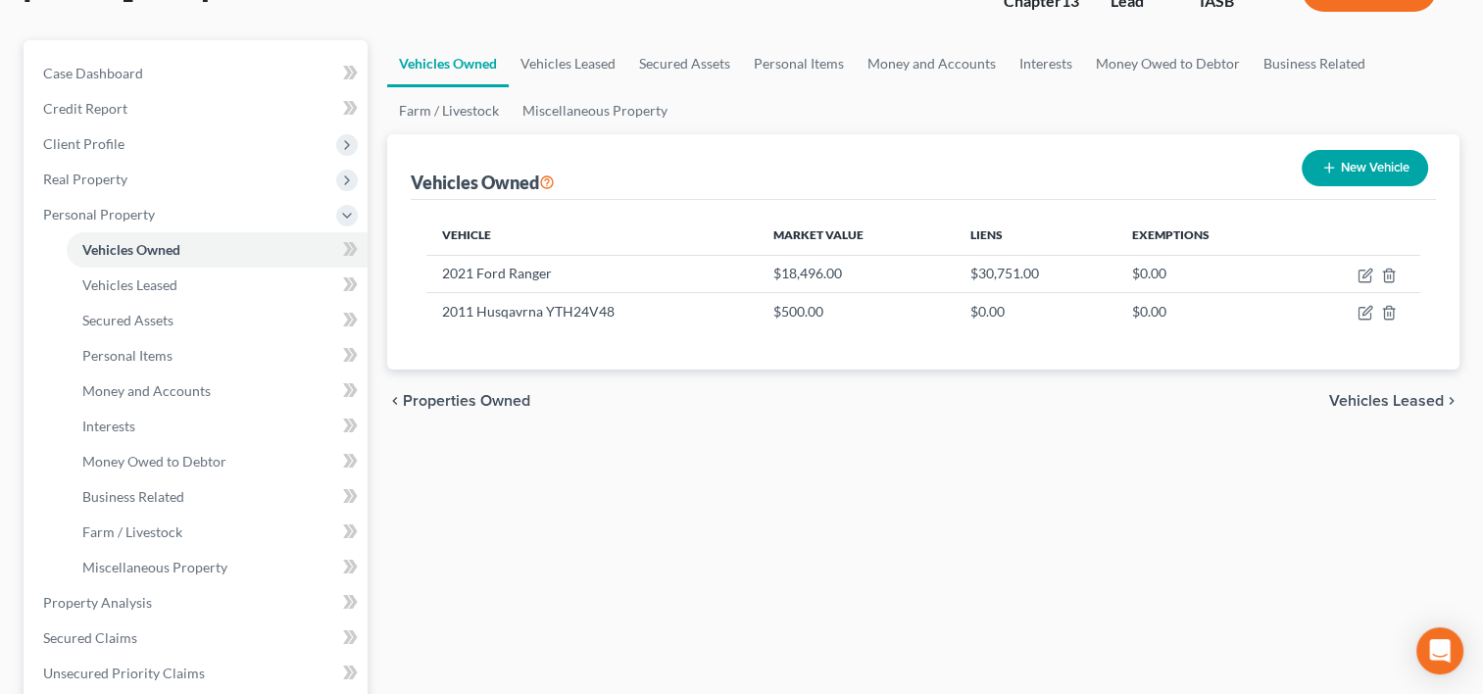
scroll to position [202, 0]
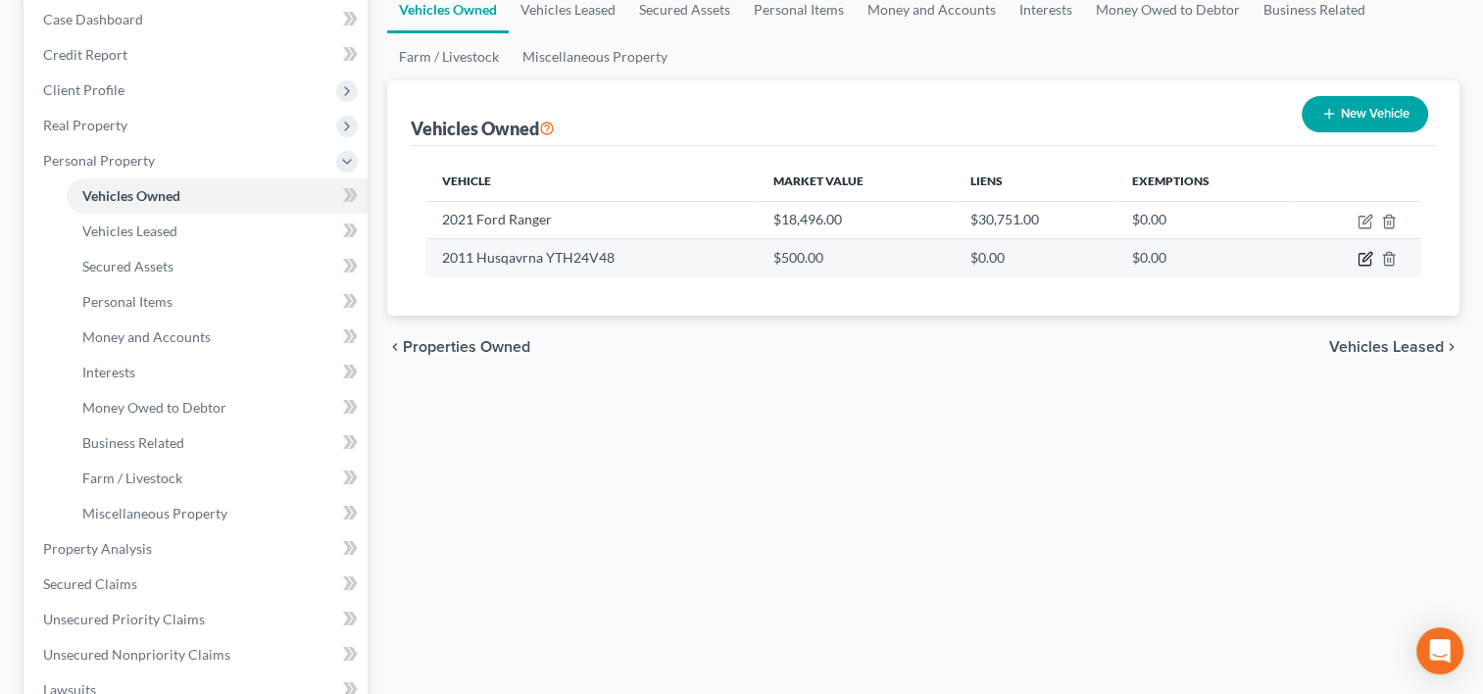
click at [1366, 254] on icon "button" at bounding box center [1366, 257] width 9 height 9
select select "7"
select select "15"
select select "0"
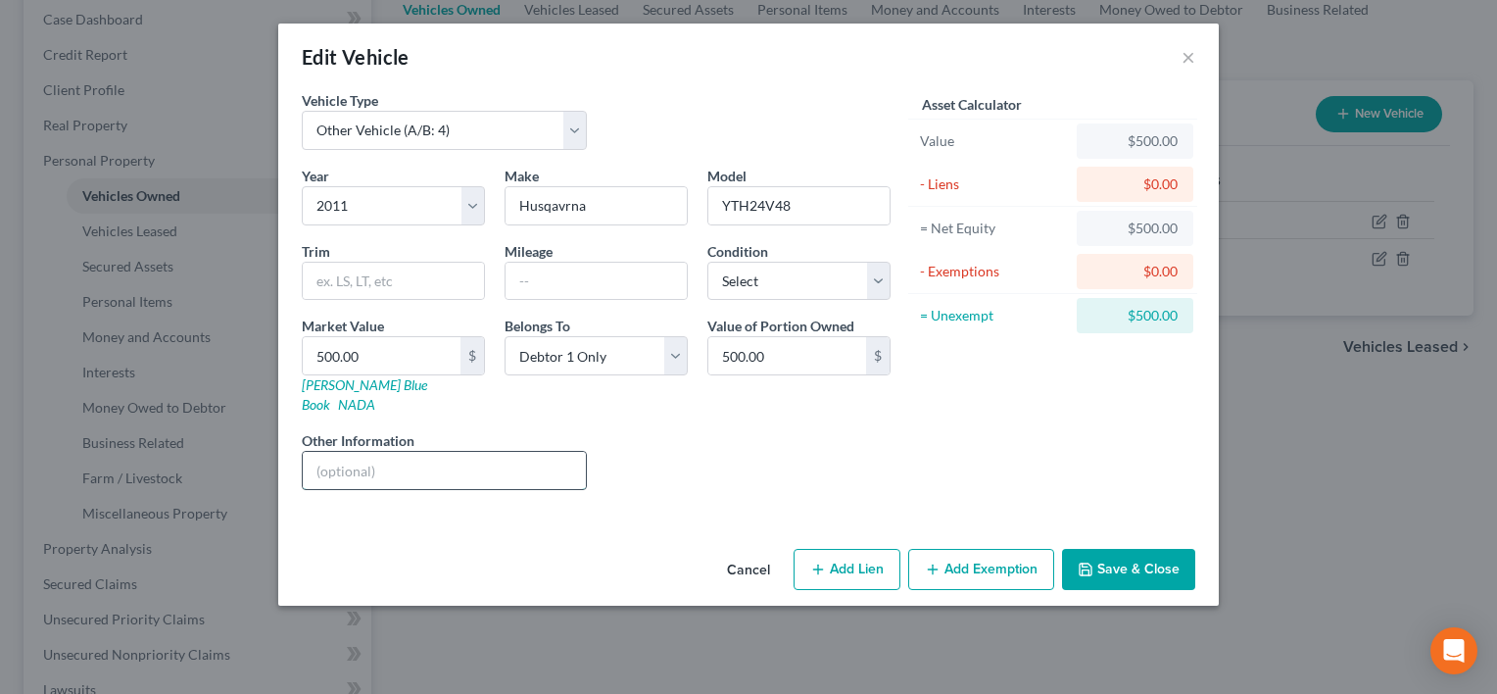
click at [419, 452] on input "text" at bounding box center [444, 470] width 283 height 37
type input "Lawnmower"
click at [1118, 560] on button "Save & Close" at bounding box center [1128, 569] width 133 height 41
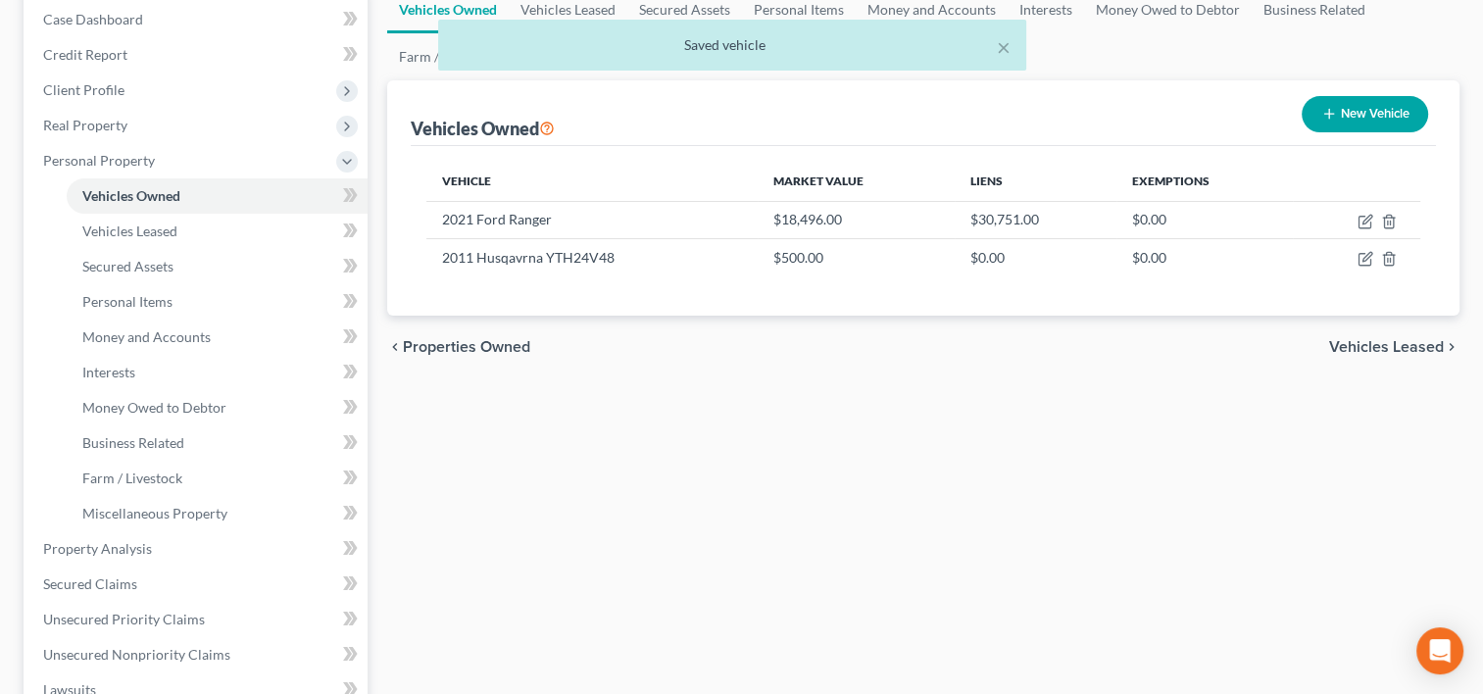
click at [113, 55] on div "× Saved vehicle" at bounding box center [731, 50] width 1483 height 61
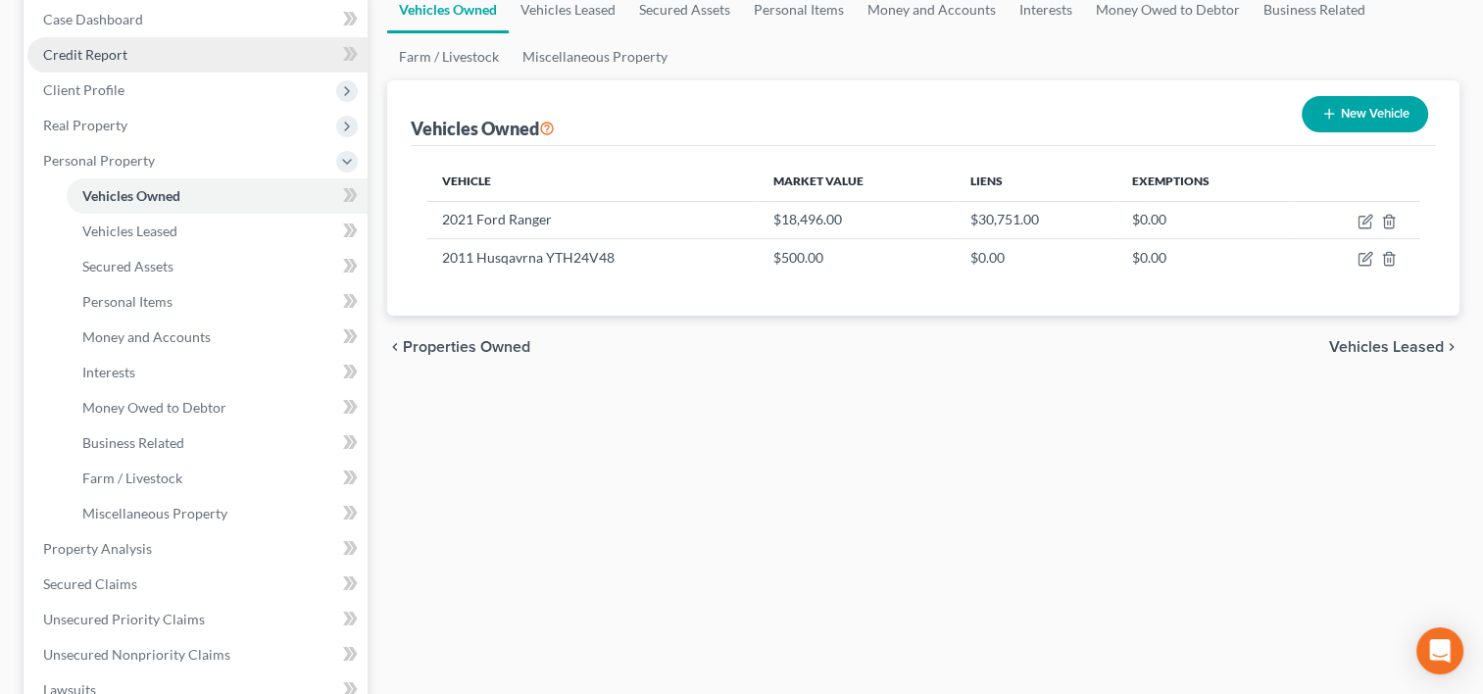
click at [96, 53] on div "[PERSON_NAME] Upgraded Chapter Chapter 13 Status Lead District IASB Preview Pet…" at bounding box center [741, 553] width 1483 height 1350
click at [96, 53] on span "Credit Report" at bounding box center [85, 54] width 84 height 17
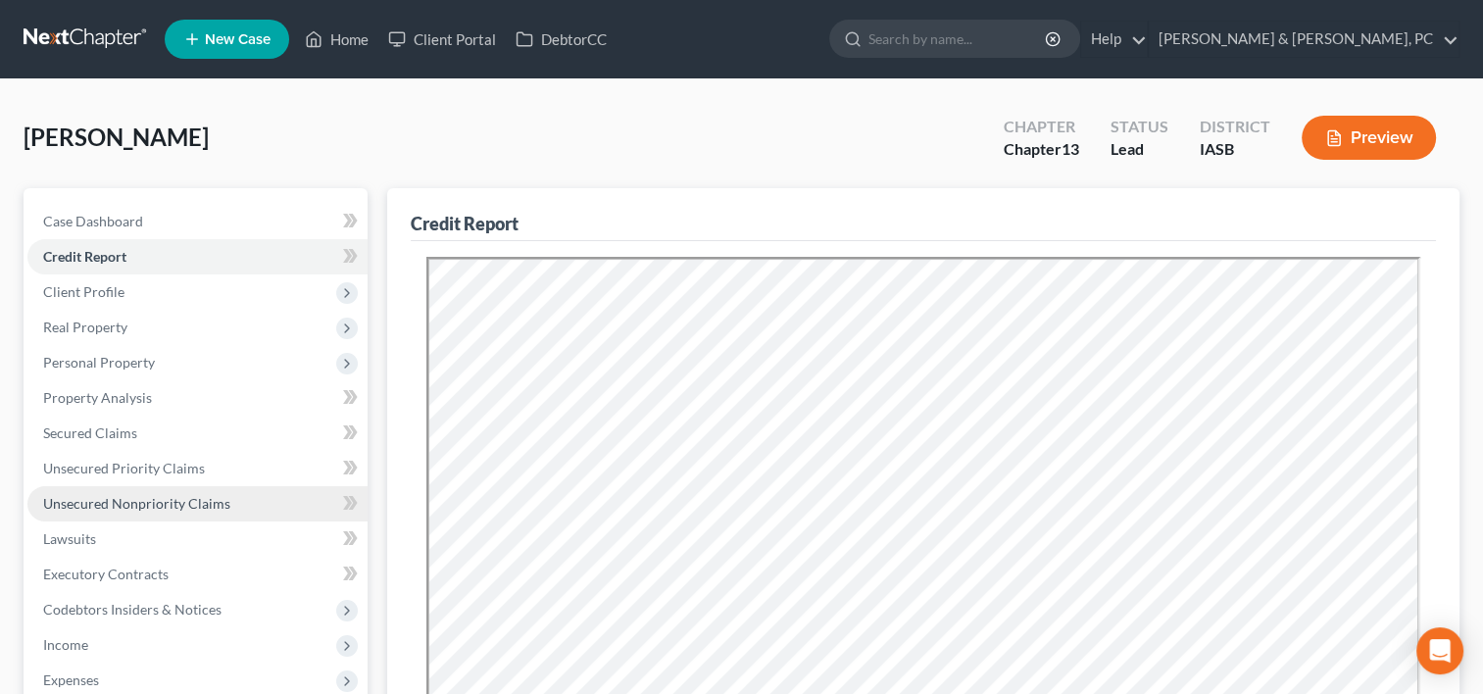
click at [145, 492] on link "Unsecured Nonpriority Claims" at bounding box center [197, 503] width 340 height 35
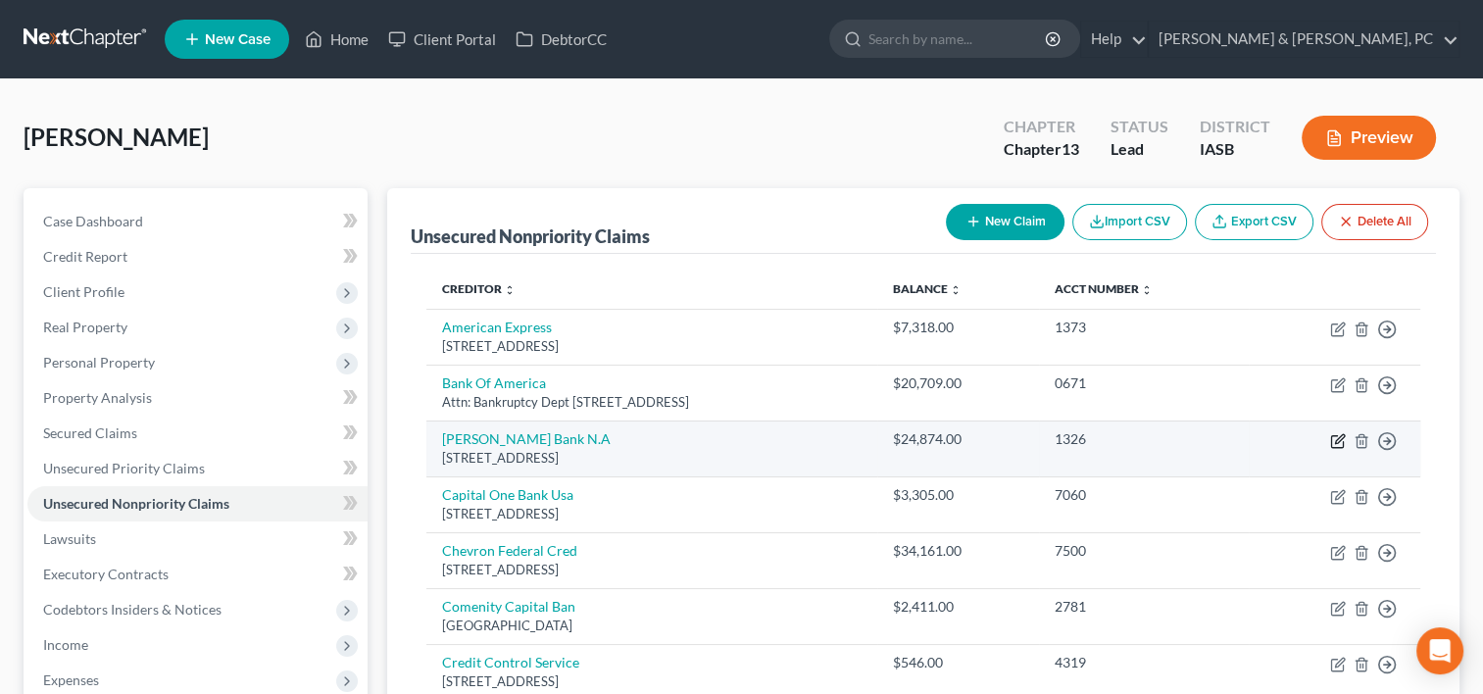
click at [1339, 438] on icon "button" at bounding box center [1338, 441] width 16 height 16
select select "14"
select select "0"
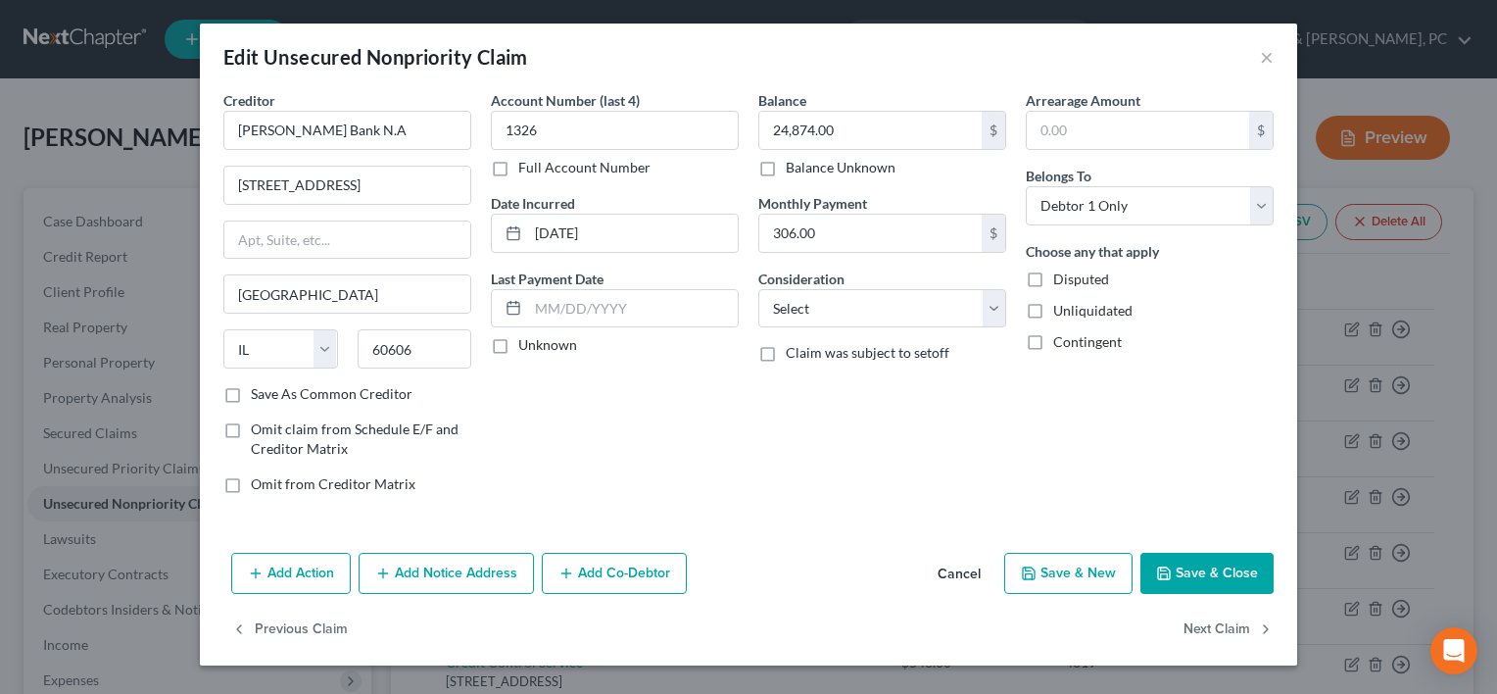
click at [371, 384] on label "Save As Common Creditor" at bounding box center [332, 394] width 162 height 20
click at [271, 384] on input "Save As Common Creditor" at bounding box center [265, 390] width 13 height 13
checkbox input "true"
click at [1227, 588] on button "Save & Close" at bounding box center [1207, 573] width 133 height 41
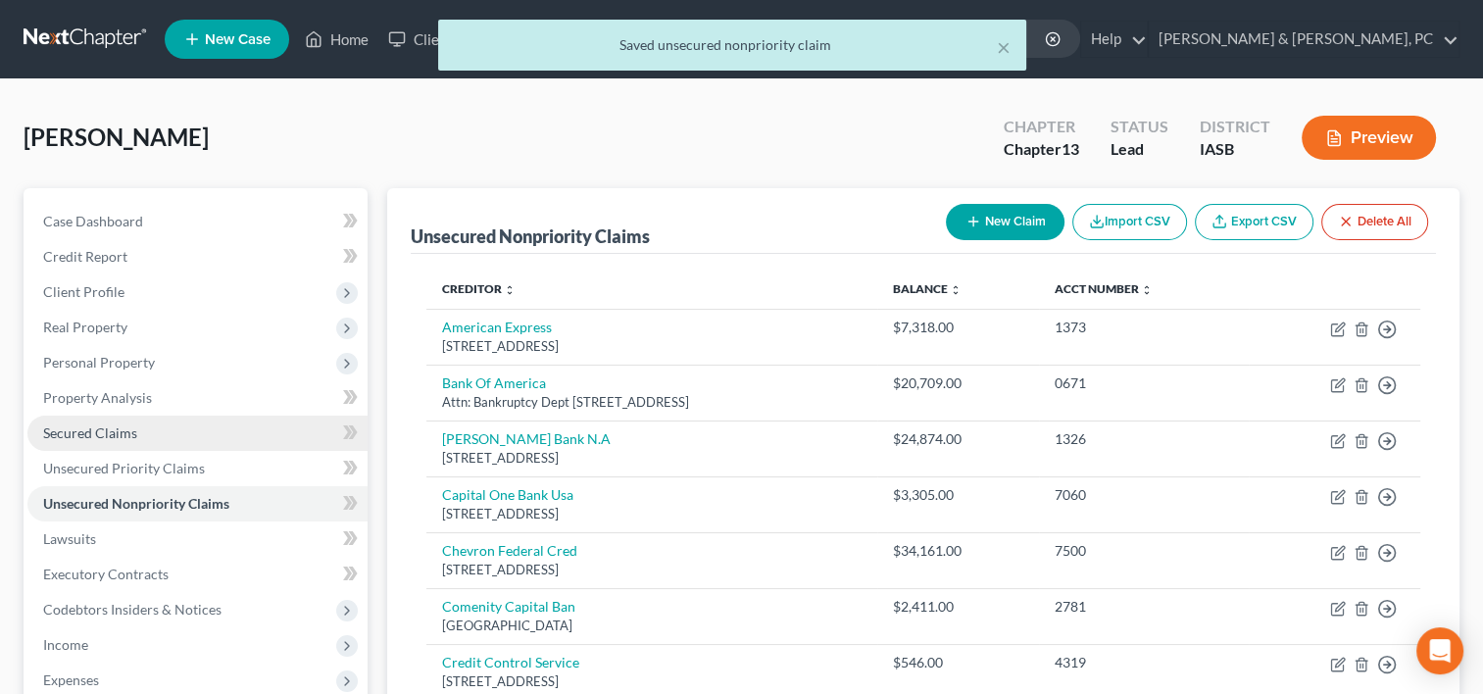
drag, startPoint x: 157, startPoint y: 427, endPoint x: 181, endPoint y: 425, distance: 24.6
click at [157, 427] on link "Secured Claims" at bounding box center [197, 432] width 340 height 35
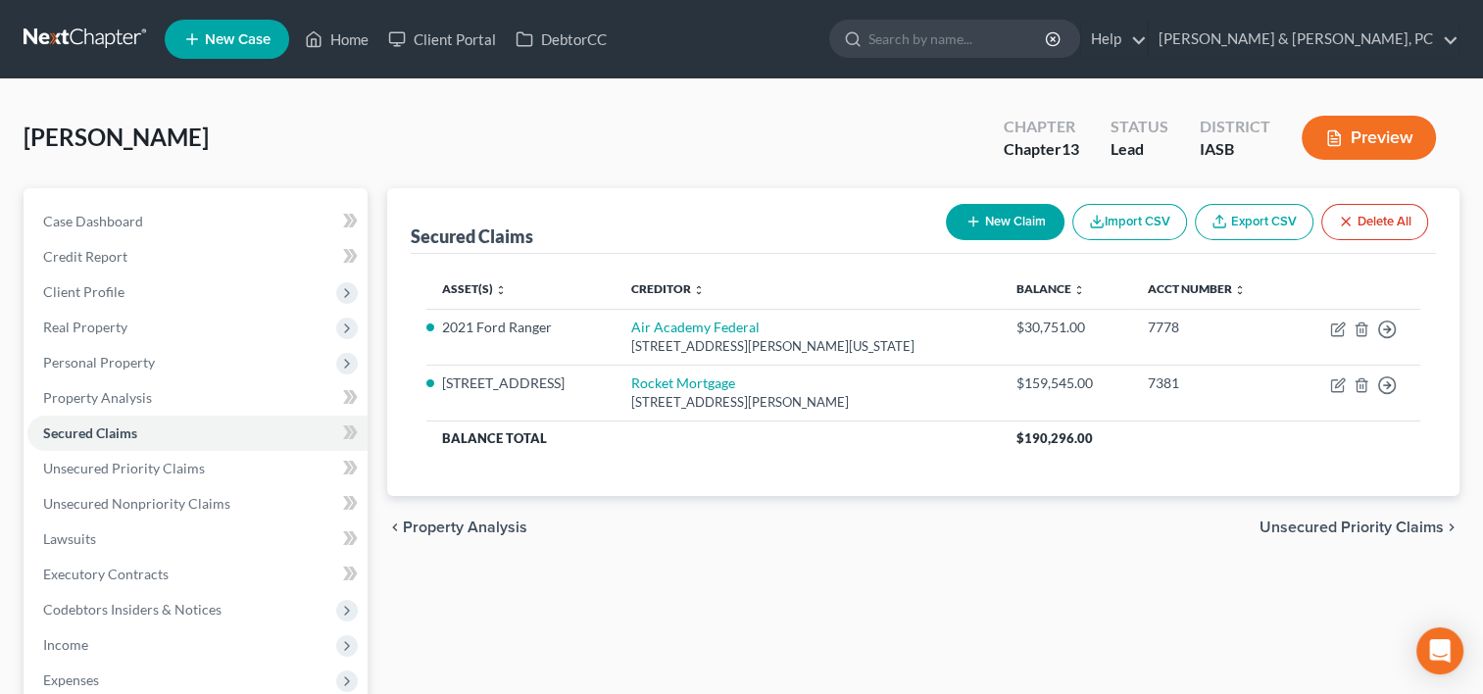
click at [1019, 219] on button "New Claim" at bounding box center [1005, 222] width 119 height 36
select select "0"
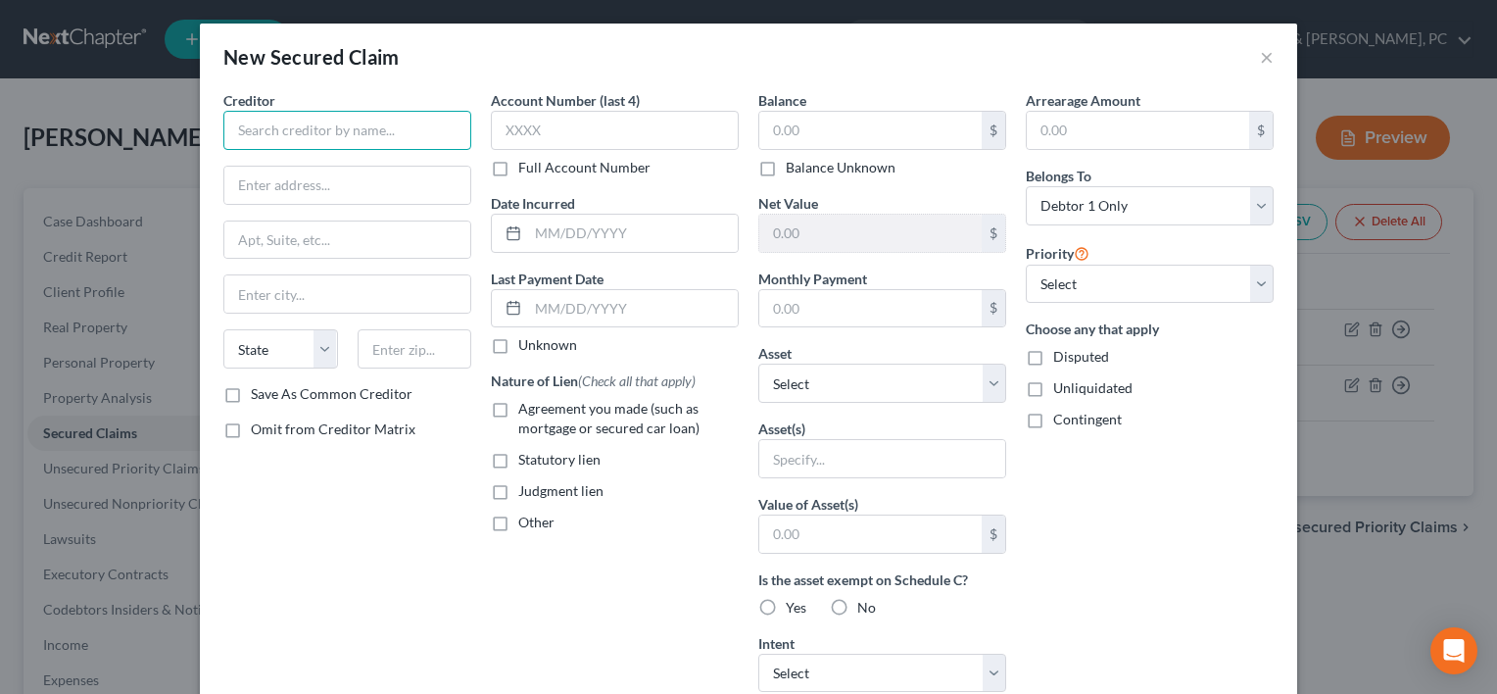
click at [243, 133] on input "text" at bounding box center [347, 130] width 248 height 39
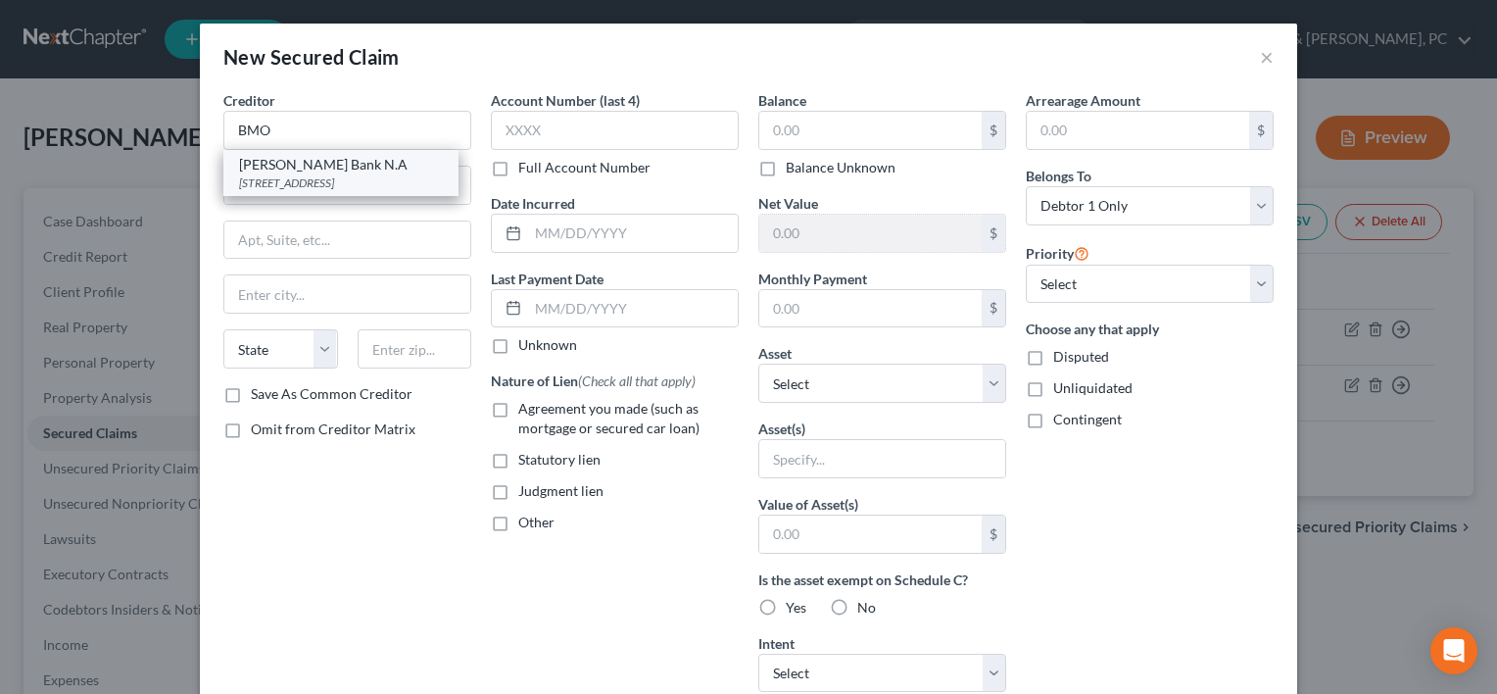
click at [275, 165] on div "[PERSON_NAME] Bank N.A" at bounding box center [341, 165] width 204 height 20
type input "[PERSON_NAME] Bank N.A"
type input "[STREET_ADDRESS]"
type input "[GEOGRAPHIC_DATA]"
select select "14"
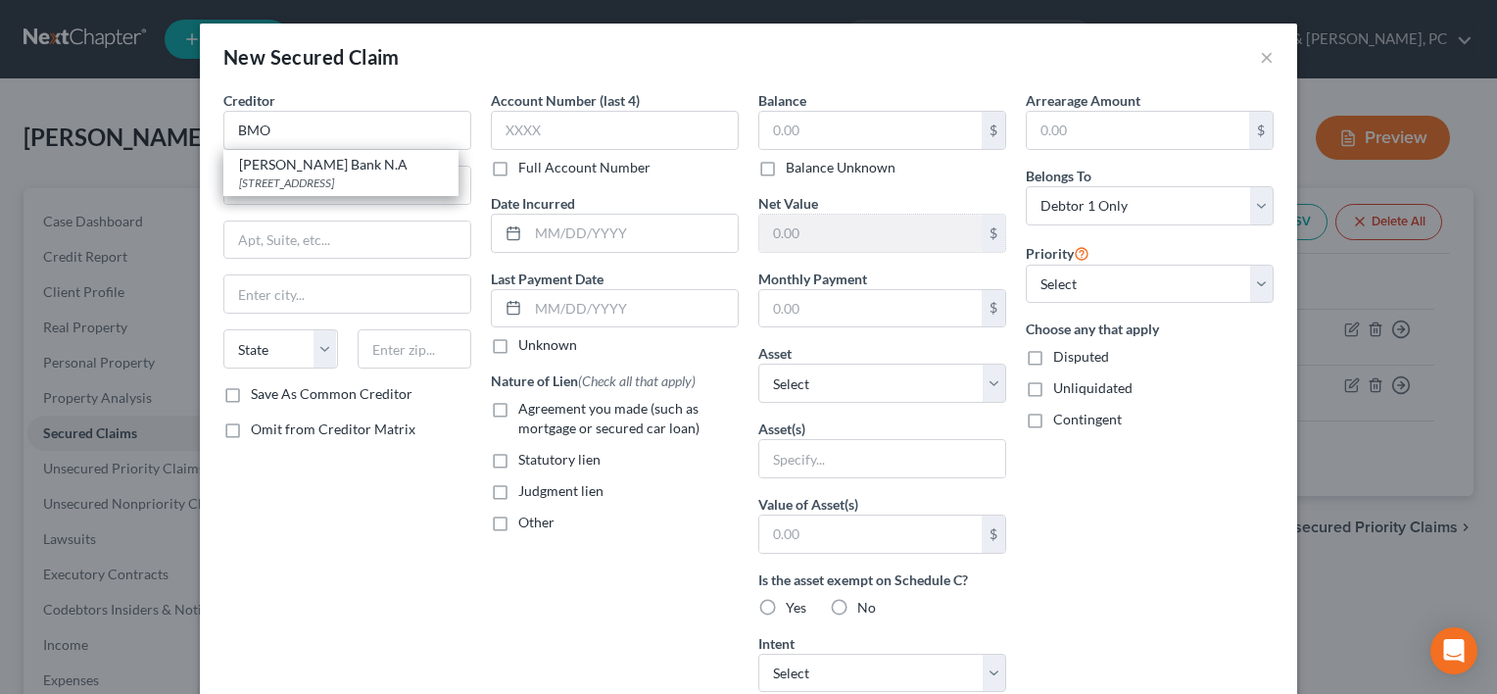
type input "60606"
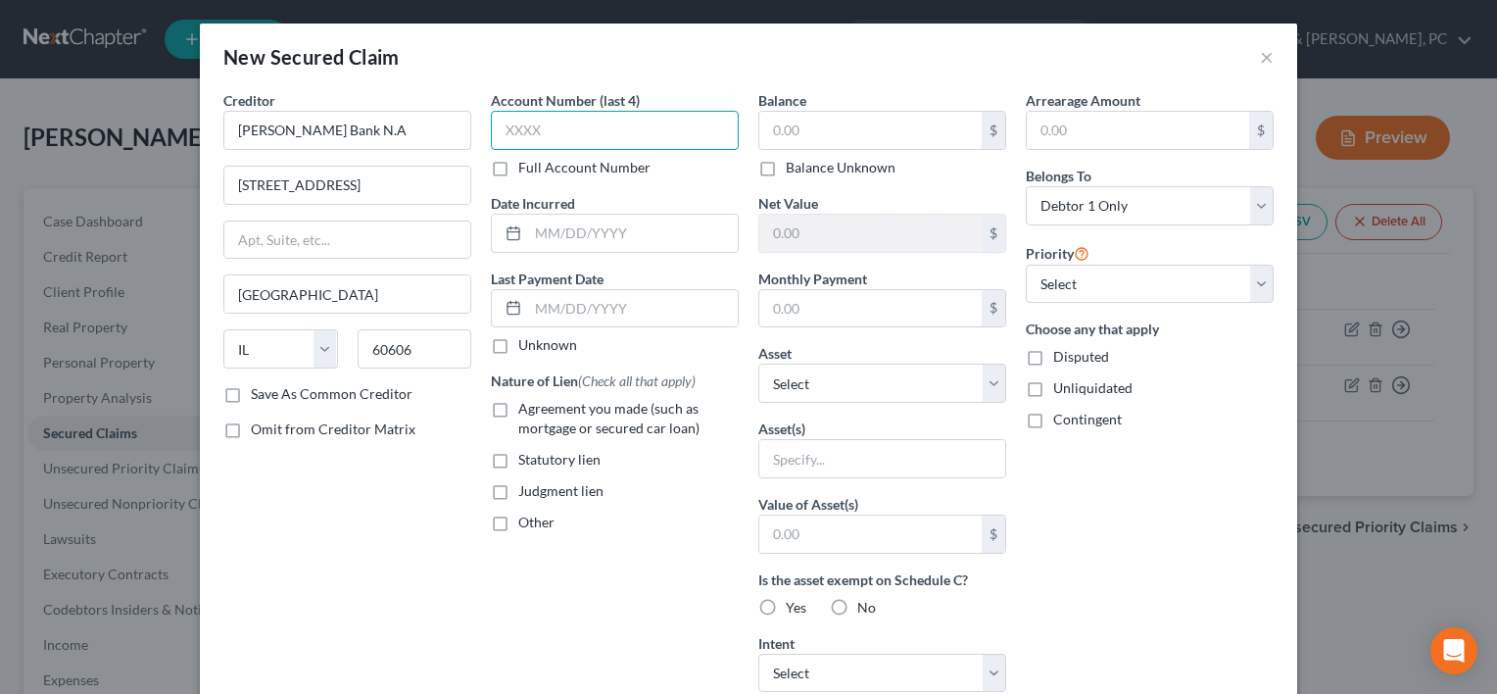
click at [540, 114] on input "text" at bounding box center [615, 130] width 248 height 39
type input "1326"
type input "[DATE]"
type input "1326"
type input "1,054,55"
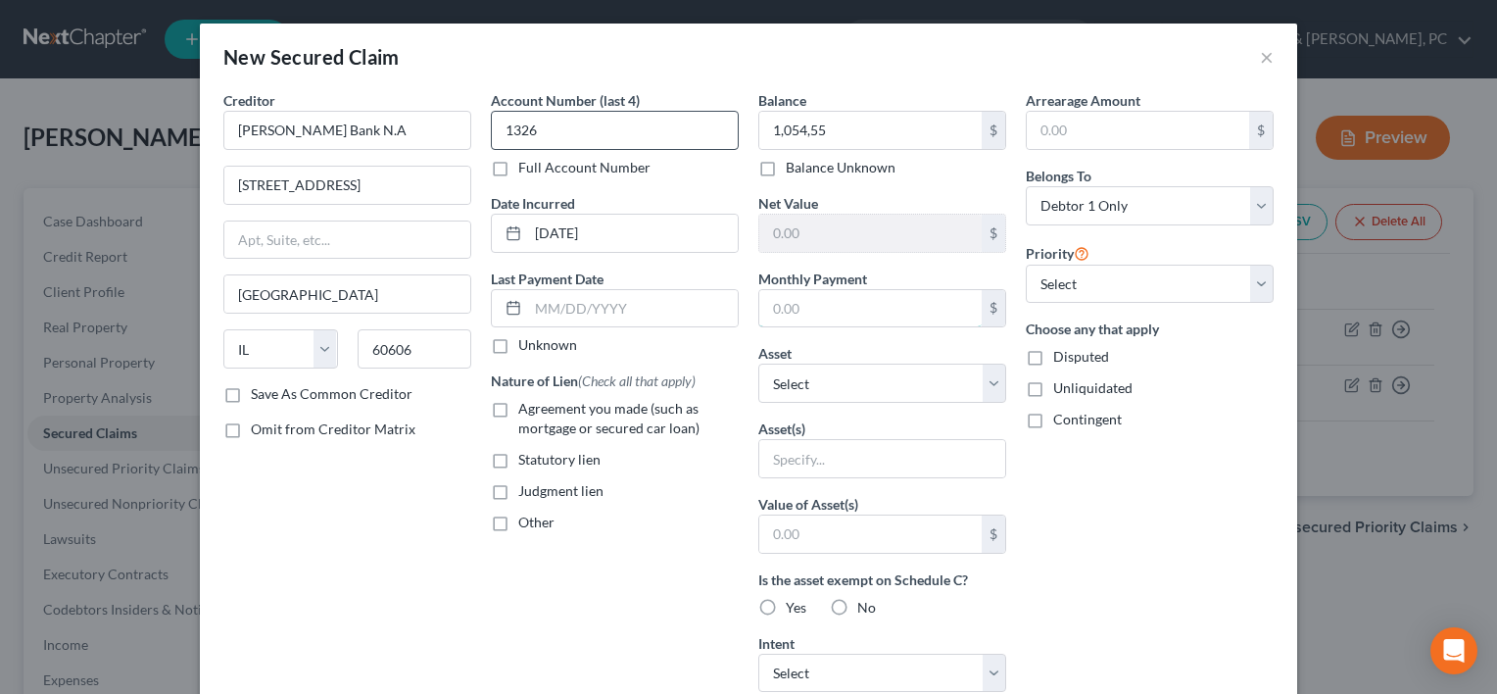
type input "1,219.00"
type input "265,000"
click at [866, 114] on input "1,054,55" at bounding box center [870, 130] width 222 height 37
type input "24,874.00"
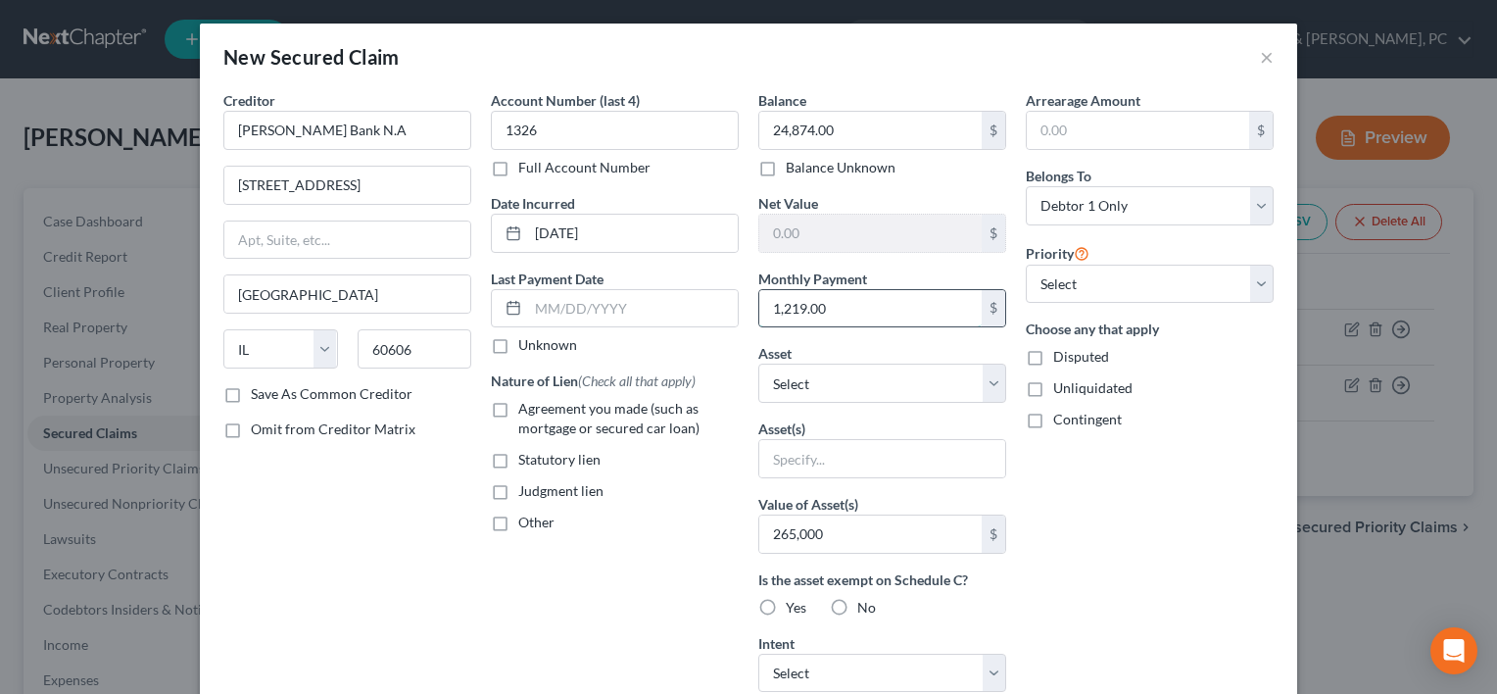
click at [838, 294] on input "1,219.00" at bounding box center [870, 308] width 222 height 37
click at [898, 530] on input "265,000" at bounding box center [870, 533] width 222 height 37
click at [1100, 567] on div "Arrearage Amount $ Belongs To * Select Debtor 1 Only Debtor 2 Only Debtor 1 And…" at bounding box center [1150, 527] width 268 height 874
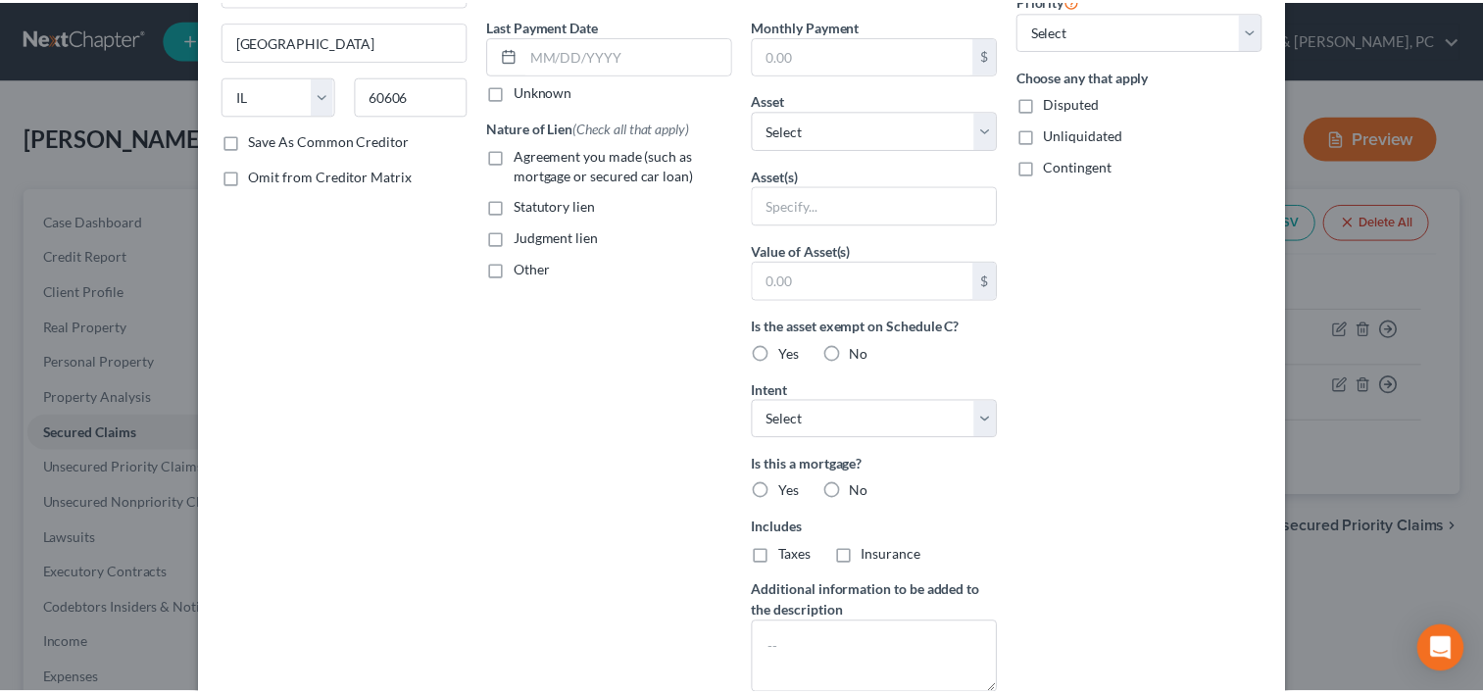
scroll to position [391, 0]
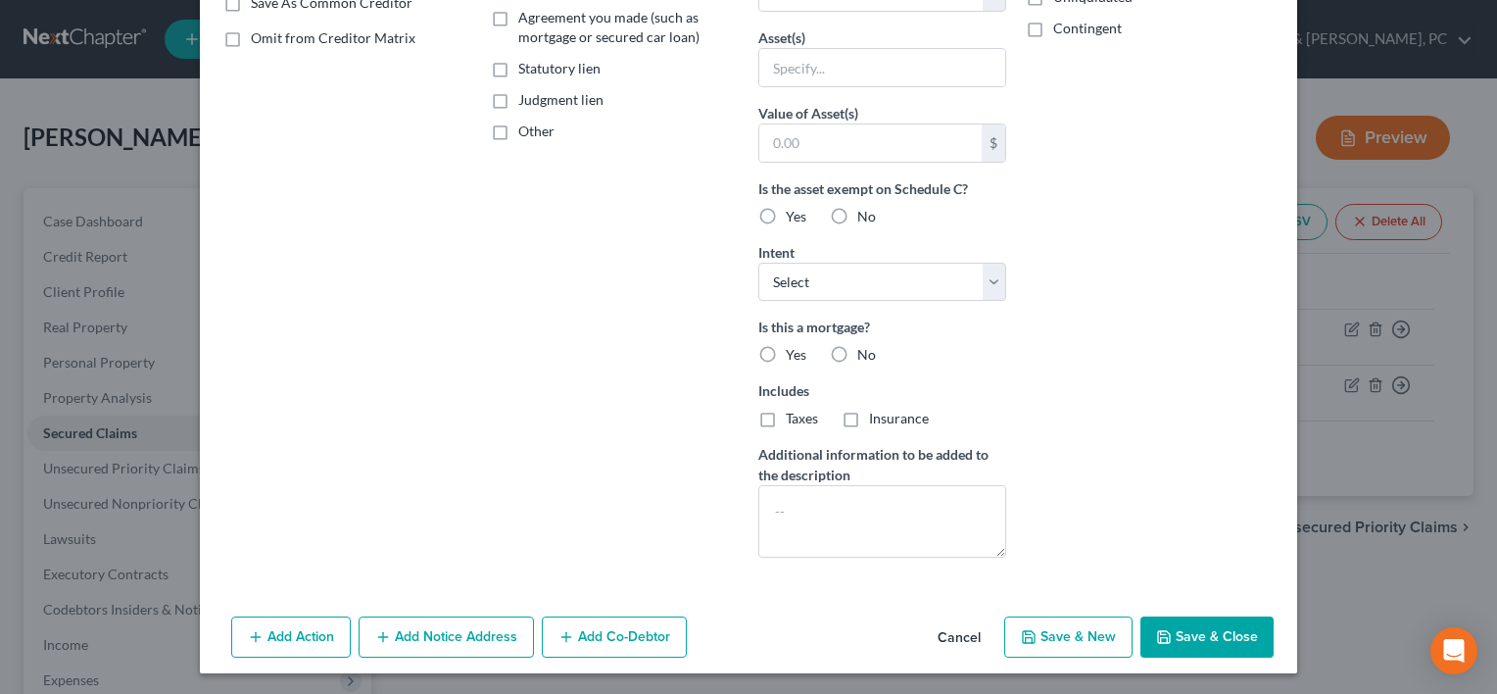
click at [1179, 625] on button "Save & Close" at bounding box center [1207, 636] width 133 height 41
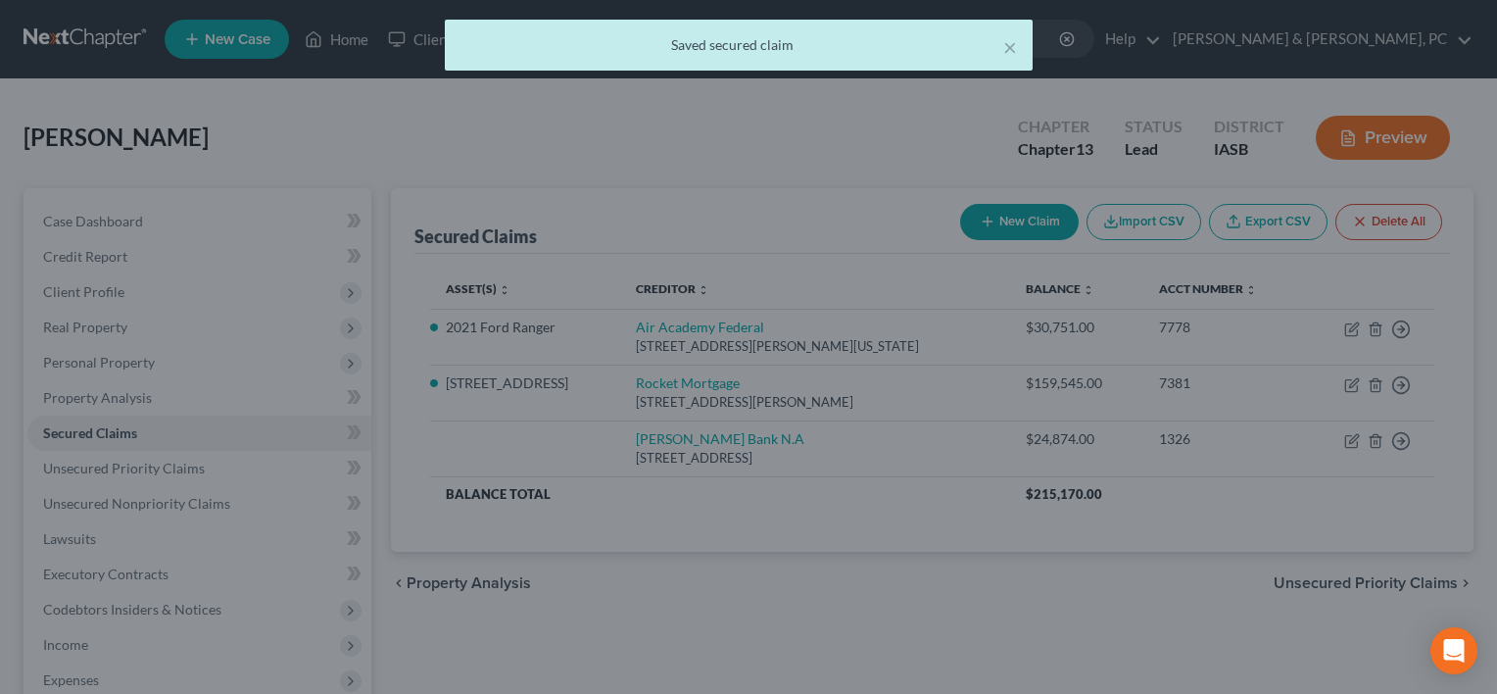
scroll to position [0, 0]
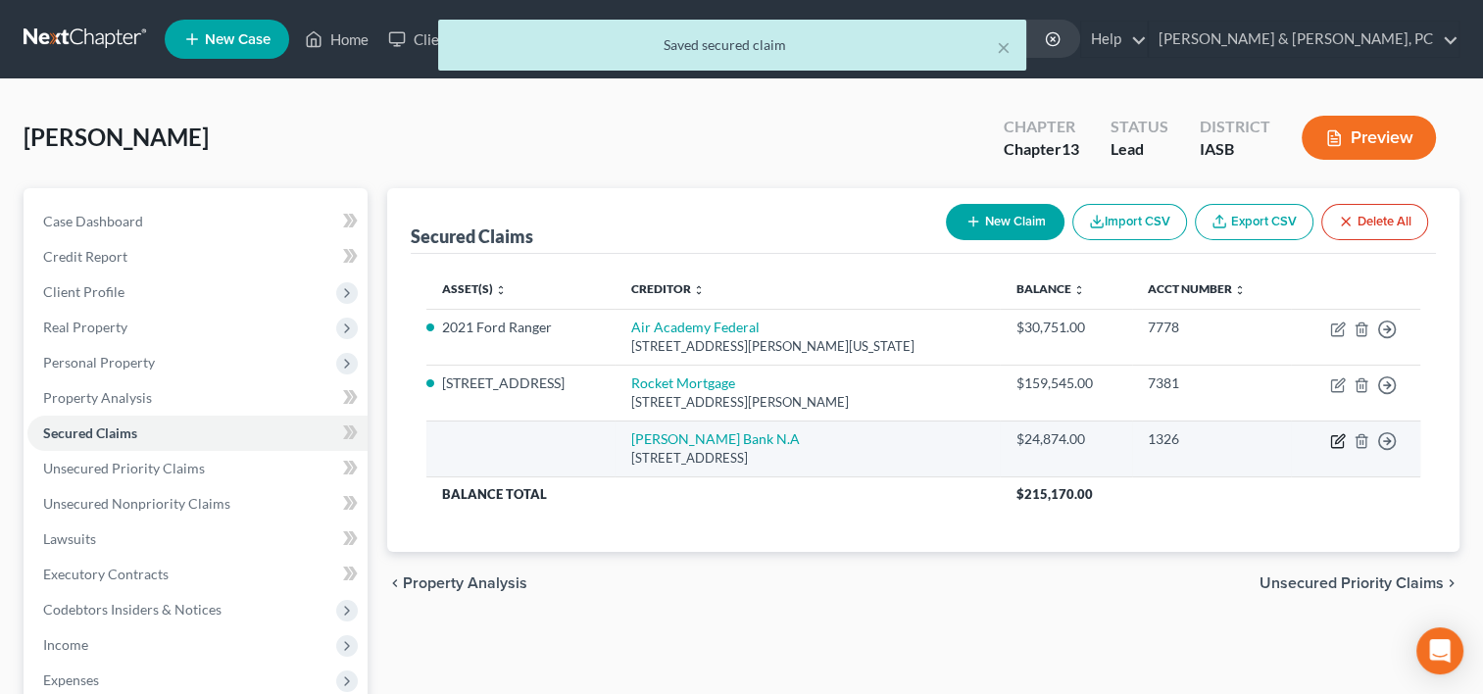
click at [1337, 439] on icon "button" at bounding box center [1338, 441] width 16 height 16
select select "14"
select select "0"
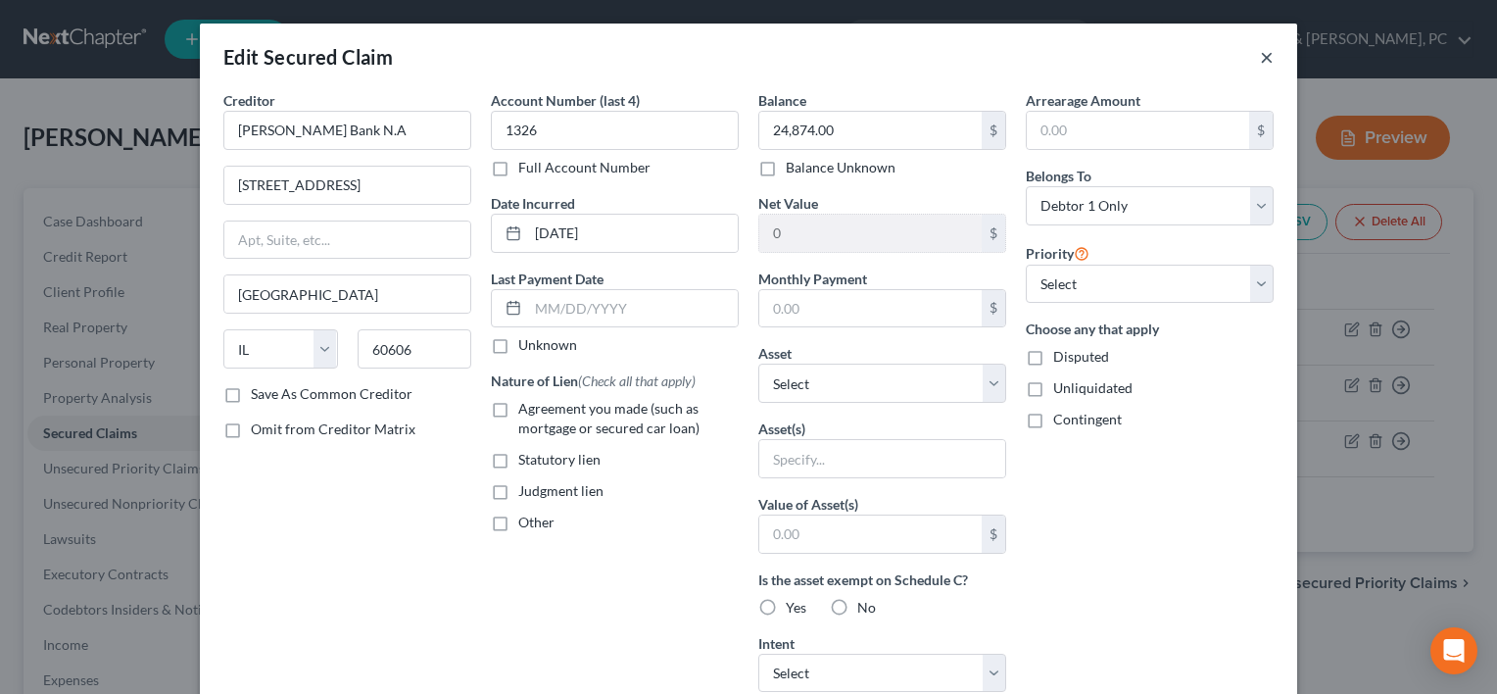
click at [1260, 65] on button "×" at bounding box center [1267, 57] width 14 height 24
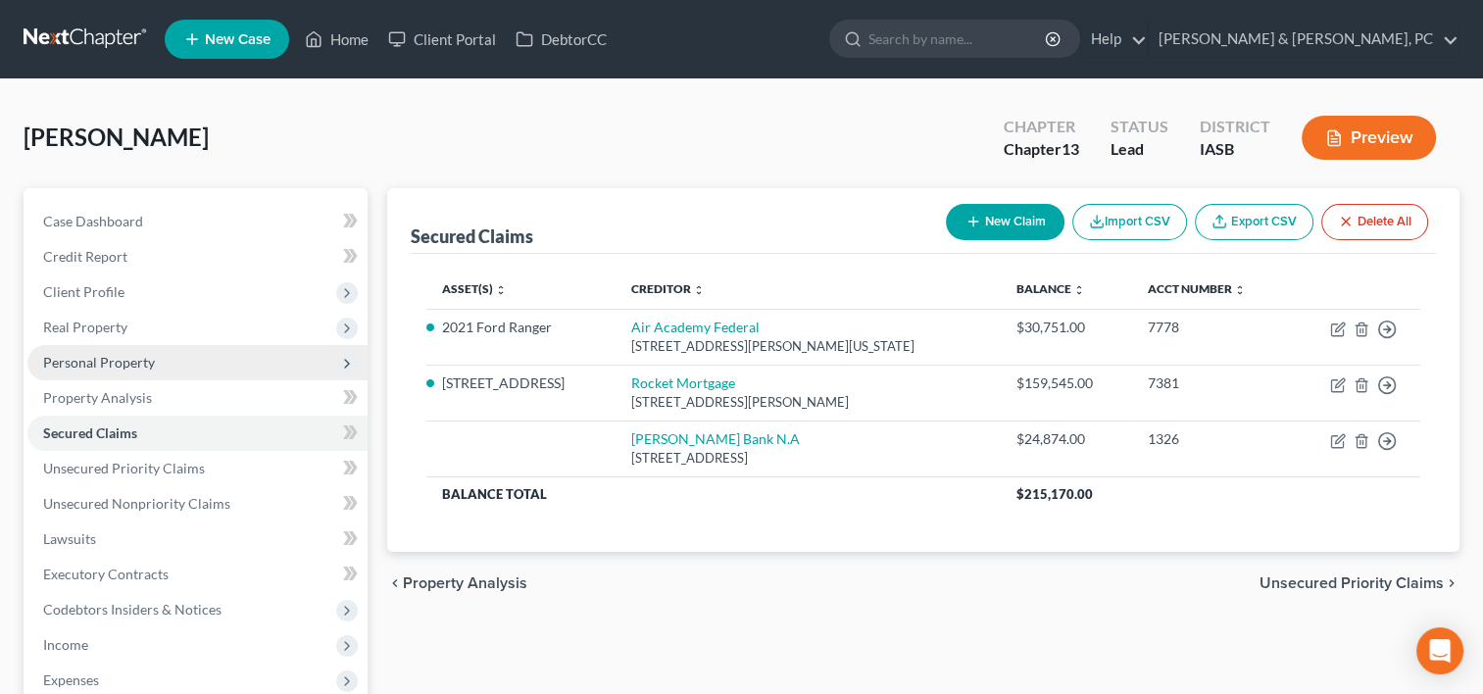
click at [128, 358] on span "Personal Property" at bounding box center [99, 362] width 112 height 17
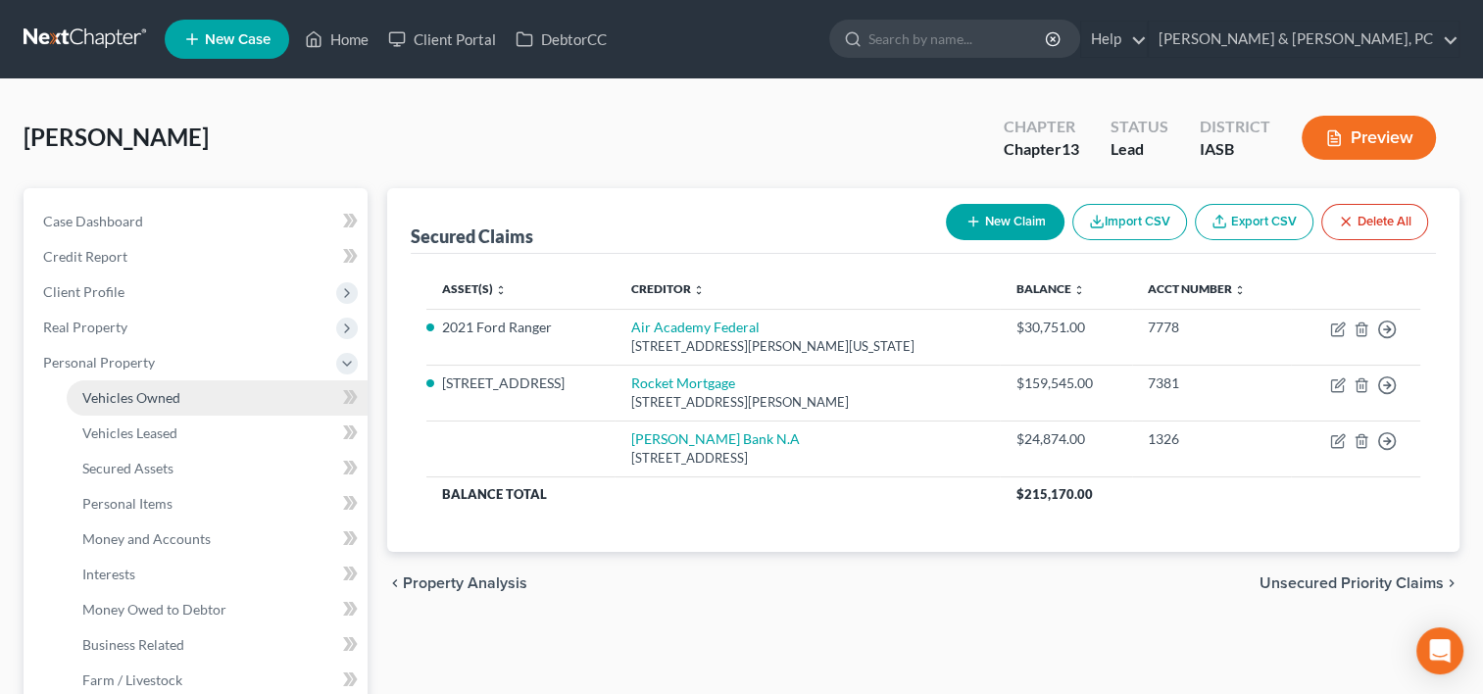
click at [144, 394] on span "Vehicles Owned" at bounding box center [131, 397] width 98 height 17
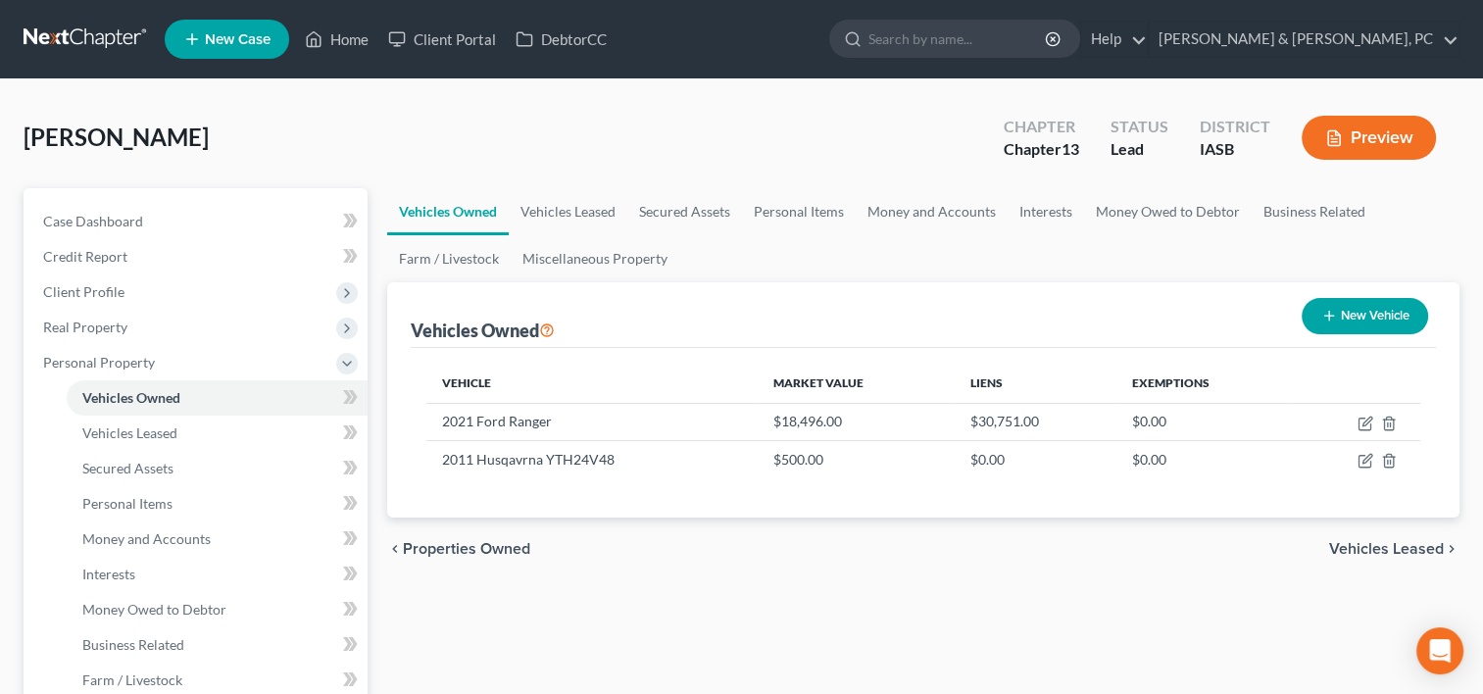
click at [1374, 324] on button "New Vehicle" at bounding box center [1364, 316] width 126 height 36
select select "0"
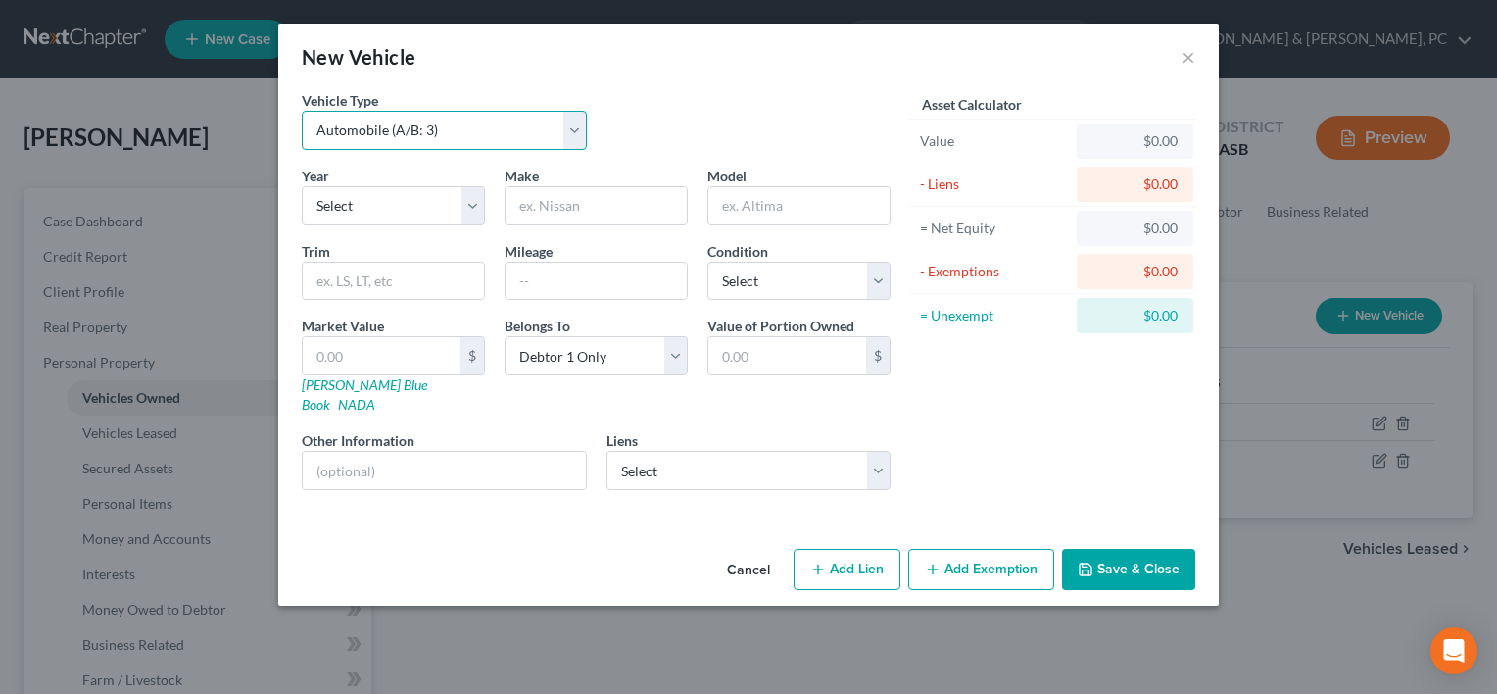
click at [549, 145] on select "Select Automobile (A/B: 3) Truck (A/B: 3) Trailer (A/B: 4) Watercraft (A/B: 4) …" at bounding box center [444, 130] width 285 height 39
select select "7"
click at [302, 111] on select "Select Automobile (A/B: 3) Truck (A/B: 3) Trailer (A/B: 4) Watercraft (A/B: 4) …" at bounding box center [444, 130] width 285 height 39
click at [470, 204] on select "Select 2026 2025 2024 2023 2022 2021 2020 2019 2018 2017 2016 2015 2014 2013 20…" at bounding box center [393, 205] width 183 height 39
select select "7"
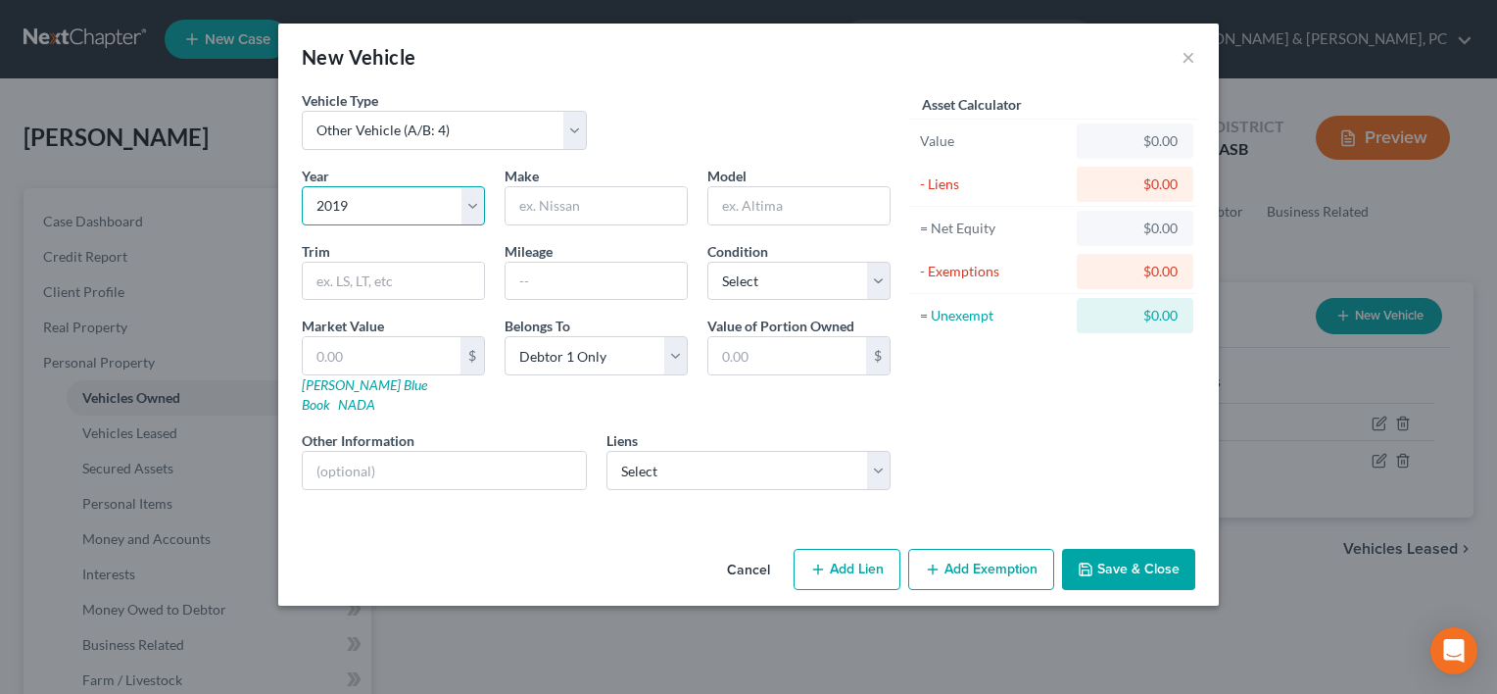
click at [302, 186] on select "Select 2026 2025 2024 2023 2022 2021 2020 2019 2018 2017 2016 2015 2014 2013 20…" at bounding box center [393, 205] width 183 height 39
click at [608, 217] on input "text" at bounding box center [596, 205] width 181 height 37
click at [603, 204] on input "text" at bounding box center [596, 205] width 181 height 37
type input "Flagstaff"
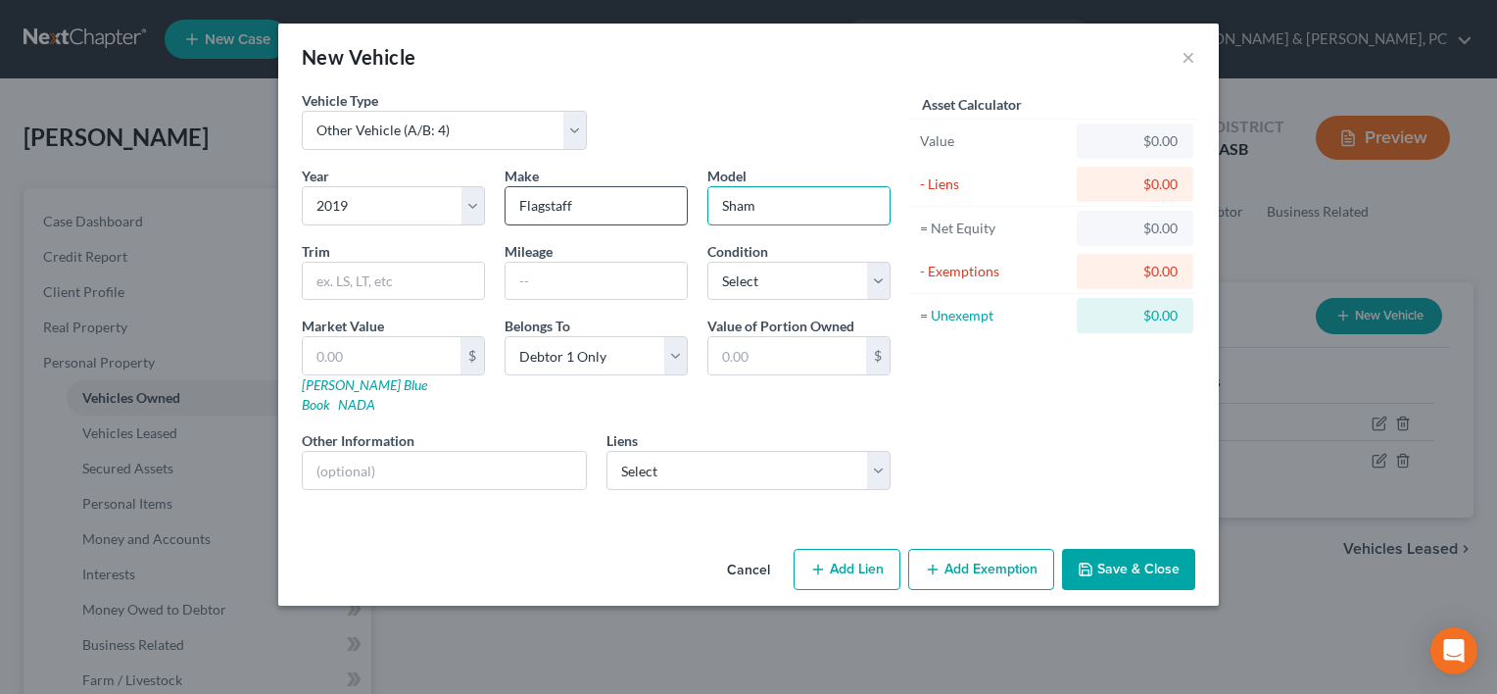
type input "Sham"
type input "23FL"
type input "0.00"
click at [741, 451] on select "Select Bmo [PERSON_NAME] Bank N.A - $24,874.00" at bounding box center [749, 470] width 285 height 39
select select "14"
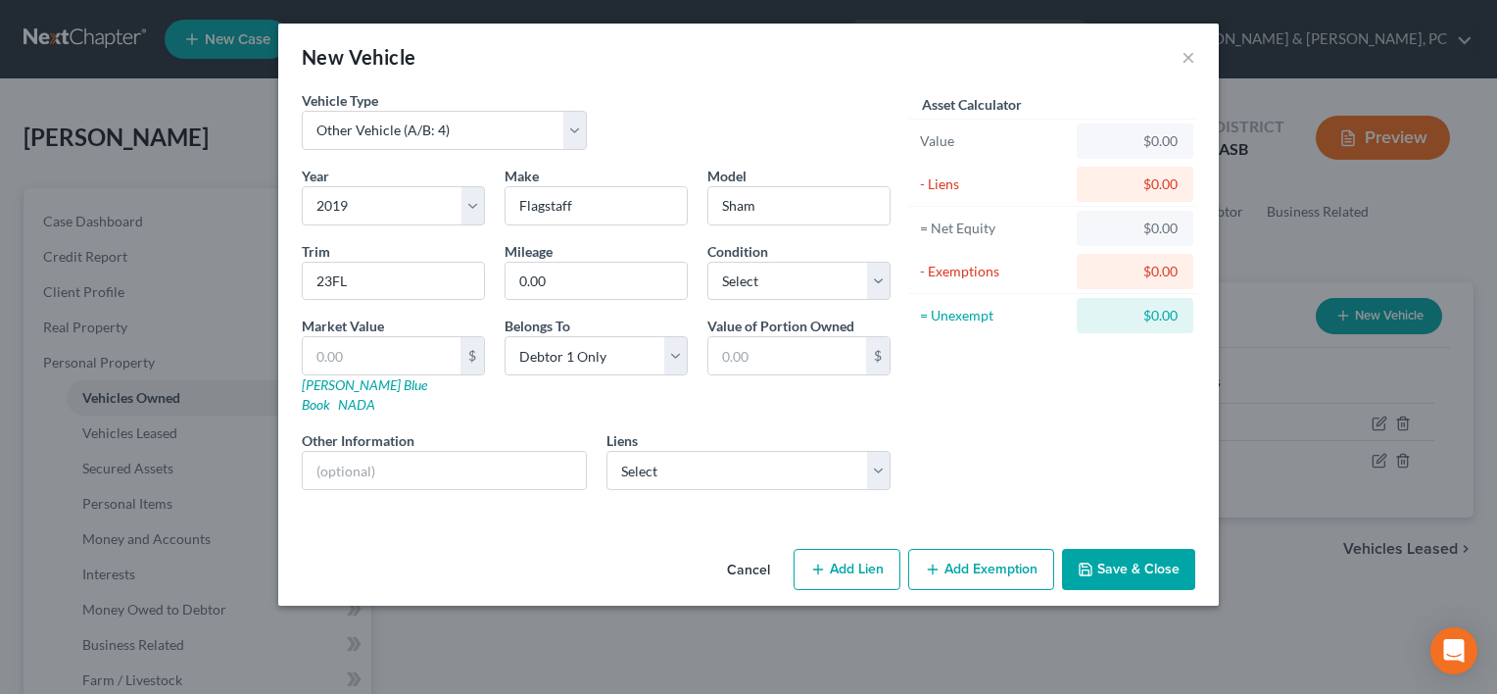
select select "0"
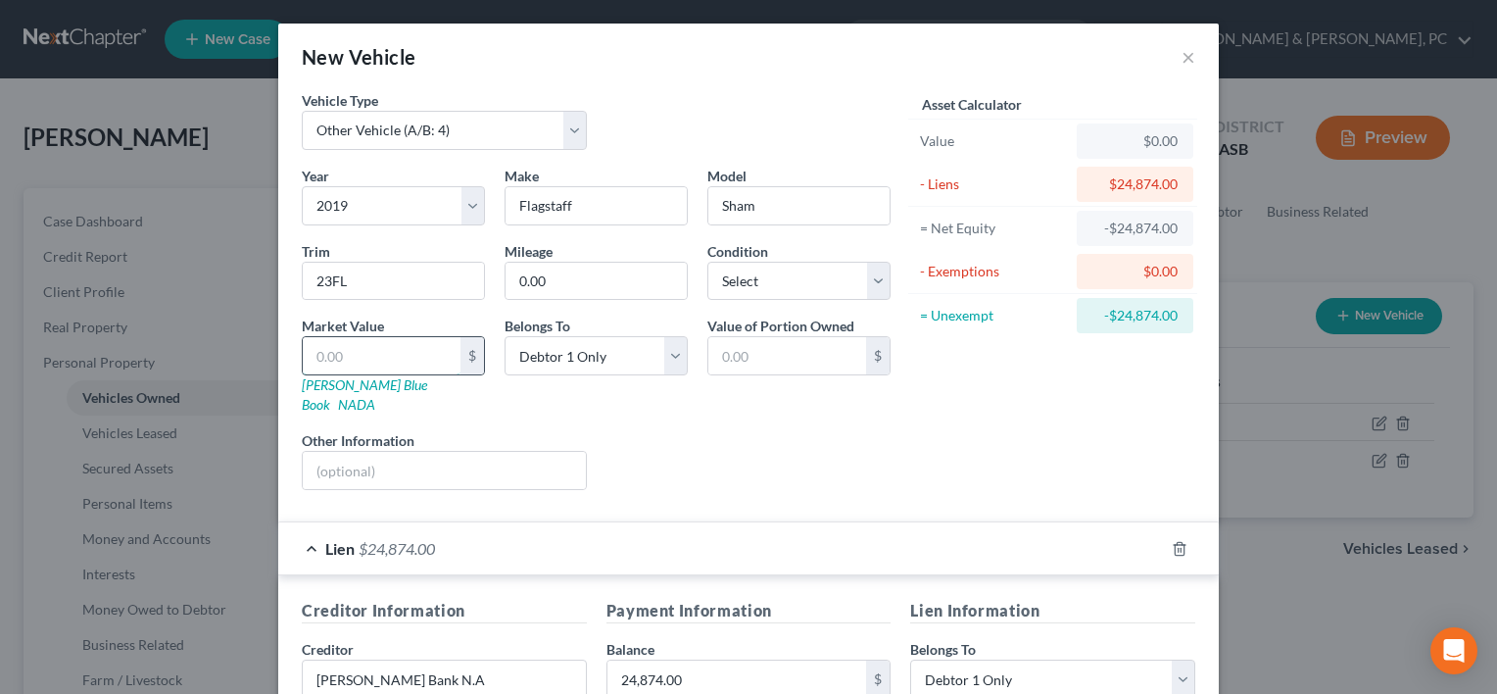
click at [336, 360] on input "text" at bounding box center [382, 355] width 158 height 37
type input "1"
type input "1.00"
type input "19"
type input "19.00"
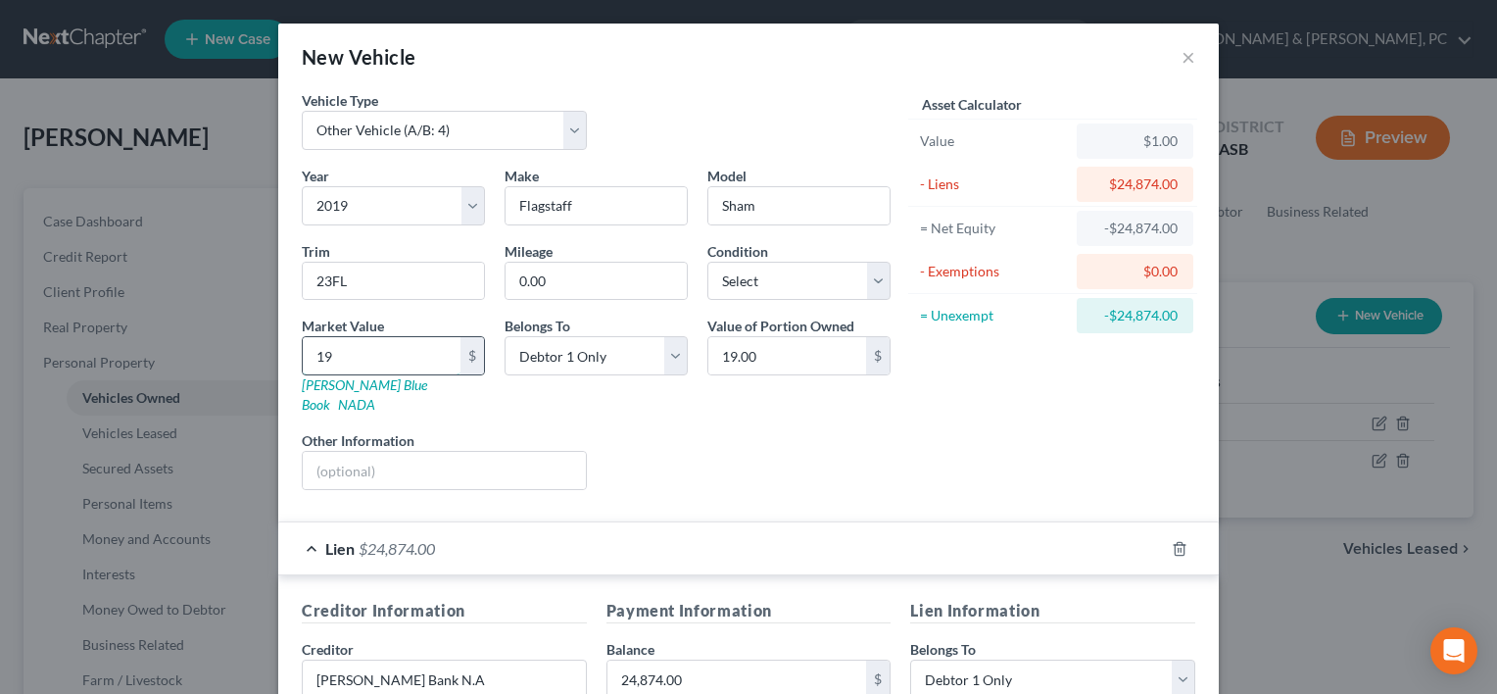
type input "190"
type input "190.00"
type input "1900"
type input "1,900.00"
type input "1,9000"
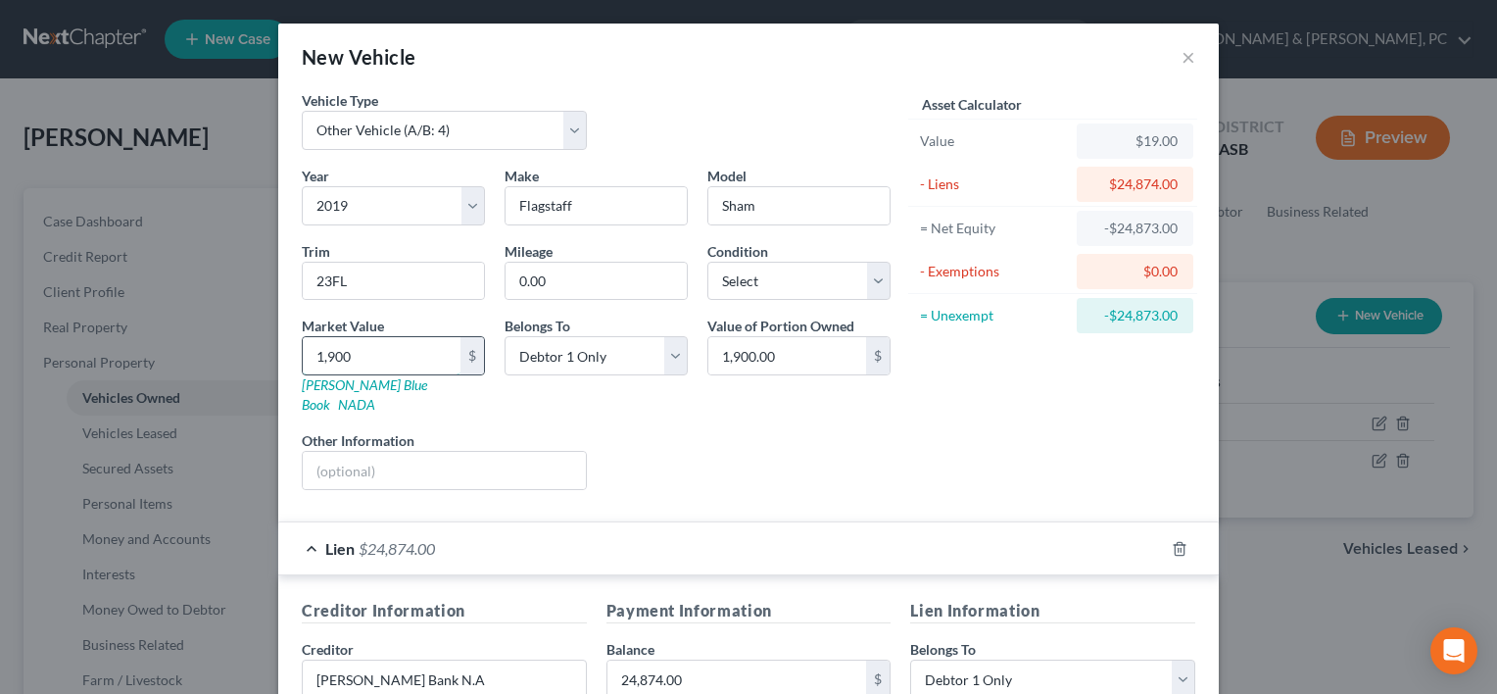
type input "19,000.00"
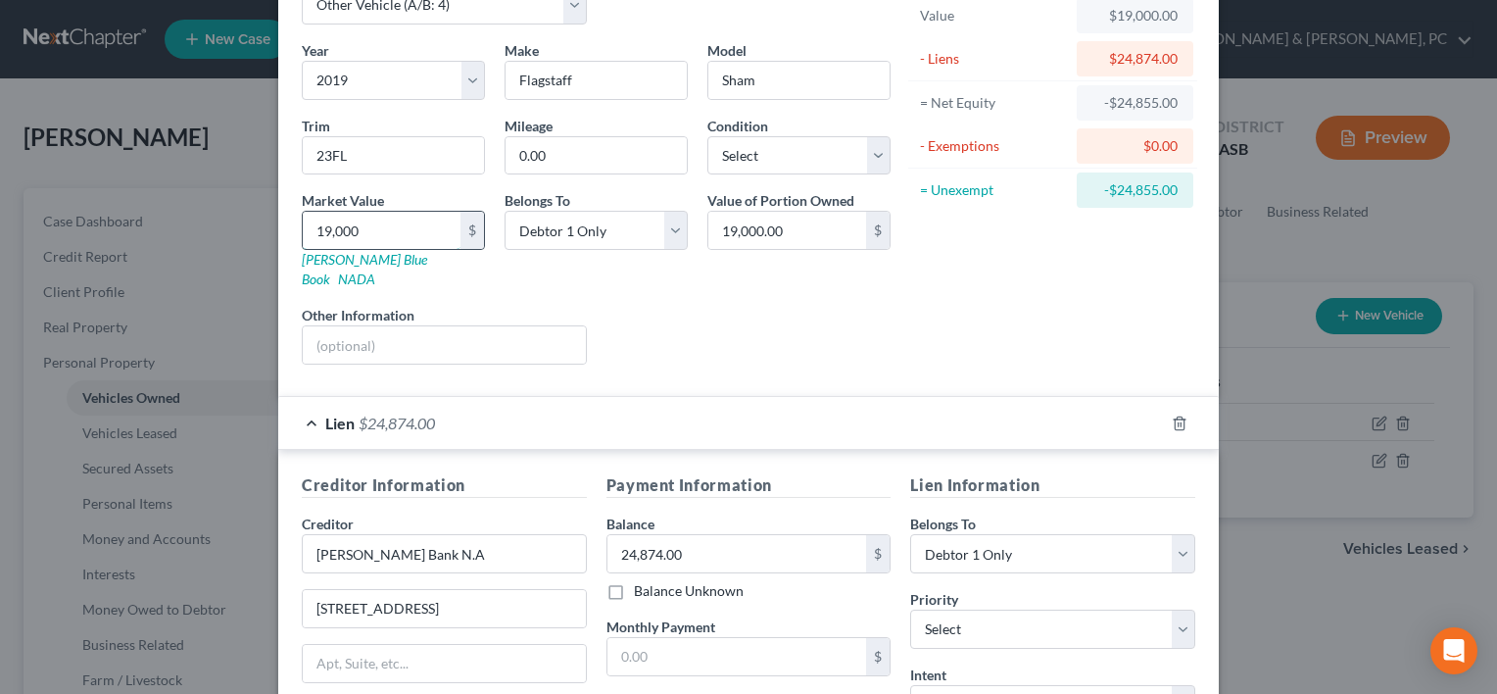
scroll to position [373, 0]
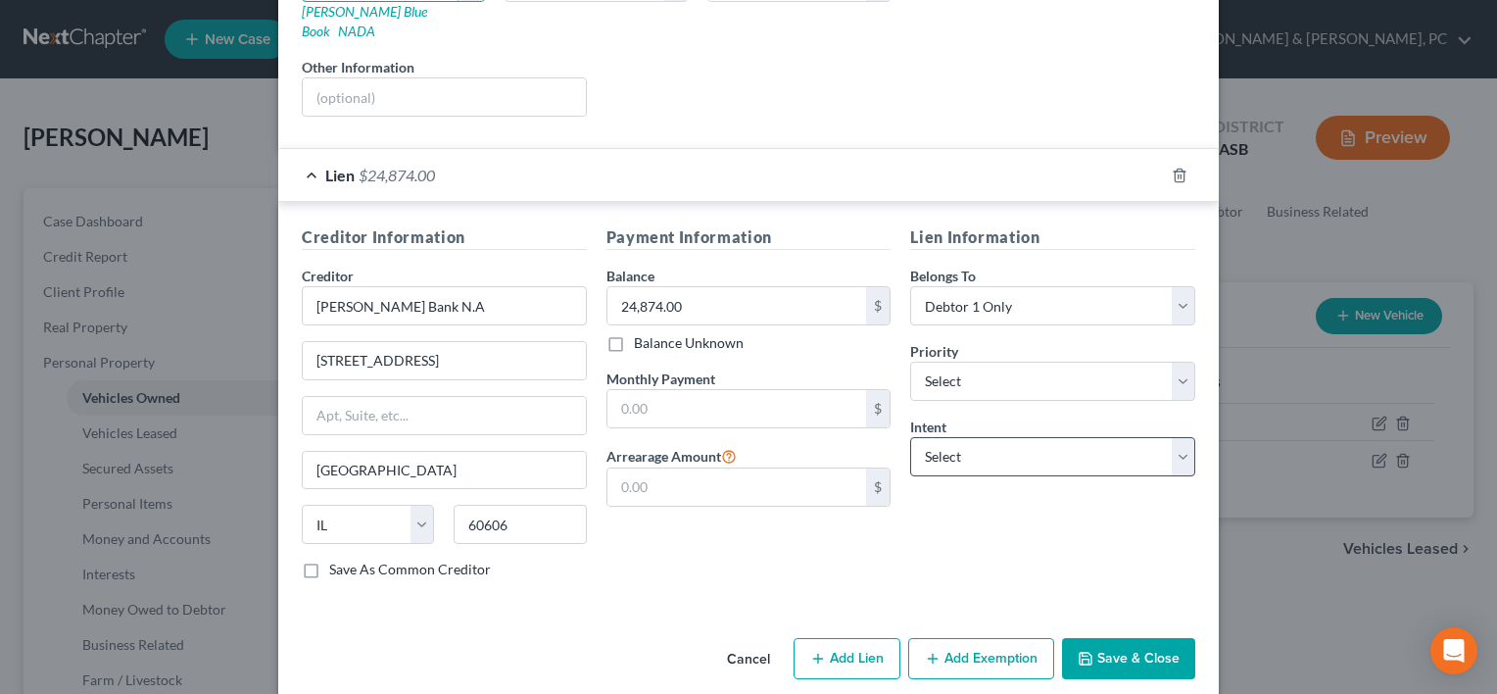
type input "19,000"
click at [1013, 437] on select "Select Surrender Redeem Reaffirm Avoid Other" at bounding box center [1052, 456] width 285 height 39
select select "0"
click at [910, 437] on select "Select Surrender Redeem Reaffirm Avoid Other" at bounding box center [1052, 456] width 285 height 39
click at [976, 362] on select "Select 1st 2nd 3rd 4th 5th 6th 7th 8th 9th 10th 11th 12th 13th 14th 15th 16th 1…" at bounding box center [1052, 381] width 285 height 39
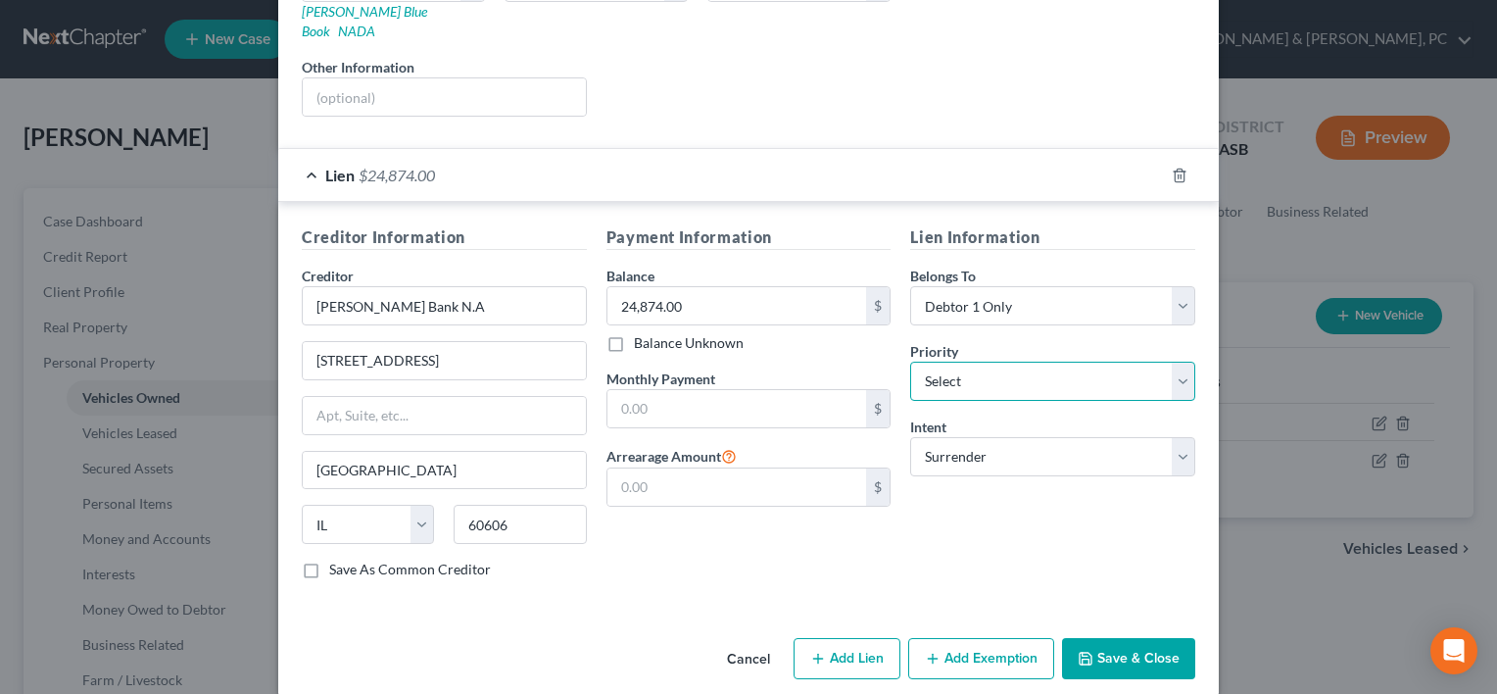
select select "2"
click at [910, 362] on select "Select 1st 2nd 3rd 4th 5th 6th 7th 8th 9th 10th 11th 12th 13th 14th 15th 16th 1…" at bounding box center [1052, 381] width 285 height 39
click at [1153, 638] on button "Save & Close" at bounding box center [1128, 658] width 133 height 41
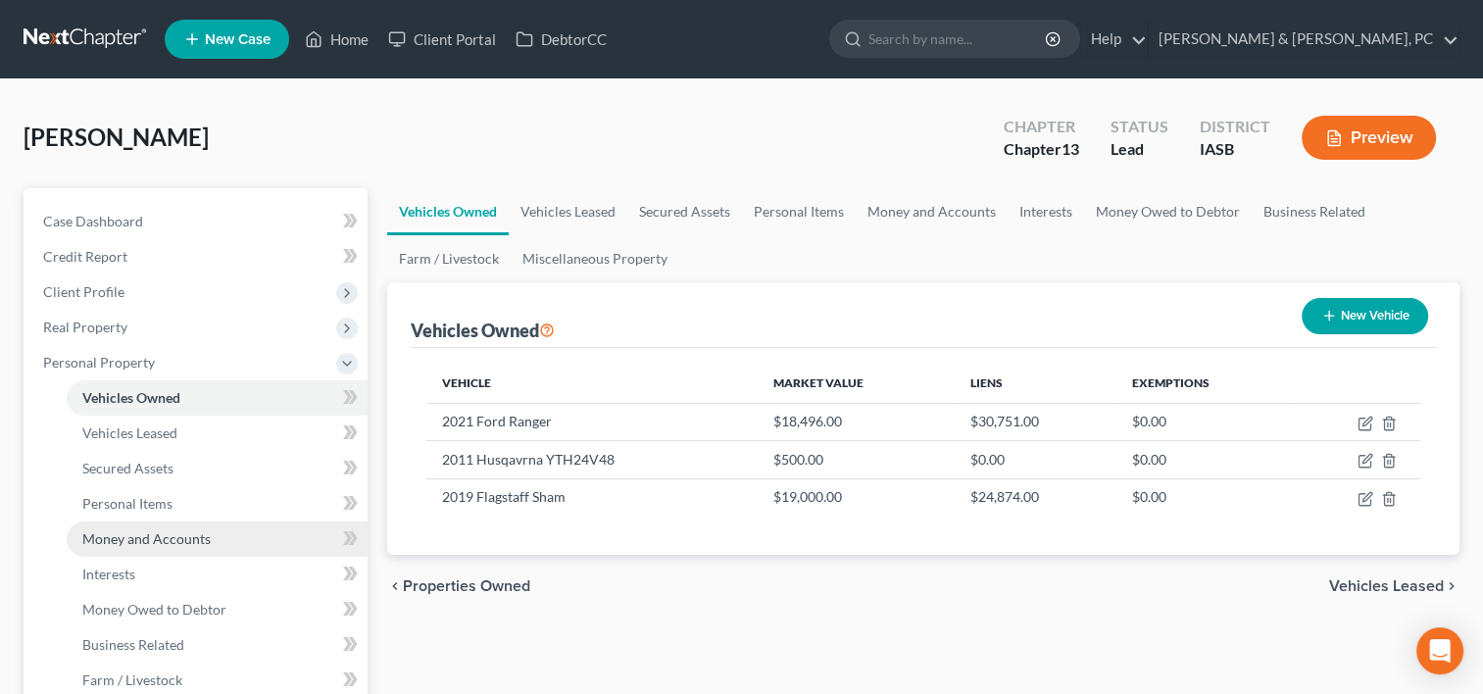
click at [171, 542] on span "Money and Accounts" at bounding box center [146, 538] width 128 height 17
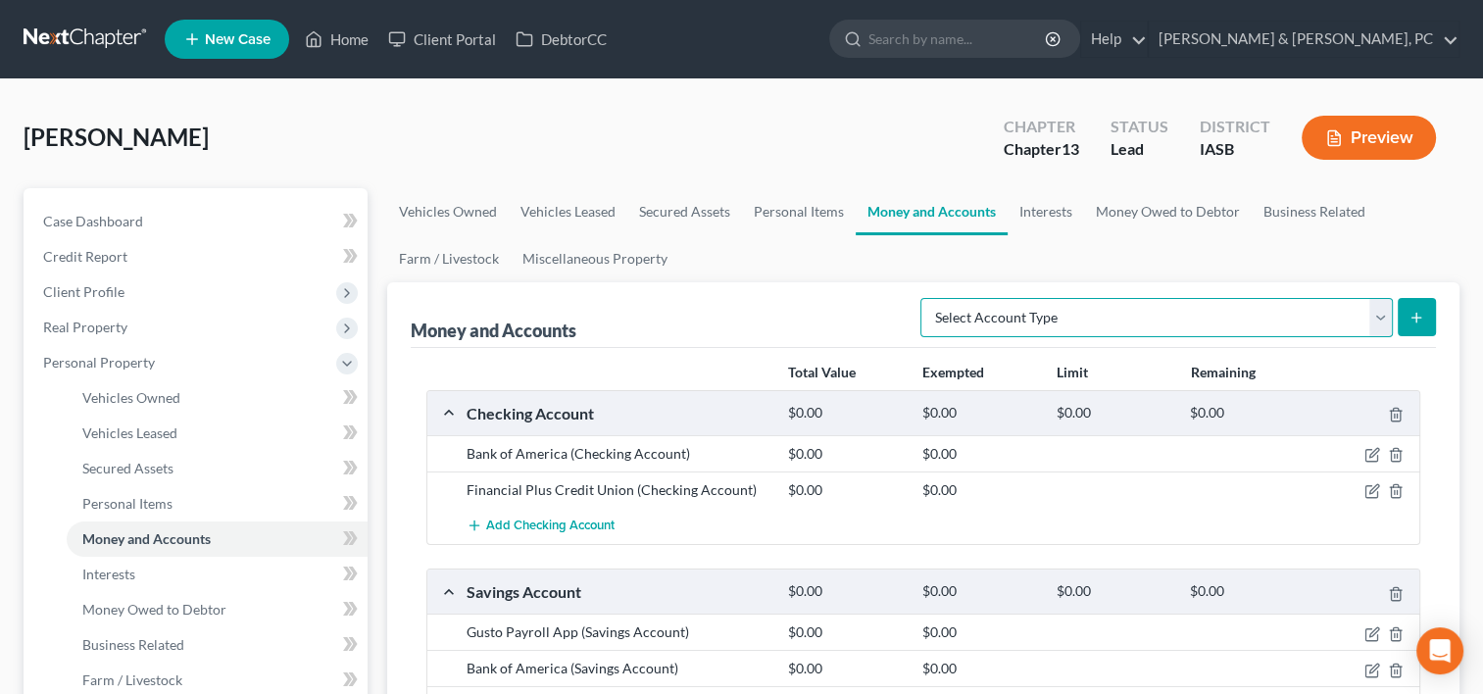
click at [1086, 307] on select "Select Account Type Brokerage (A/B: 18, SOFA: 20) Cash on Hand (A/B: 16) Certif…" at bounding box center [1156, 317] width 472 height 39
select select "safe_deposit_box"
click at [926, 298] on select "Select Account Type Brokerage (A/B: 18, SOFA: 20) Cash on Hand (A/B: 16) Certif…" at bounding box center [1156, 317] width 472 height 39
click at [1416, 329] on button "submit" at bounding box center [1416, 317] width 38 height 38
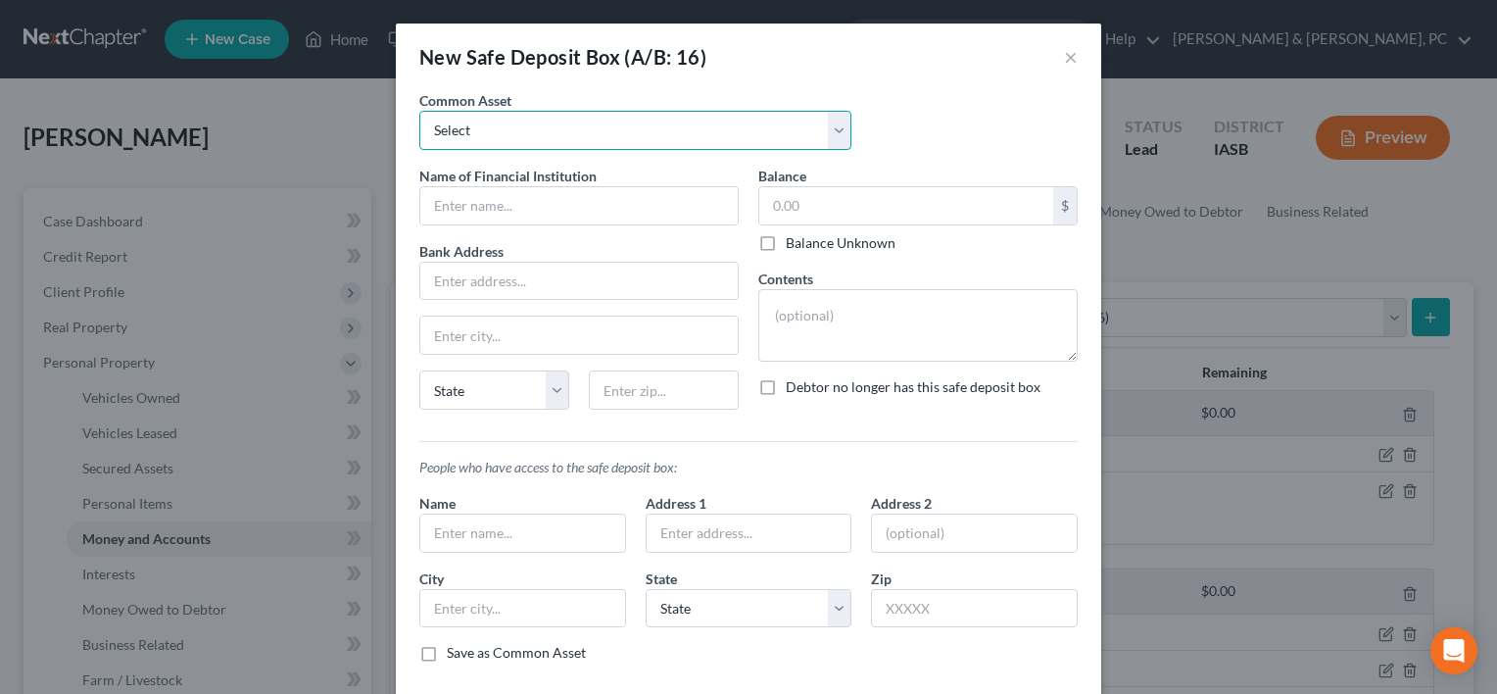
click at [475, 135] on select "Select House safe - Paperwork" at bounding box center [635, 130] width 432 height 39
select select "0"
click at [419, 111] on select "Select House safe - Paperwork" at bounding box center [635, 130] width 432 height 39
type input "House safe"
type textarea "House safe - Paperwork"
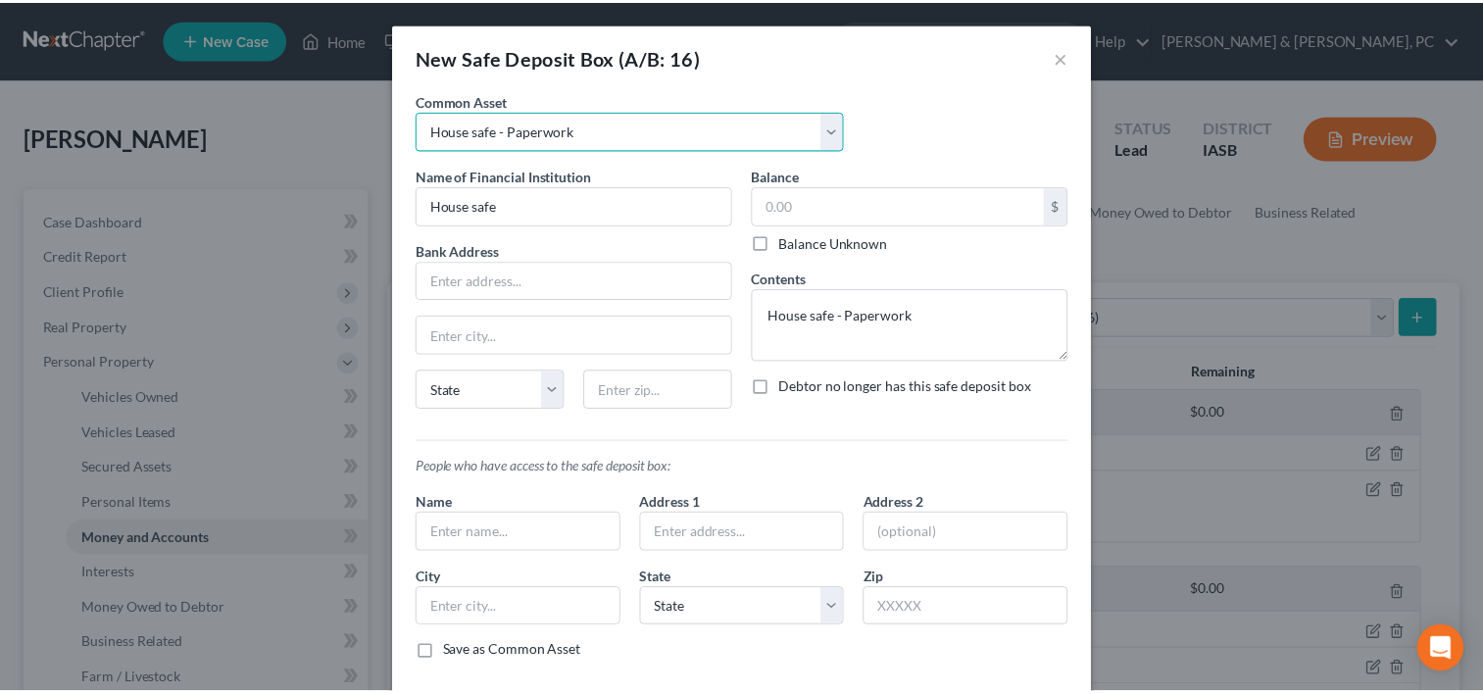
scroll to position [89, 0]
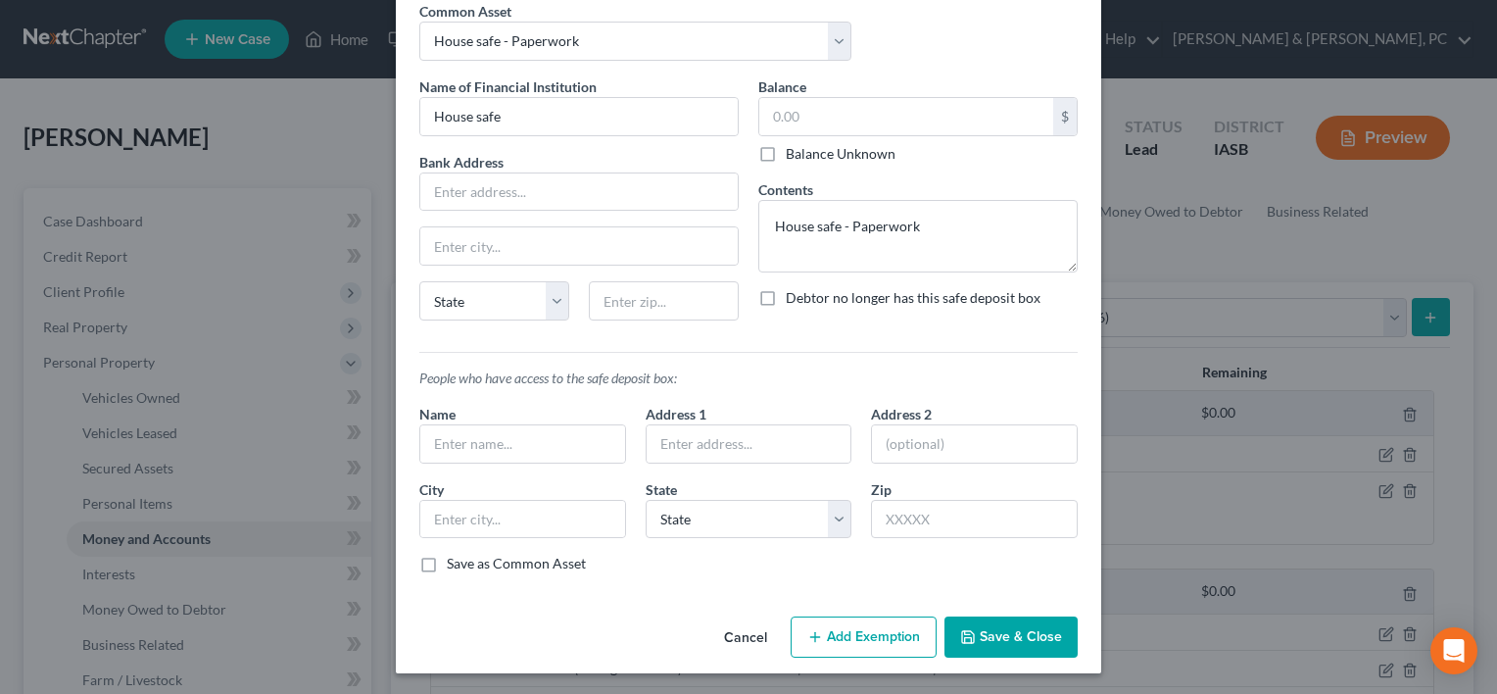
click at [979, 644] on button "Save & Close" at bounding box center [1011, 636] width 133 height 41
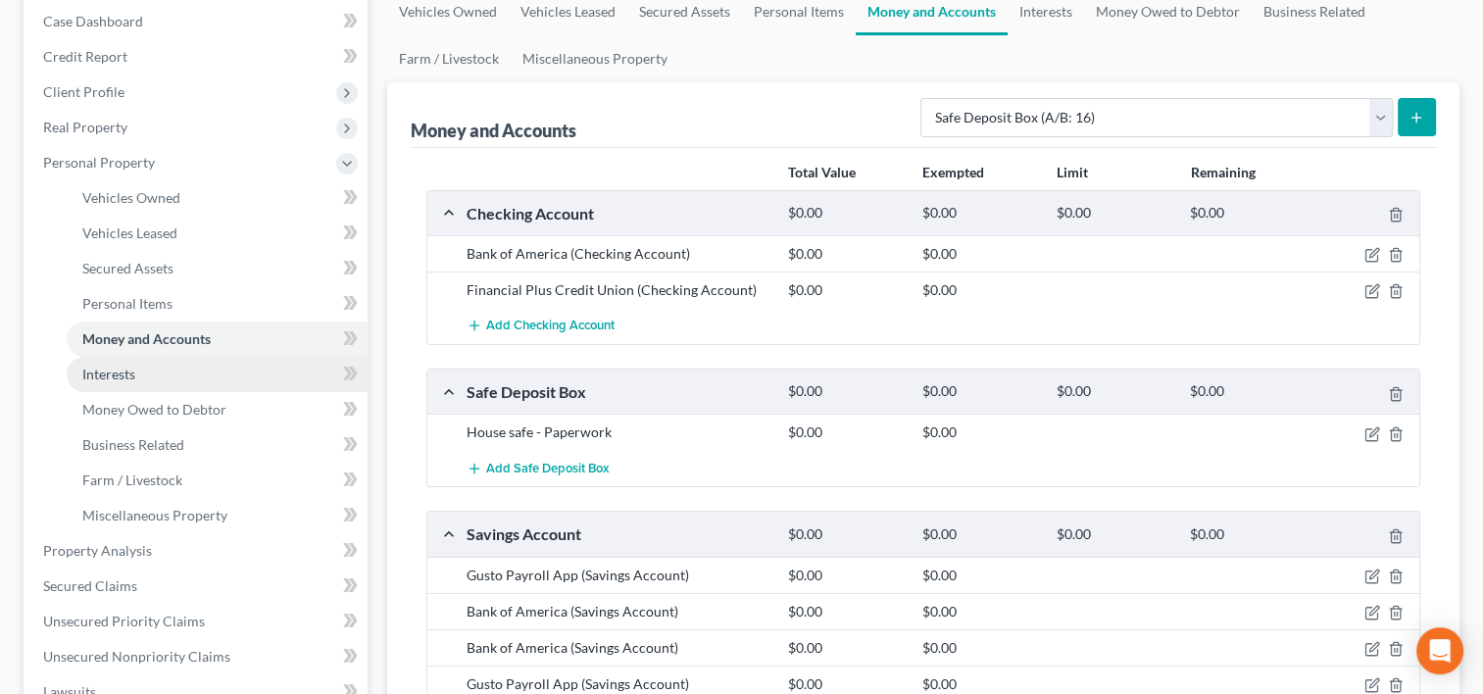
scroll to position [310, 0]
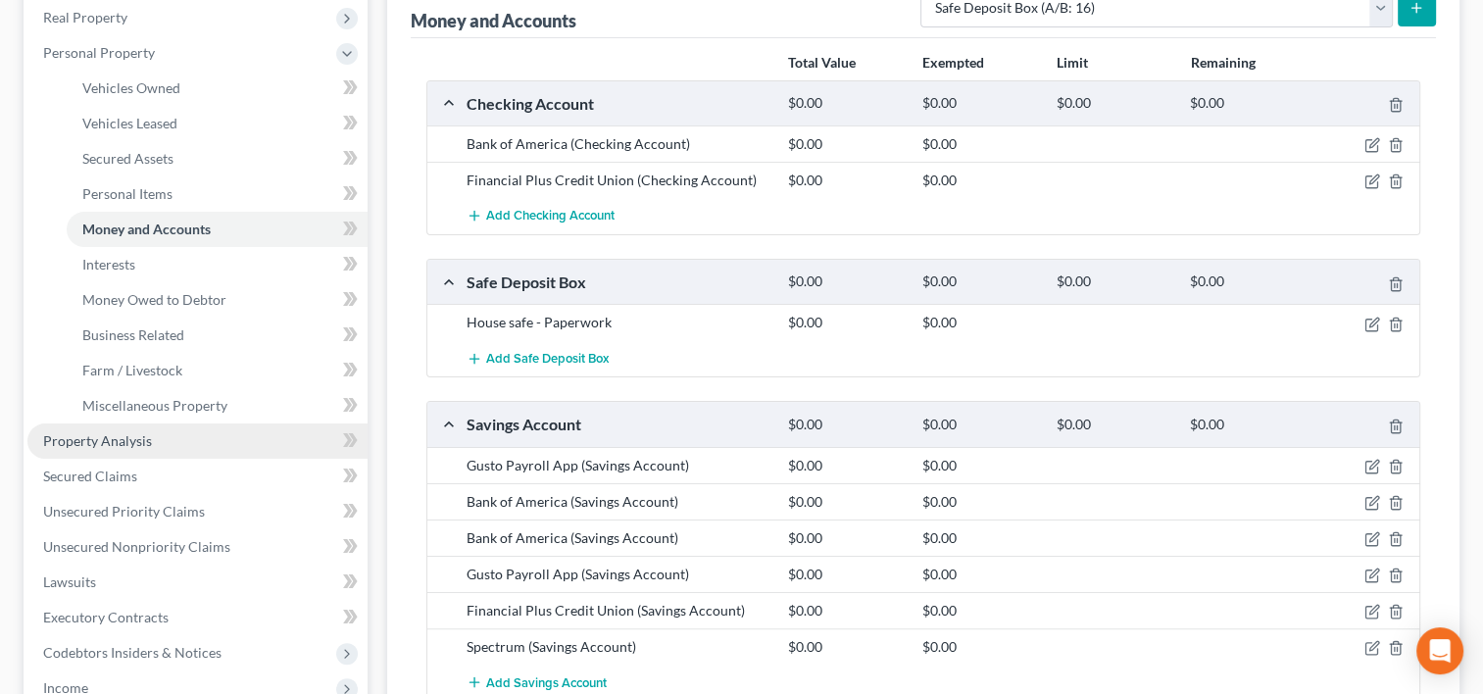
click at [133, 424] on link "Property Analysis" at bounding box center [197, 440] width 340 height 35
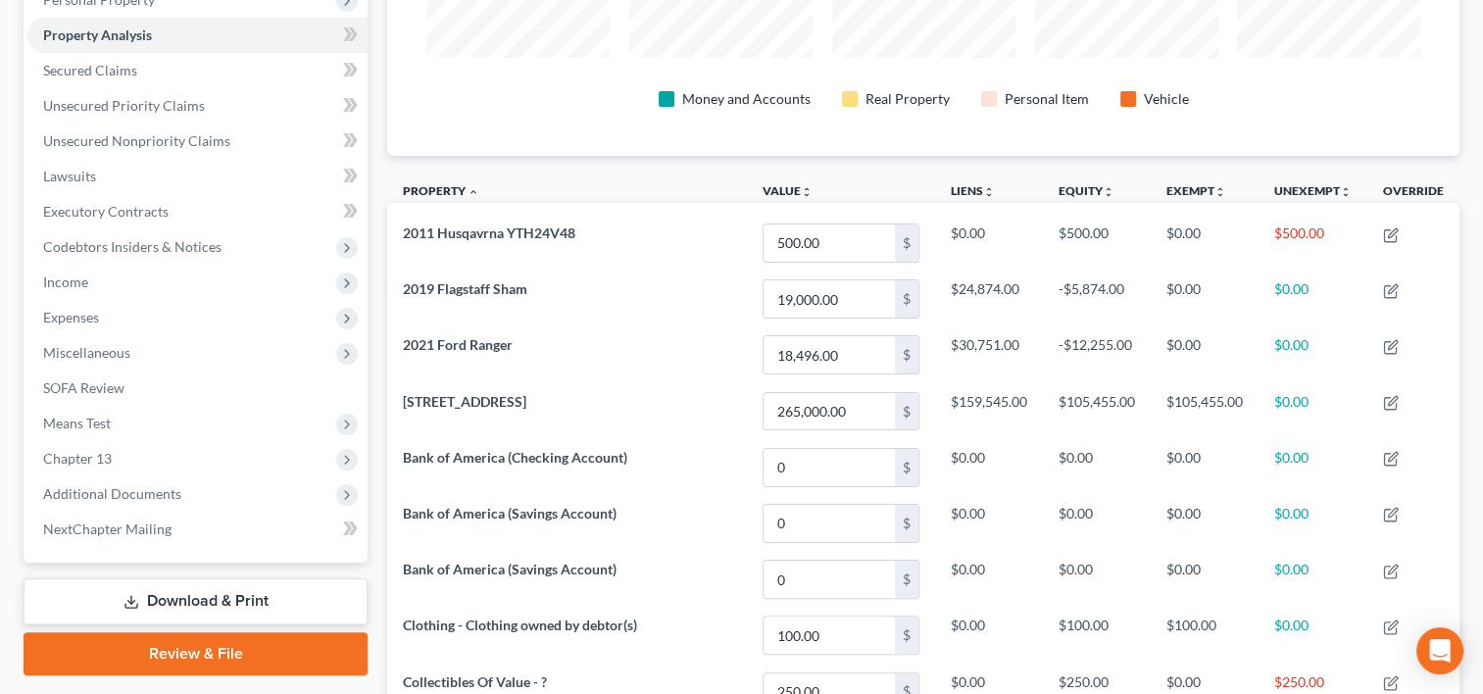
scroll to position [345, 0]
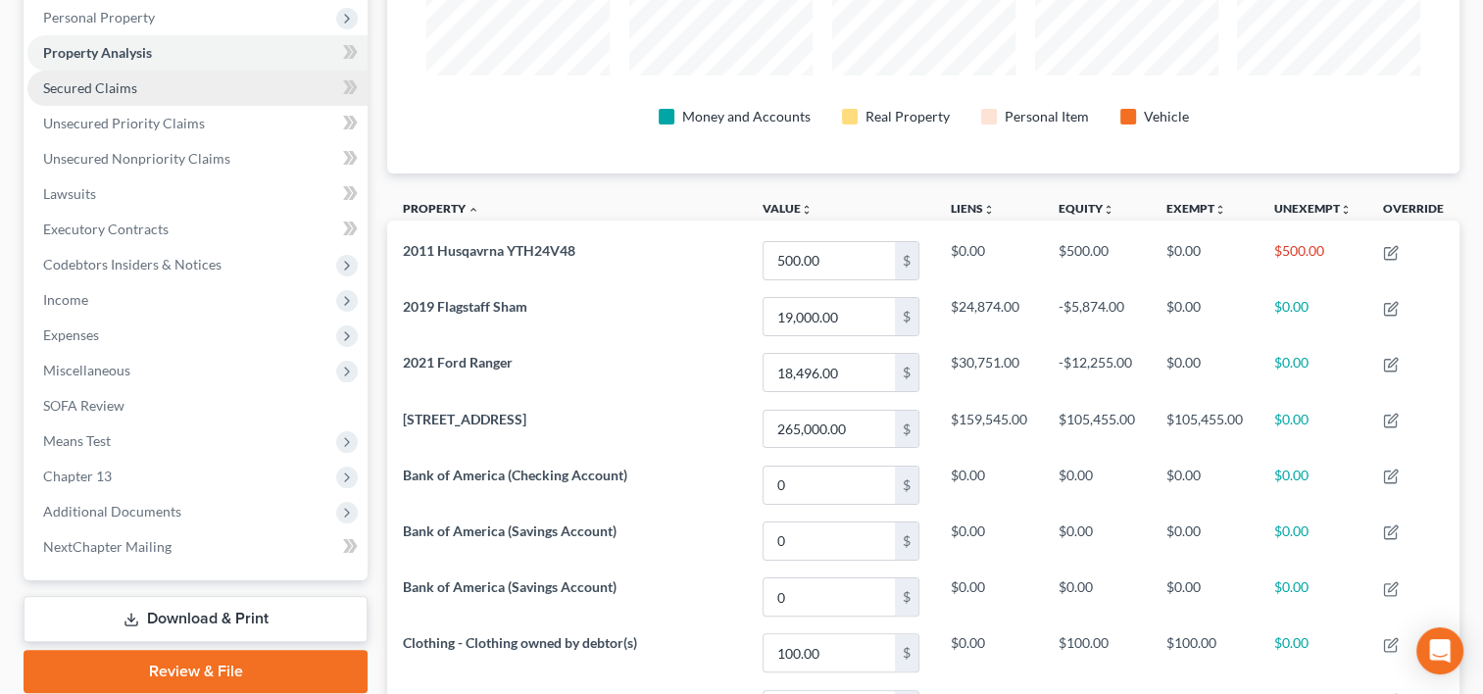
click at [132, 82] on span "Secured Claims" at bounding box center [90, 87] width 94 height 17
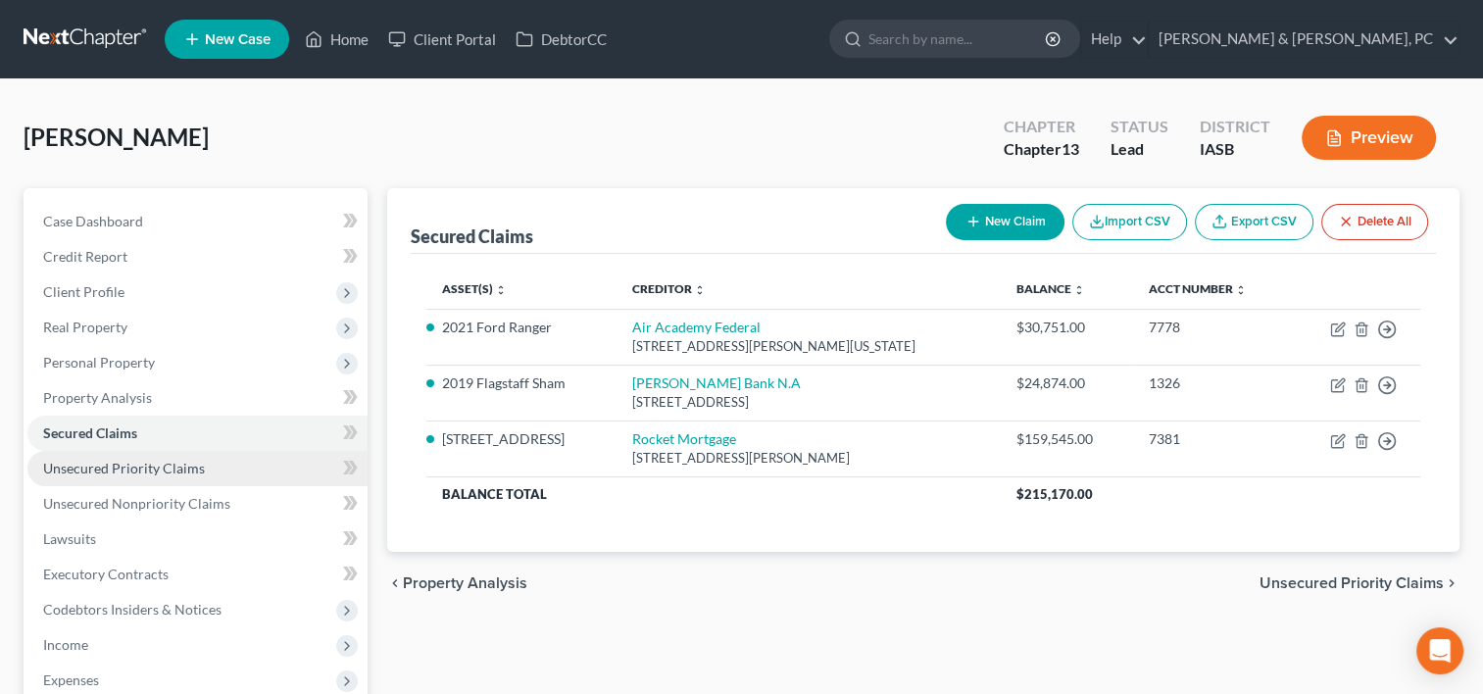
click at [185, 463] on span "Unsecured Priority Claims" at bounding box center [124, 468] width 162 height 17
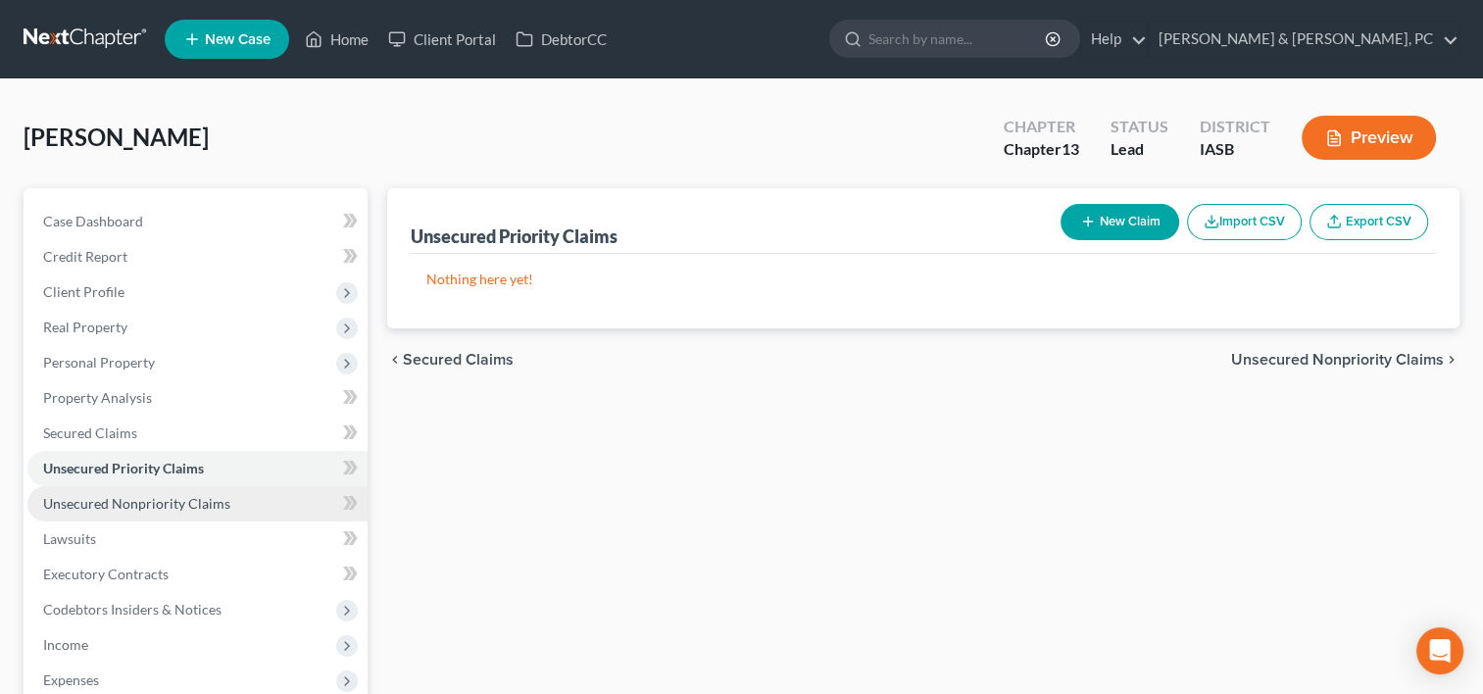
click at [196, 512] on link "Unsecured Nonpriority Claims" at bounding box center [197, 503] width 340 height 35
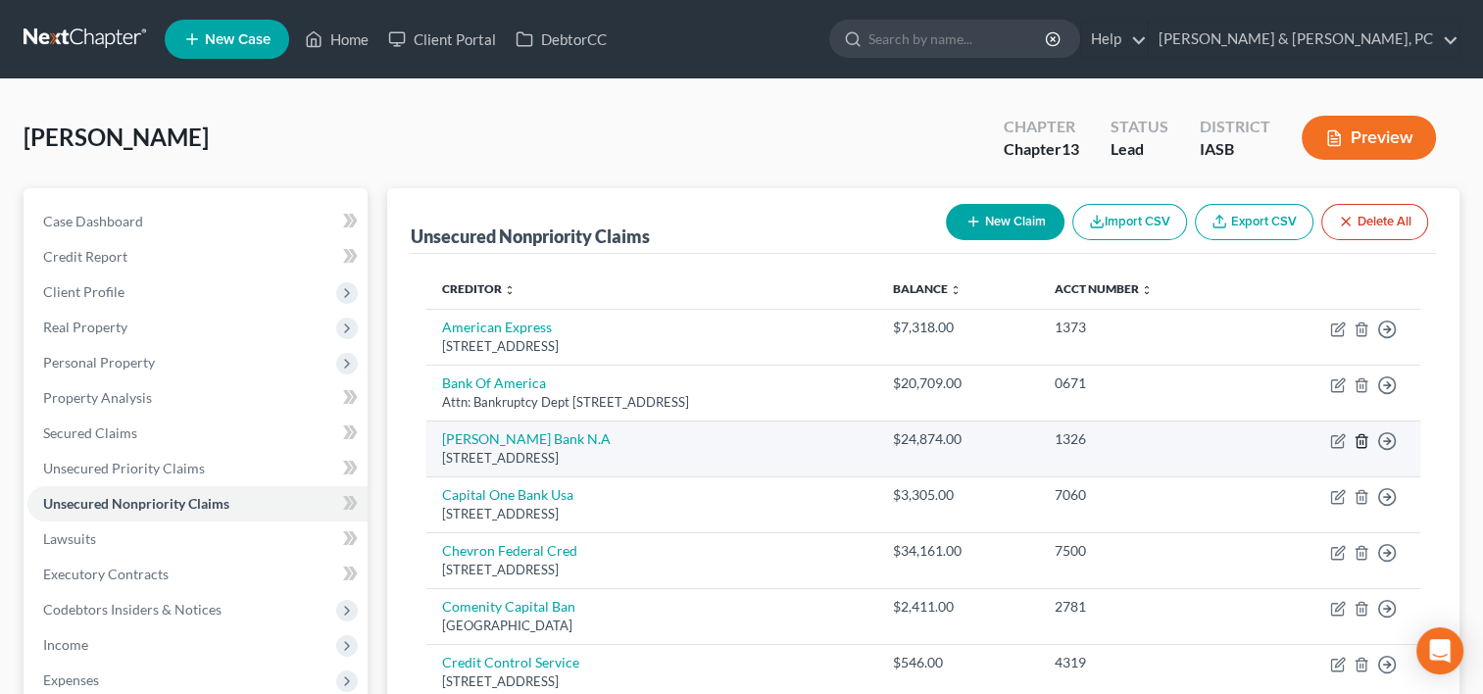
click at [1362, 440] on line "button" at bounding box center [1362, 442] width 0 height 4
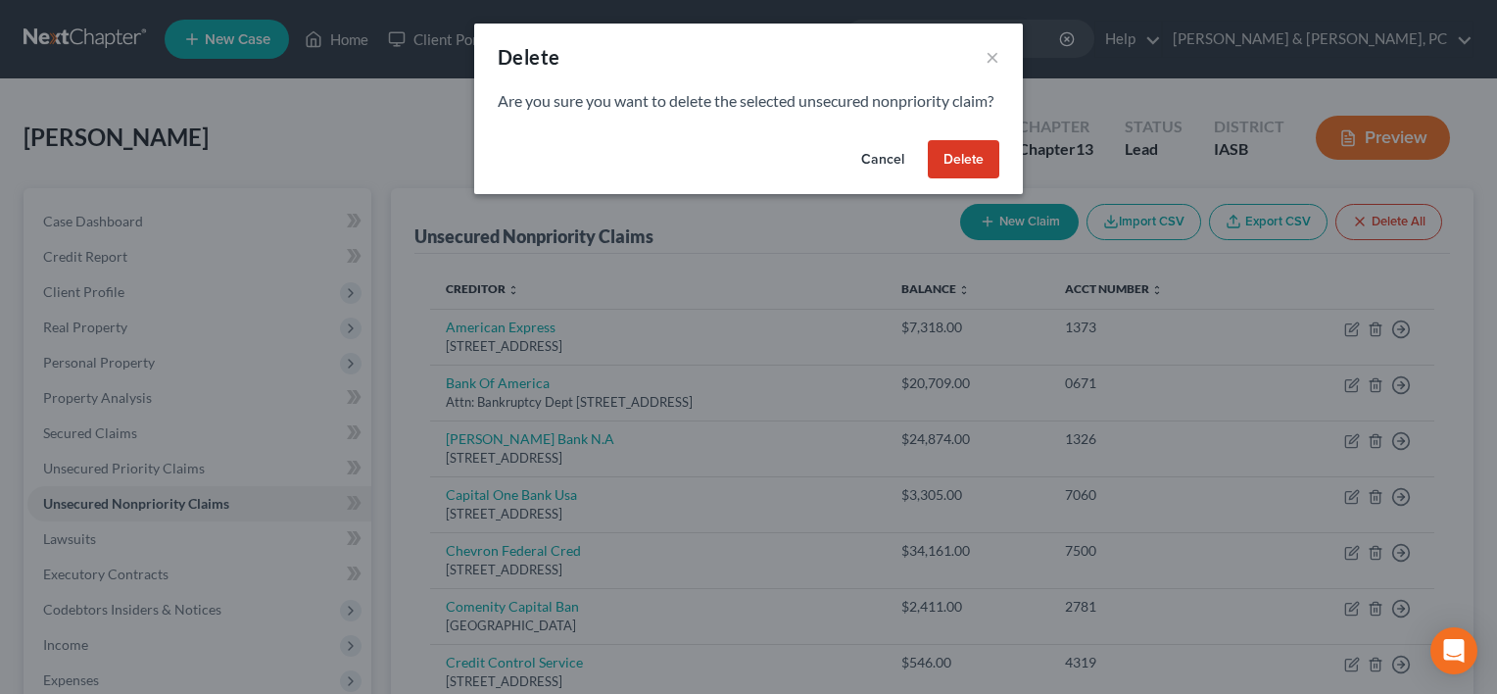
click at [969, 179] on button "Delete" at bounding box center [964, 159] width 72 height 39
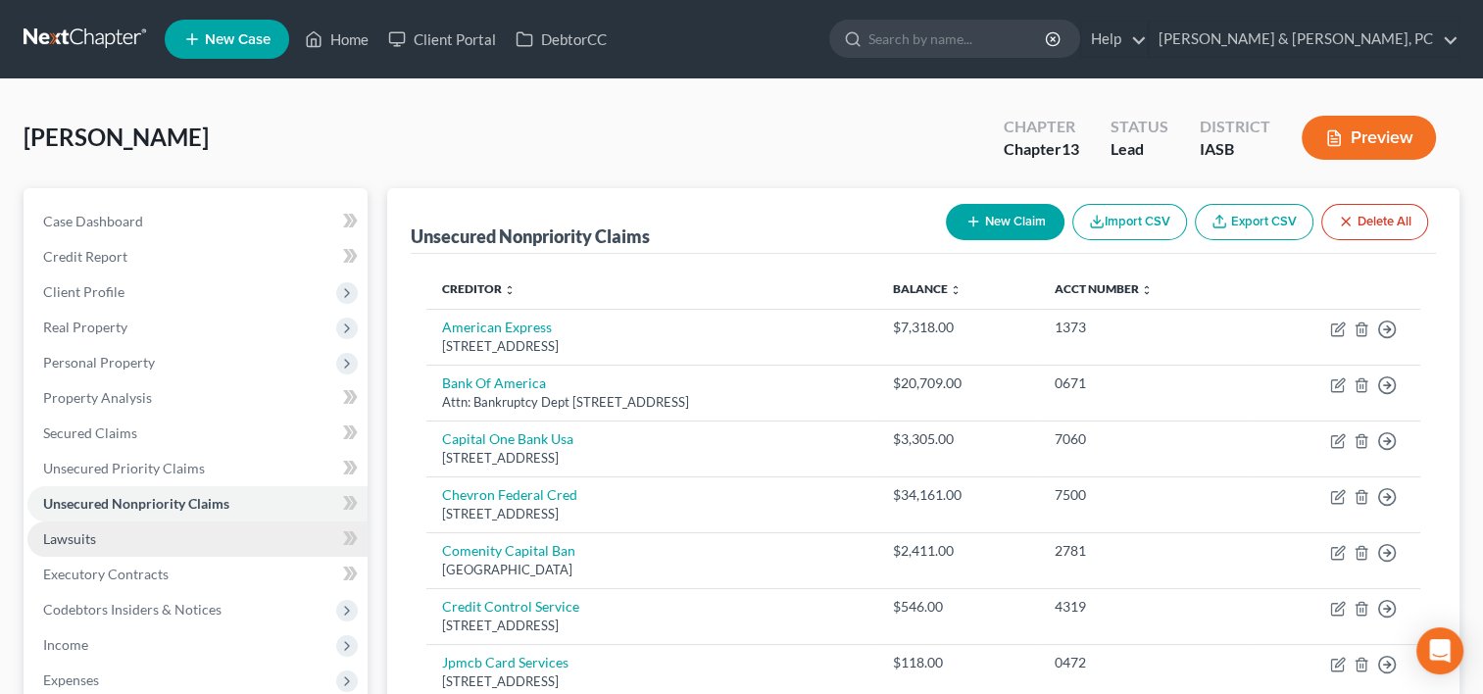
click at [143, 521] on link "Lawsuits" at bounding box center [197, 538] width 340 height 35
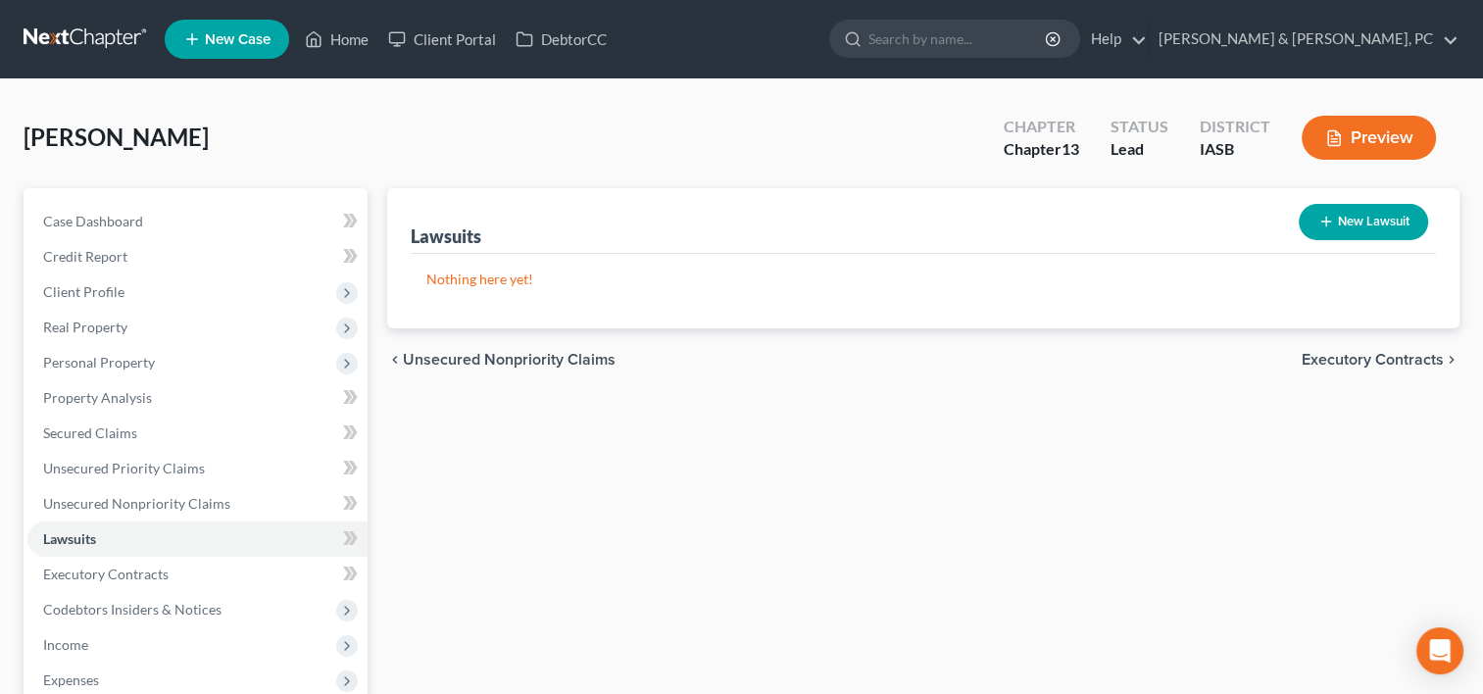
click at [1348, 223] on button "New Lawsuit" at bounding box center [1362, 222] width 129 height 36
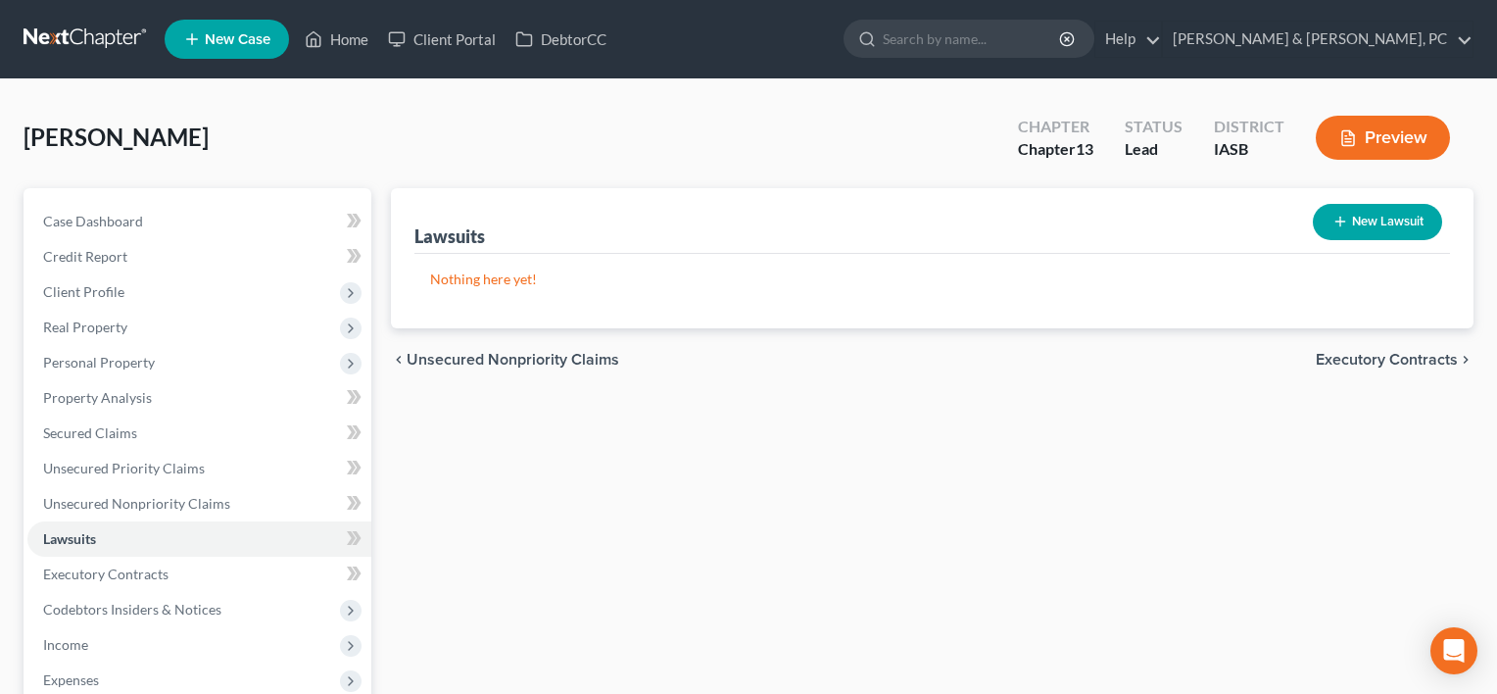
select select "0"
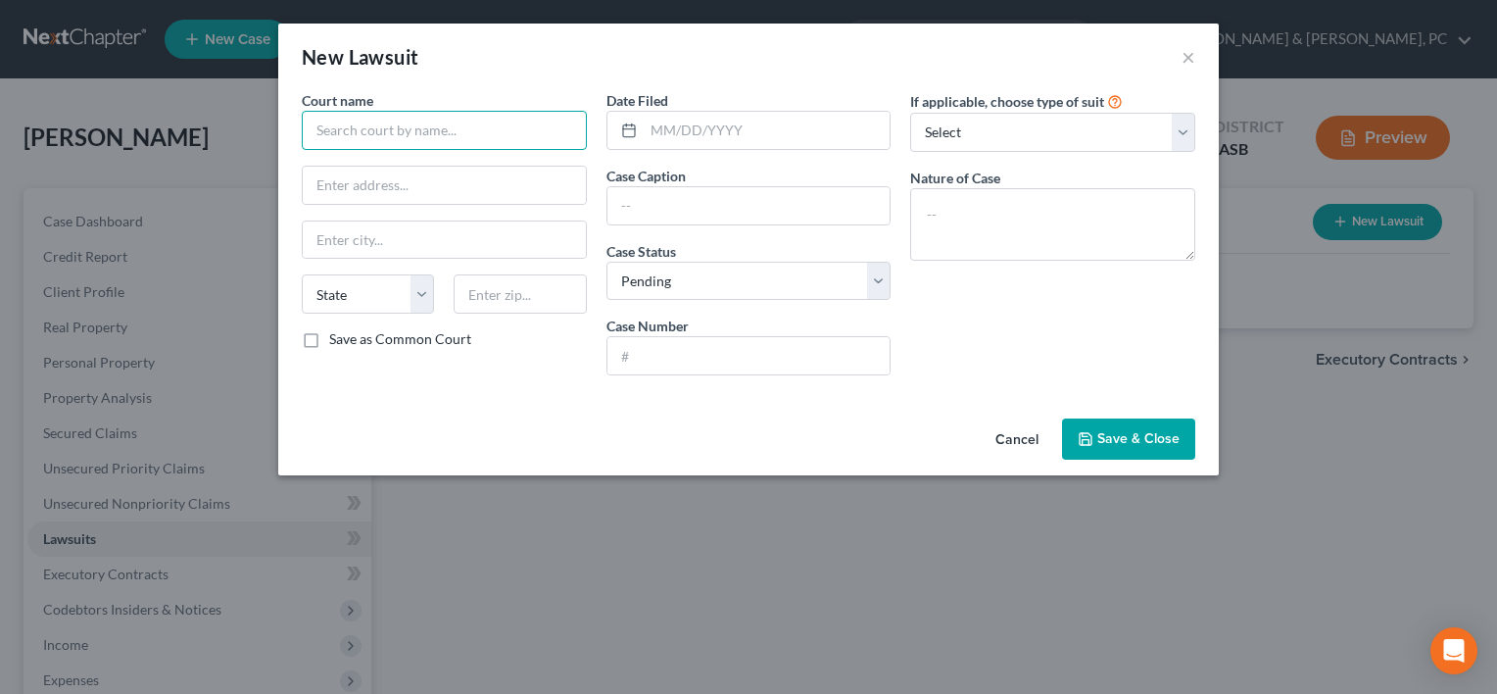
click at [466, 141] on input "text" at bounding box center [444, 130] width 285 height 39
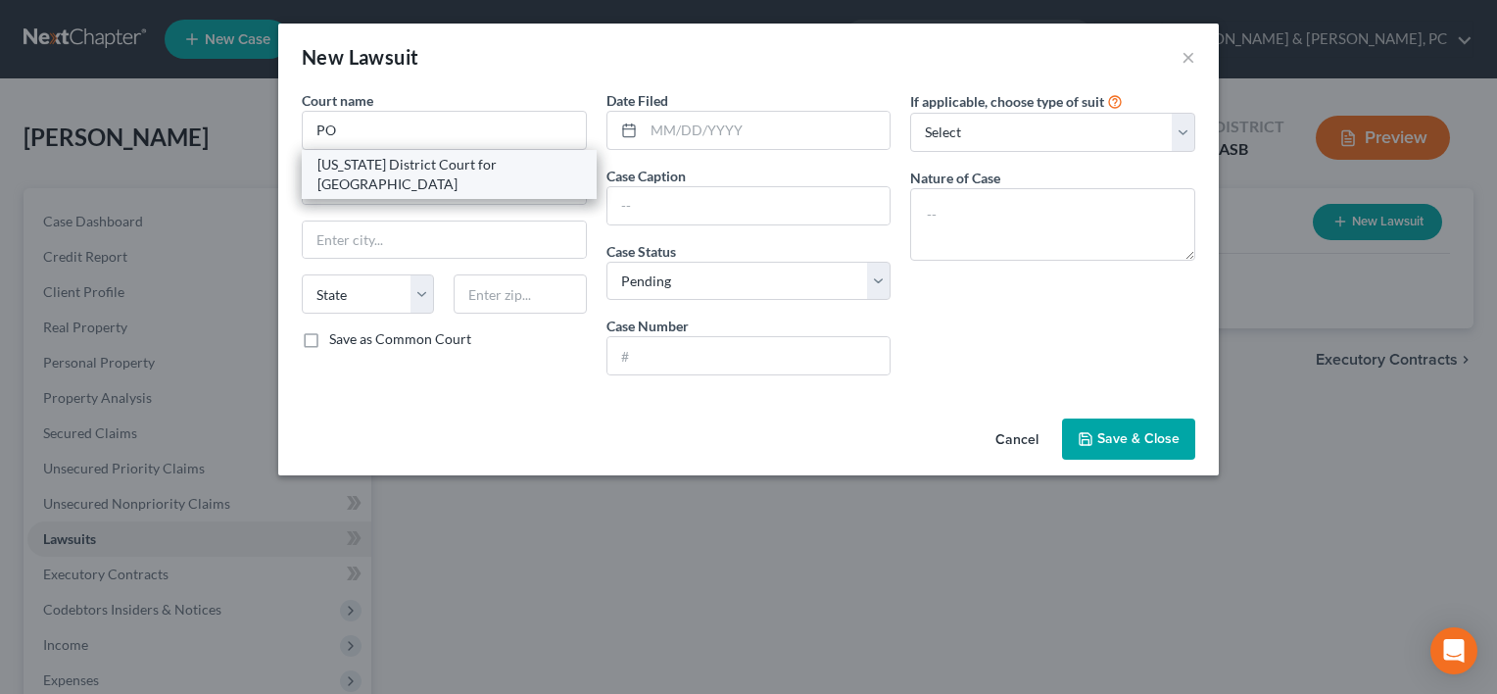
click at [479, 164] on div "[US_STATE] District Court for [GEOGRAPHIC_DATA]" at bounding box center [449, 174] width 264 height 39
type input "[US_STATE] District Court for [GEOGRAPHIC_DATA]"
type input "[STREET_ADDRESS]"
type input "Des Moines"
select select "16"
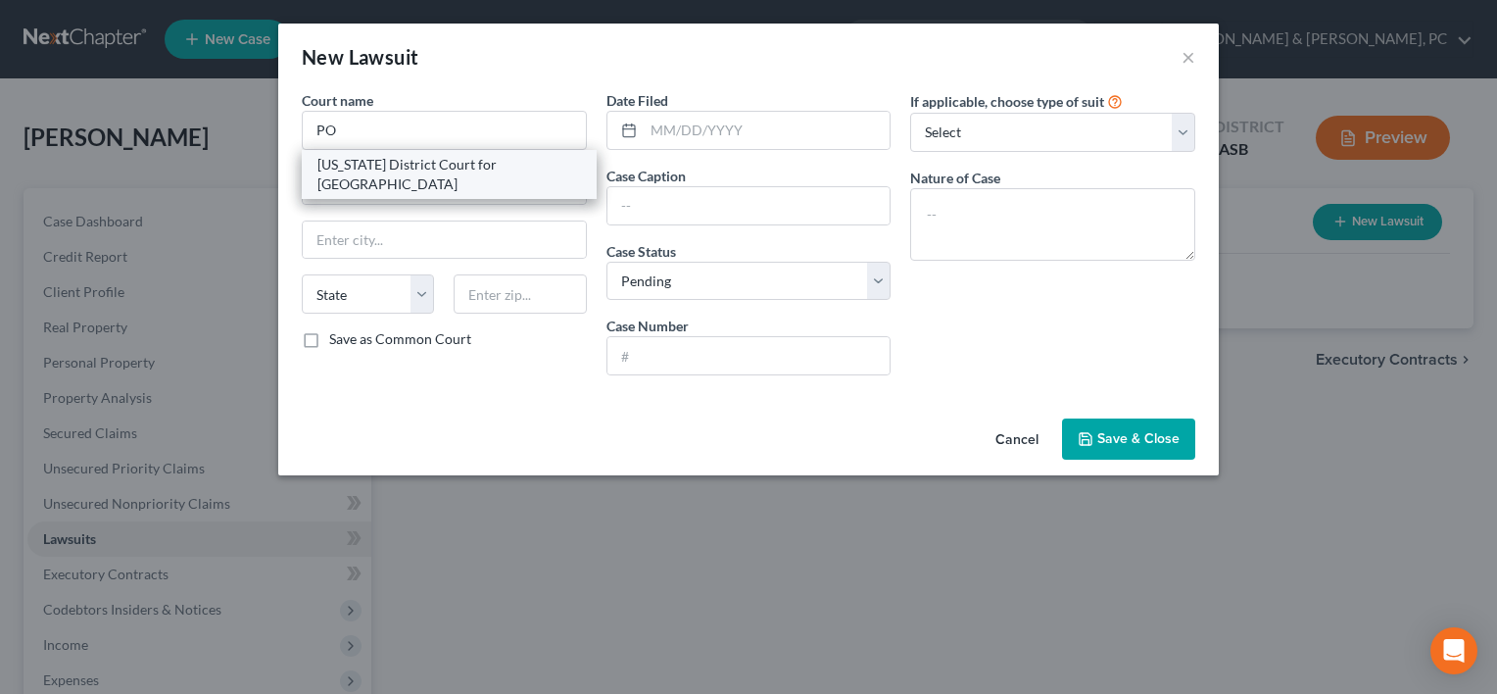
type input "50309"
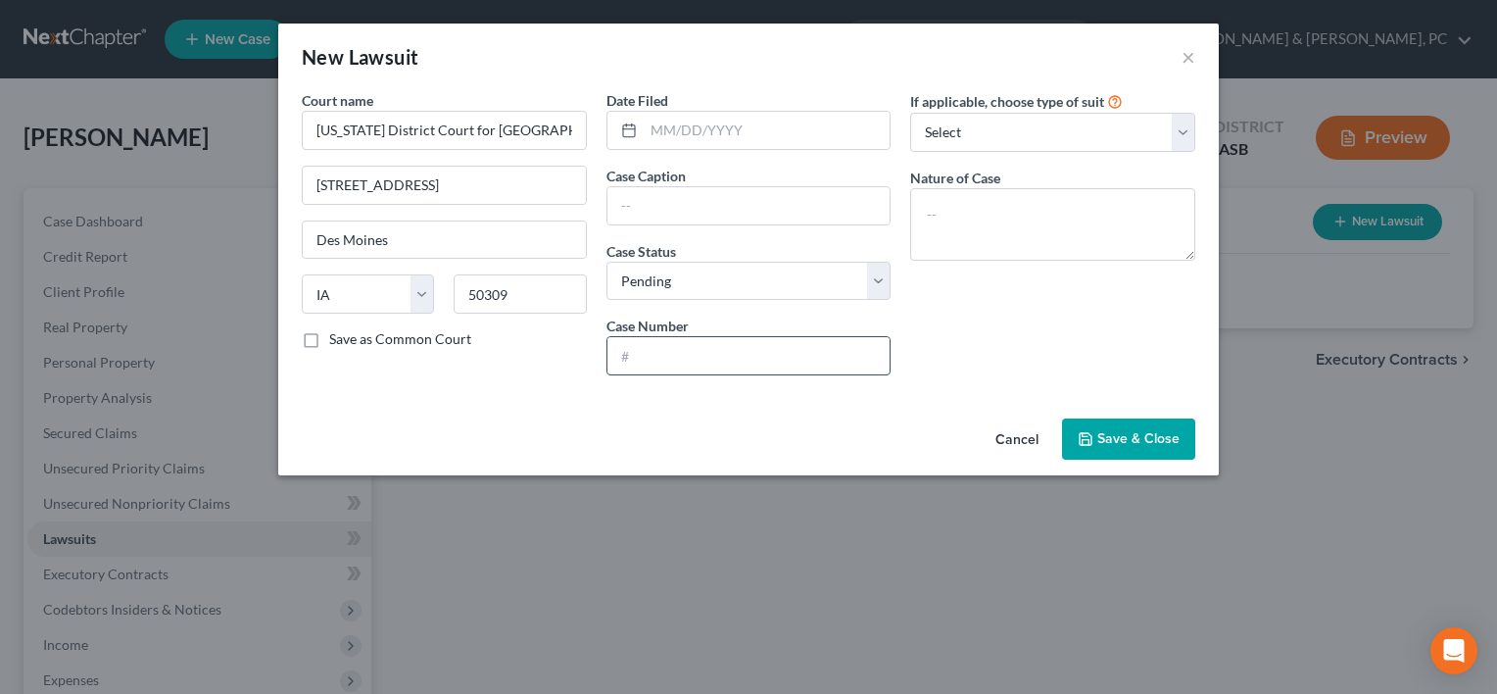
click at [680, 350] on input "text" at bounding box center [749, 355] width 283 height 37
paste input "LACL161527"
type input "LACL161527"
click at [1024, 133] on select "Select Repossession Garnishment Foreclosure Attached, Seized, Or Levied Other" at bounding box center [1052, 132] width 285 height 39
select select "1"
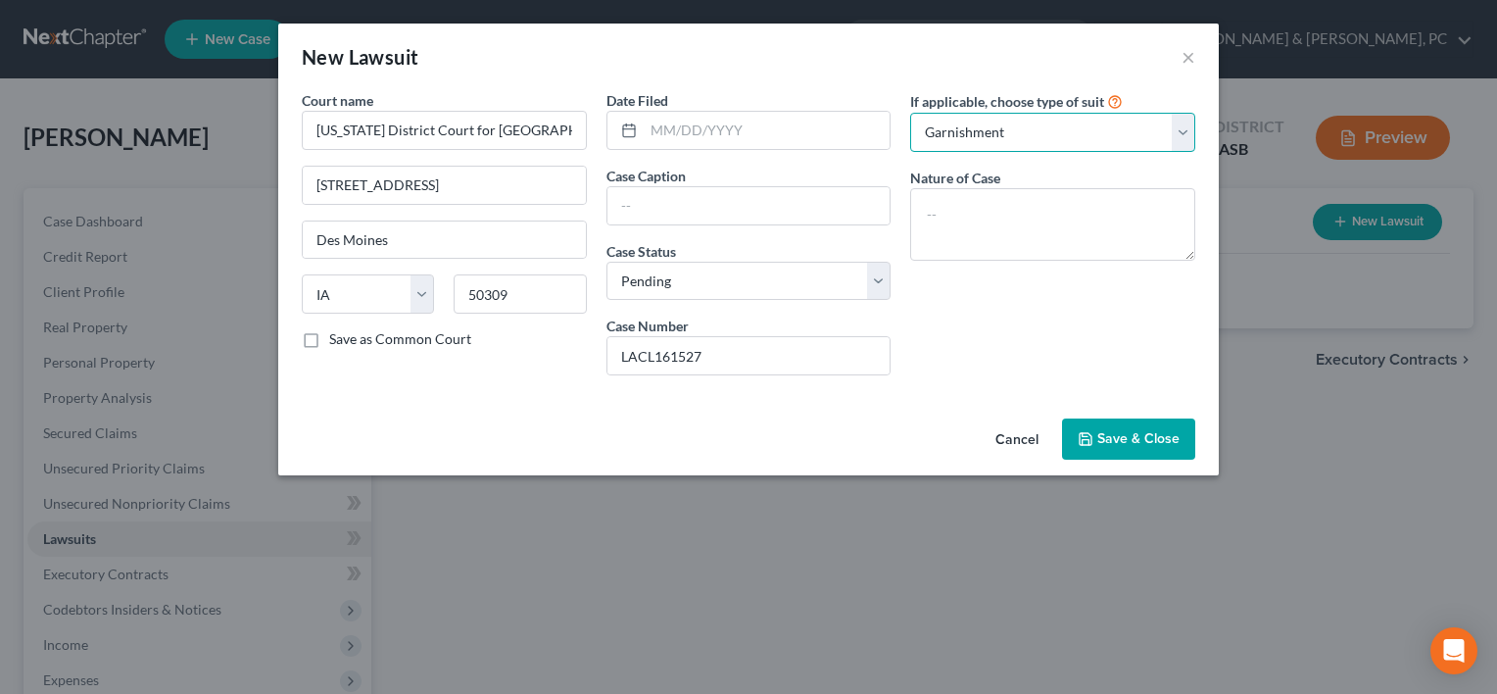
click at [910, 113] on select "Select Repossession Garnishment Foreclosure Attached, Seized, Or Levied Other" at bounding box center [1052, 132] width 285 height 39
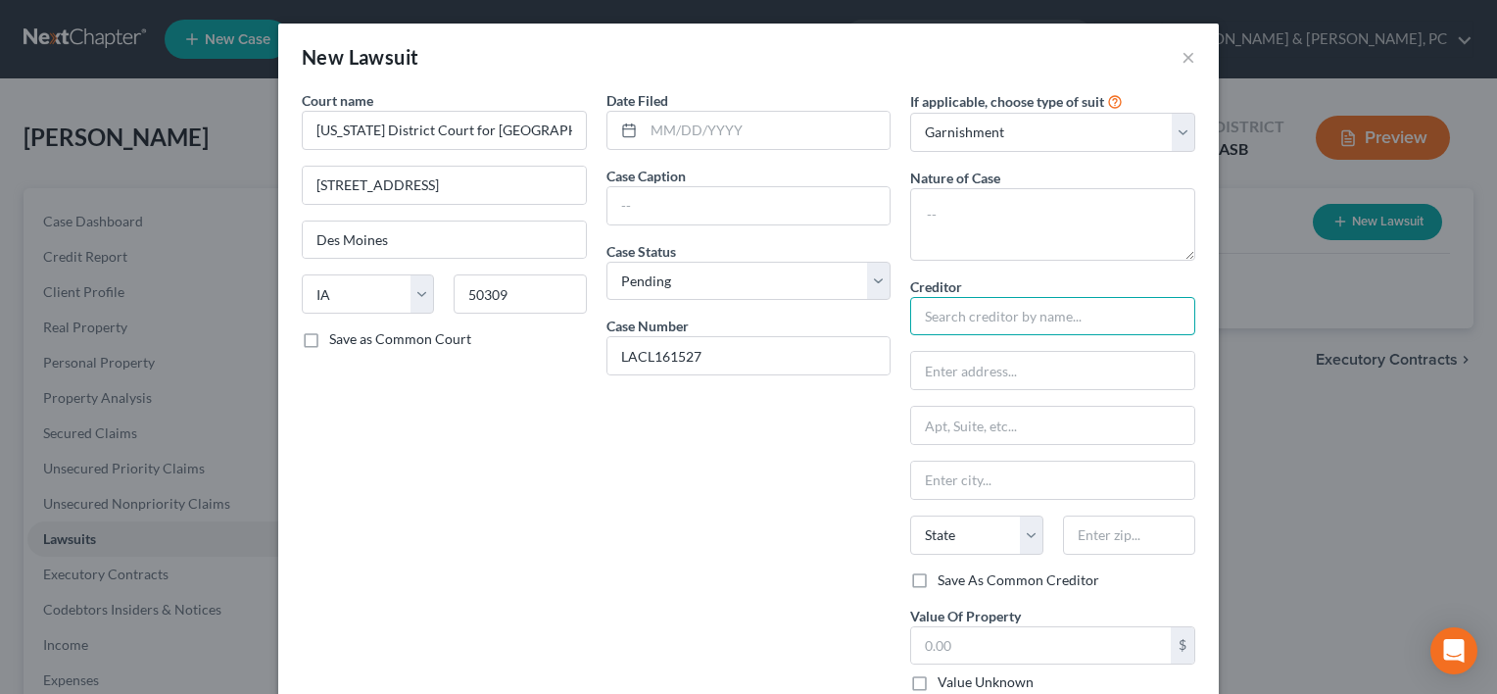
click at [981, 315] on input "text" at bounding box center [1052, 316] width 285 height 39
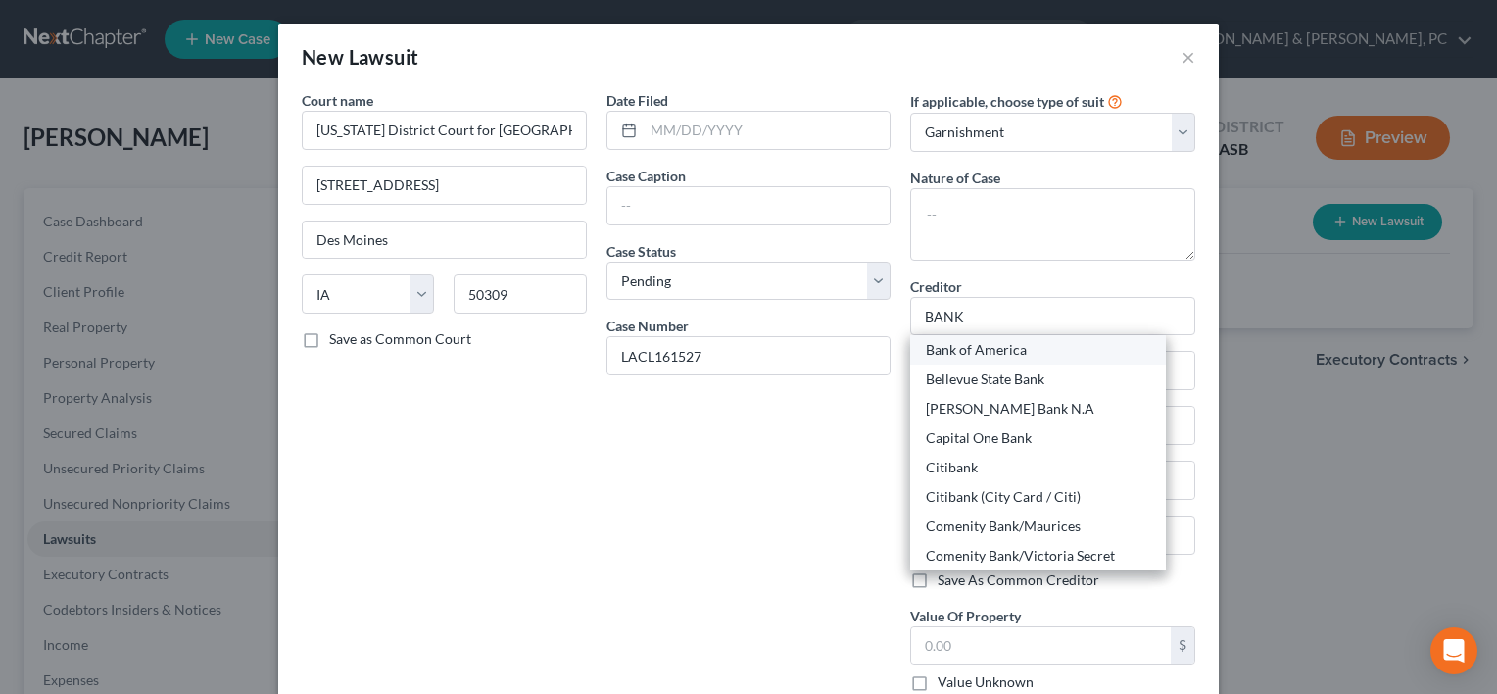
click at [984, 353] on div "Bank of America" at bounding box center [1038, 350] width 224 height 20
type input "Bank of America"
type input "Attn: Bankruptcy Dept"
type input "PO Box 15796"
type input "Wilmington"
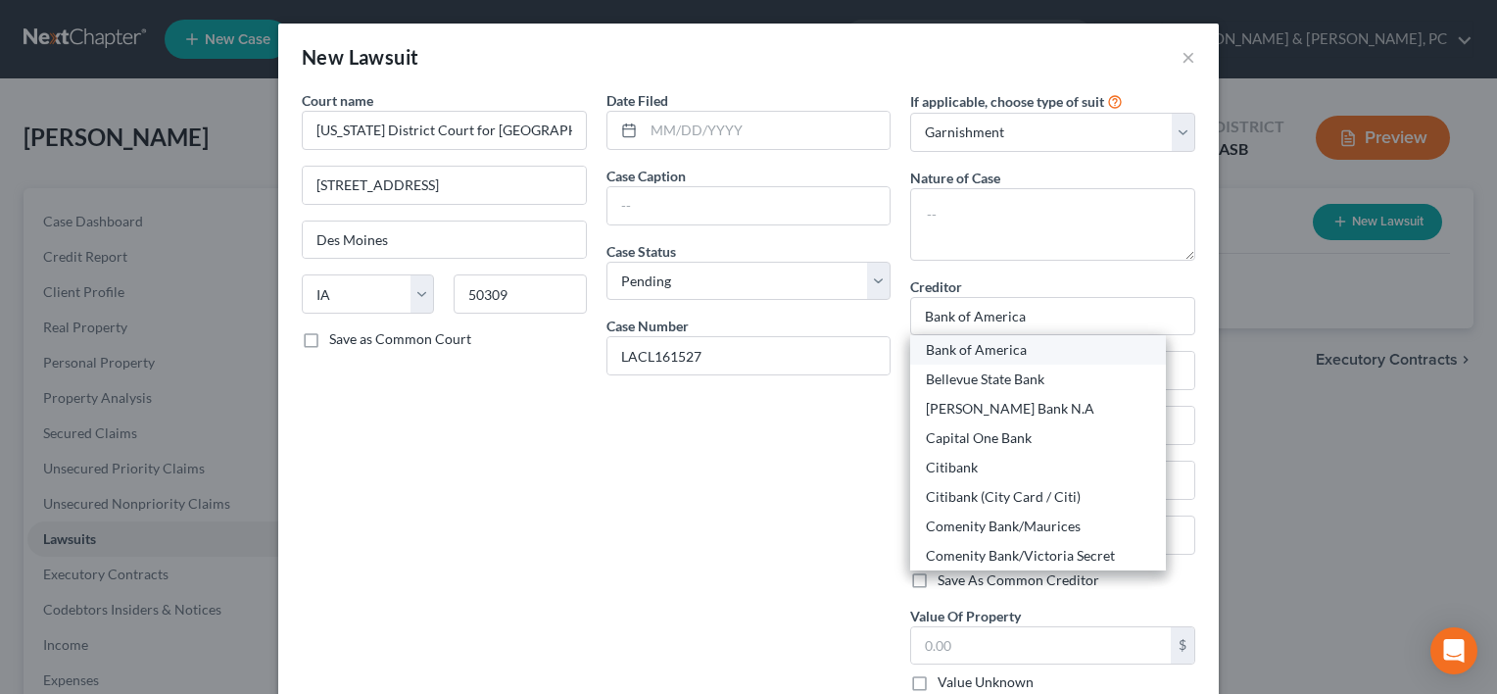
select select "7"
type input "19886"
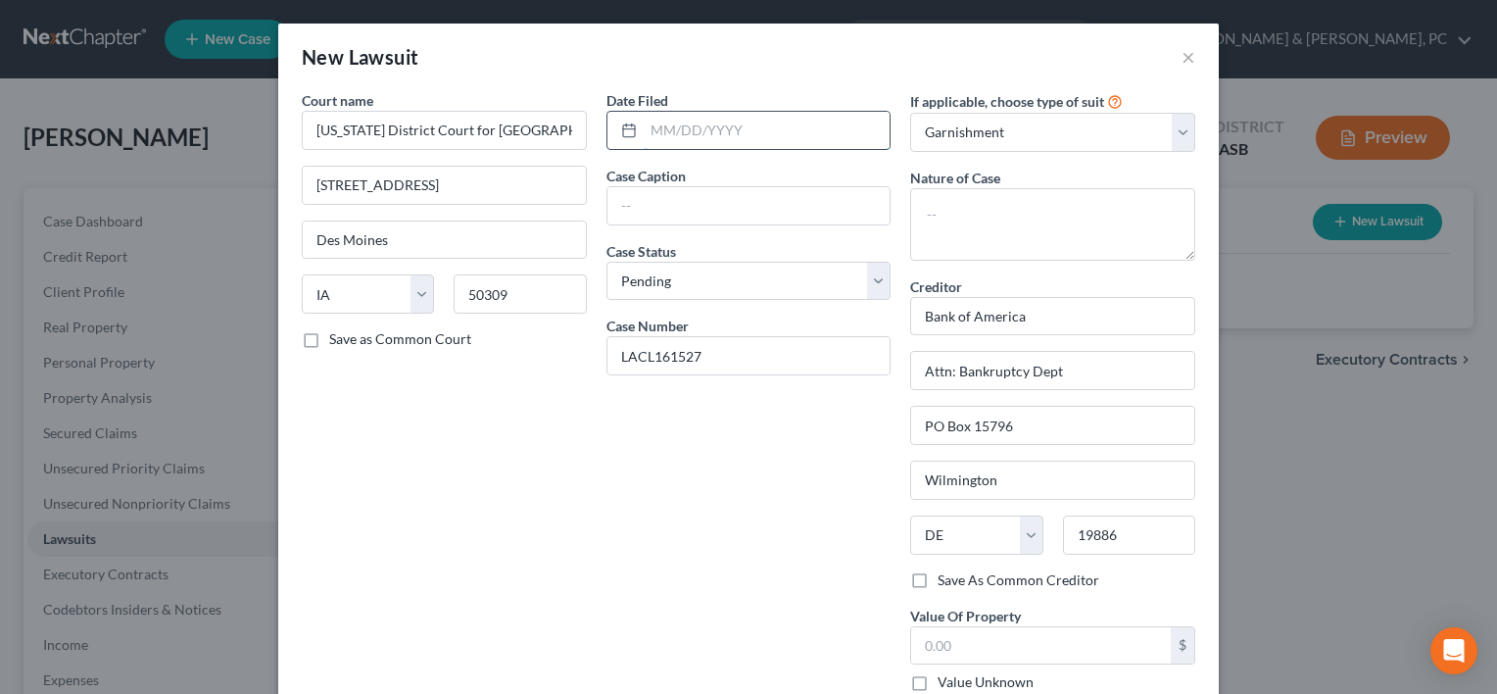
click at [787, 131] on input "text" at bounding box center [767, 130] width 247 height 37
click at [639, 193] on input "text" at bounding box center [749, 205] width 283 height 37
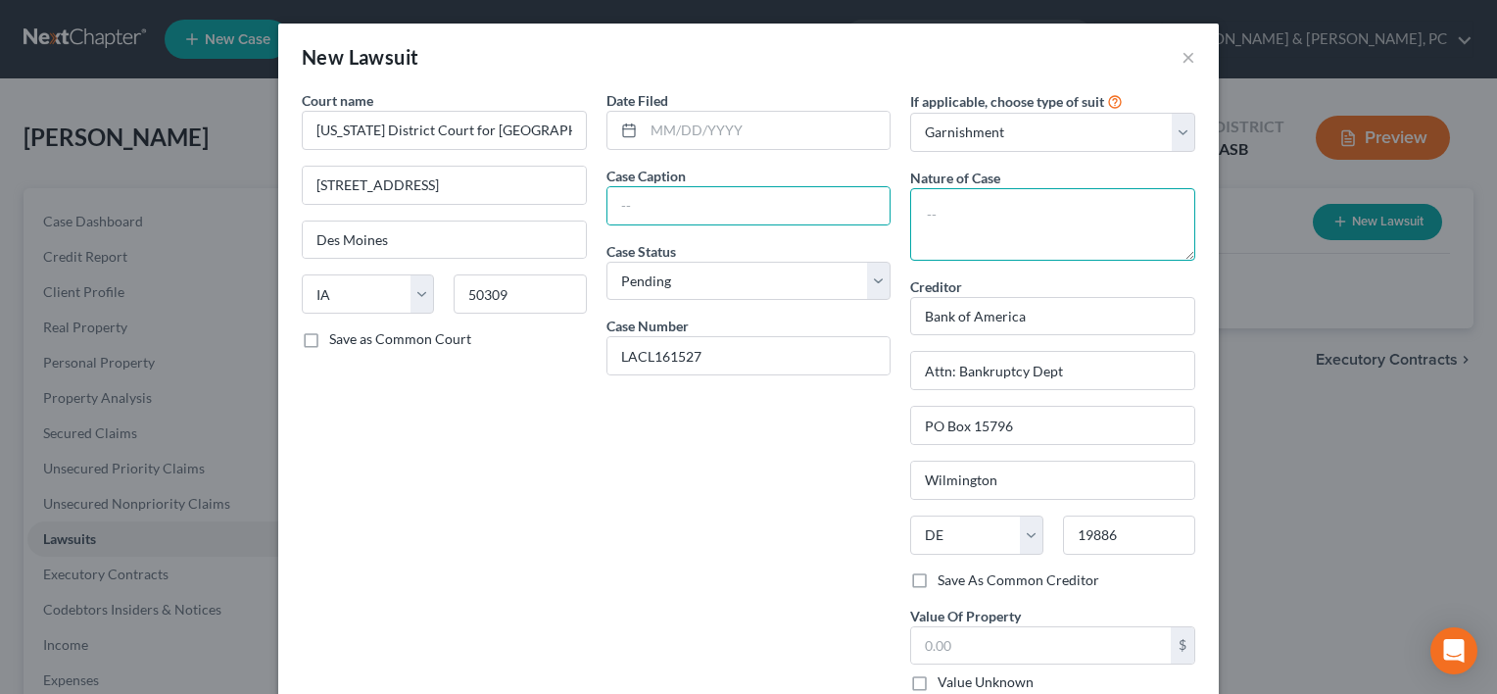
click at [1014, 188] on textarea at bounding box center [1052, 224] width 285 height 73
click at [707, 205] on input "text" at bounding box center [749, 205] width 283 height 37
drag, startPoint x: 736, startPoint y: 201, endPoint x: 1096, endPoint y: 192, distance: 359.7
click at [1096, 192] on div "Court name * [US_STATE] District Court for Polk County [GEOGRAPHIC_DATA] [GEOGR…" at bounding box center [748, 436] width 913 height 693
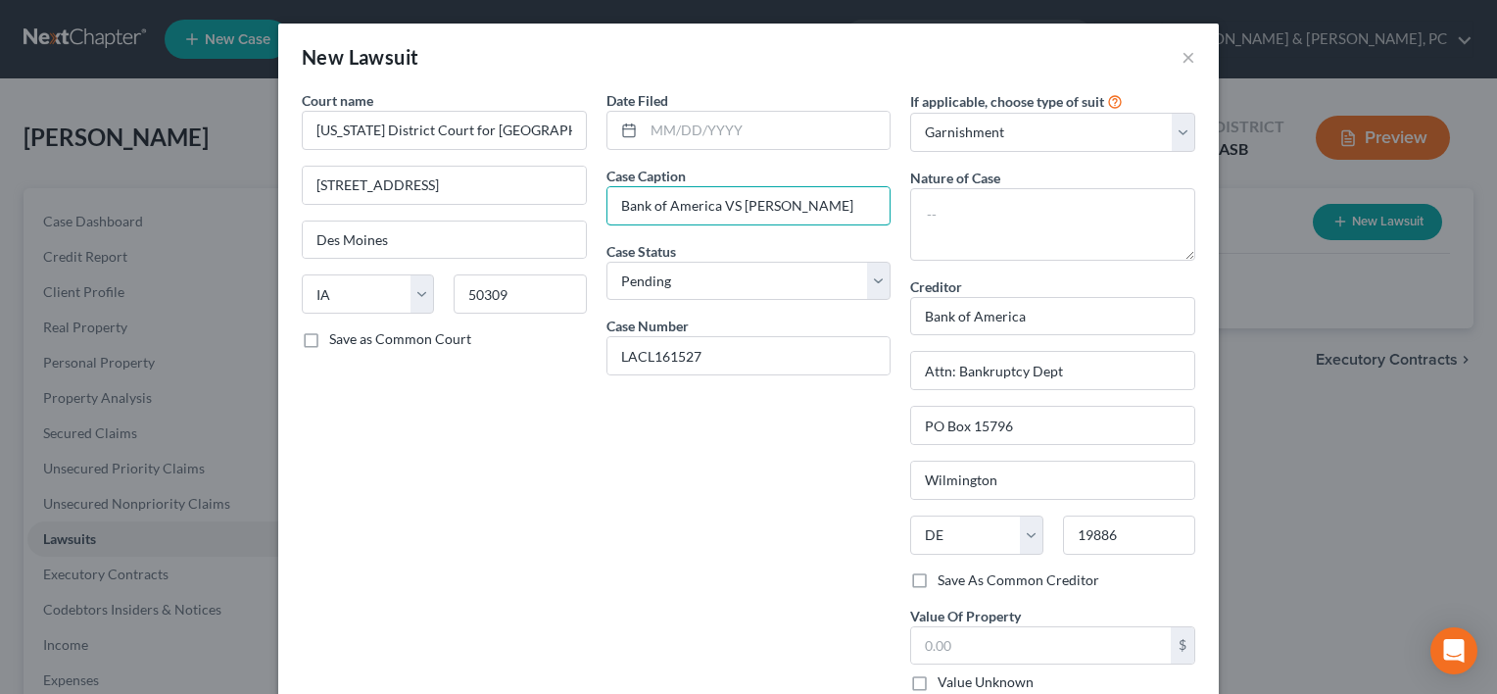
type input "Bank of America VS [PERSON_NAME]"
click at [865, 129] on input "text" at bounding box center [767, 130] width 247 height 37
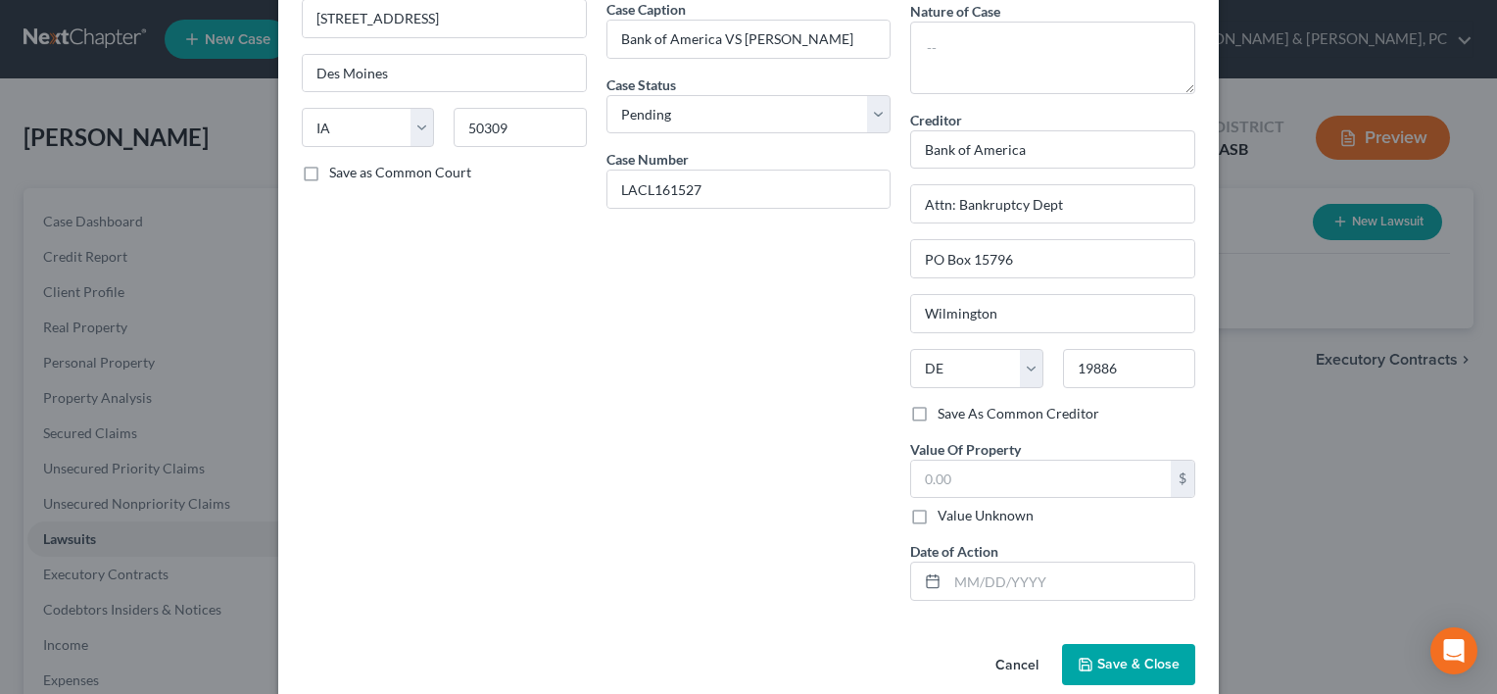
scroll to position [193, 0]
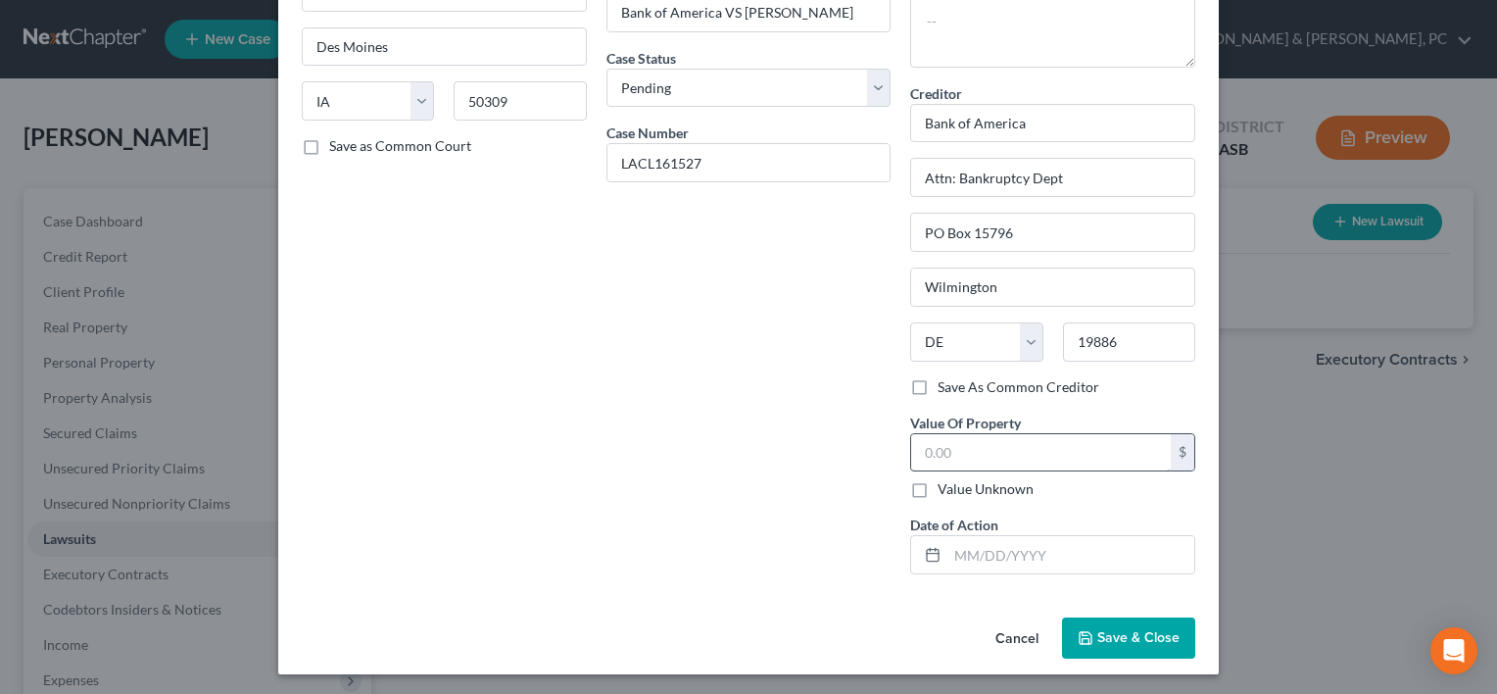
type input "[DATE]"
click at [1092, 454] on input "text" at bounding box center [1041, 452] width 260 height 37
click at [1062, 442] on input "20" at bounding box center [1041, 452] width 260 height 37
click at [1002, 443] on input "20,709." at bounding box center [1041, 452] width 260 height 37
type input "20,709.76"
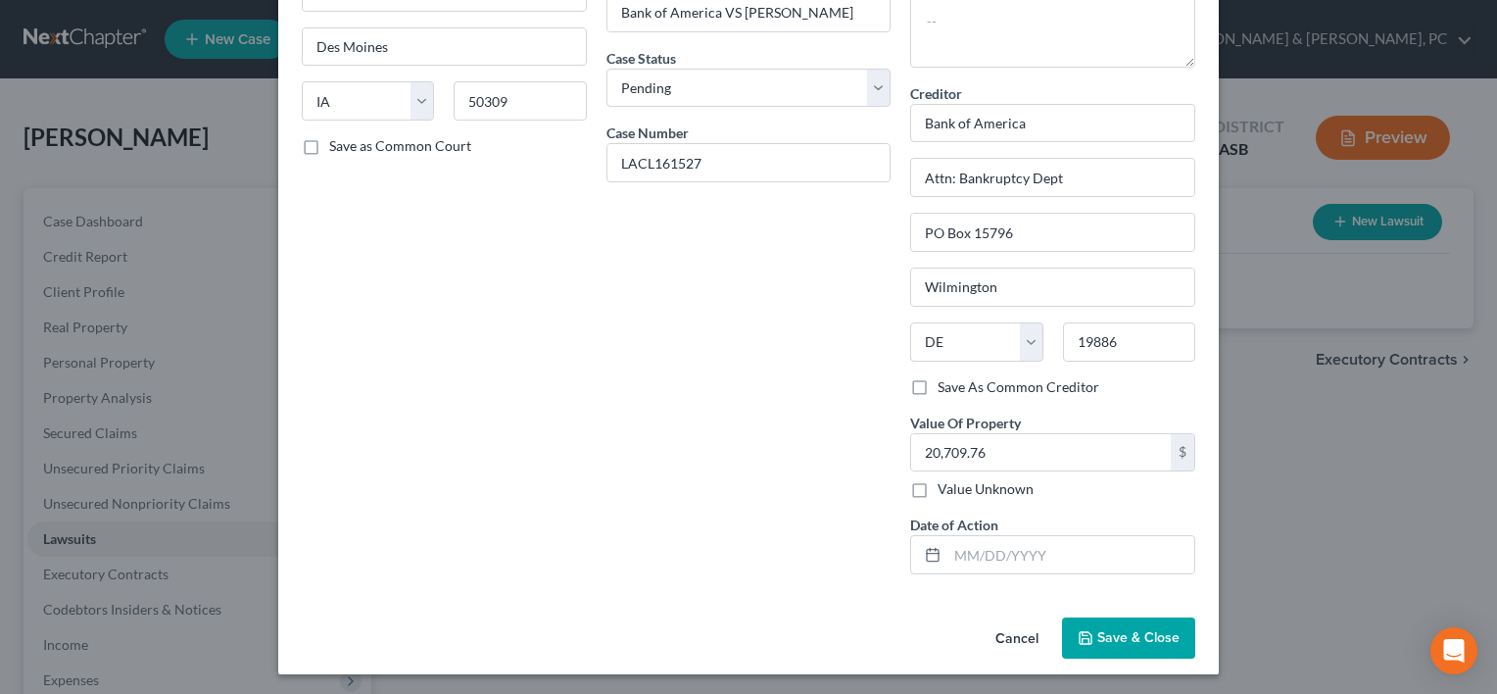
click at [1140, 617] on button "Save & Close" at bounding box center [1128, 637] width 133 height 41
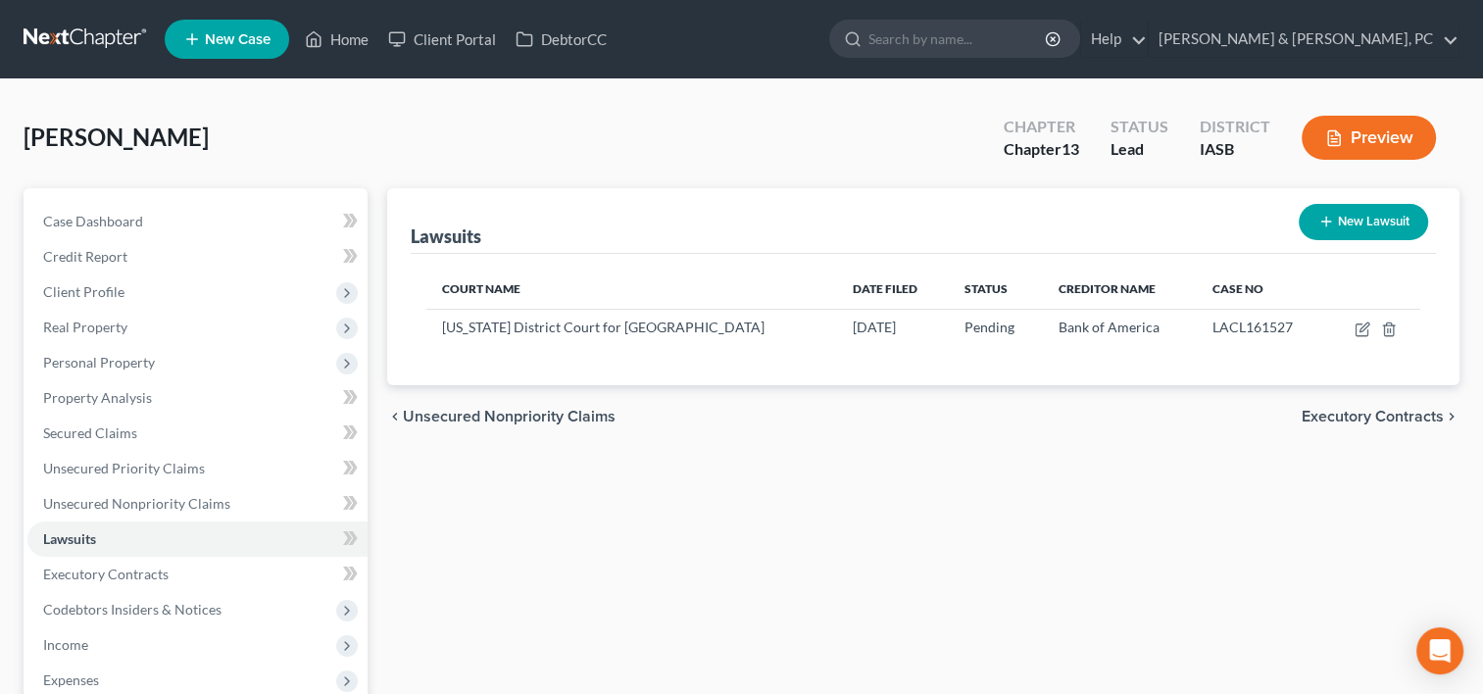
click at [1381, 223] on button "New Lawsuit" at bounding box center [1362, 222] width 129 height 36
select select "0"
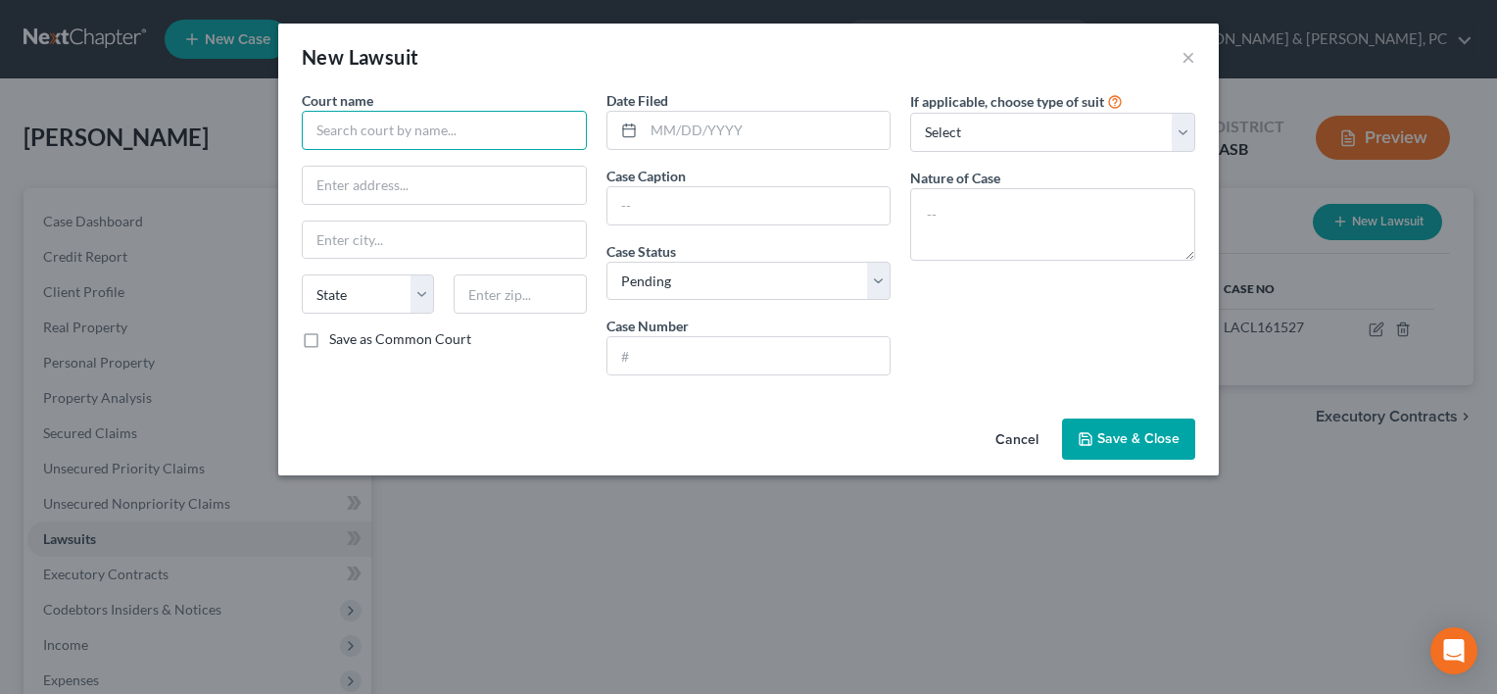
click at [499, 120] on input "text" at bounding box center [444, 130] width 285 height 39
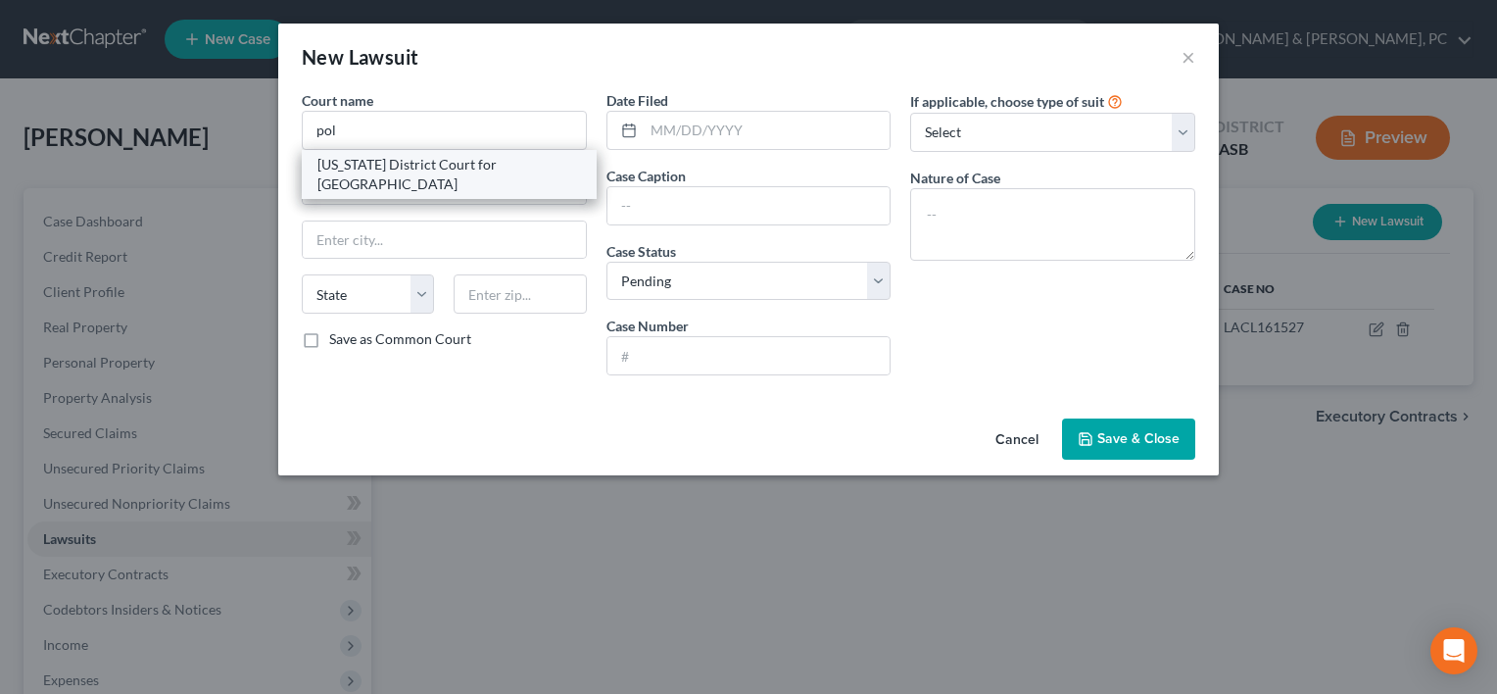
click at [515, 167] on div "[US_STATE] District Court for [GEOGRAPHIC_DATA]" at bounding box center [449, 174] width 264 height 39
type input "[US_STATE] District Court for [GEOGRAPHIC_DATA]"
type input "[STREET_ADDRESS]"
type input "Des Moines"
select select "16"
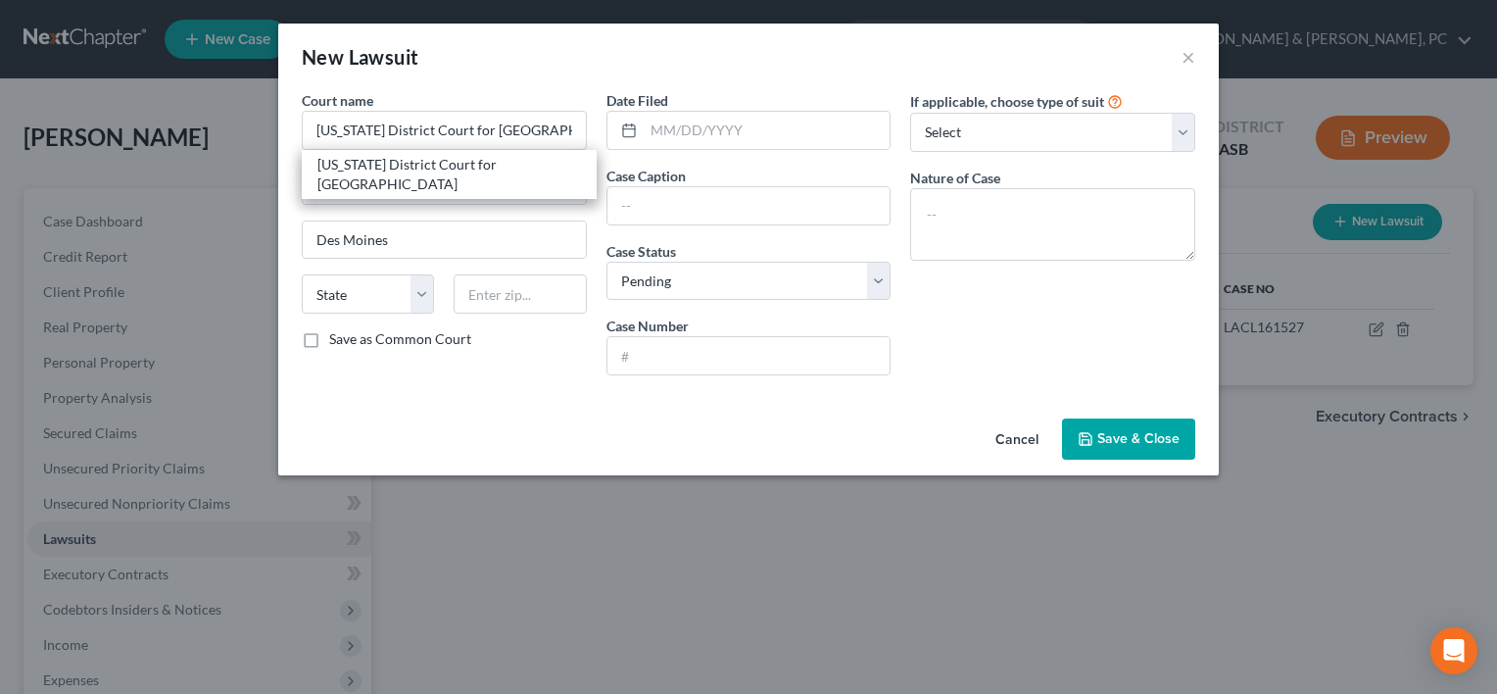
type input "50309"
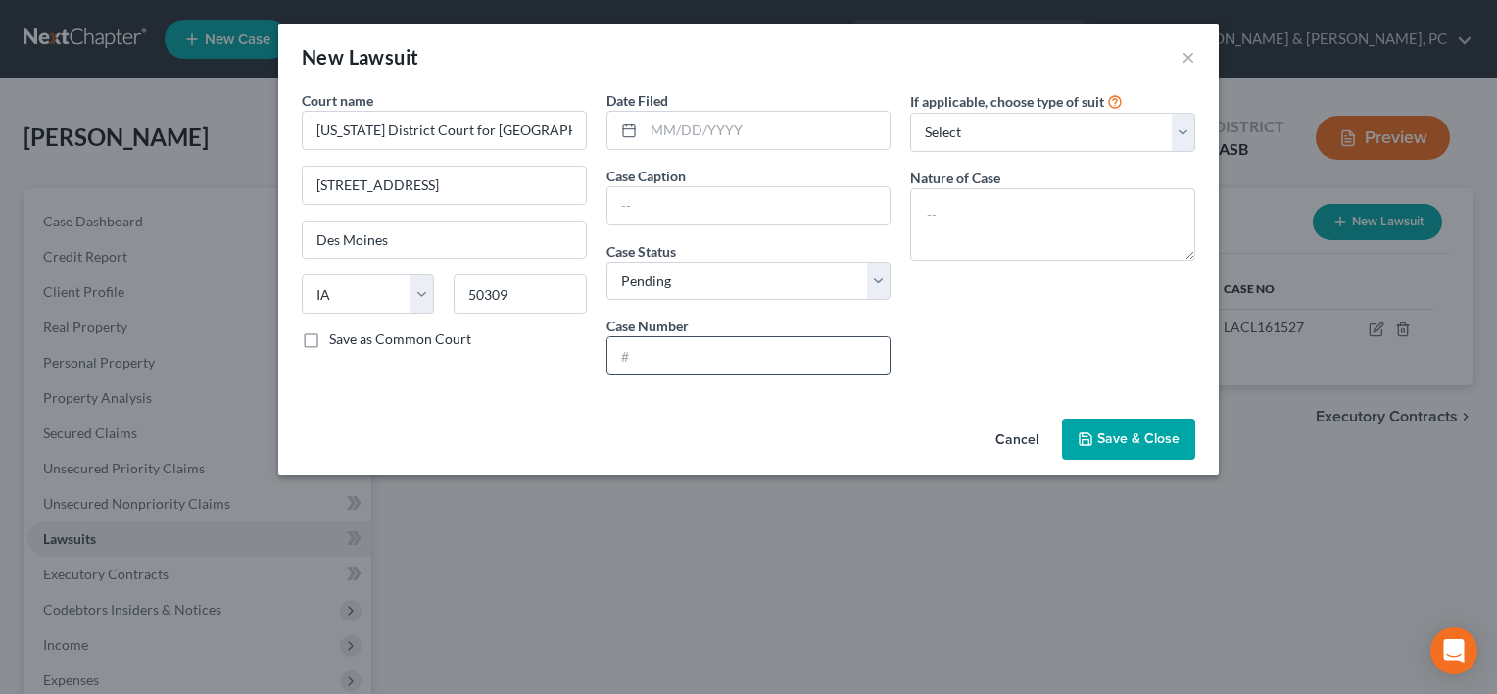
click at [642, 337] on input "text" at bounding box center [749, 355] width 283 height 37
paste input "LACL162737"
click at [639, 207] on input "text" at bounding box center [749, 205] width 283 height 37
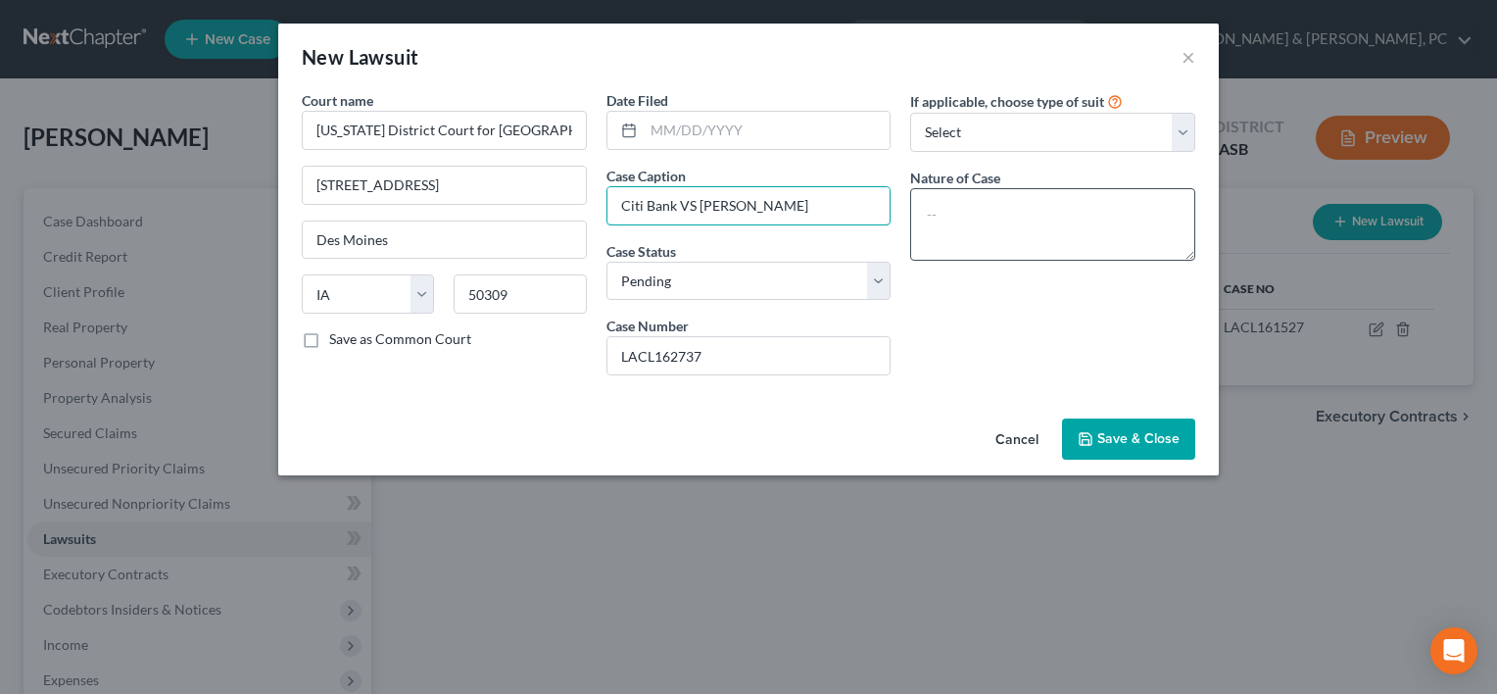
drag, startPoint x: 698, startPoint y: 204, endPoint x: 974, endPoint y: 211, distance: 276.4
click at [974, 211] on div "Court name * [US_STATE] District Court for Polk County [GEOGRAPHIC_DATA] [GEOGR…" at bounding box center [748, 240] width 913 height 301
drag, startPoint x: 826, startPoint y: 133, endPoint x: 878, endPoint y: 45, distance: 102.3
click at [826, 133] on input "text" at bounding box center [767, 130] width 247 height 37
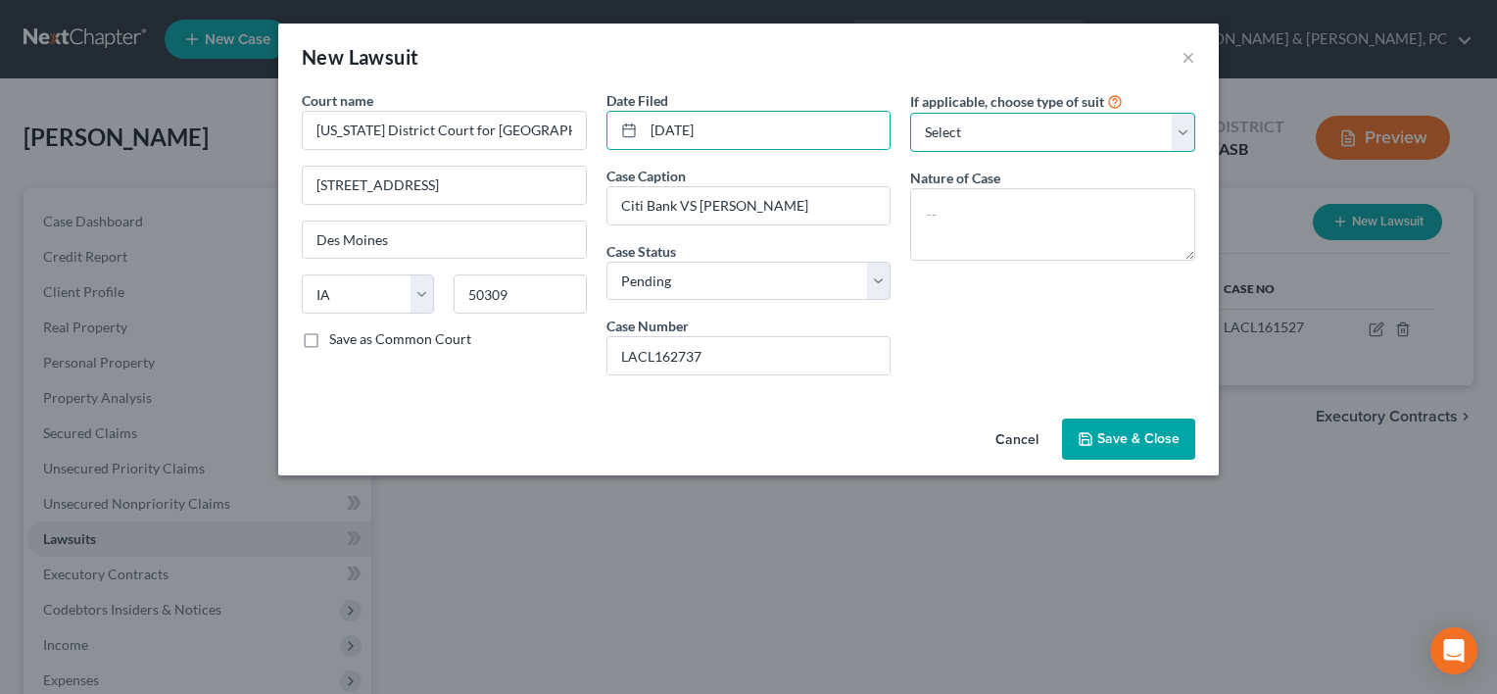
click at [1021, 123] on select "Select Repossession Garnishment Foreclosure Attached, Seized, Or Levied Other" at bounding box center [1052, 132] width 285 height 39
click at [910, 113] on select "Select Repossession Garnishment Foreclosure Attached, Seized, Or Levied Other" at bounding box center [1052, 132] width 285 height 39
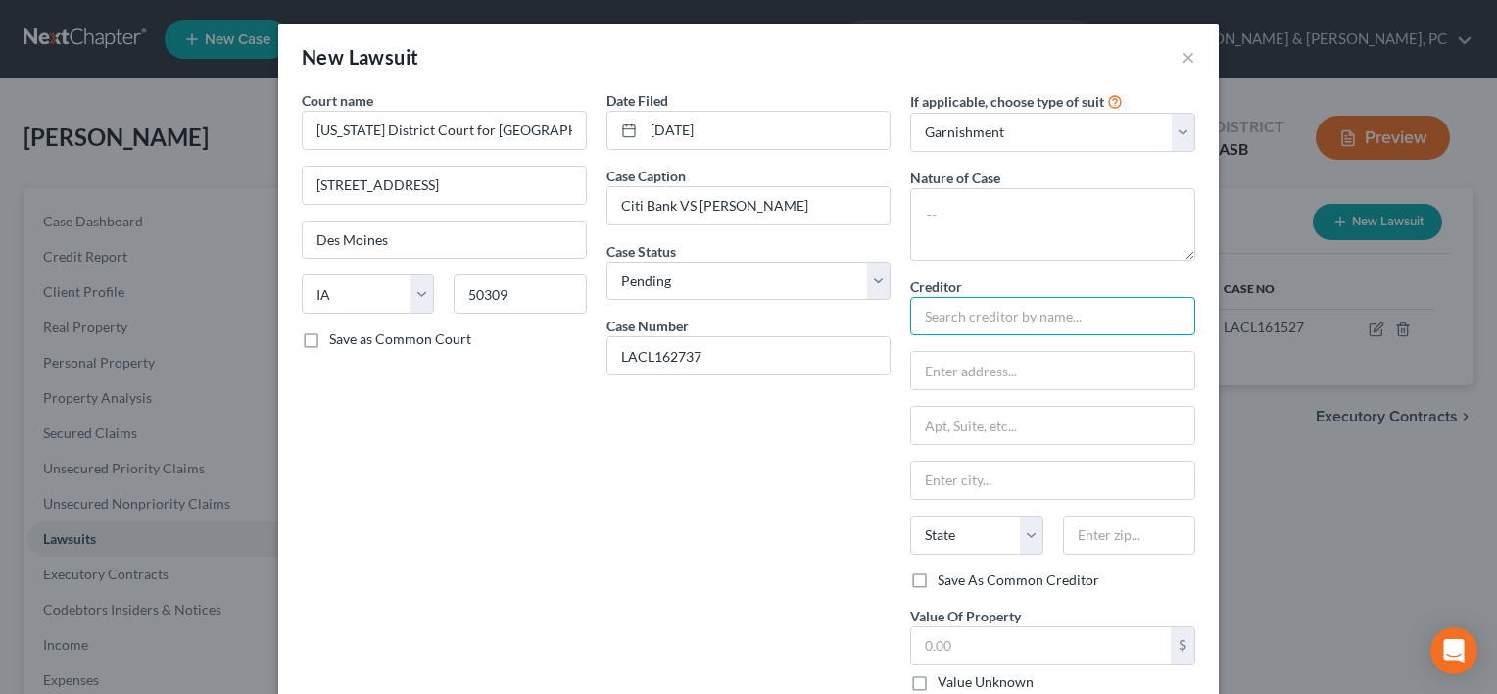
click at [962, 332] on input "text" at bounding box center [1052, 316] width 285 height 39
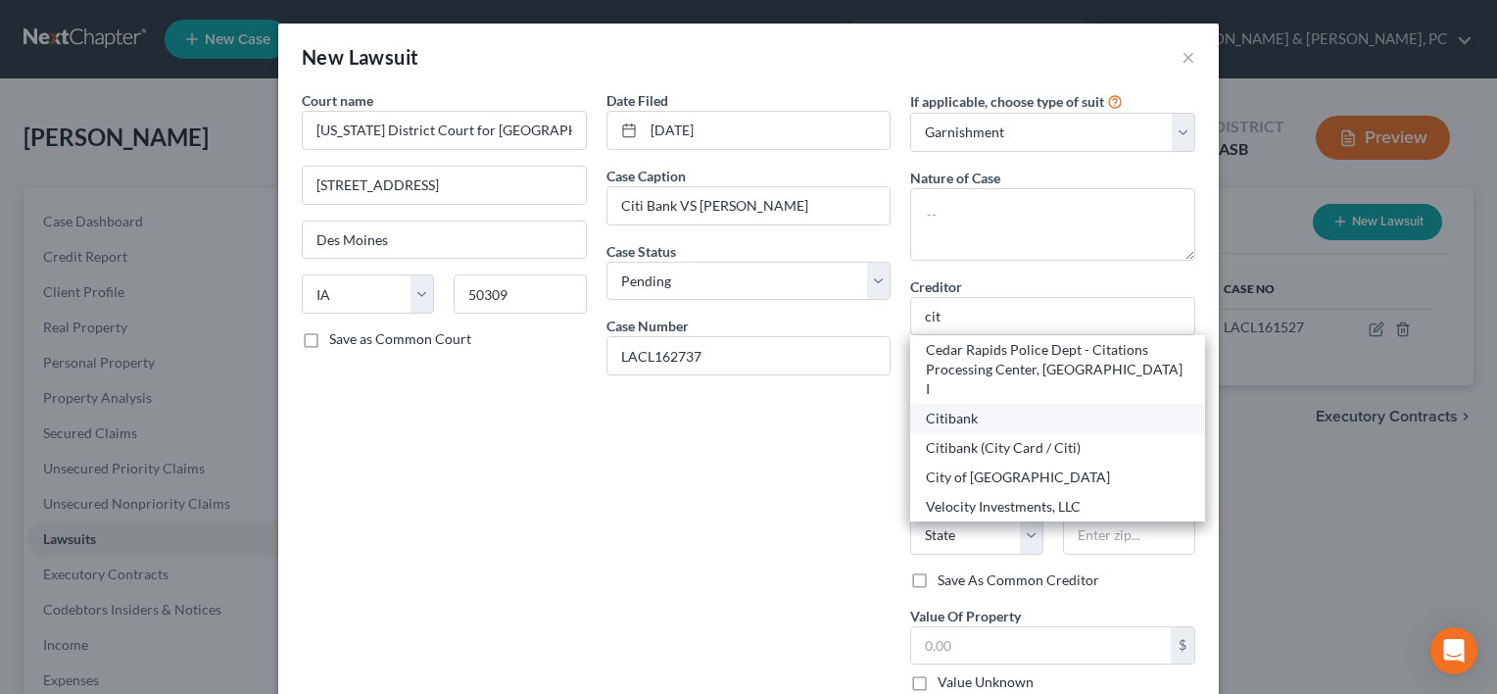
click at [988, 409] on div "Citibank" at bounding box center [1058, 419] width 264 height 20
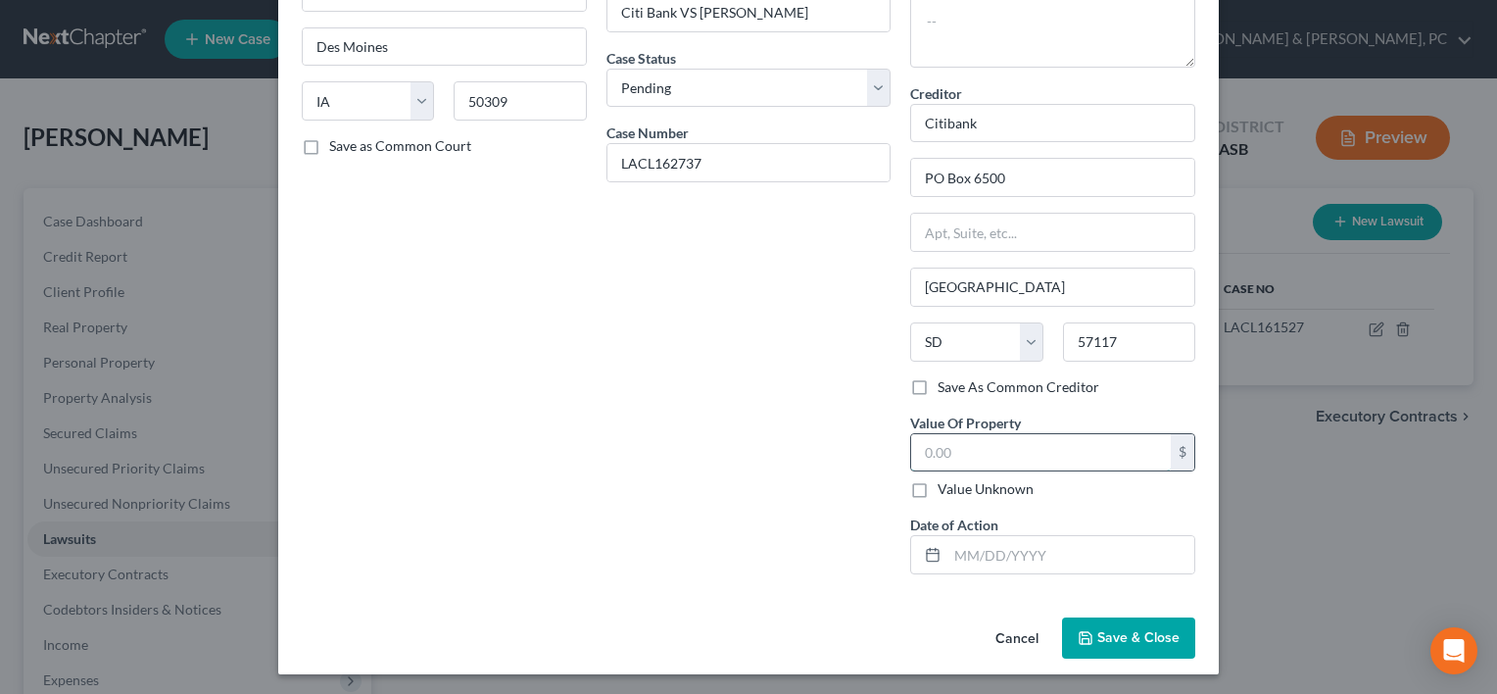
click at [1022, 458] on input "text" at bounding box center [1041, 452] width 260 height 37
click at [1003, 456] on input "11,620." at bounding box center [1041, 452] width 260 height 37
click at [1111, 633] on span "Save & Close" at bounding box center [1138, 637] width 82 height 17
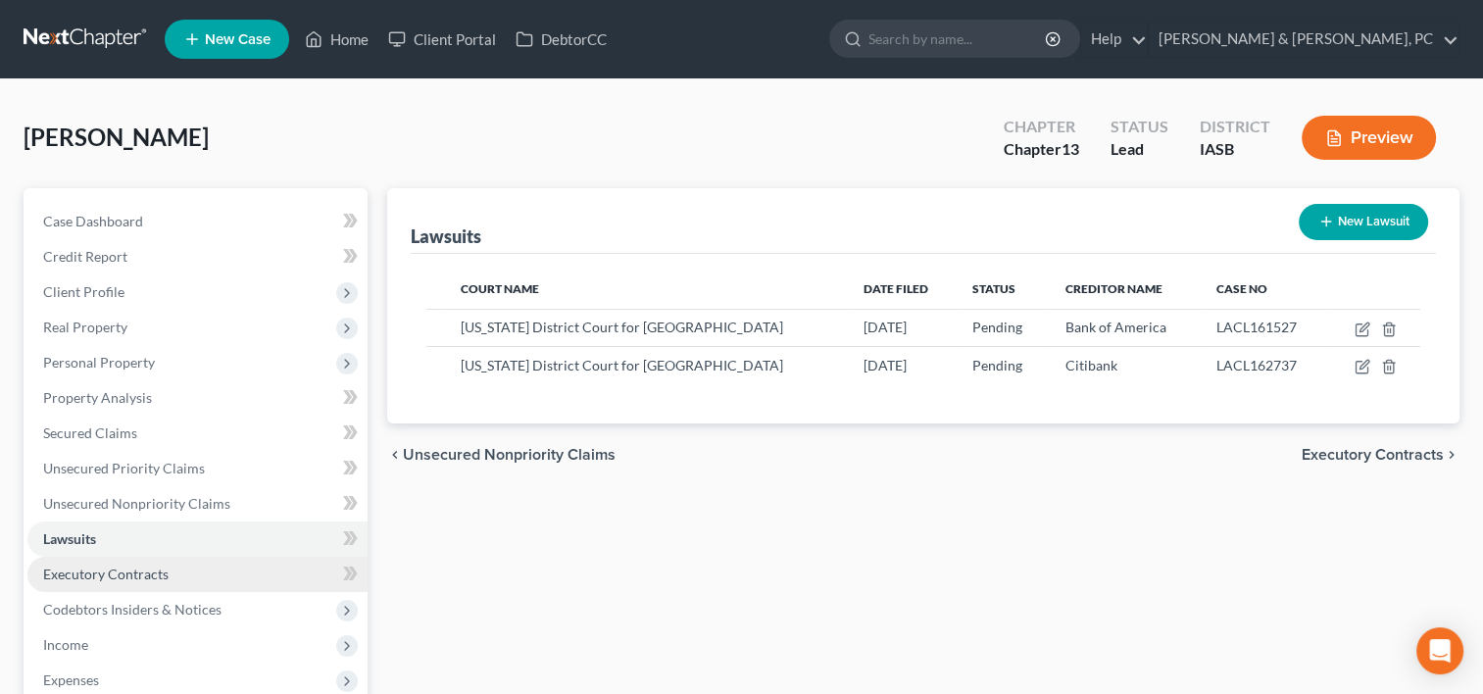
click at [183, 564] on link "Executory Contracts" at bounding box center [197, 574] width 340 height 35
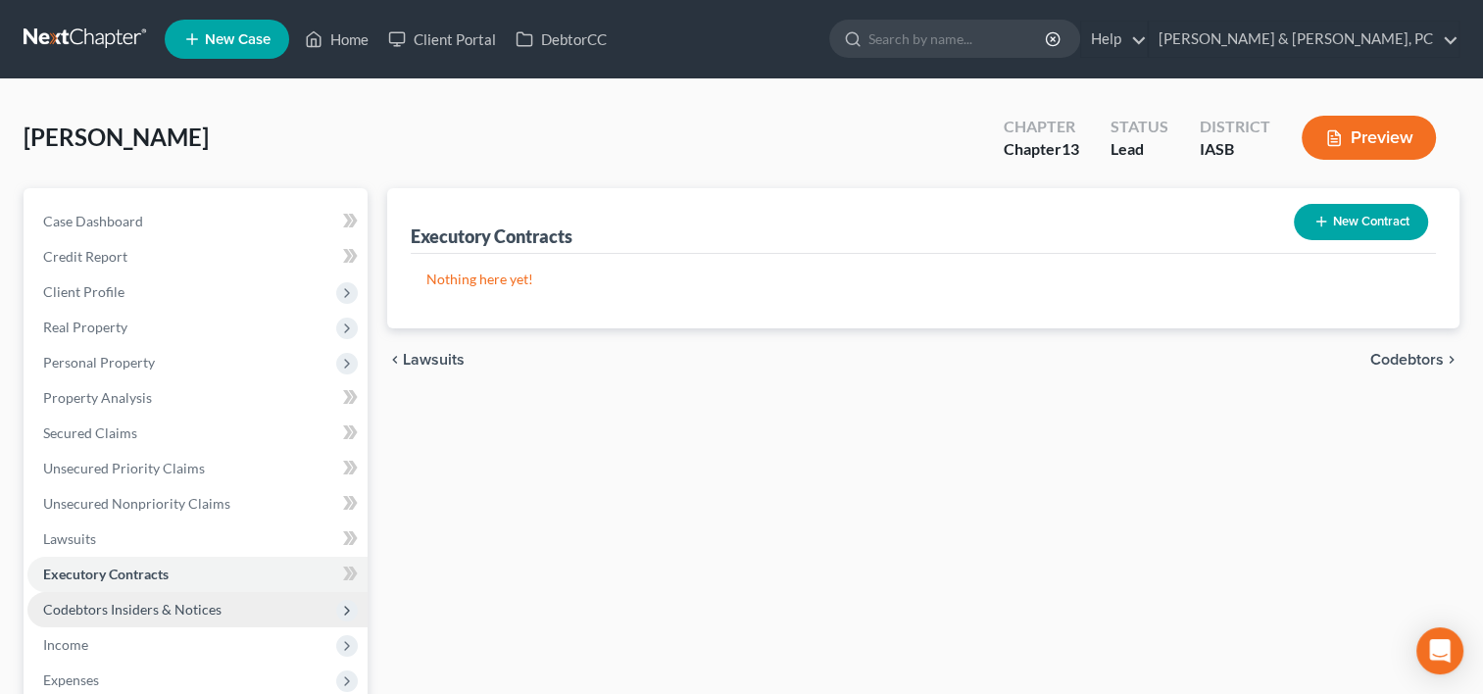
click at [180, 596] on span "Codebtors Insiders & Notices" at bounding box center [197, 609] width 340 height 35
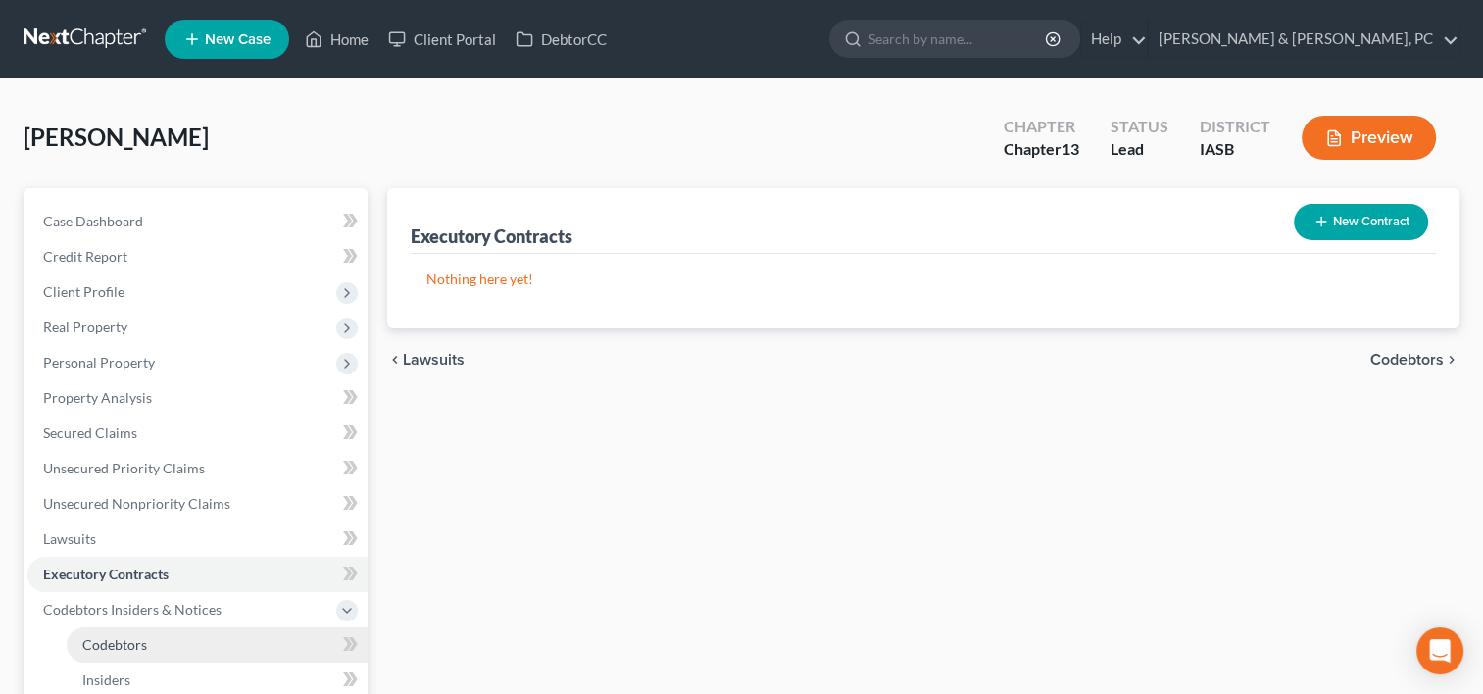
click at [141, 643] on span "Codebtors" at bounding box center [114, 644] width 65 height 17
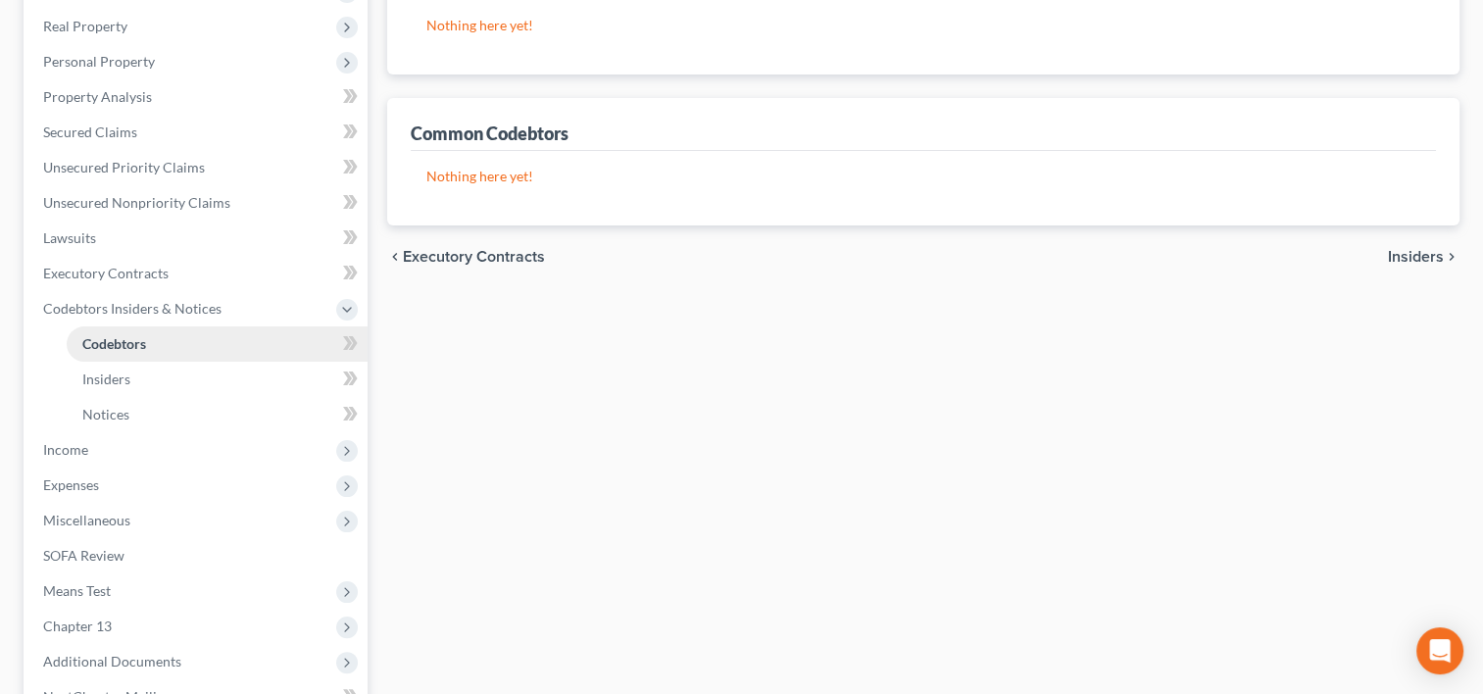
scroll to position [306, 0]
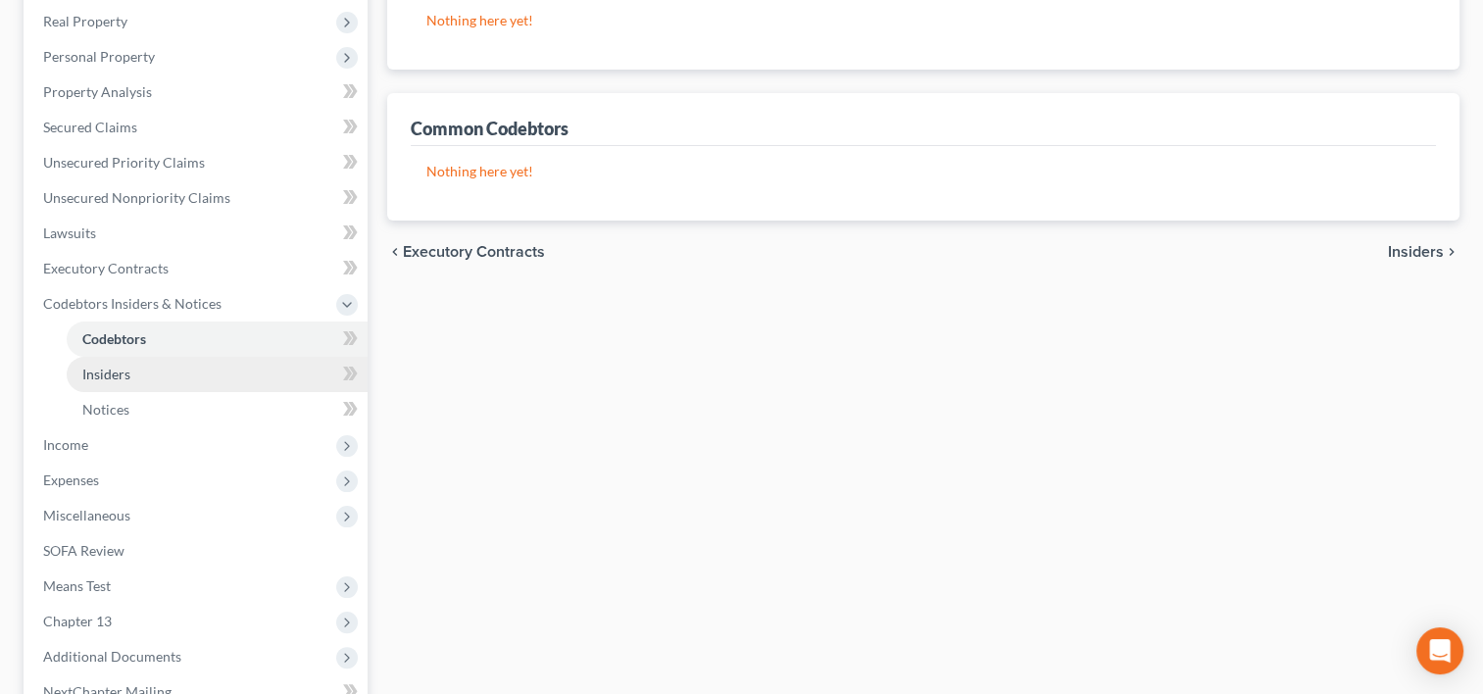
click at [169, 363] on link "Insiders" at bounding box center [217, 374] width 301 height 35
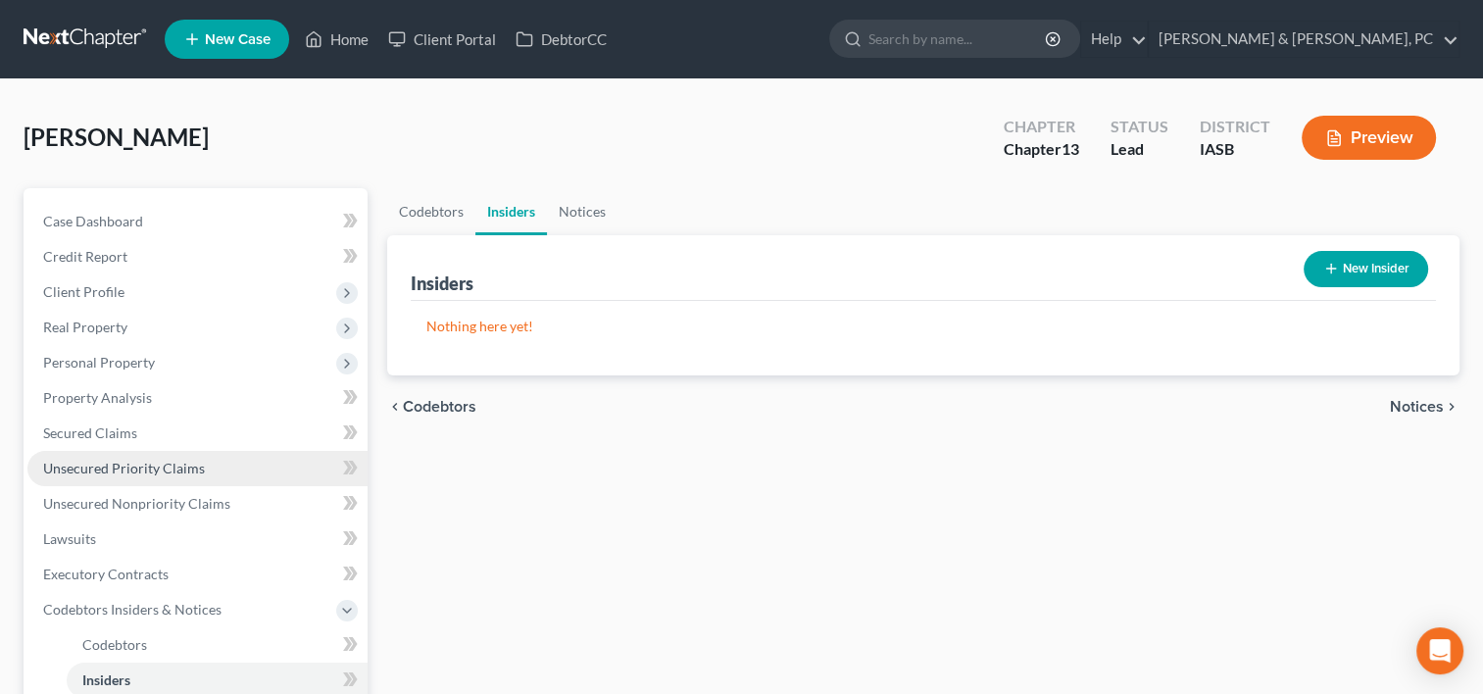
scroll to position [344, 0]
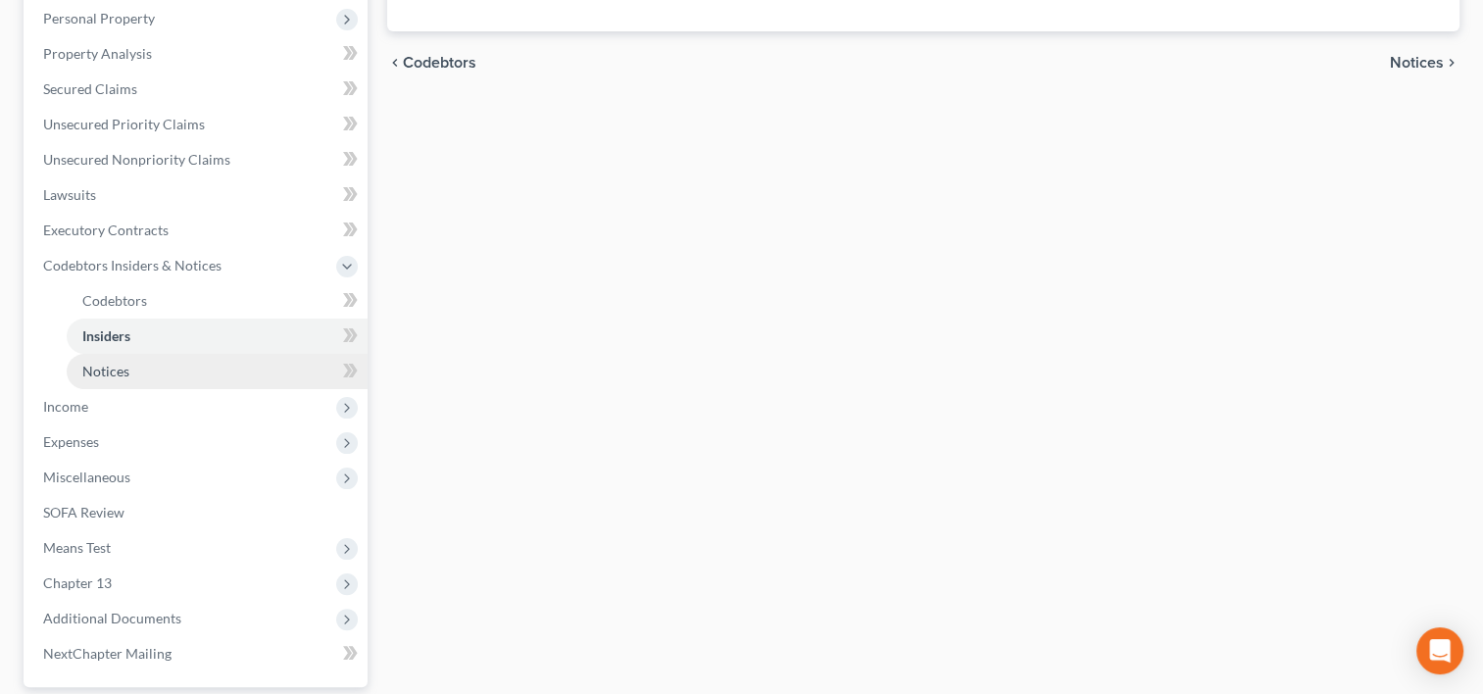
click at [130, 367] on link "Notices" at bounding box center [217, 371] width 301 height 35
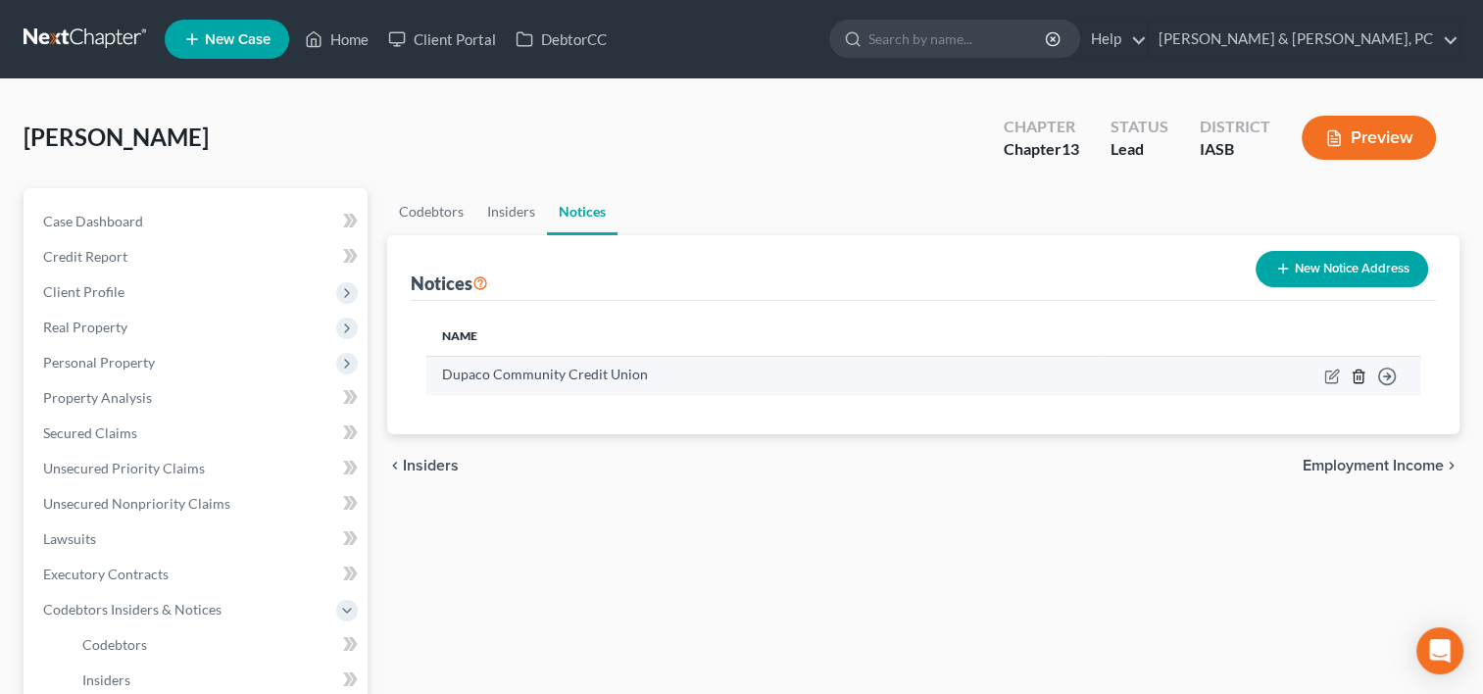
click at [1355, 374] on icon "button" at bounding box center [1358, 376] width 16 height 16
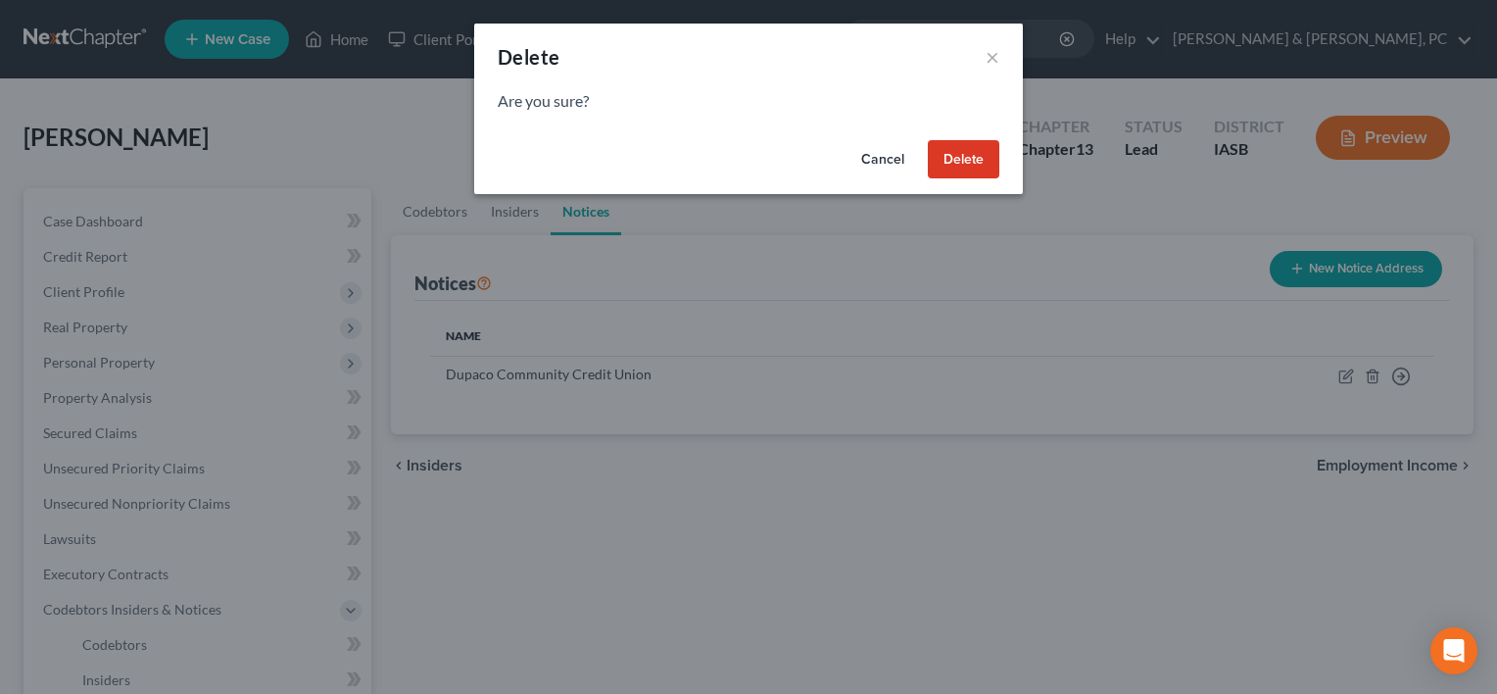
click at [962, 160] on button "Delete" at bounding box center [964, 159] width 72 height 39
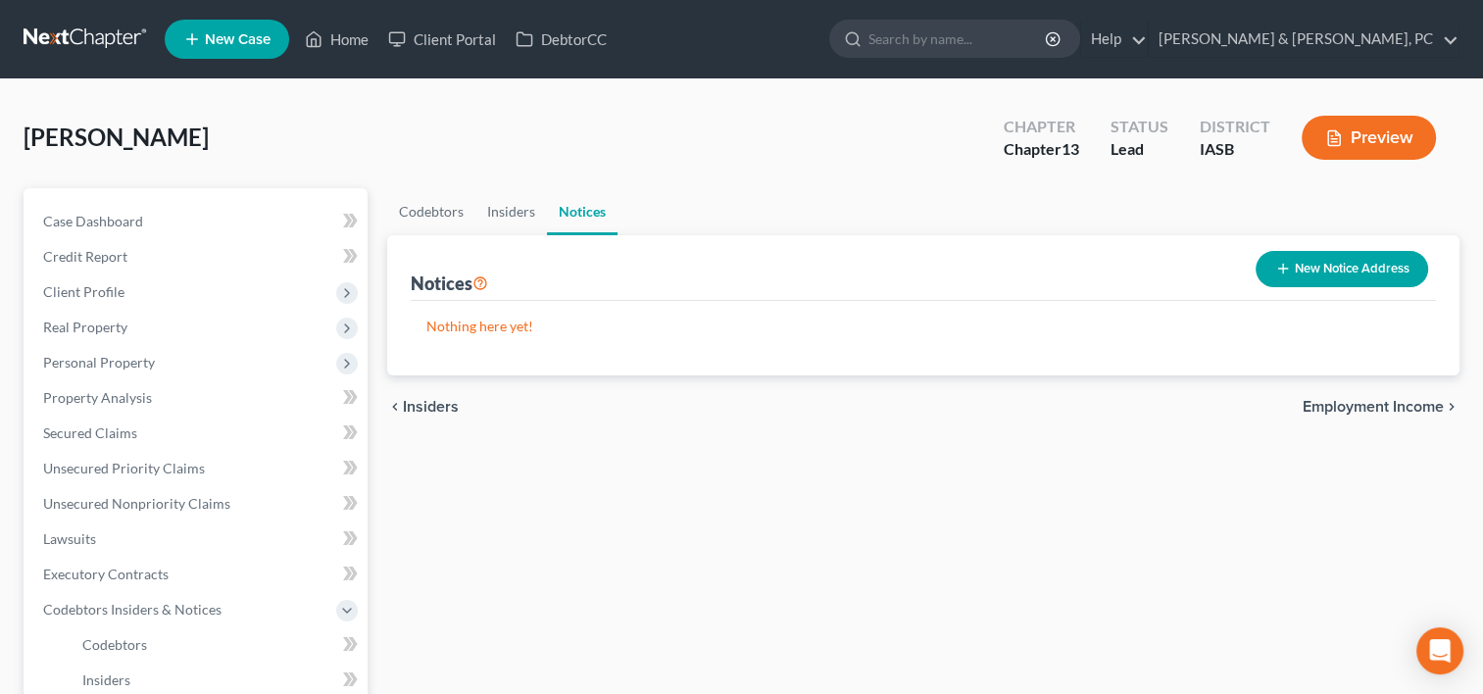
scroll to position [522, 0]
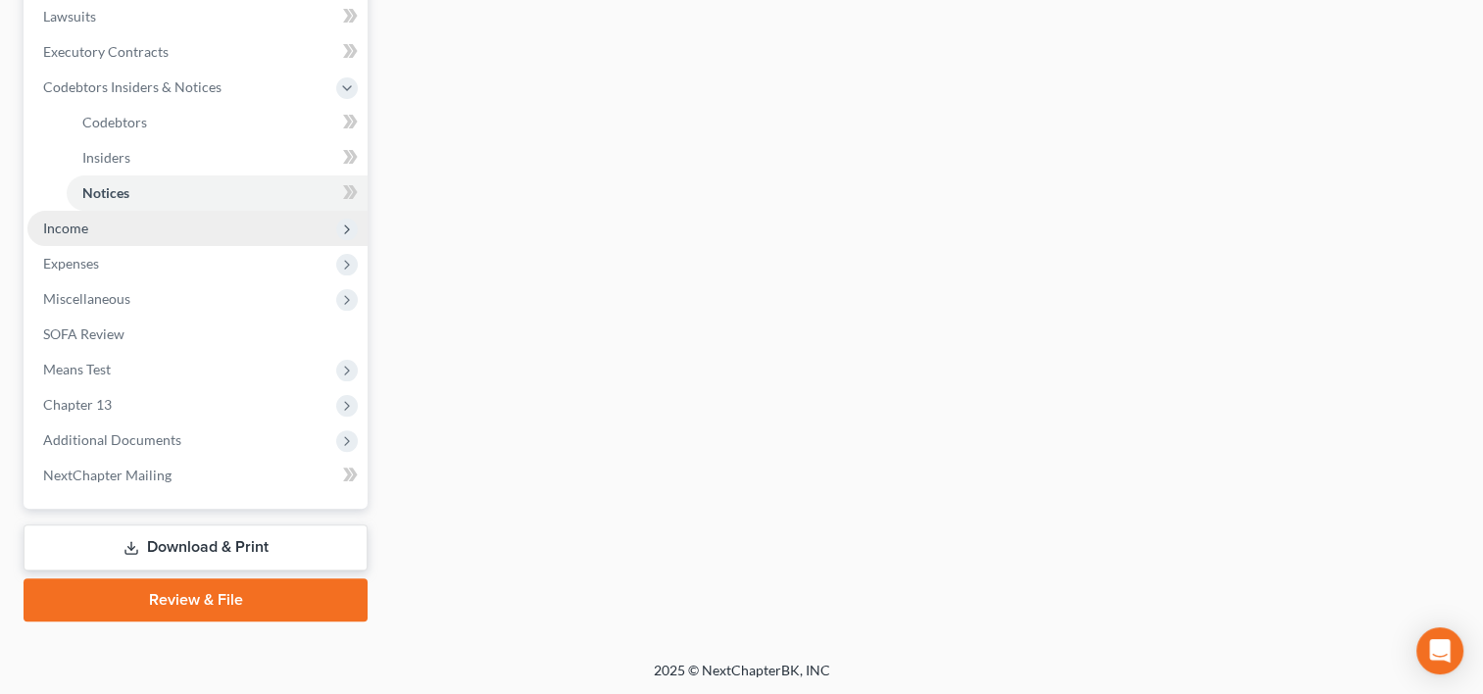
click at [78, 223] on span "Income" at bounding box center [65, 227] width 45 height 17
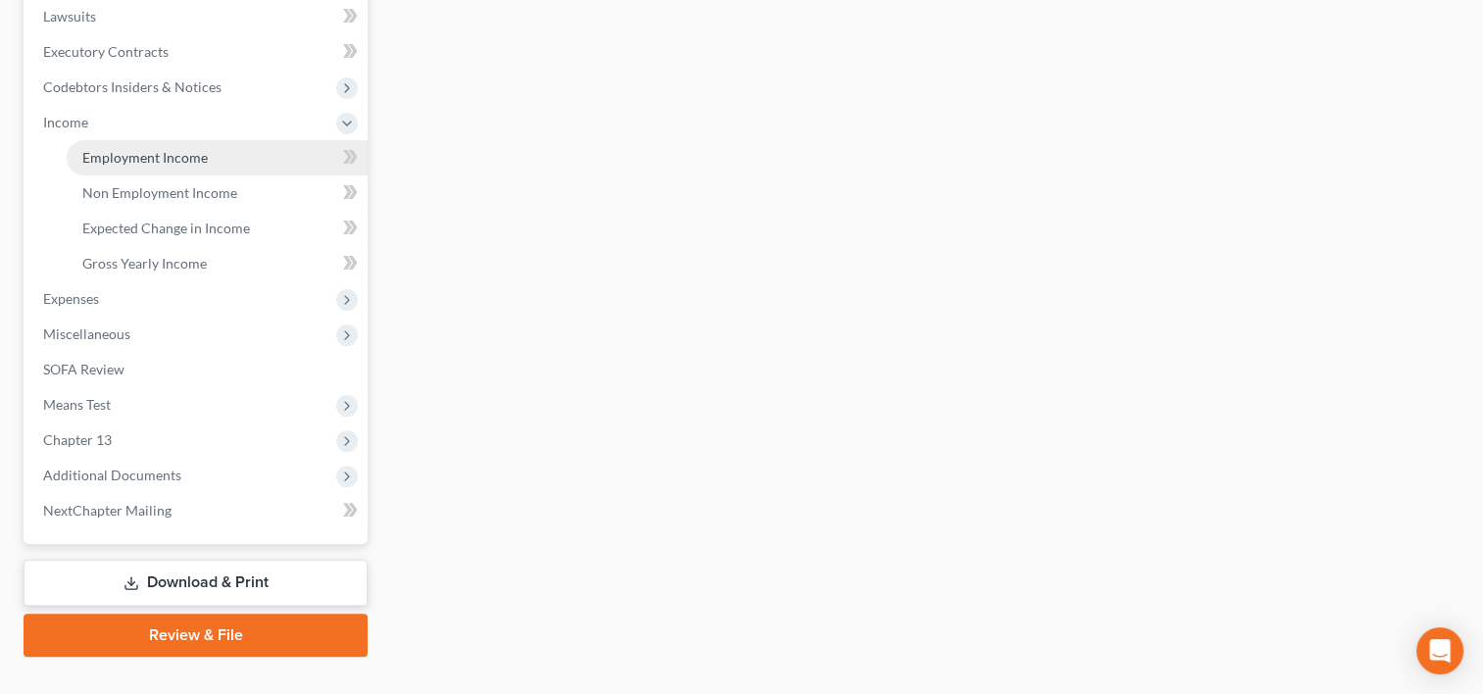
click at [193, 153] on span "Employment Income" at bounding box center [144, 157] width 125 height 17
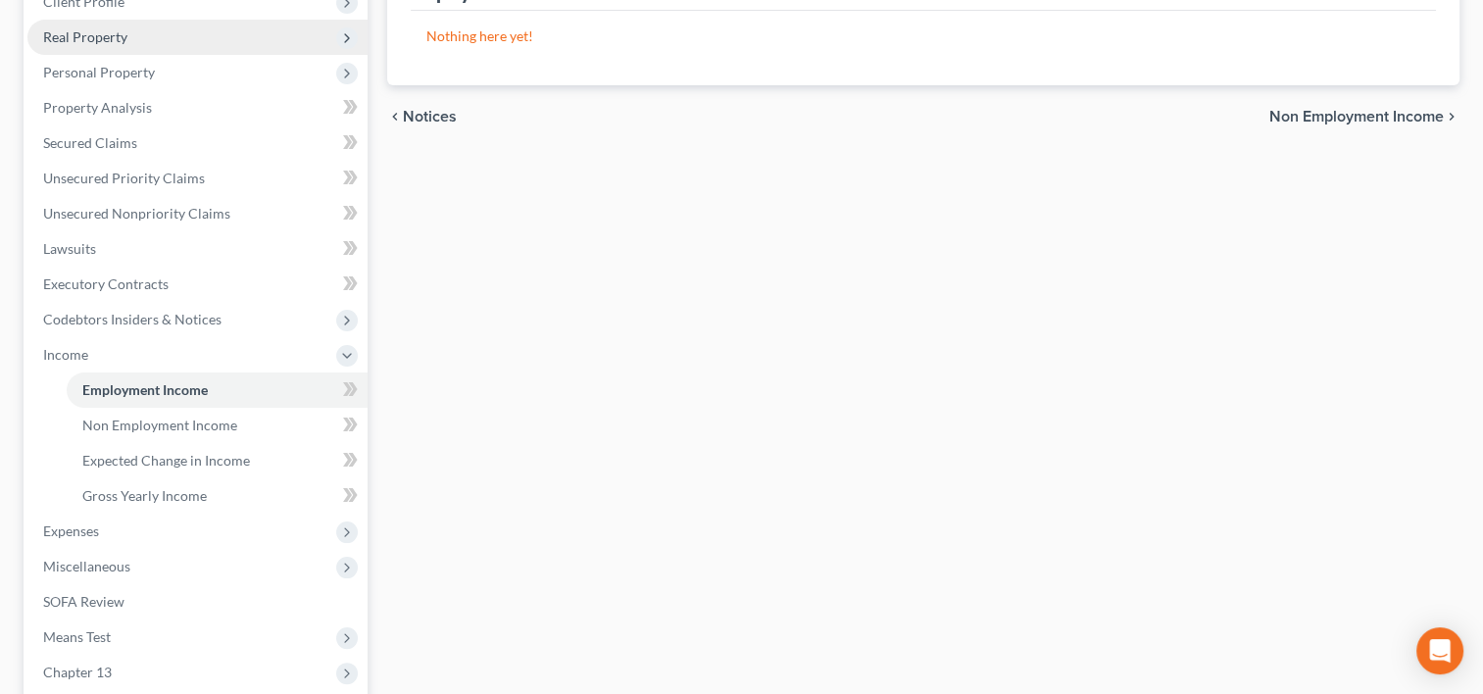
scroll to position [558, 0]
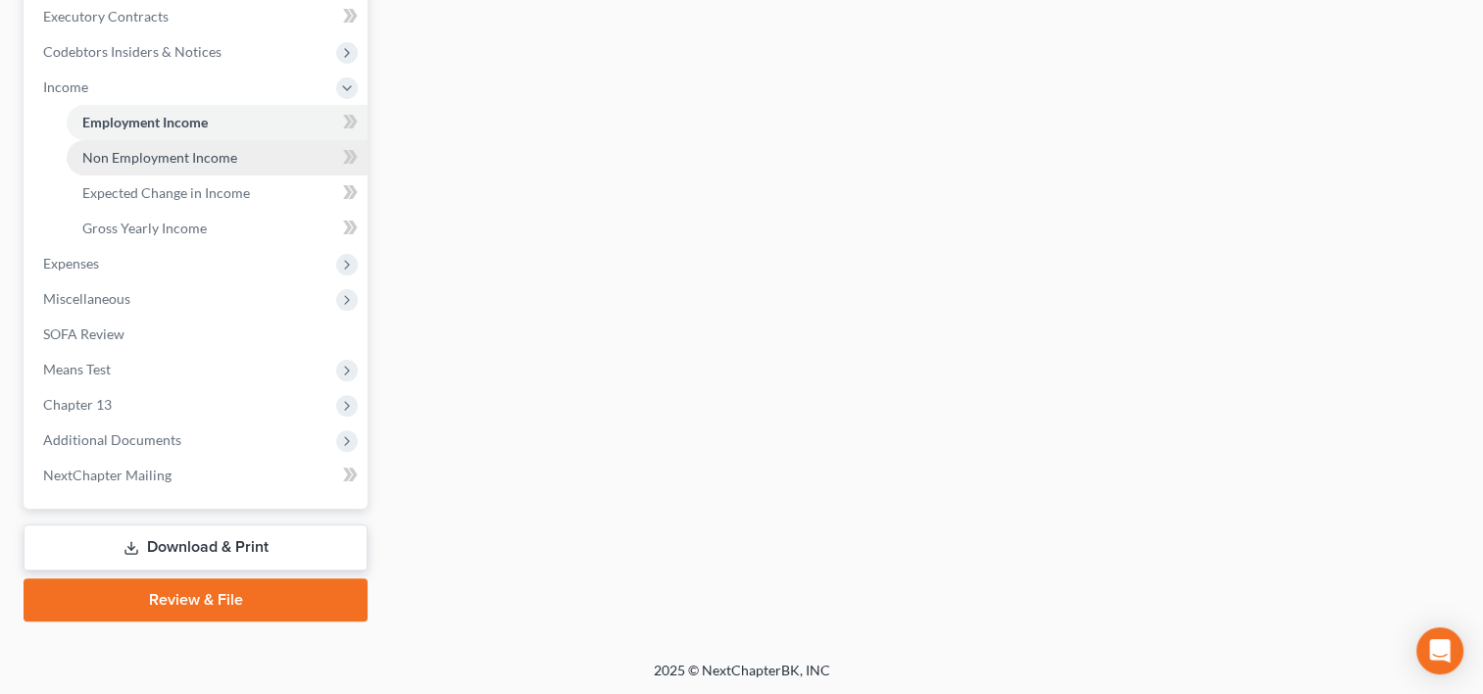
click at [185, 169] on link "Non Employment Income" at bounding box center [217, 157] width 301 height 35
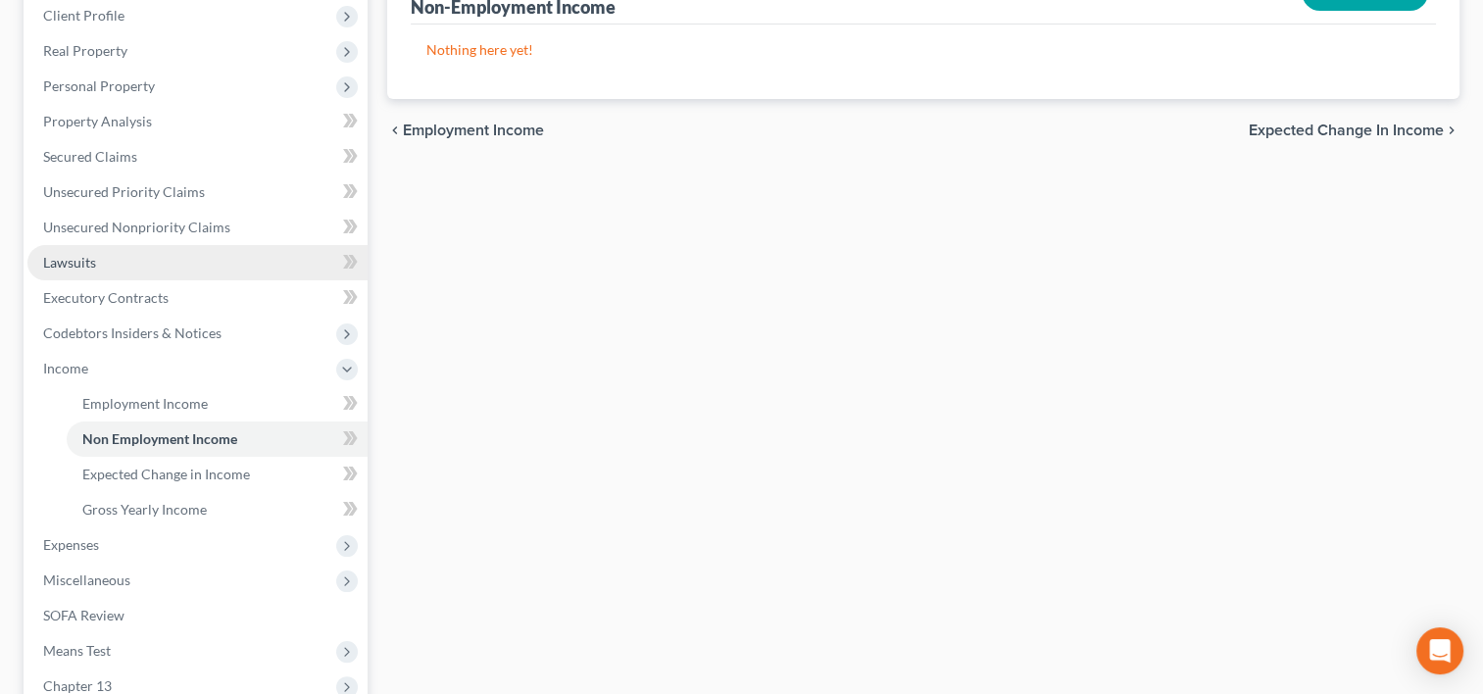
scroll to position [282, 0]
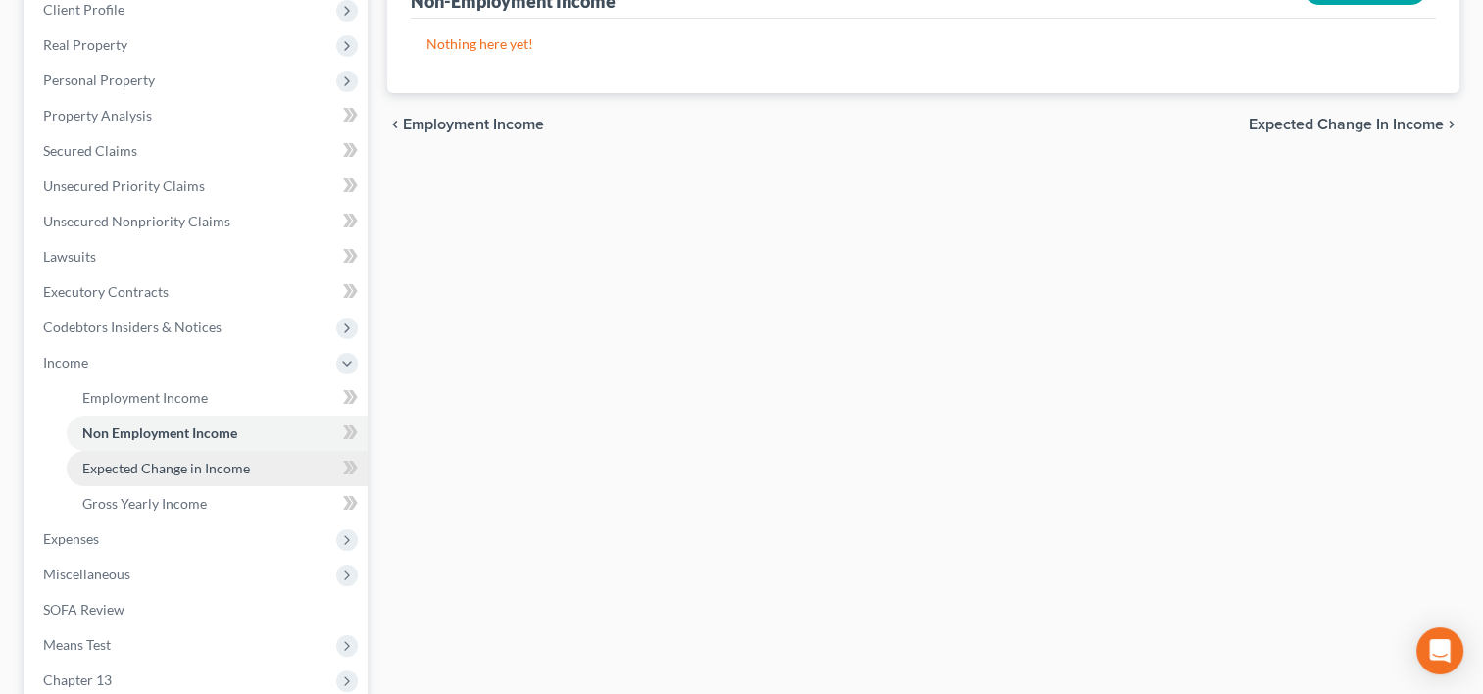
click at [137, 470] on span "Expected Change in Income" at bounding box center [166, 468] width 168 height 17
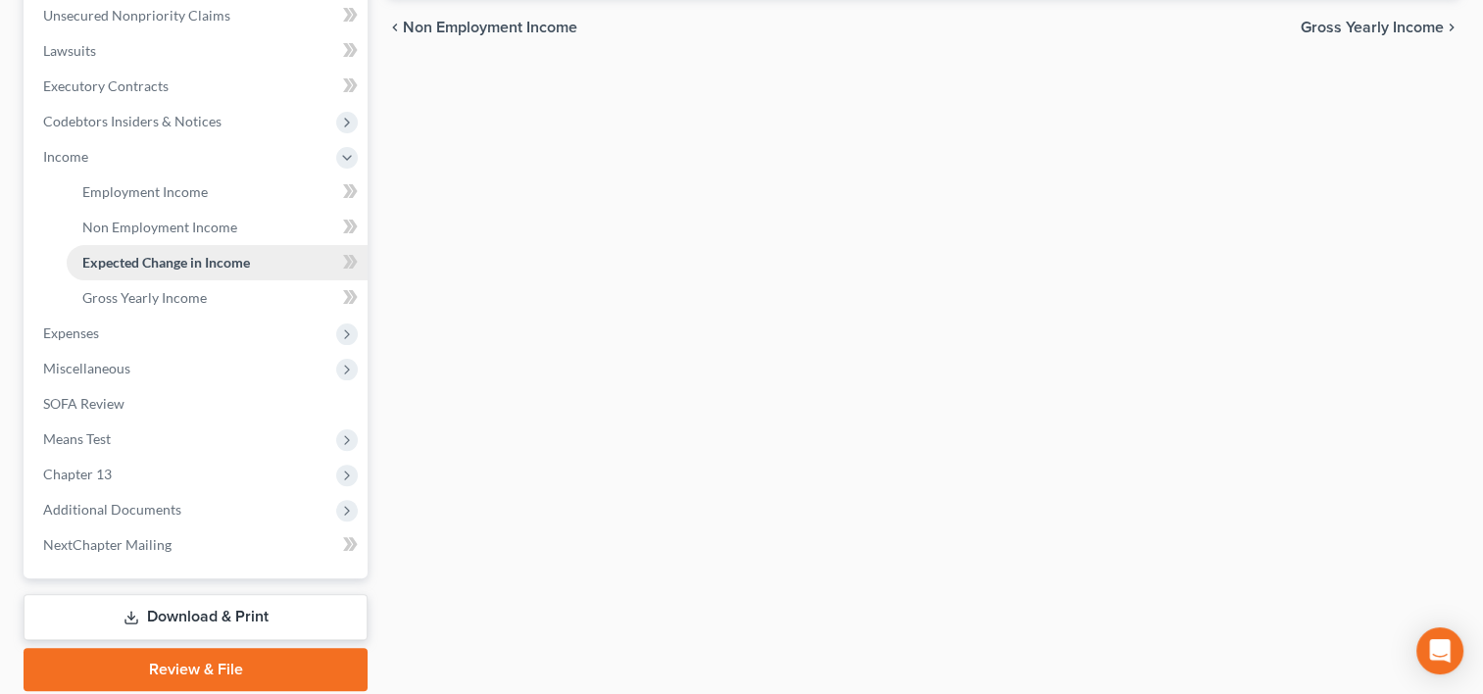
scroll to position [489, 0]
click at [273, 293] on link "Gross Yearly Income" at bounding box center [217, 296] width 301 height 35
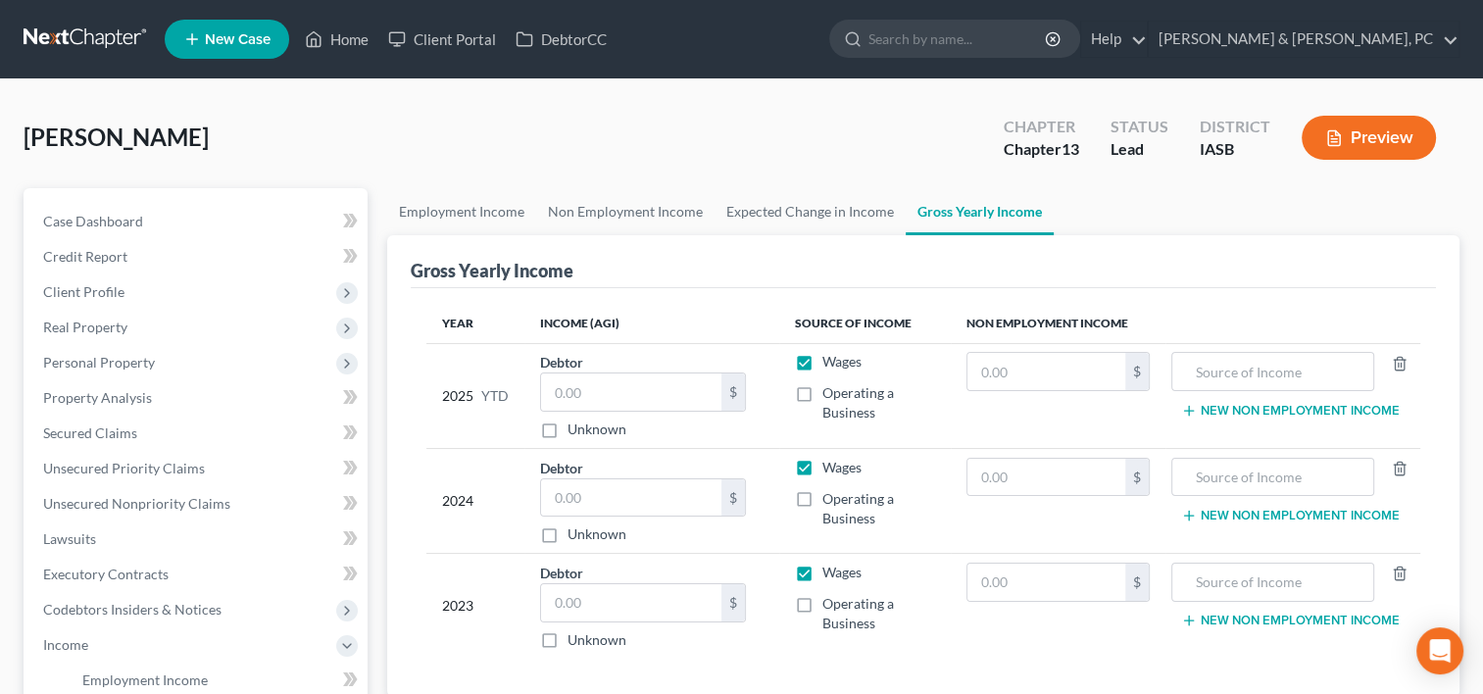
scroll to position [343, 0]
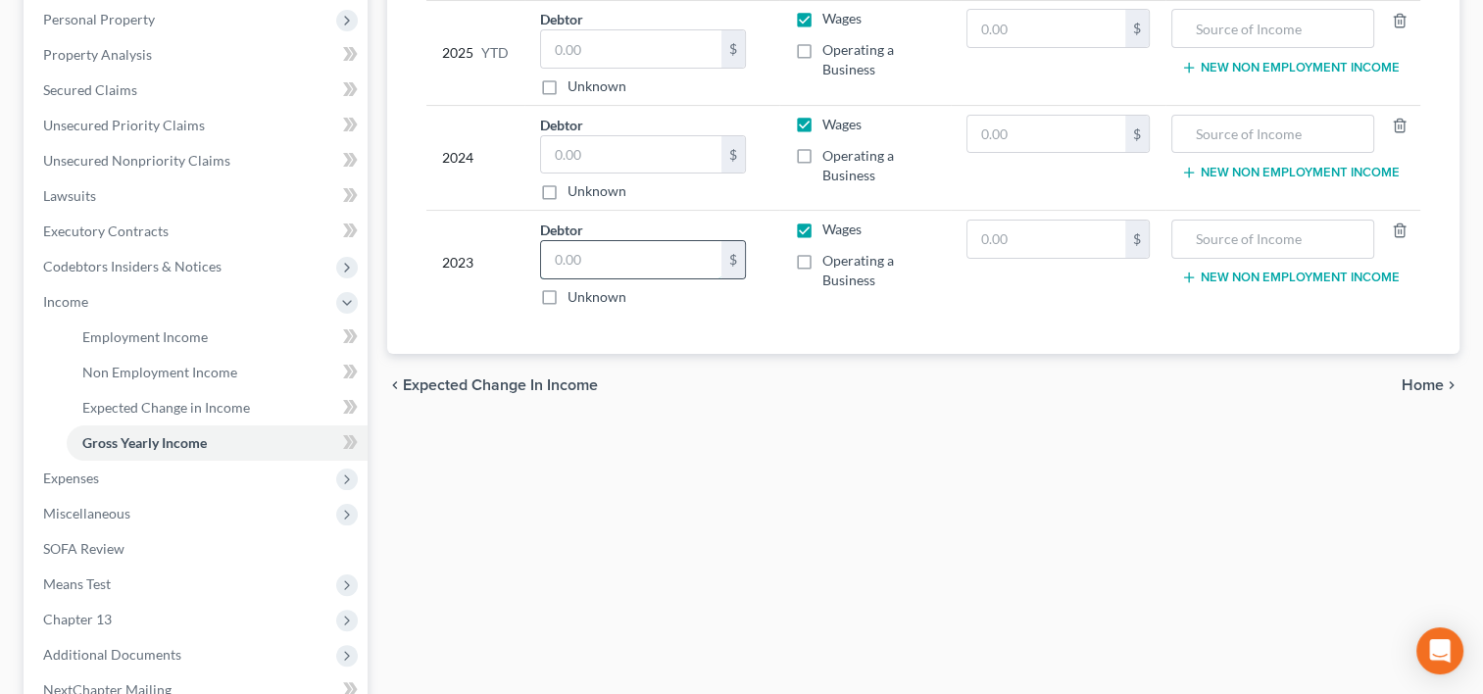
click at [592, 262] on input "text" at bounding box center [631, 259] width 180 height 37
click at [592, 159] on input "text" at bounding box center [631, 154] width 180 height 37
click at [685, 141] on input "text" at bounding box center [631, 154] width 180 height 37
click at [661, 35] on input "text" at bounding box center [631, 48] width 180 height 37
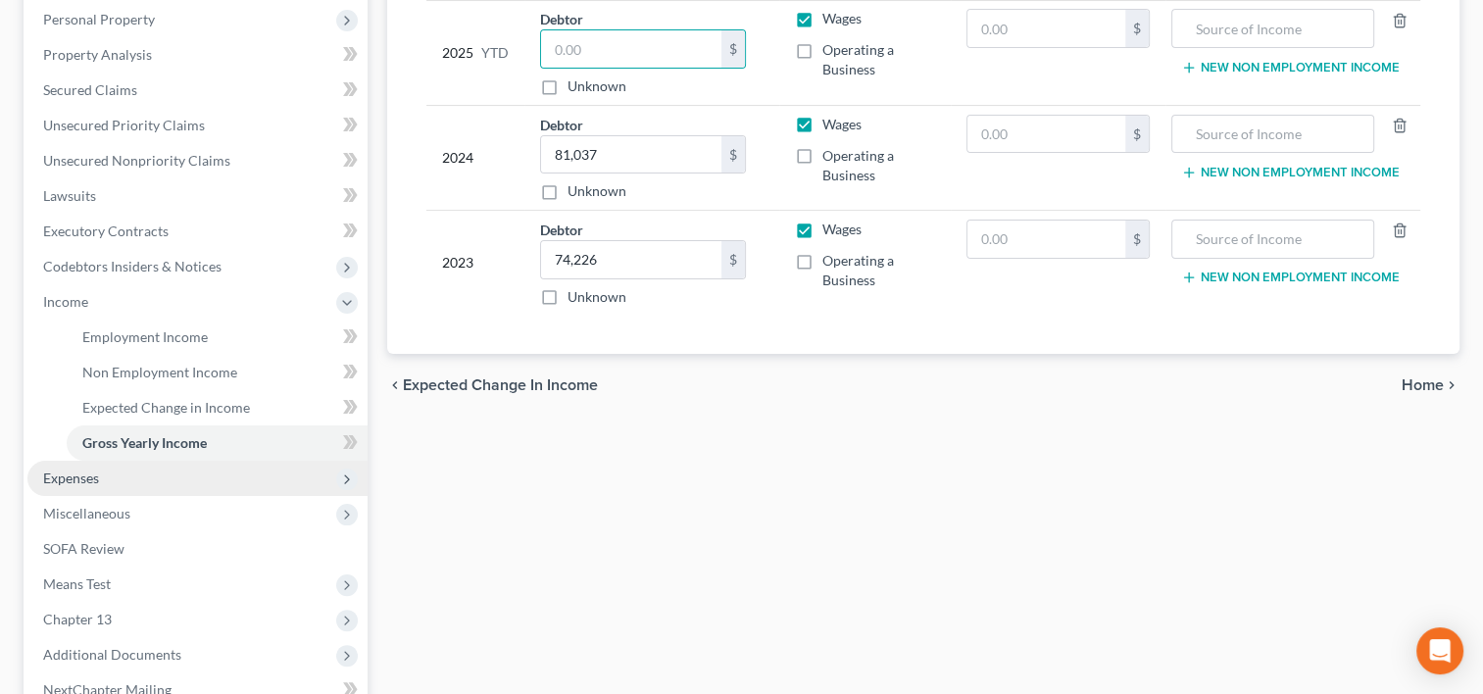
click at [81, 485] on span "Expenses" at bounding box center [197, 478] width 340 height 35
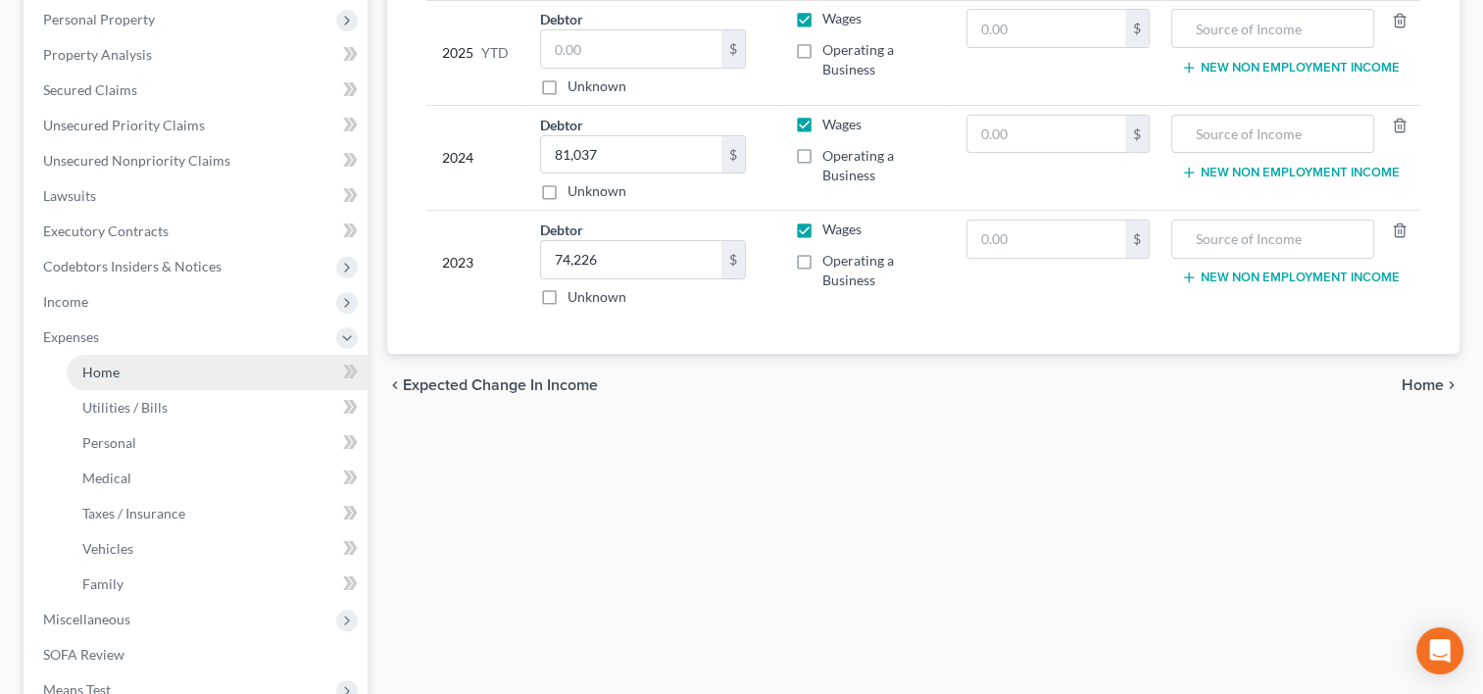
click at [164, 378] on link "Home" at bounding box center [217, 372] width 301 height 35
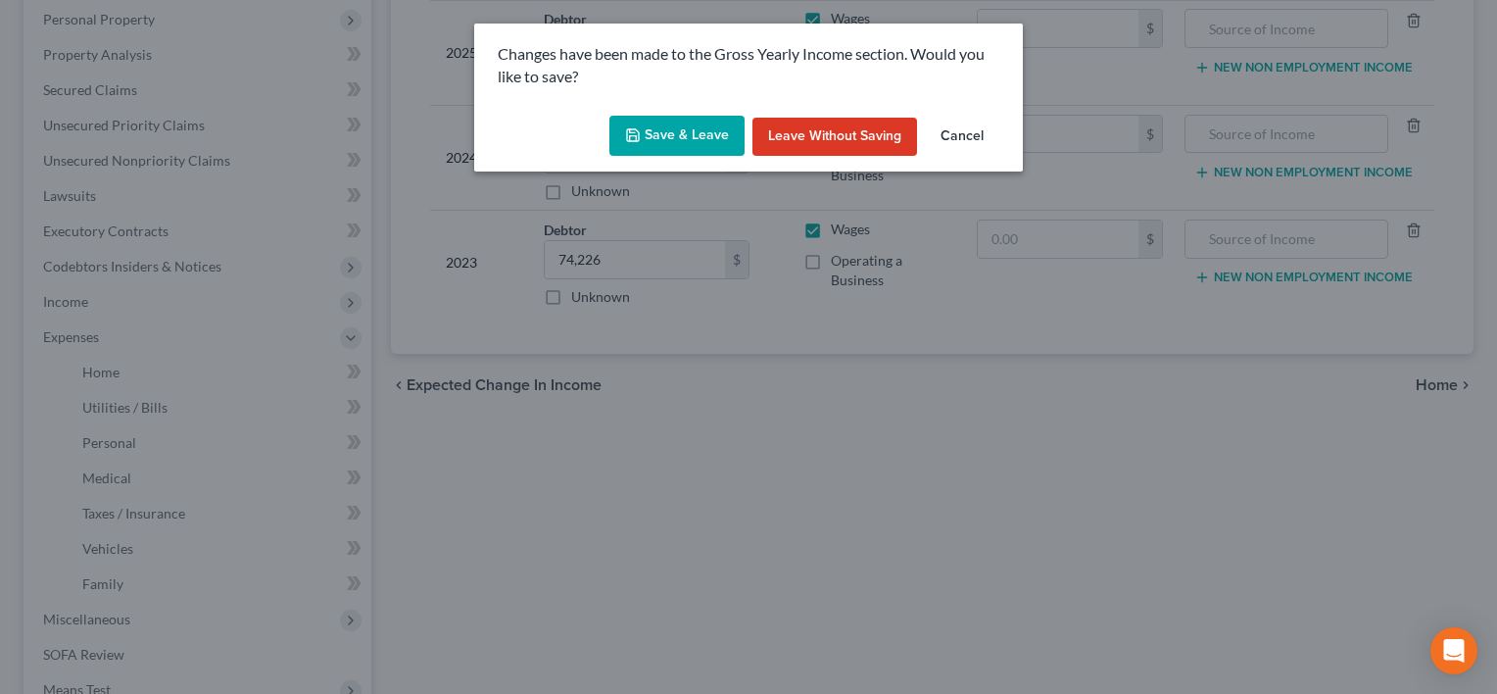
click at [694, 135] on button "Save & Leave" at bounding box center [676, 136] width 135 height 41
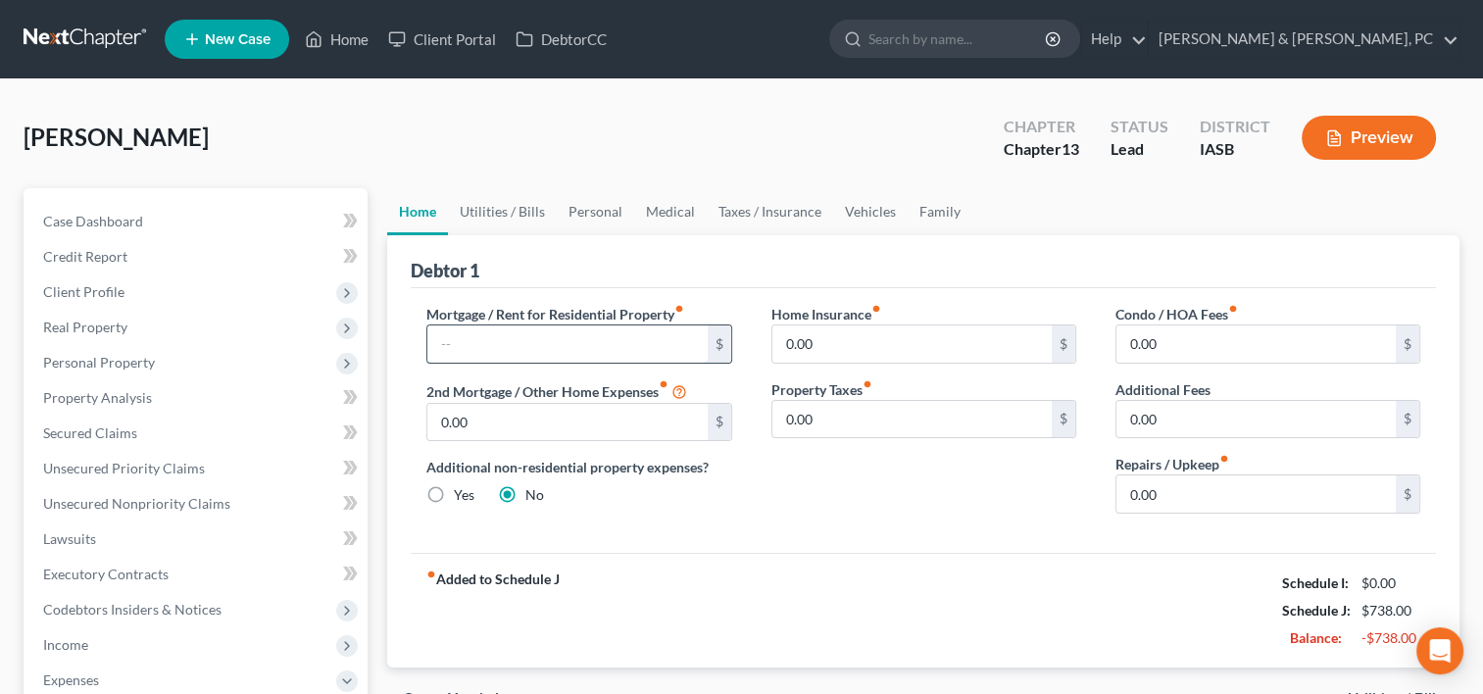
click at [563, 329] on input "text" at bounding box center [566, 343] width 279 height 37
click at [1230, 498] on input "0.00" at bounding box center [1255, 493] width 279 height 37
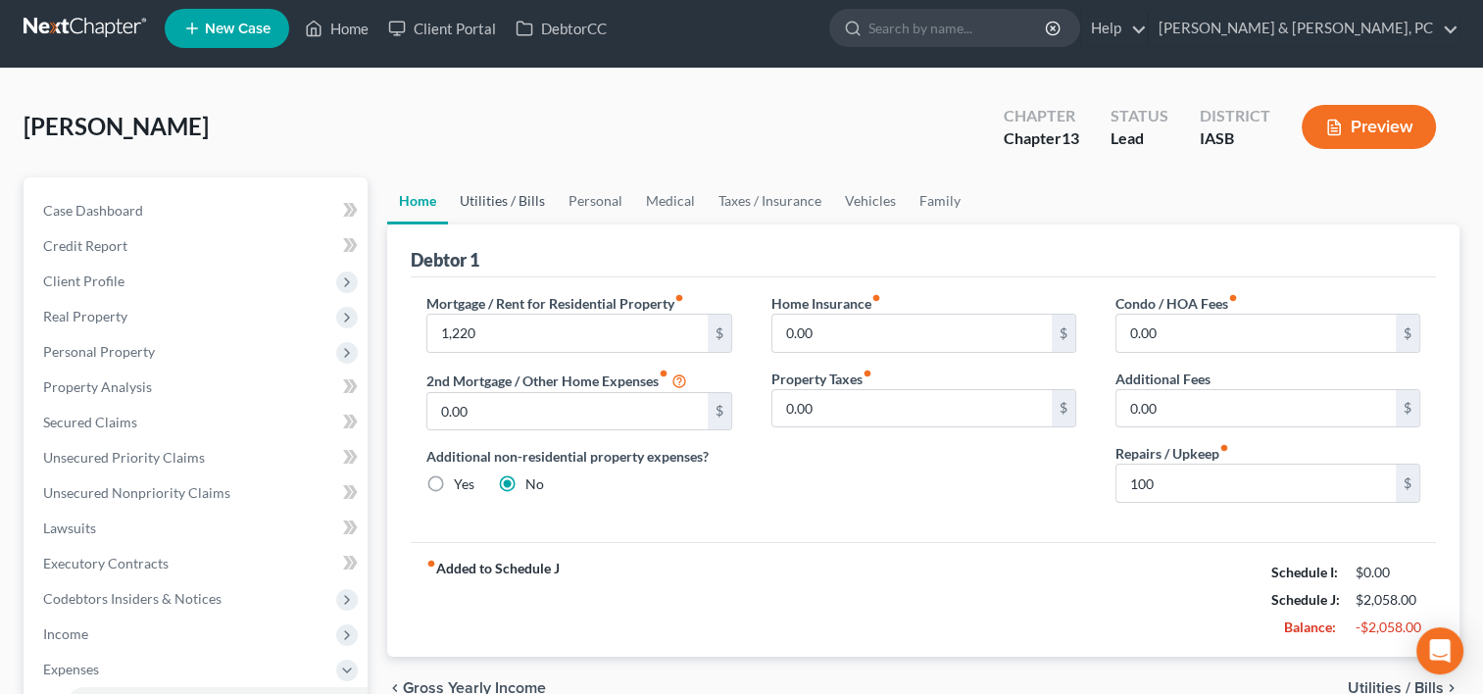
click at [511, 200] on link "Utilities / Bills" at bounding box center [502, 200] width 109 height 47
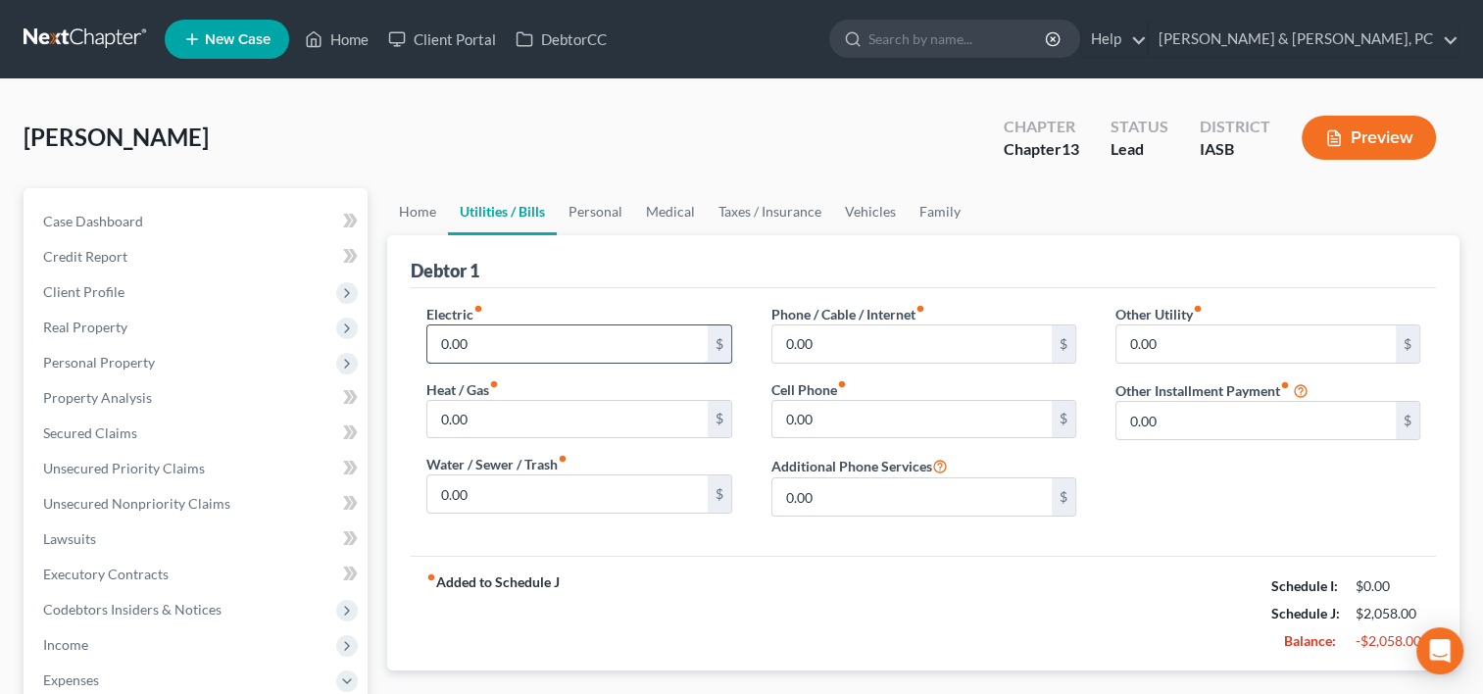
click at [511, 348] on input "0.00" at bounding box center [566, 343] width 279 height 37
click at [596, 216] on link "Personal" at bounding box center [595, 211] width 77 height 47
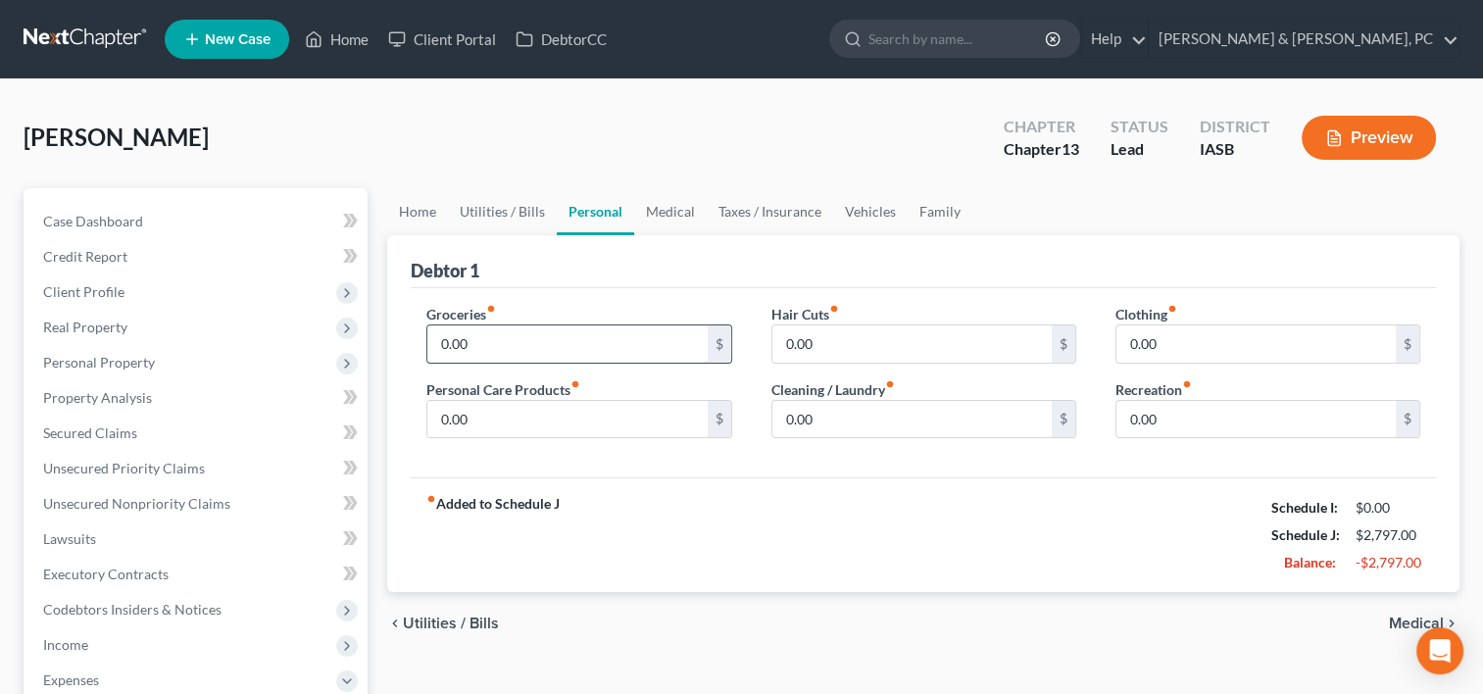
click at [525, 333] on input "0.00" at bounding box center [566, 343] width 279 height 37
click at [682, 223] on link "Medical" at bounding box center [670, 211] width 73 height 47
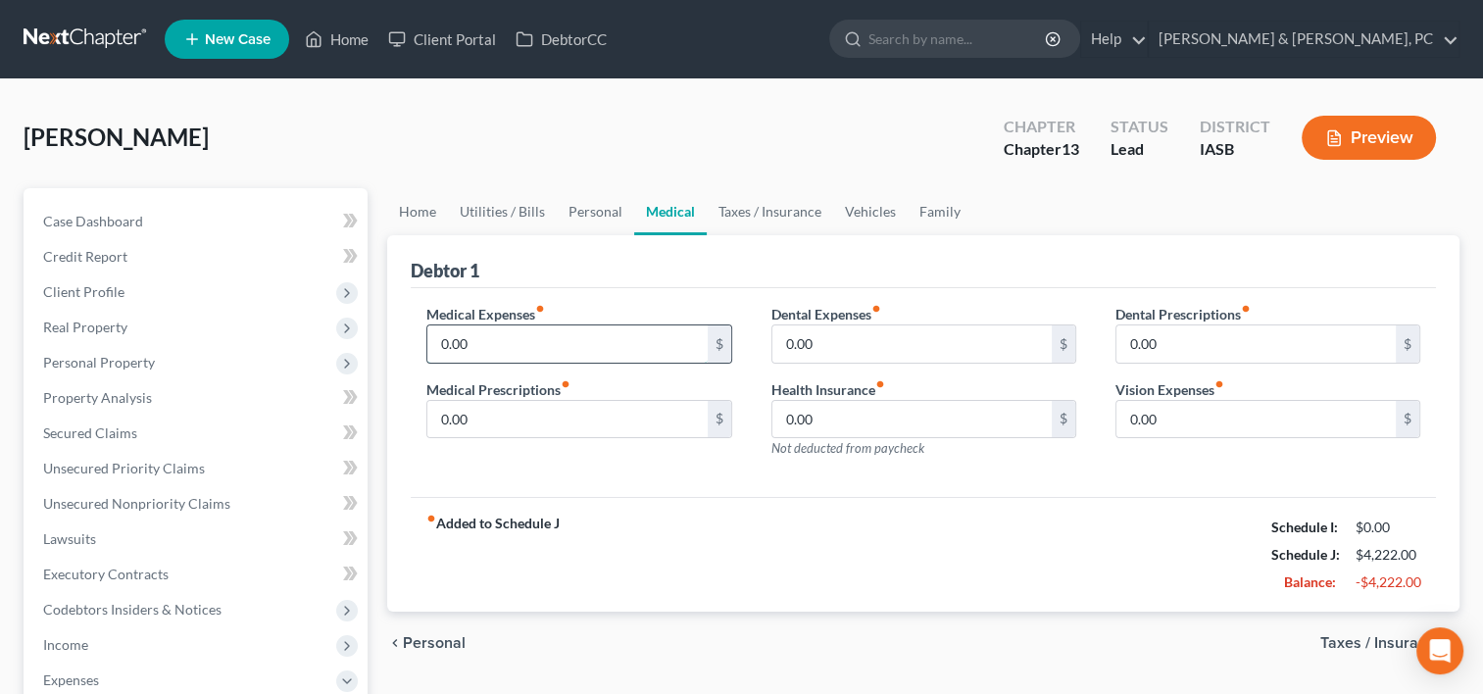
click at [469, 353] on input "0.00" at bounding box center [566, 343] width 279 height 37
click at [1191, 426] on input "0.00" at bounding box center [1255, 419] width 279 height 37
click at [766, 208] on link "Taxes / Insurance" at bounding box center [770, 211] width 126 height 47
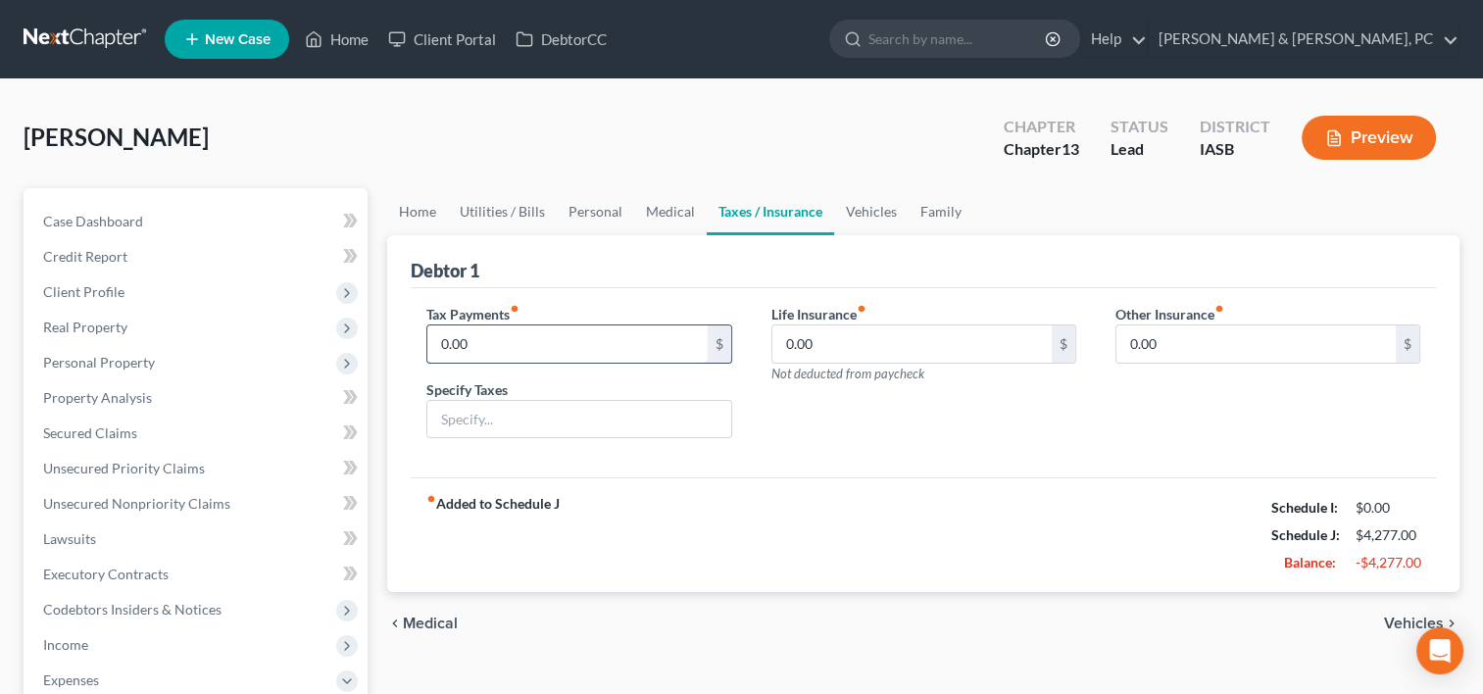
click at [593, 354] on input "0.00" at bounding box center [566, 343] width 279 height 37
click at [864, 200] on link "Vehicles" at bounding box center [871, 211] width 74 height 47
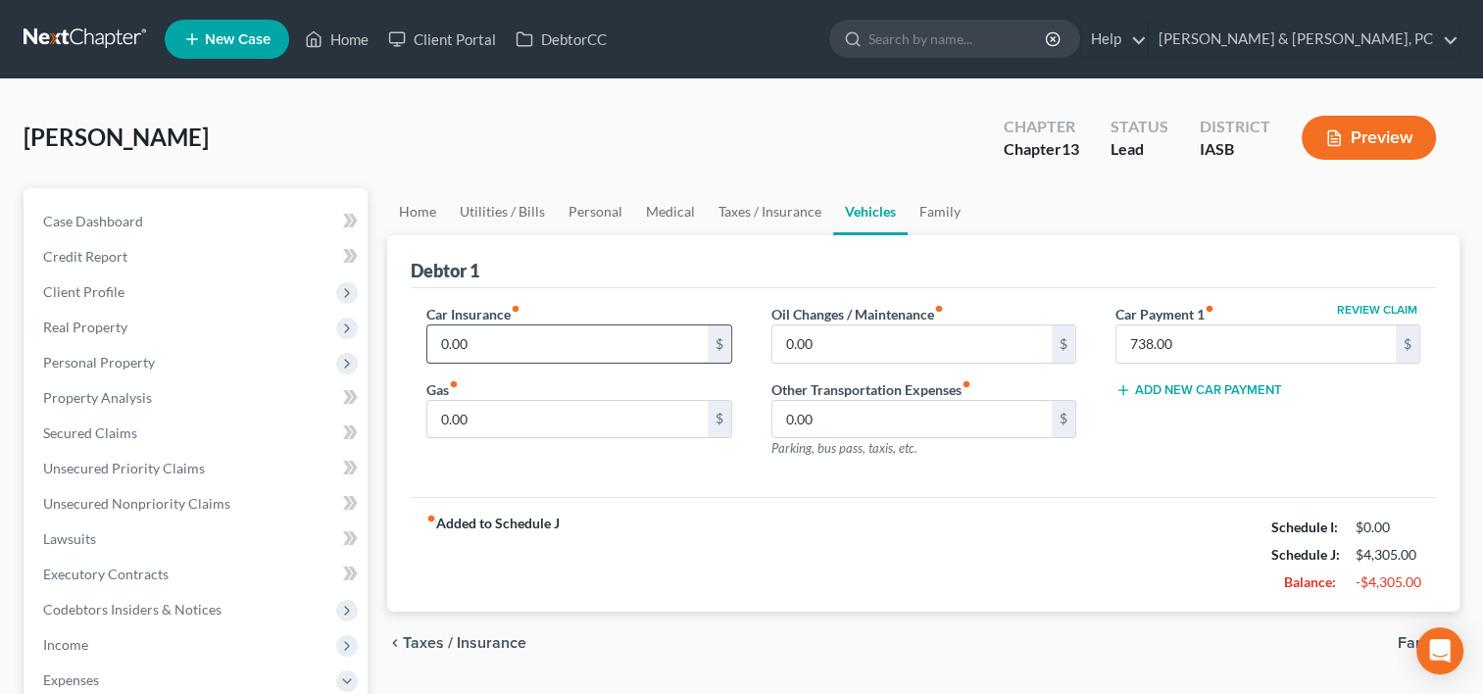
click at [549, 346] on input "0.00" at bounding box center [566, 343] width 279 height 37
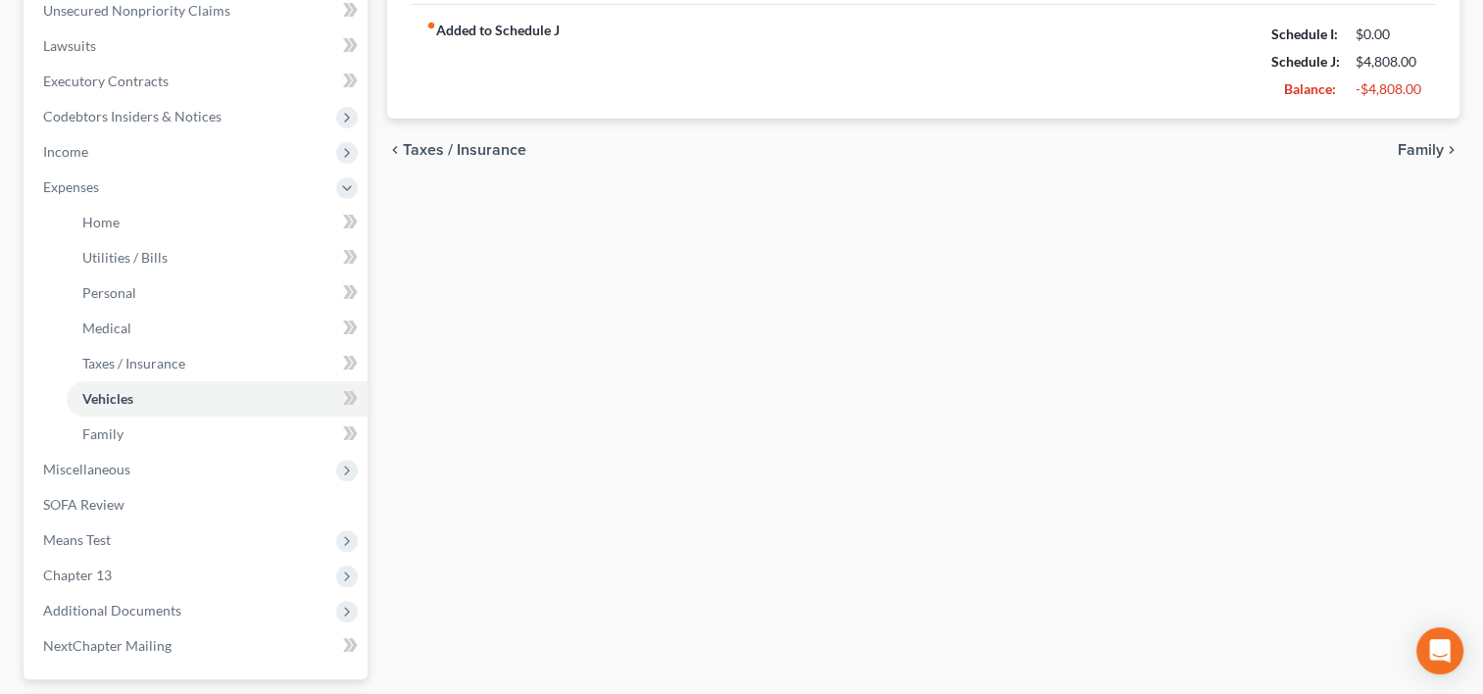
scroll to position [494, 0]
click at [169, 470] on span "Miscellaneous" at bounding box center [197, 468] width 340 height 35
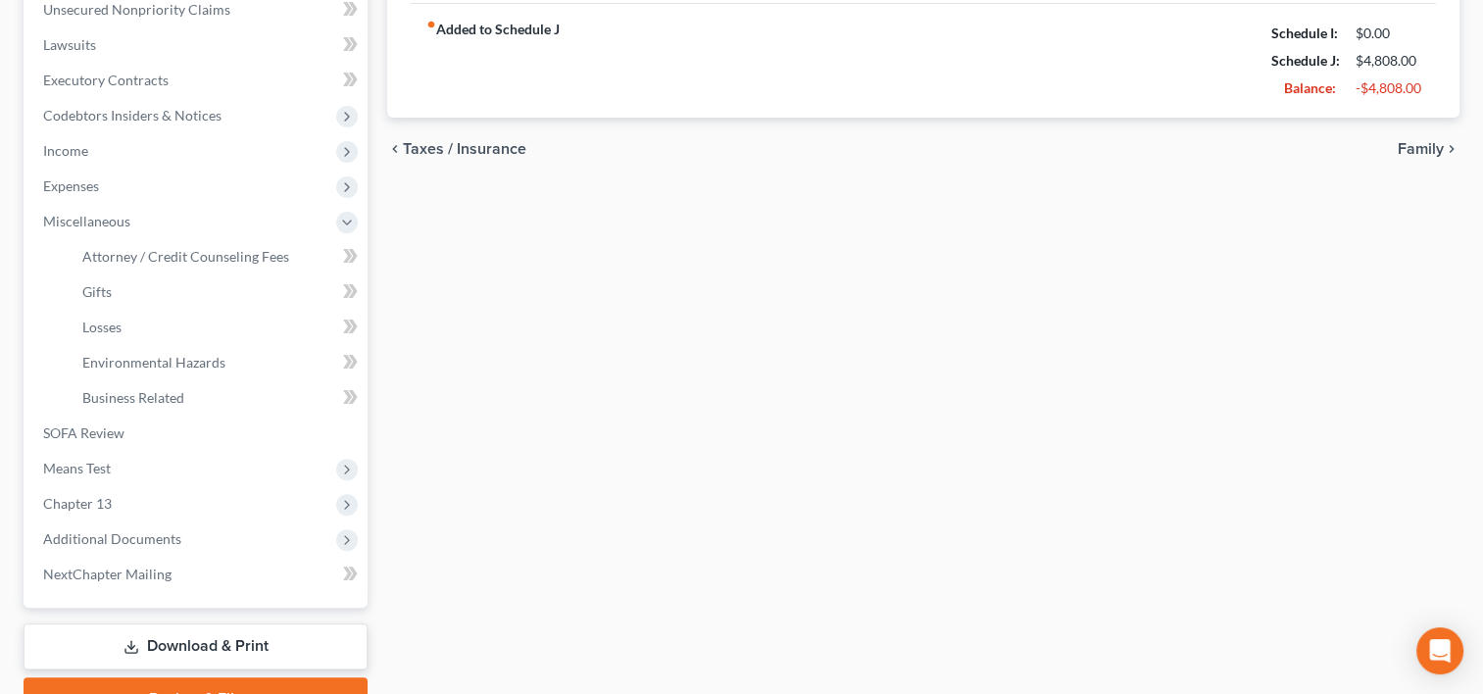
drag, startPoint x: 1401, startPoint y: 204, endPoint x: 1062, endPoint y: 226, distance: 339.8
click at [1401, 204] on div "Home Utilities / Bills Personal Medical Taxes / Insurance Vehicles Family Debto…" at bounding box center [923, 207] width 1092 height 1026
click at [205, 263] on link "Attorney / Credit Counseling Fees" at bounding box center [217, 256] width 301 height 35
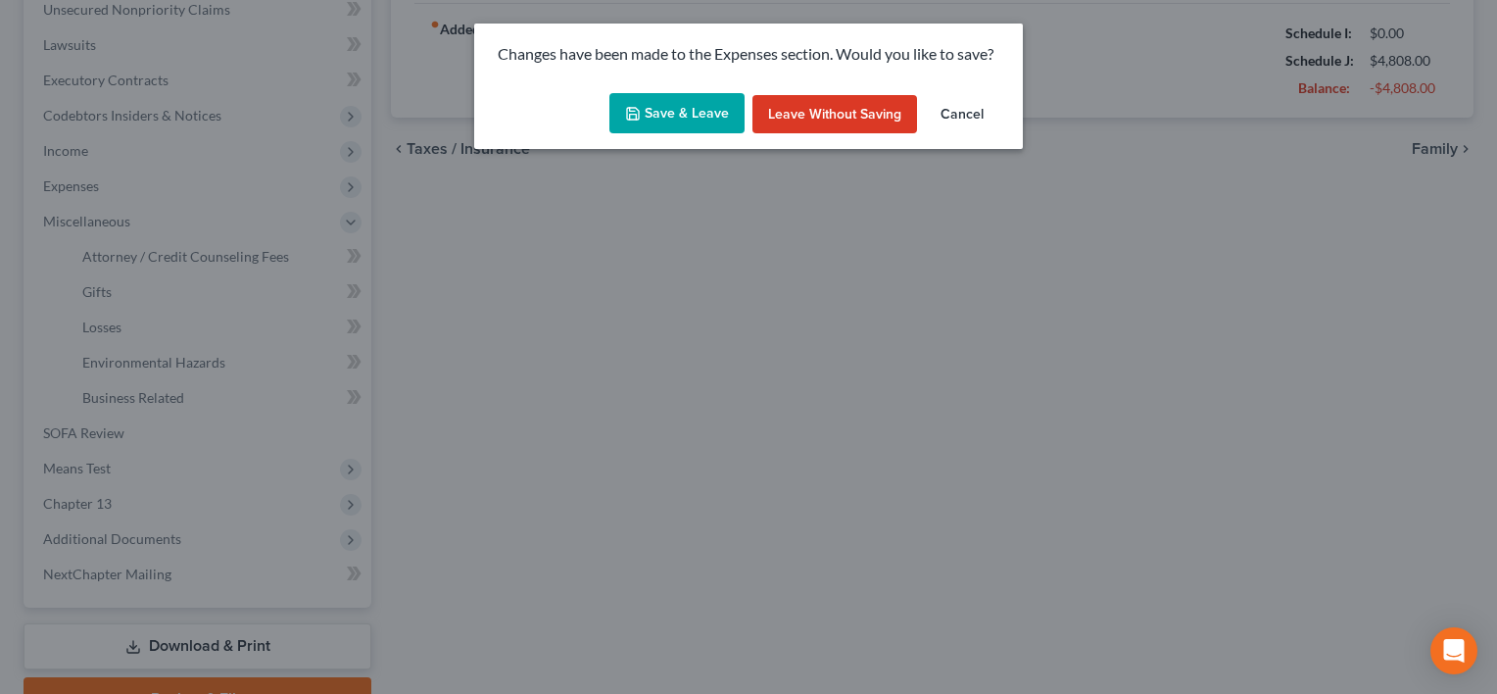
click at [718, 116] on button "Save & Leave" at bounding box center [676, 113] width 135 height 41
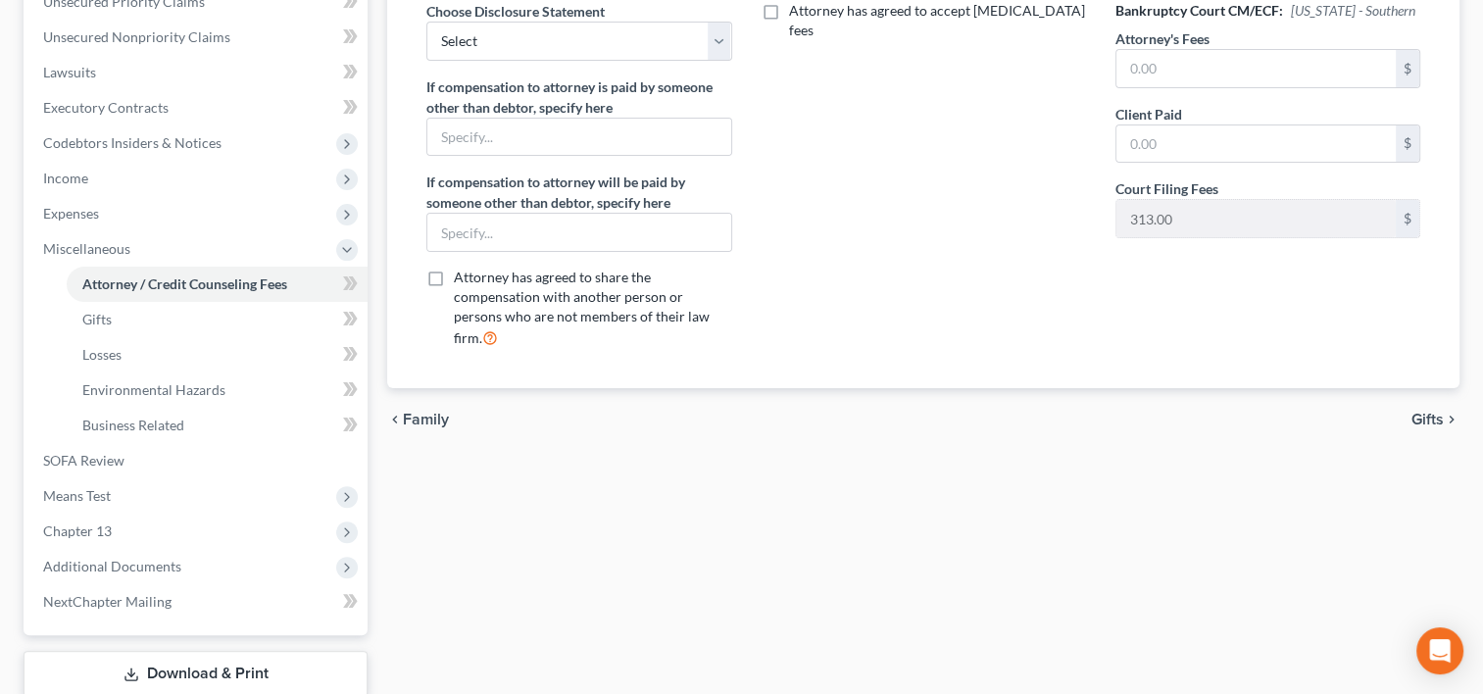
scroll to position [465, 0]
click at [1178, 71] on input "text" at bounding box center [1255, 69] width 279 height 37
click at [1150, 129] on input "text" at bounding box center [1255, 144] width 279 height 37
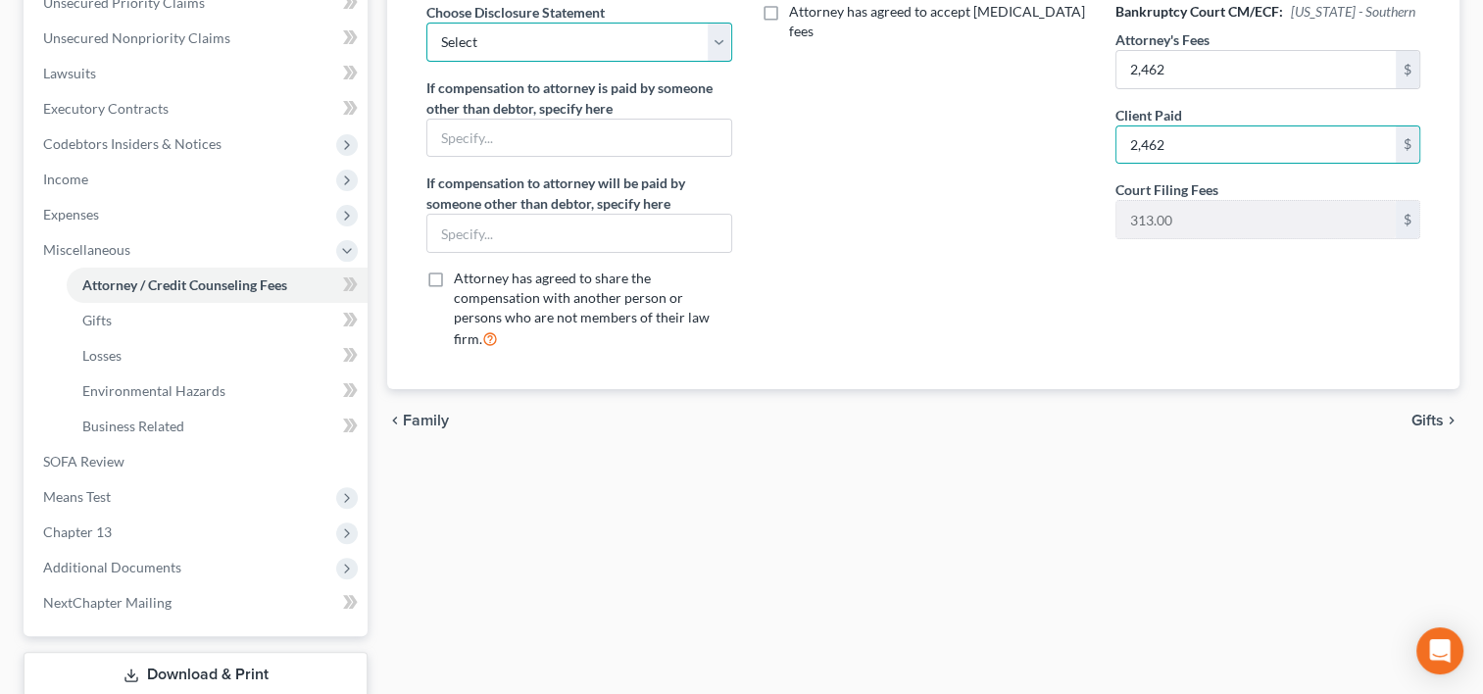
drag, startPoint x: 724, startPoint y: 48, endPoint x: 723, endPoint y: 62, distance: 13.8
click at [724, 48] on select "Select Compensation Statement" at bounding box center [578, 42] width 305 height 39
click at [426, 23] on select "Select Compensation Statement" at bounding box center [578, 42] width 305 height 39
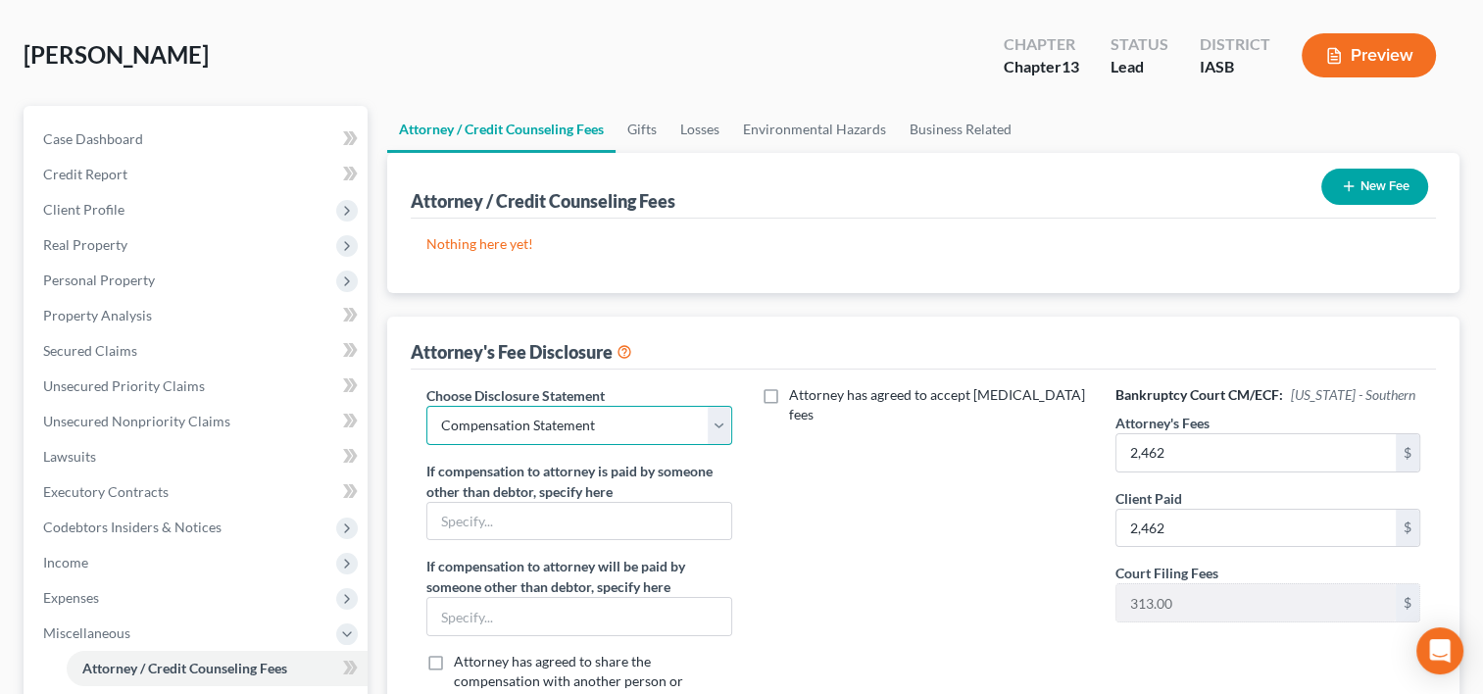
scroll to position [80, 0]
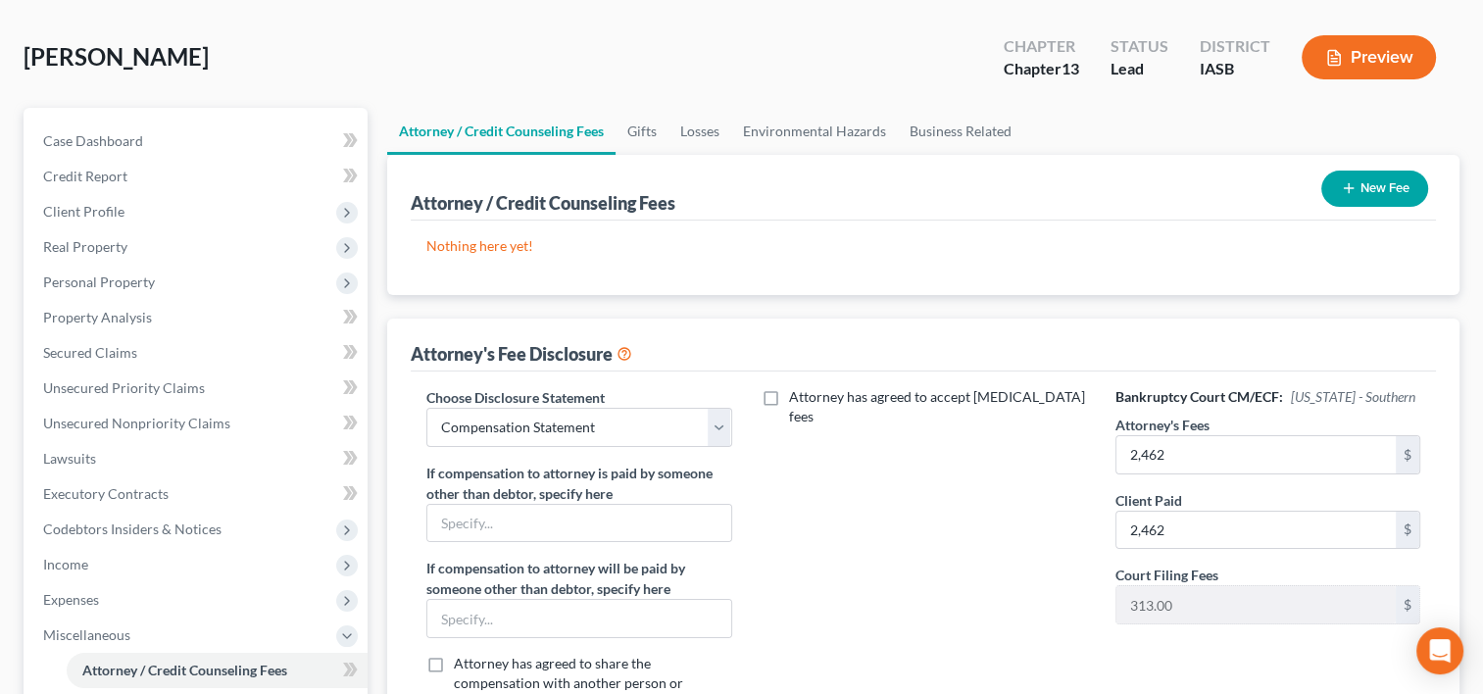
click at [1349, 188] on line "button" at bounding box center [1347, 188] width 9 height 0
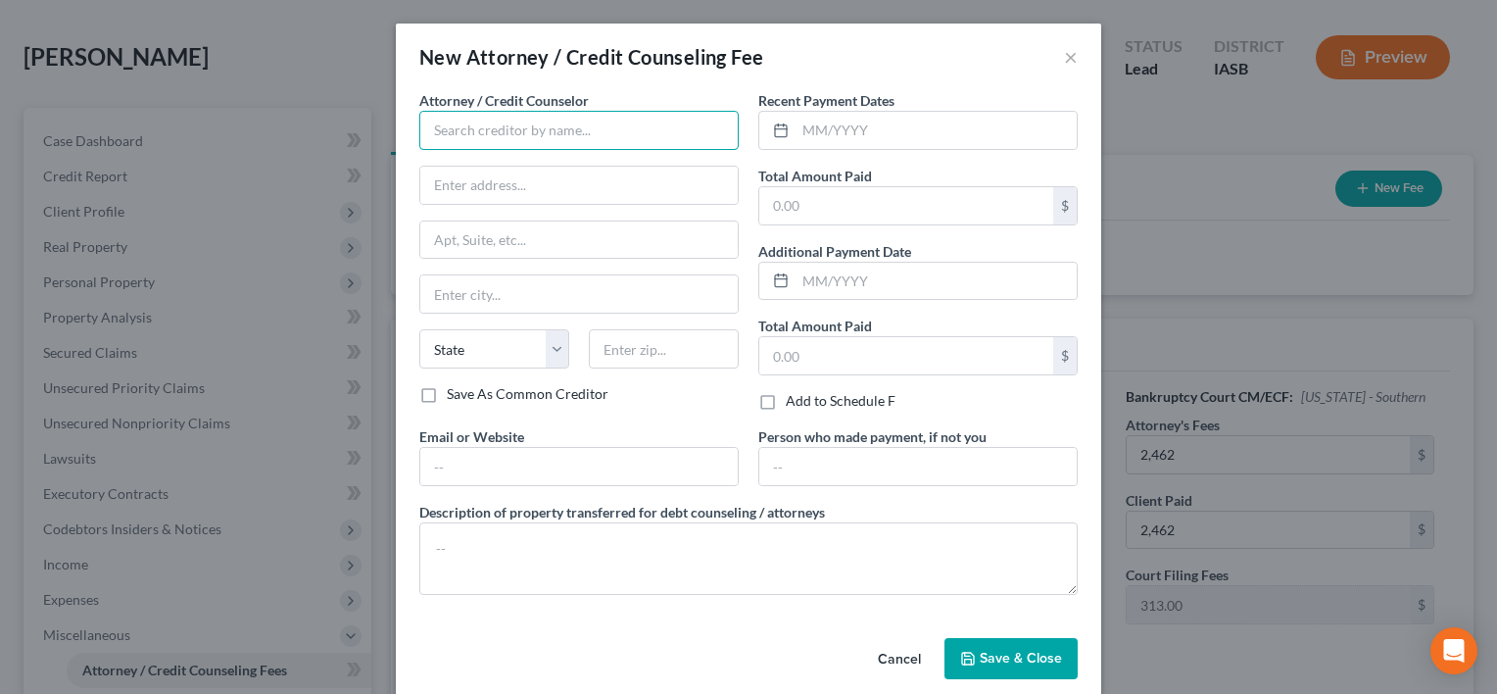
click at [577, 134] on input "text" at bounding box center [578, 130] width 319 height 39
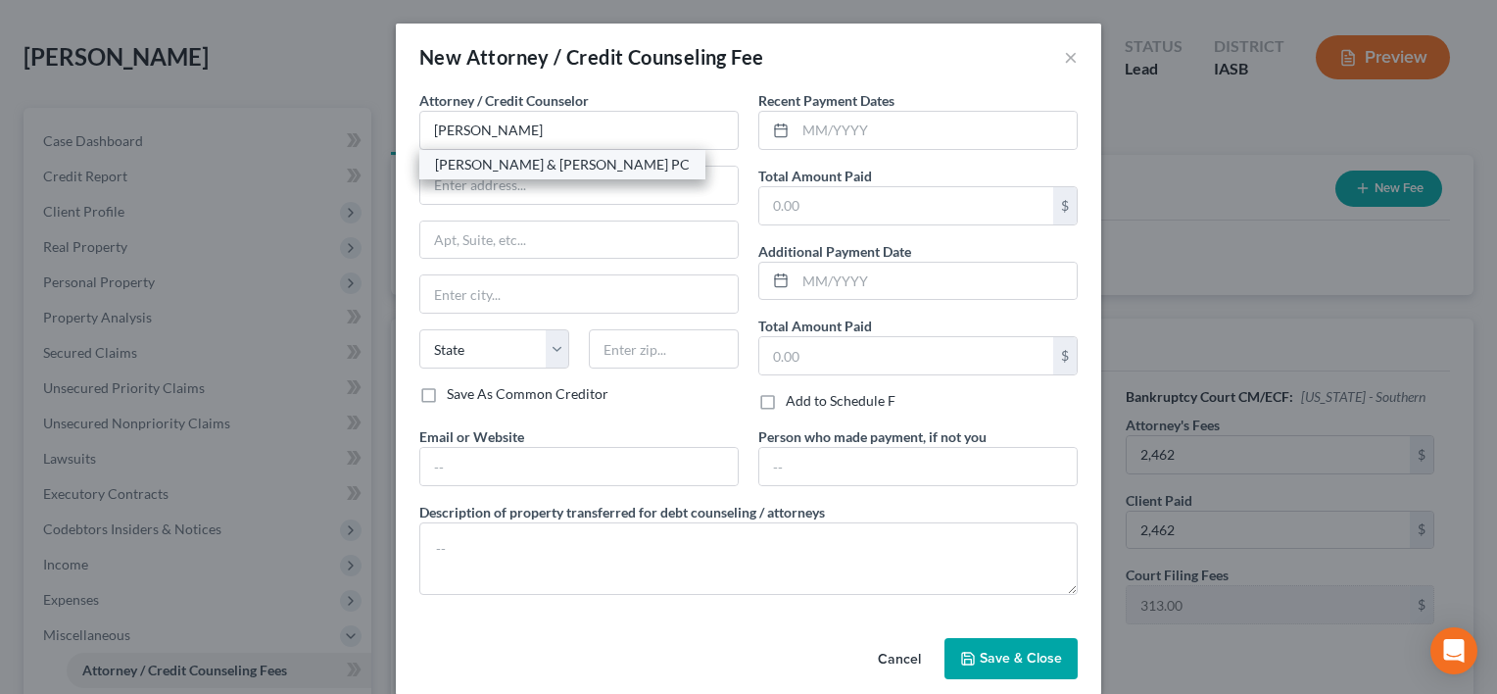
click at [441, 164] on div "[PERSON_NAME] & [PERSON_NAME] PC" at bounding box center [562, 165] width 255 height 20
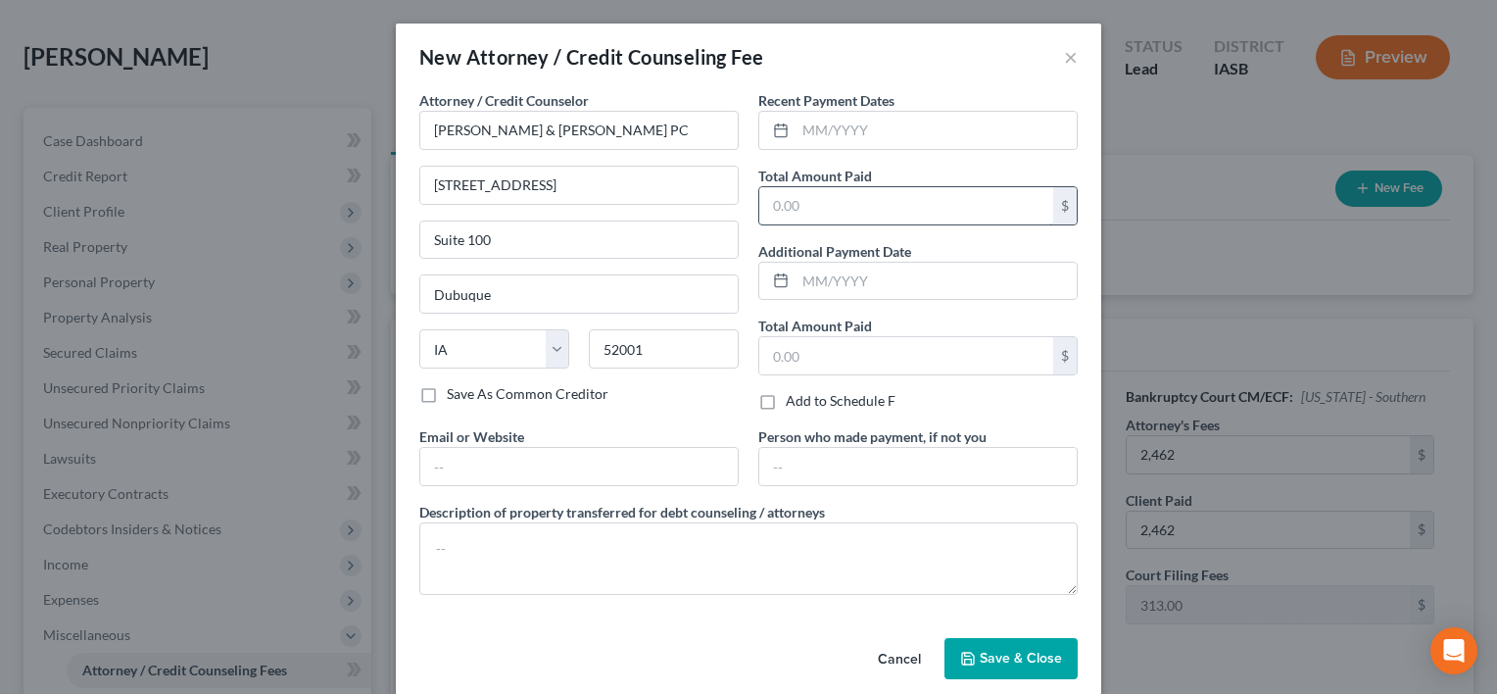
click at [825, 212] on input "text" at bounding box center [906, 205] width 294 height 37
click at [972, 665] on button "Save & Close" at bounding box center [1011, 658] width 133 height 41
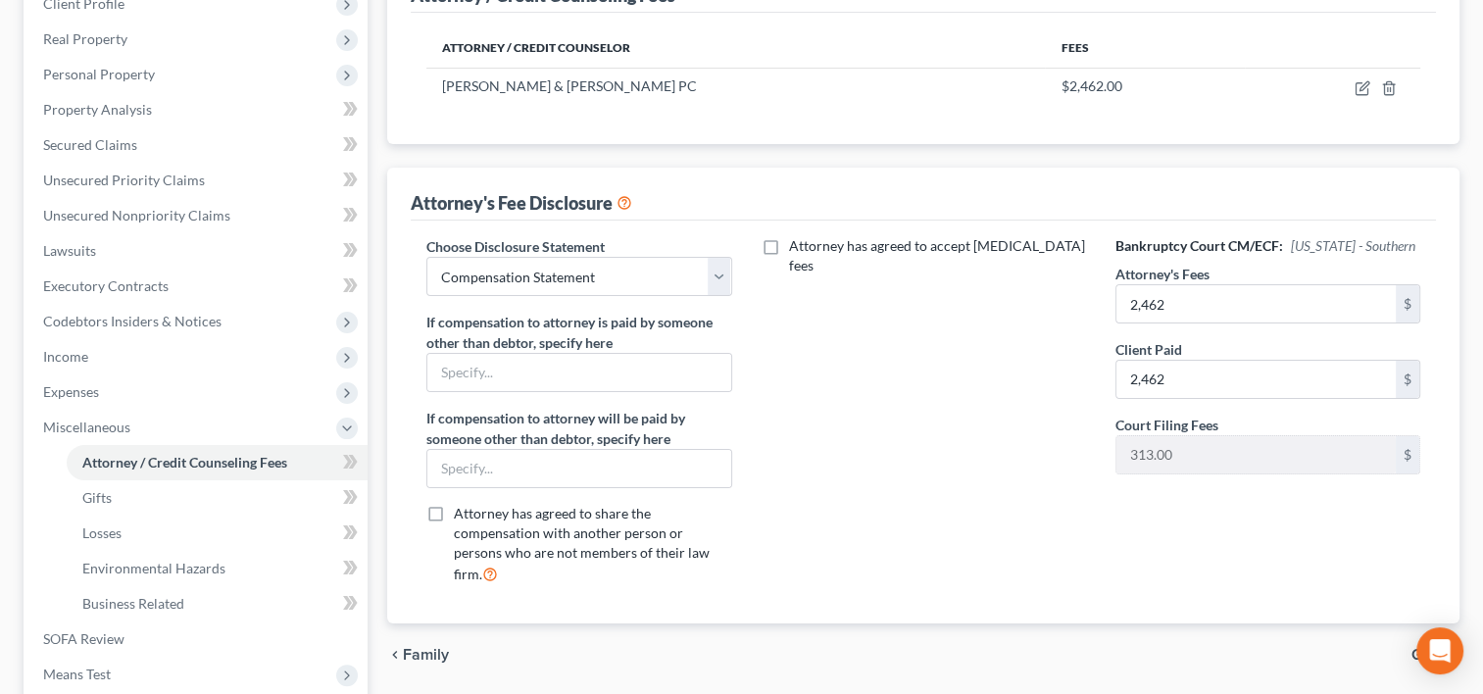
scroll to position [357, 0]
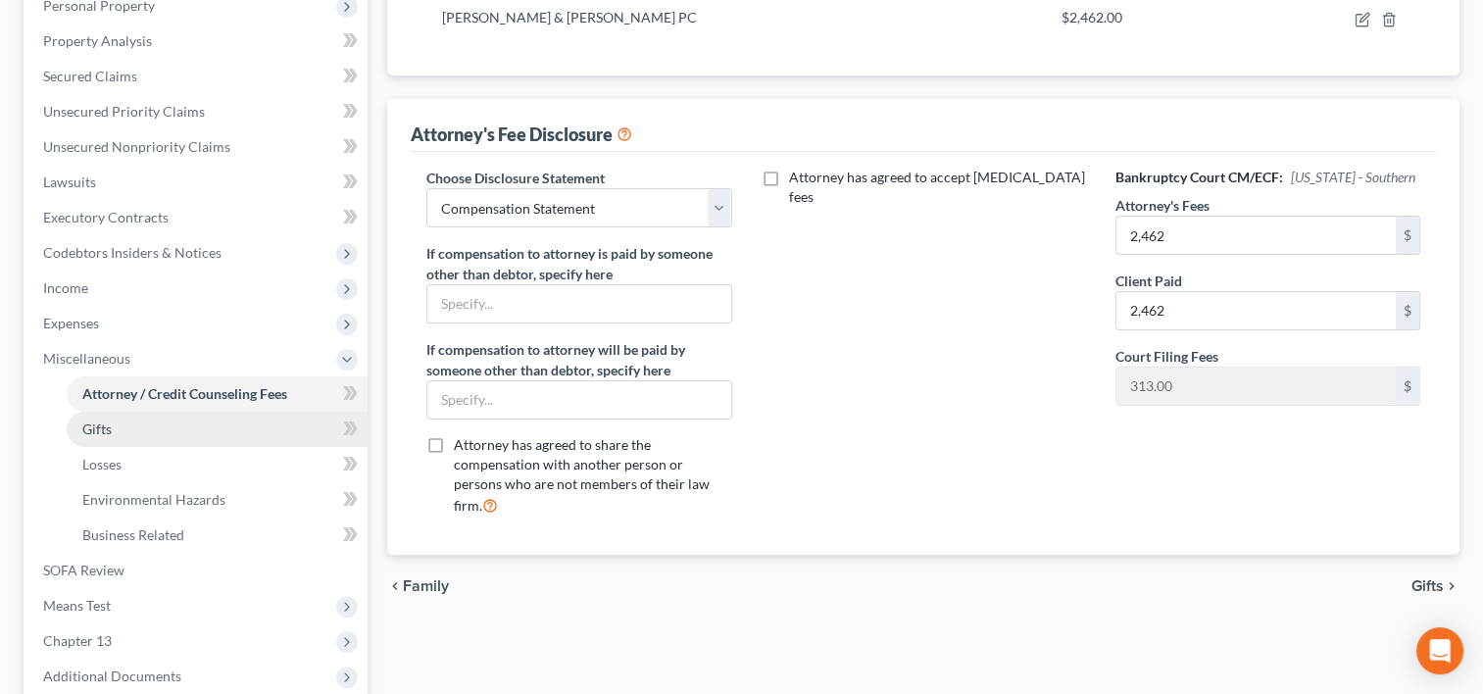
click at [146, 436] on link "Gifts" at bounding box center [217, 429] width 301 height 35
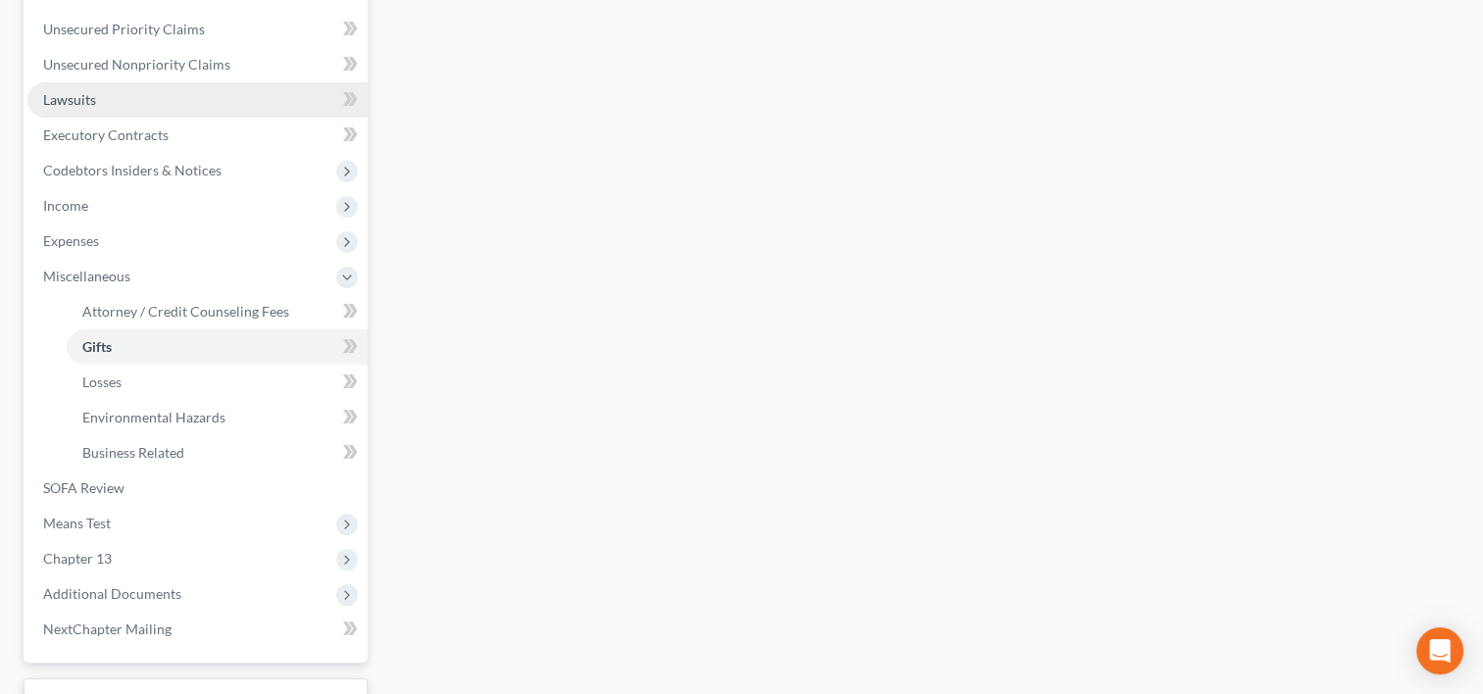
scroll to position [441, 0]
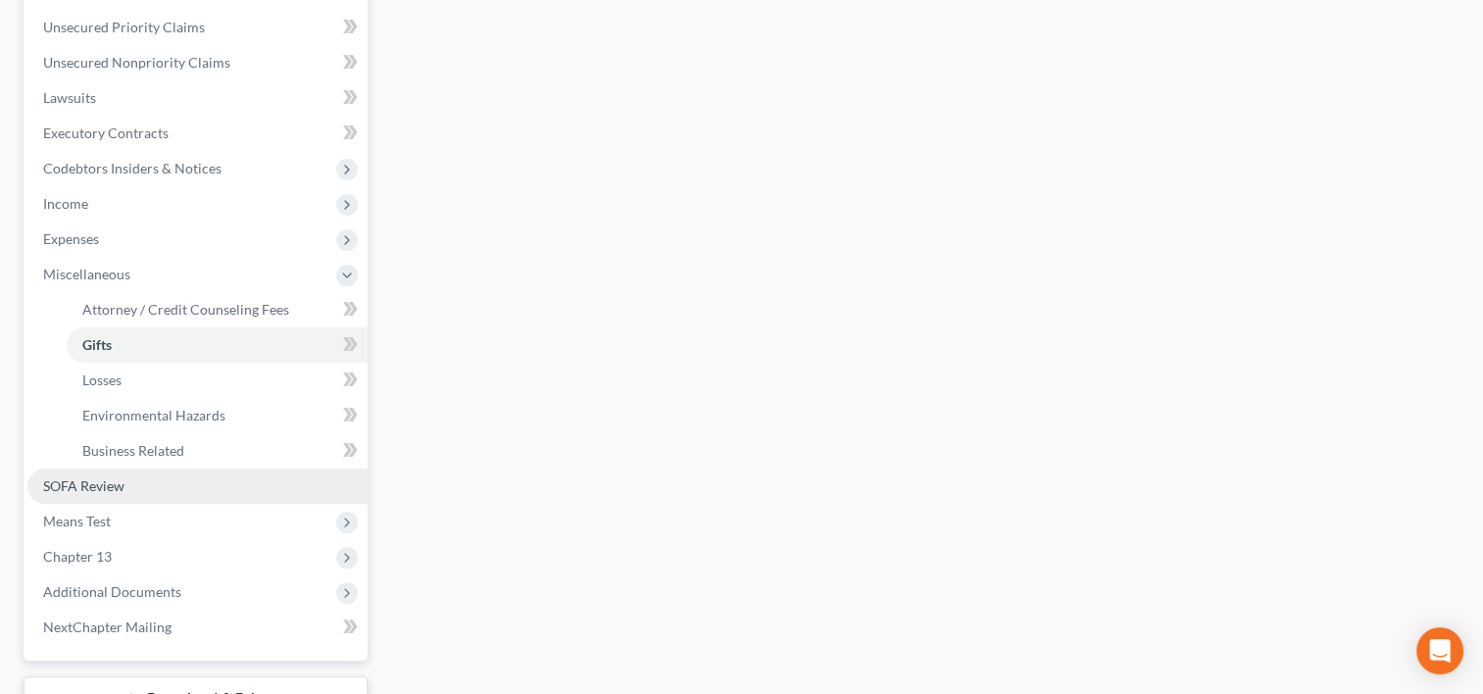
click at [138, 476] on link "SOFA Review" at bounding box center [197, 485] width 340 height 35
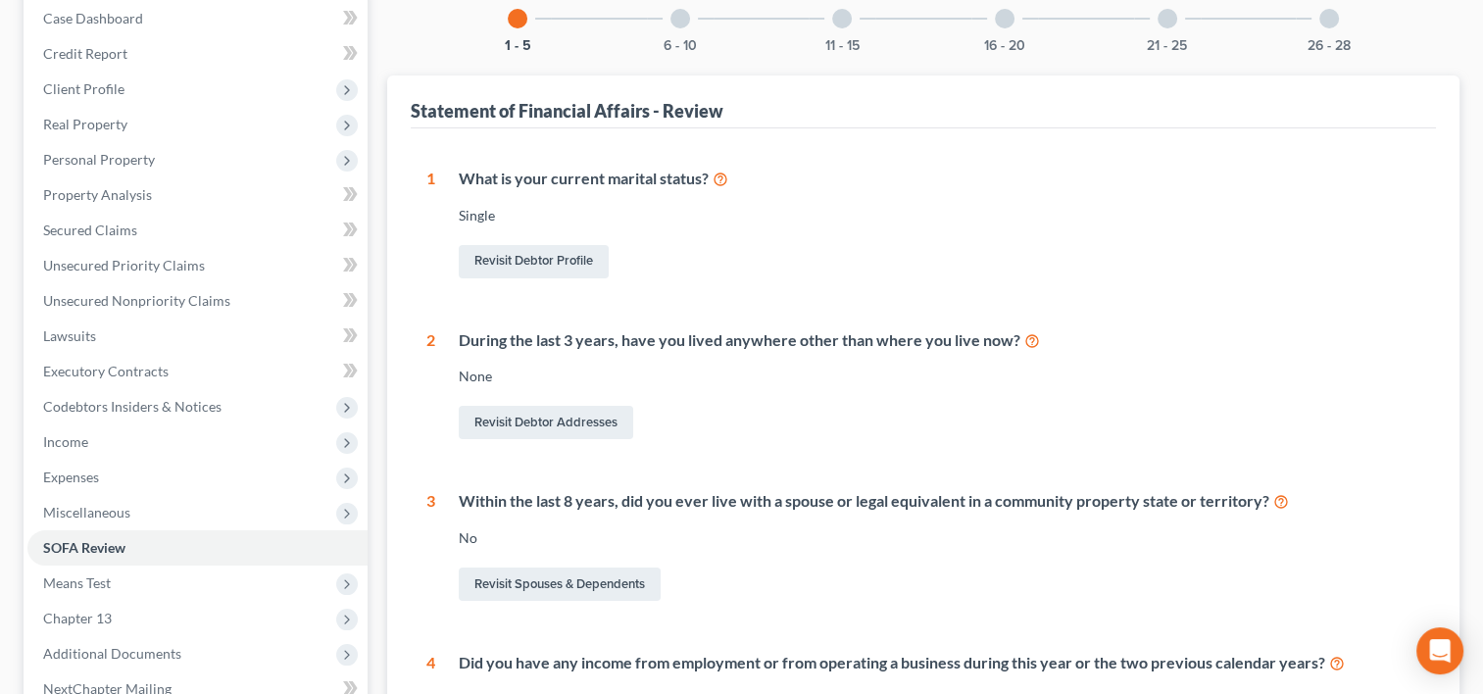
scroll to position [202, 0]
click at [125, 574] on span "Means Test" at bounding box center [197, 583] width 340 height 35
click at [120, 619] on span "Means Test Qualifier" at bounding box center [144, 618] width 124 height 17
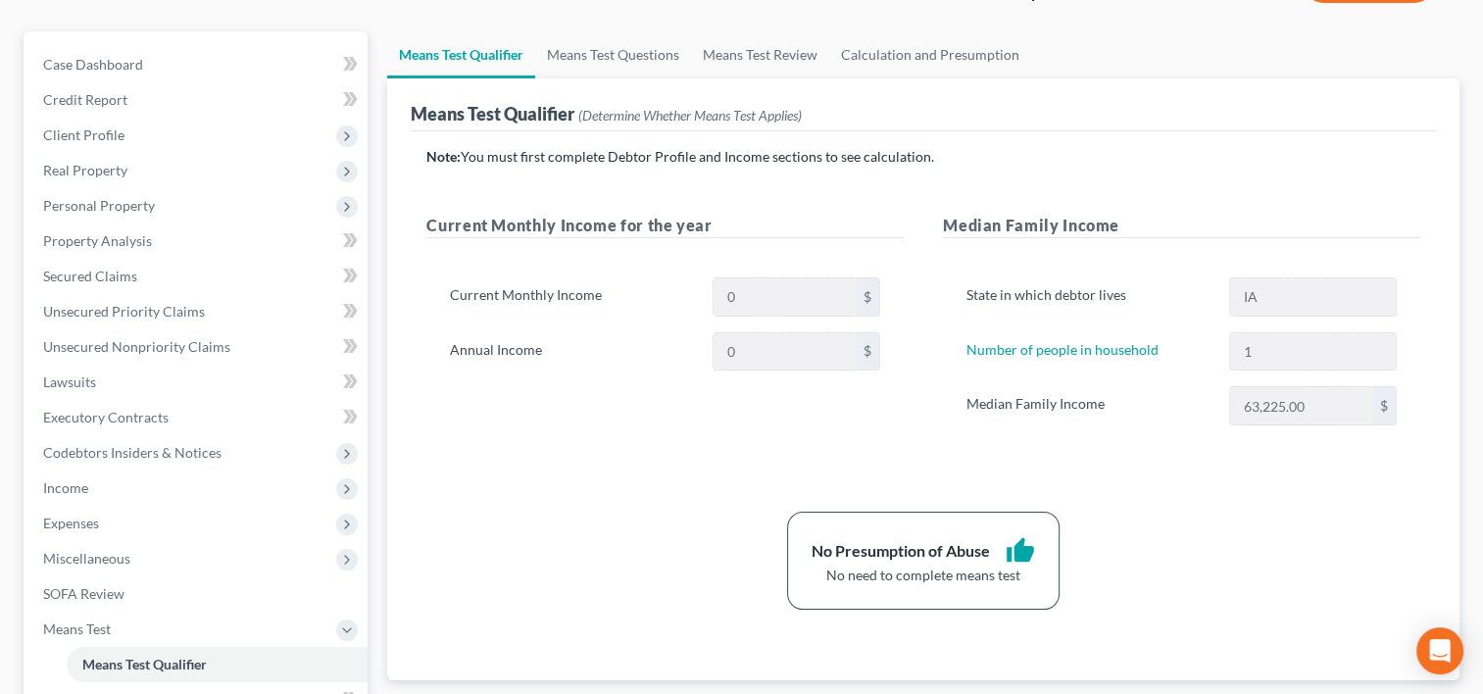
scroll to position [172, 0]
